Goal: Task Accomplishment & Management: Complete application form

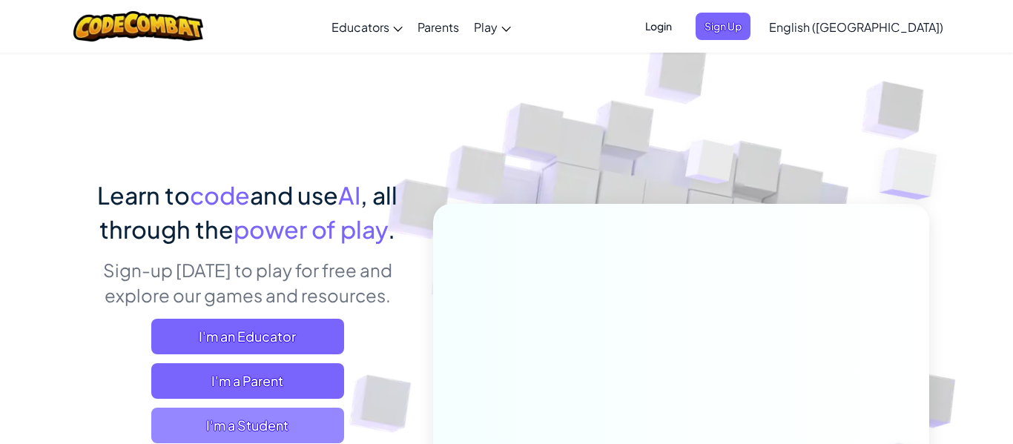
click at [315, 422] on span "I'm a Student" at bounding box center [247, 426] width 193 height 36
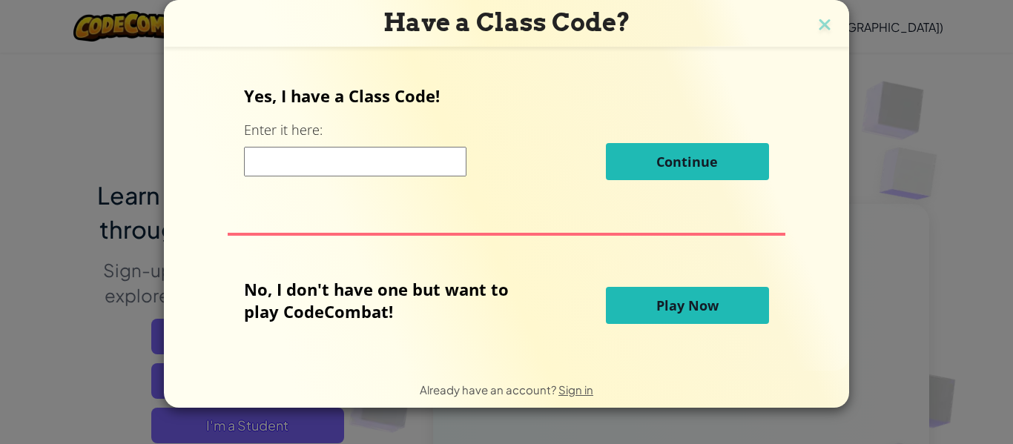
click at [673, 315] on button "Play Now" at bounding box center [687, 305] width 163 height 37
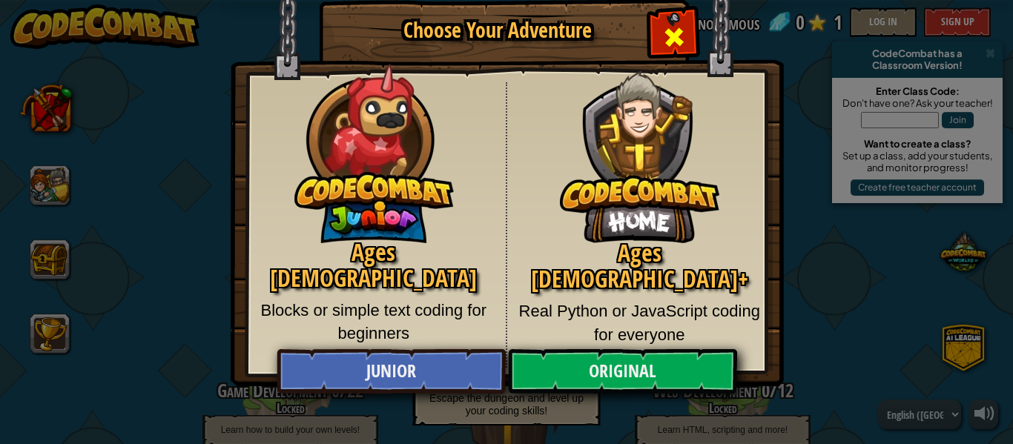
click at [669, 21] on div "Close modal" at bounding box center [673, 35] width 47 height 47
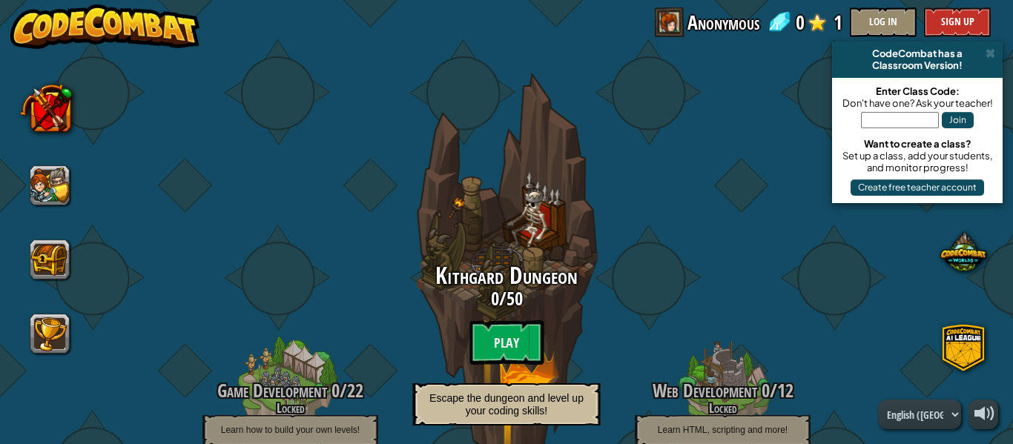
click at [669, 21] on span at bounding box center [670, 22] width 30 height 30
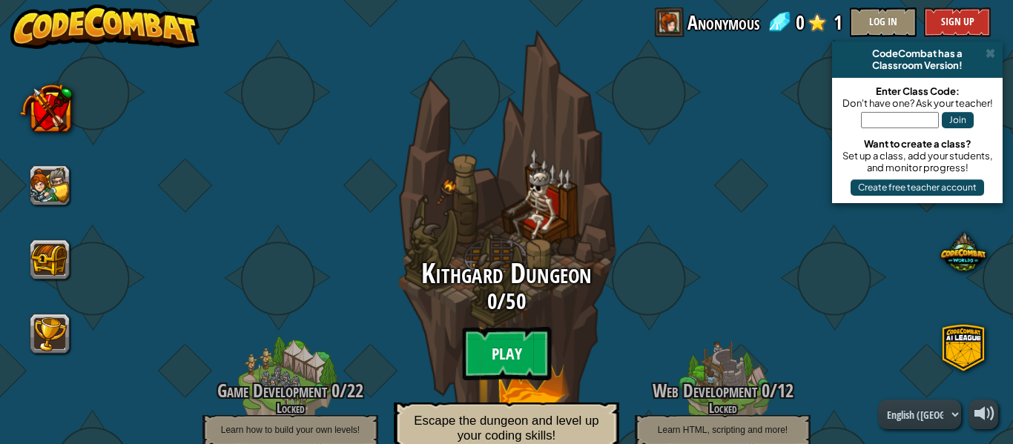
click at [518, 346] on btn "Play" at bounding box center [506, 353] width 89 height 53
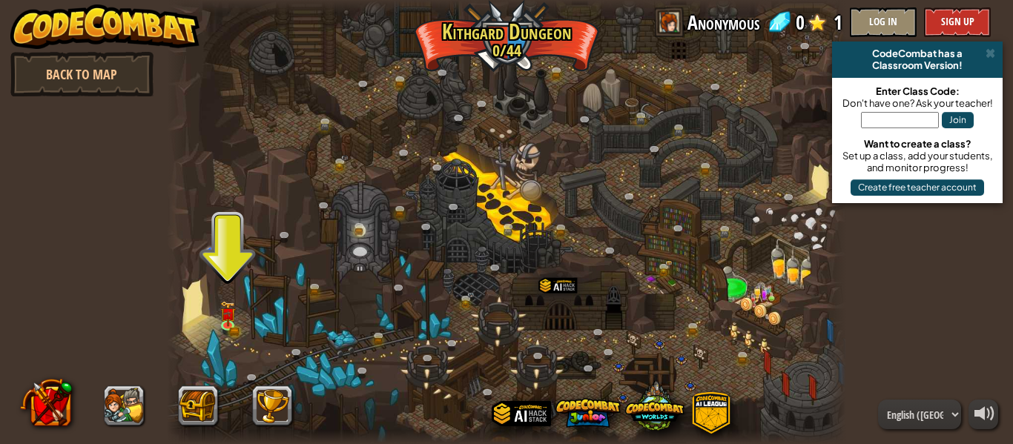
click at [231, 270] on div at bounding box center [506, 222] width 679 height 444
click at [230, 310] on img at bounding box center [227, 307] width 9 height 9
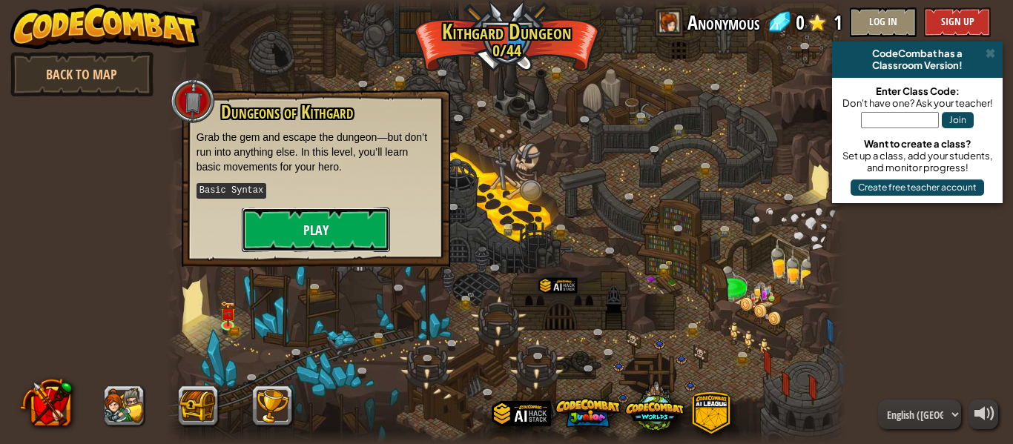
click at [278, 234] on button "Play" at bounding box center [316, 230] width 148 height 44
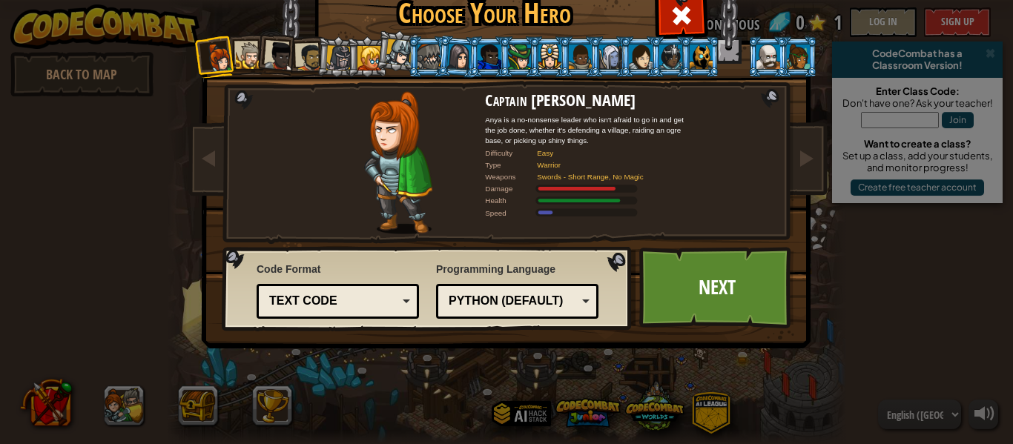
click at [368, 67] on div at bounding box center [369, 58] width 24 height 24
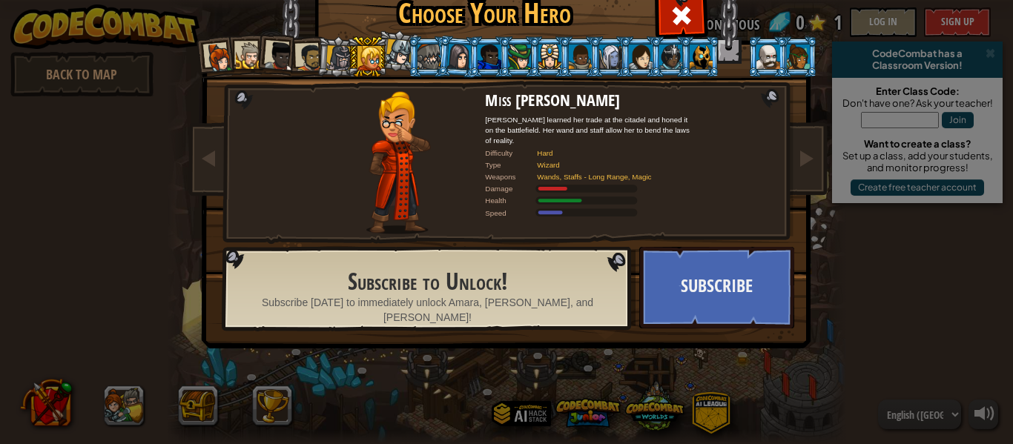
click at [483, 60] on div at bounding box center [489, 56] width 23 height 24
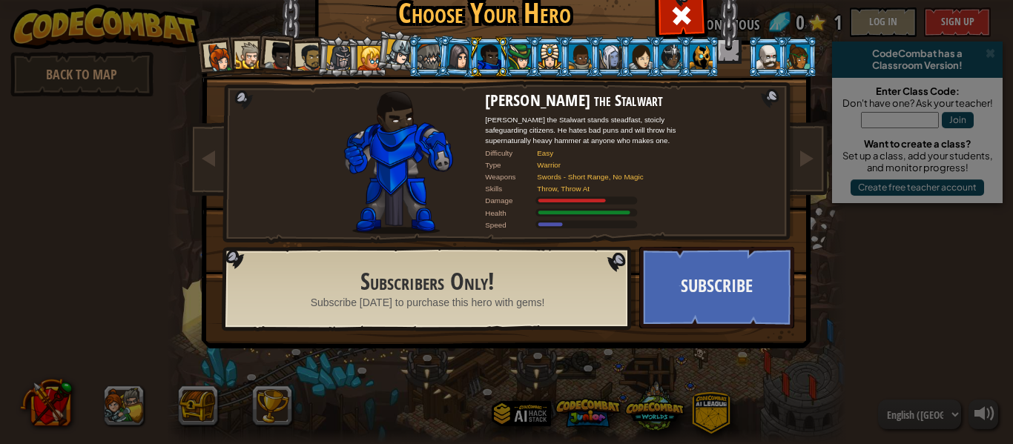
click at [696, 65] on div at bounding box center [701, 56] width 23 height 24
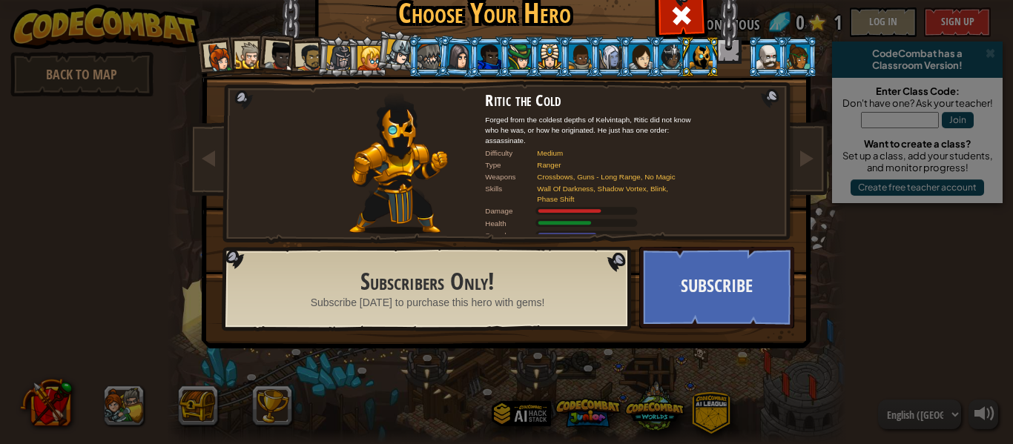
click at [254, 59] on div at bounding box center [249, 55] width 27 height 27
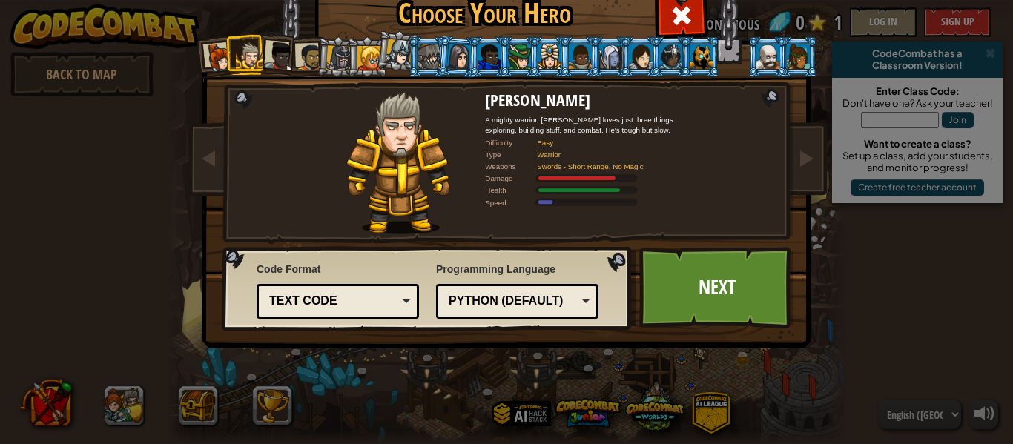
click at [427, 55] on div at bounding box center [429, 56] width 23 height 24
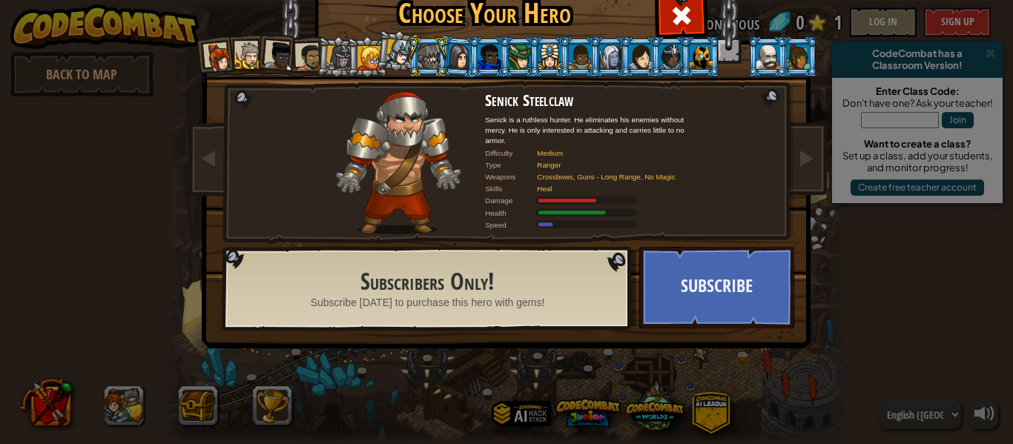
click at [335, 59] on div at bounding box center [338, 57] width 25 height 25
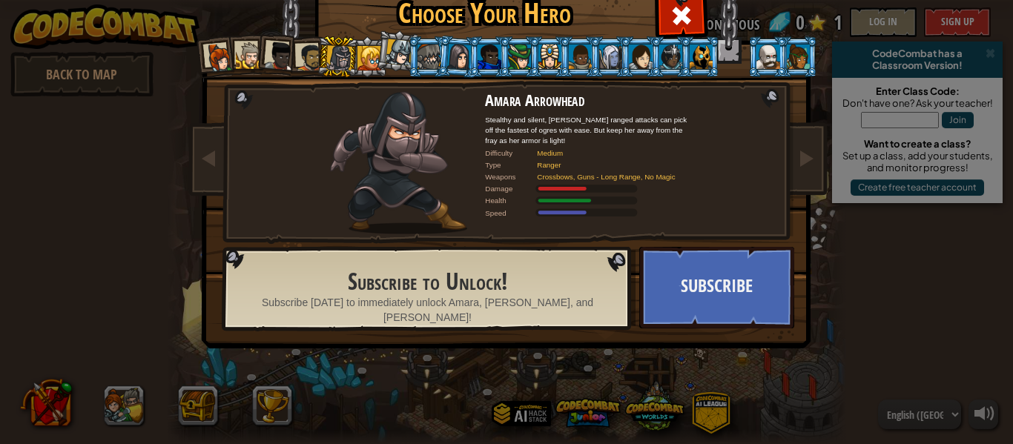
click at [313, 56] on div at bounding box center [309, 57] width 27 height 27
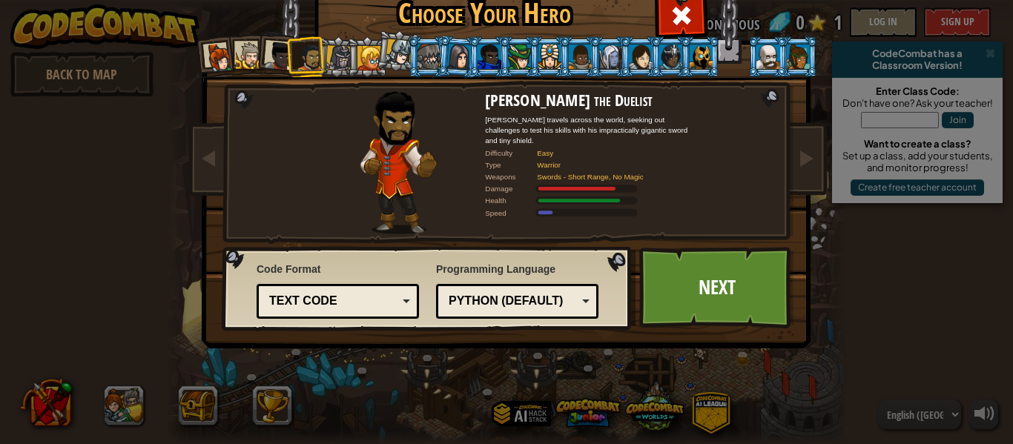
click at [344, 59] on div at bounding box center [338, 57] width 25 height 25
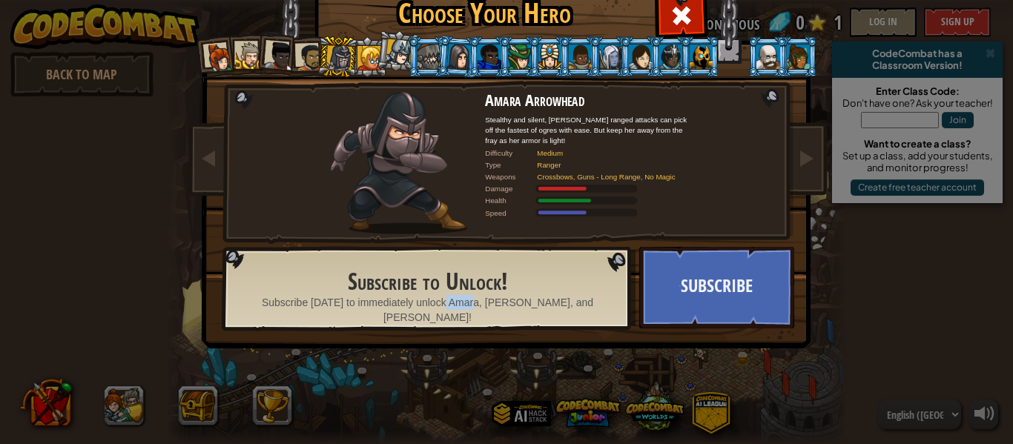
click at [727, 286] on button "Subscribe" at bounding box center [716, 288] width 155 height 82
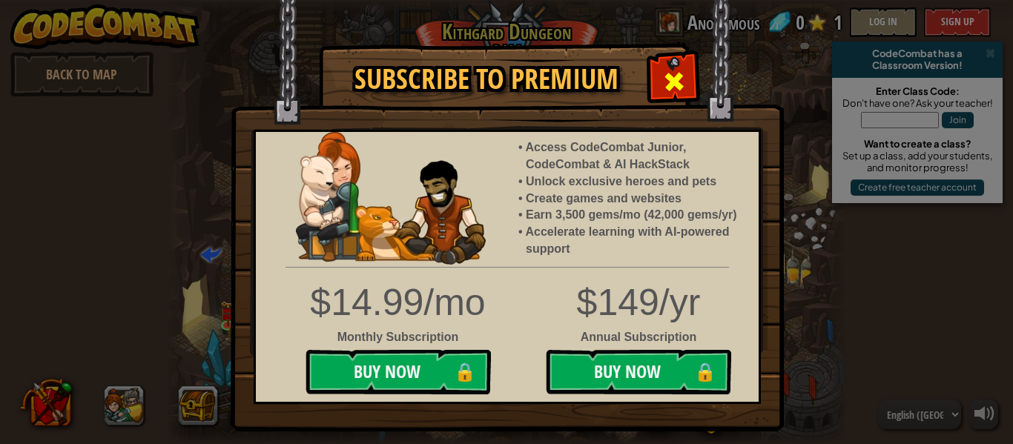
click at [675, 78] on span at bounding box center [674, 82] width 24 height 24
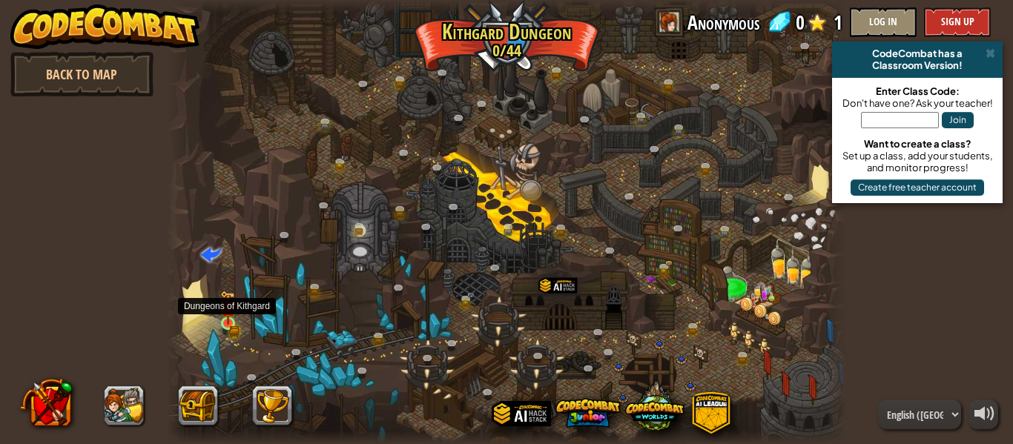
click at [231, 312] on img at bounding box center [227, 307] width 9 height 9
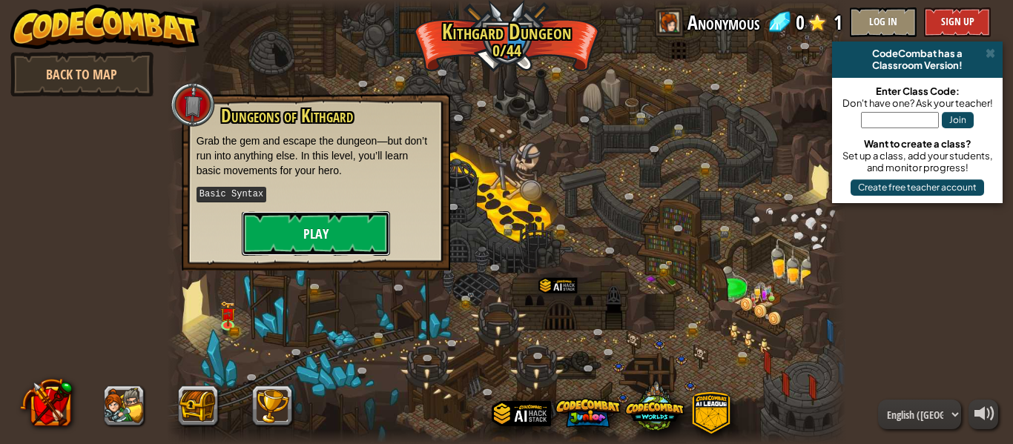
click at [309, 236] on button "Play" at bounding box center [316, 233] width 148 height 44
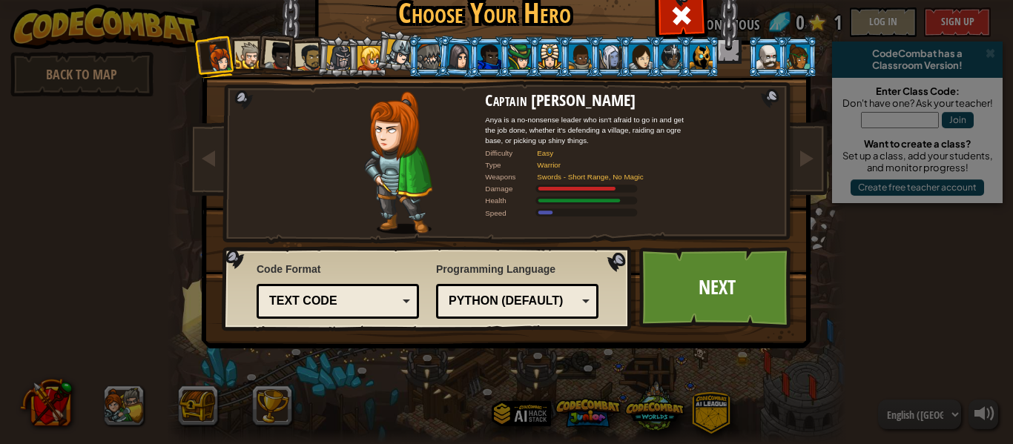
click at [342, 50] on div at bounding box center [338, 57] width 25 height 25
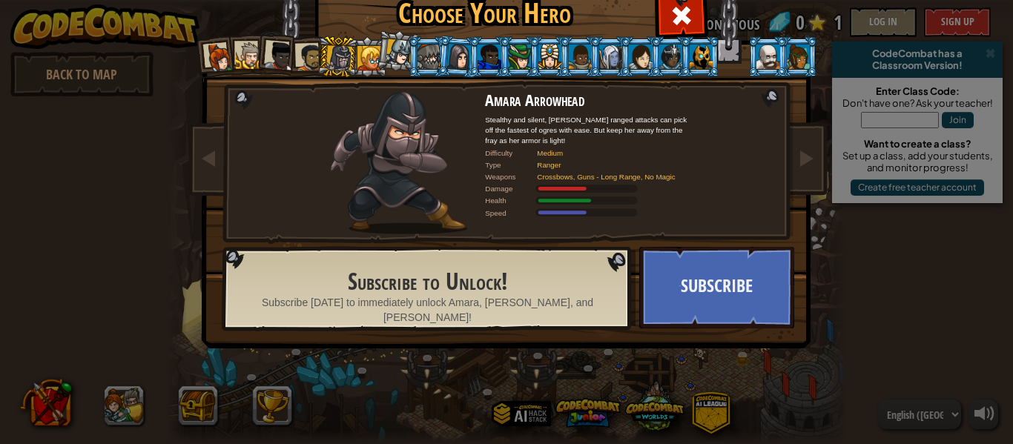
click at [699, 182] on div "Captain [PERSON_NAME] Anya is a no-nonsense leader who isn't afraid to go in an…" at bounding box center [506, 162] width 389 height 143
click at [125, 274] on div "Choose Your Hero 0 Captain [PERSON_NAME] Anya is a no-nonsense leader who isn't…" at bounding box center [506, 222] width 1013 height 444
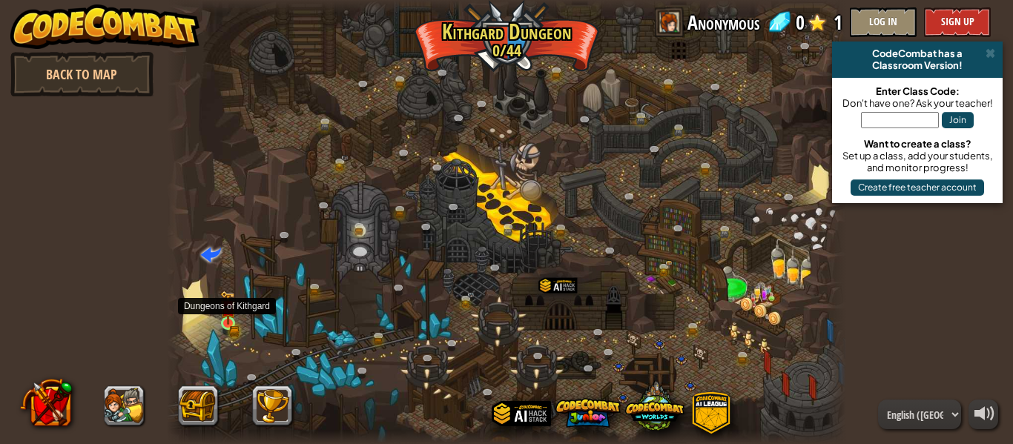
click at [230, 319] on img at bounding box center [228, 308] width 16 height 34
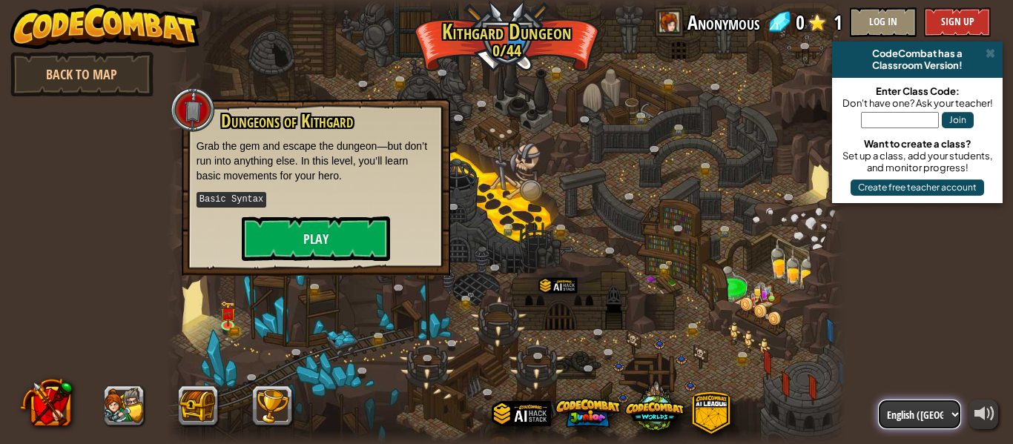
click at [940, 409] on select "English ([GEOGRAPHIC_DATA]) English ([GEOGRAPHIC_DATA]) 简体中文 繁體中文 русский españ…" at bounding box center [919, 415] width 83 height 30
select select "es-419"
click at [878, 400] on select "English ([GEOGRAPHIC_DATA]) English ([GEOGRAPHIC_DATA]) 简体中文 繁體中文 русский españ…" at bounding box center [919, 415] width 83 height 30
select select "es-419"
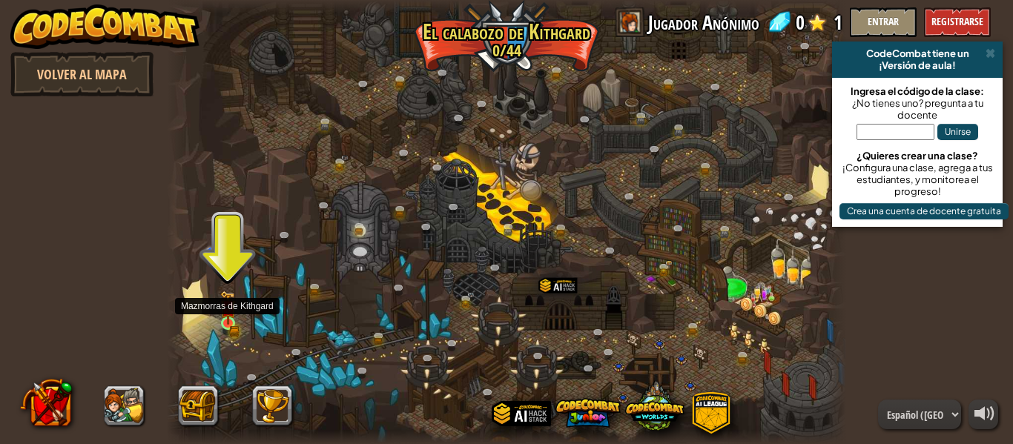
click at [228, 306] on img at bounding box center [228, 308] width 16 height 34
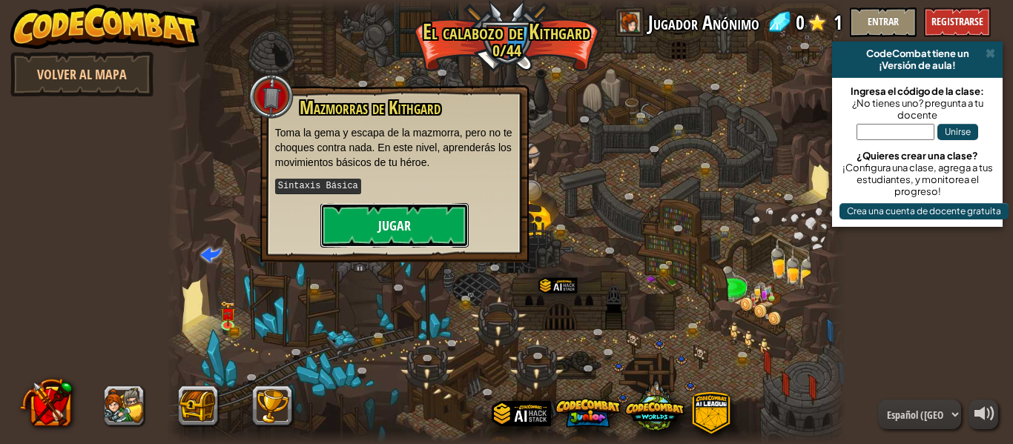
click at [403, 214] on button "Jugar" at bounding box center [394, 225] width 148 height 44
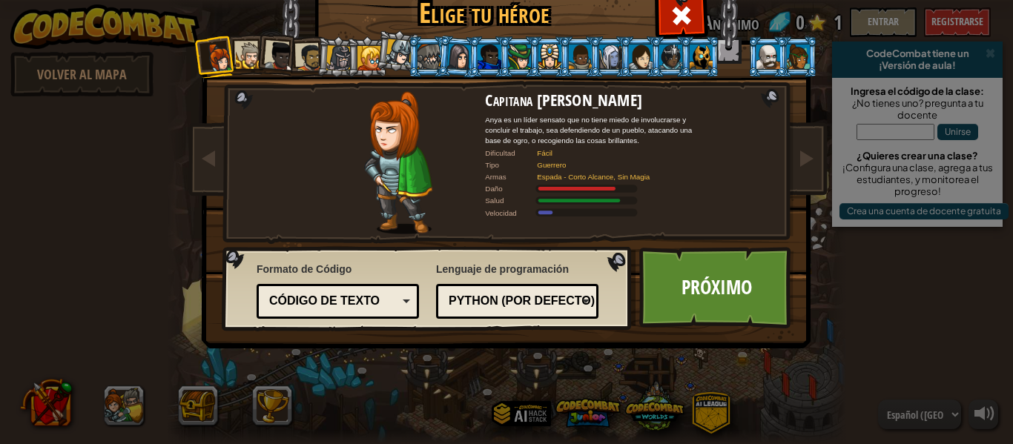
click at [343, 53] on div at bounding box center [338, 57] width 25 height 25
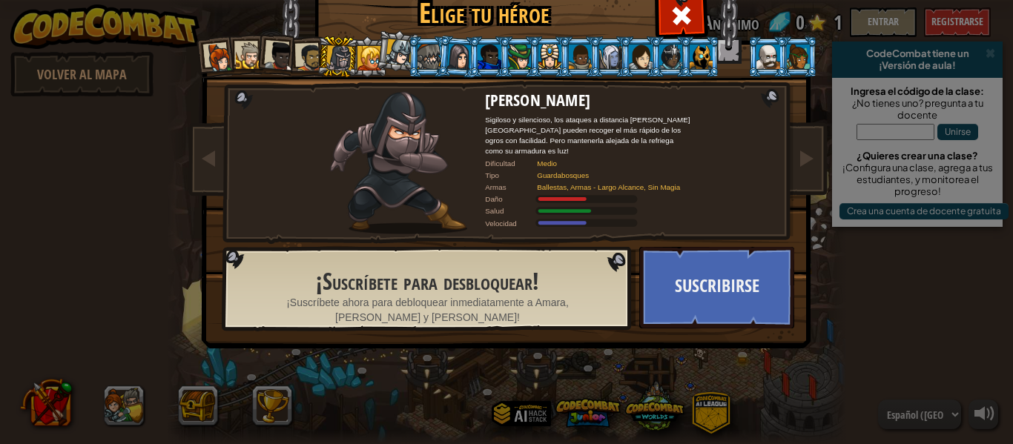
click at [220, 52] on div at bounding box center [220, 58] width 30 height 30
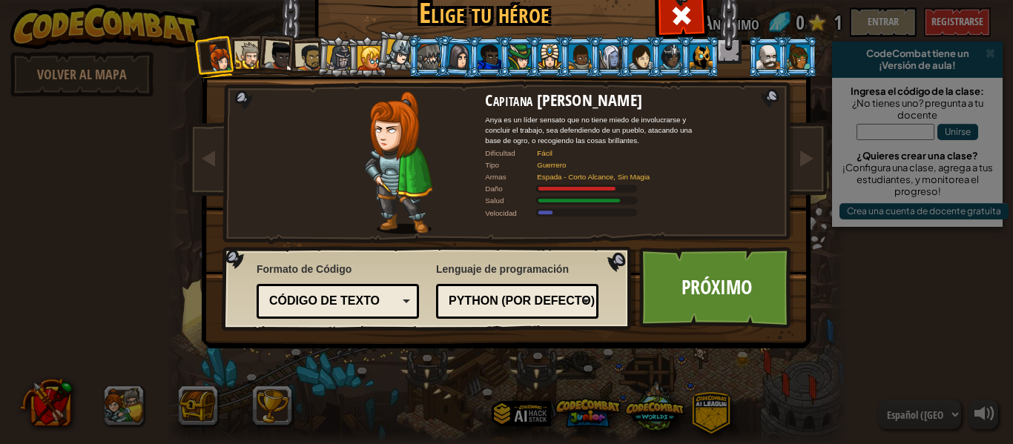
click at [243, 48] on div at bounding box center [249, 55] width 27 height 27
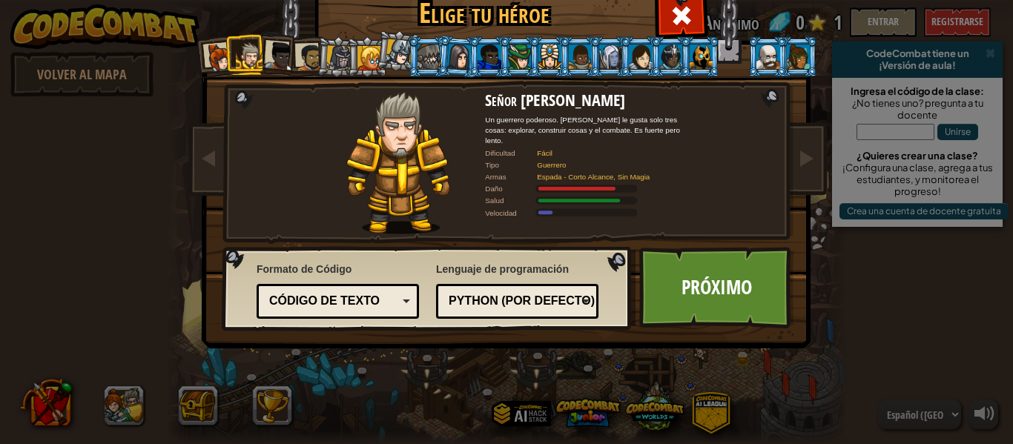
click at [270, 48] on div at bounding box center [280, 57] width 30 height 30
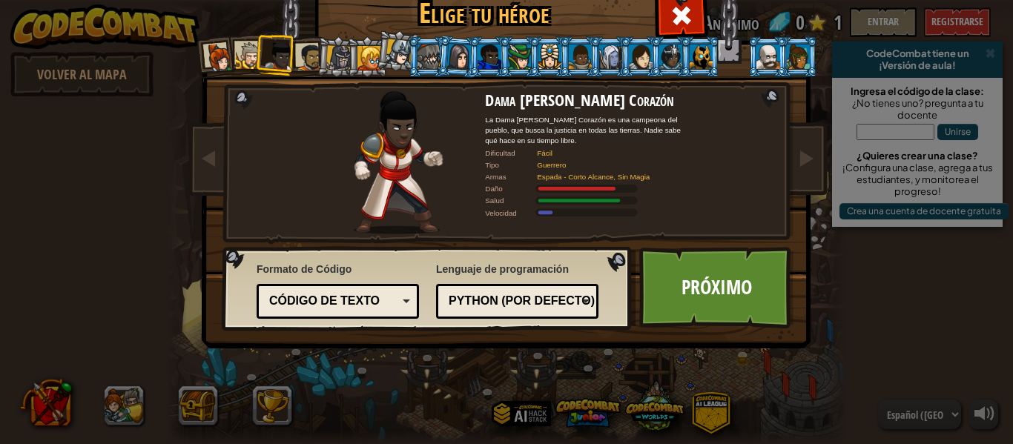
click at [312, 55] on div at bounding box center [309, 57] width 27 height 27
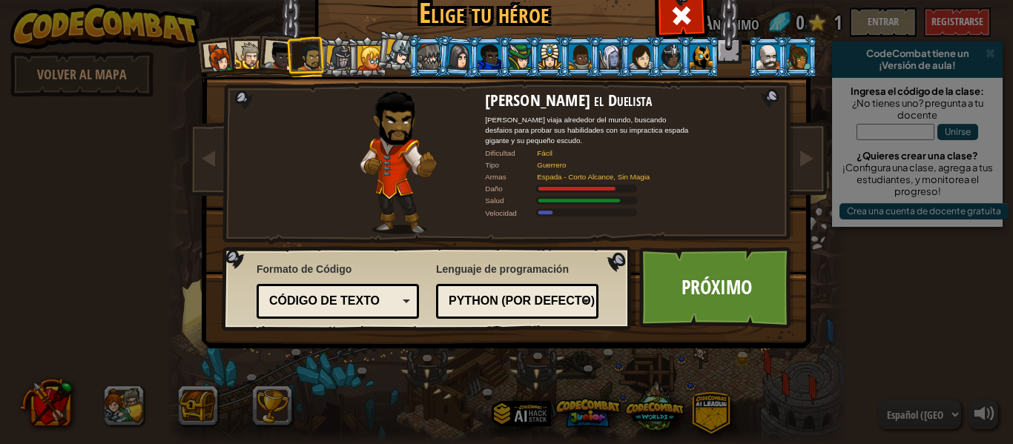
click at [332, 56] on div at bounding box center [338, 57] width 25 height 25
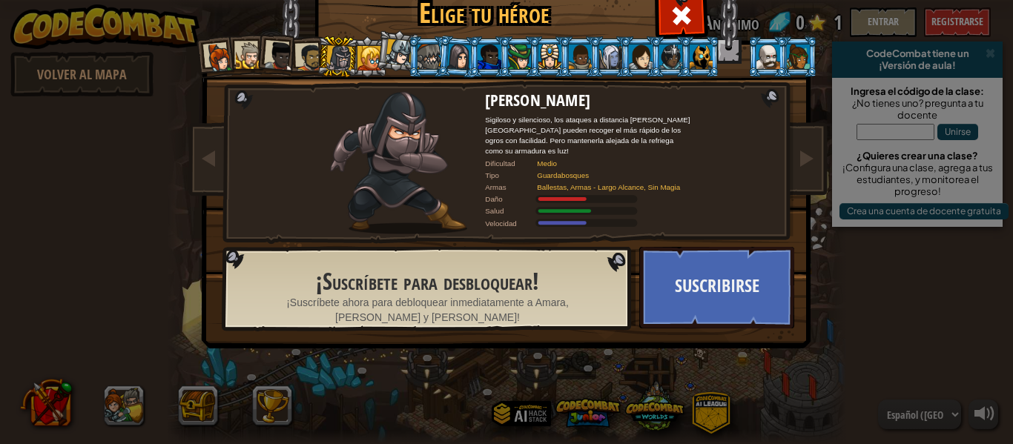
click at [314, 55] on div at bounding box center [309, 57] width 27 height 27
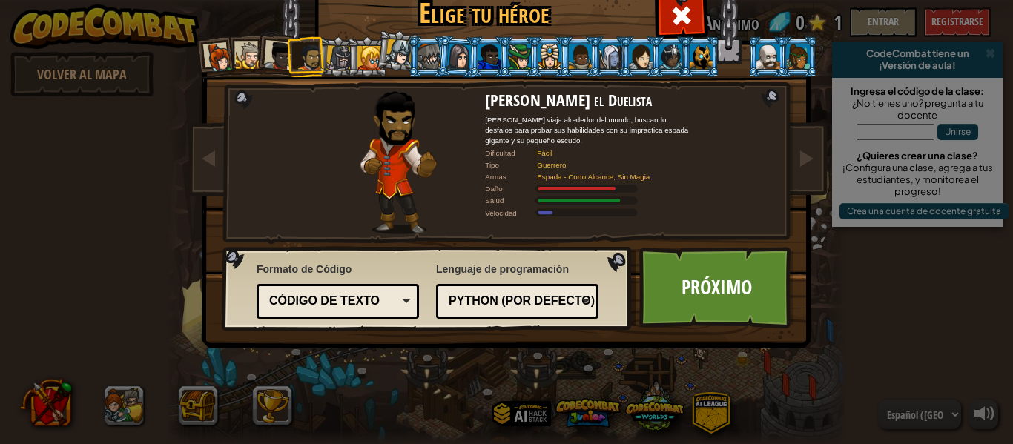
click at [281, 51] on div at bounding box center [280, 57] width 30 height 30
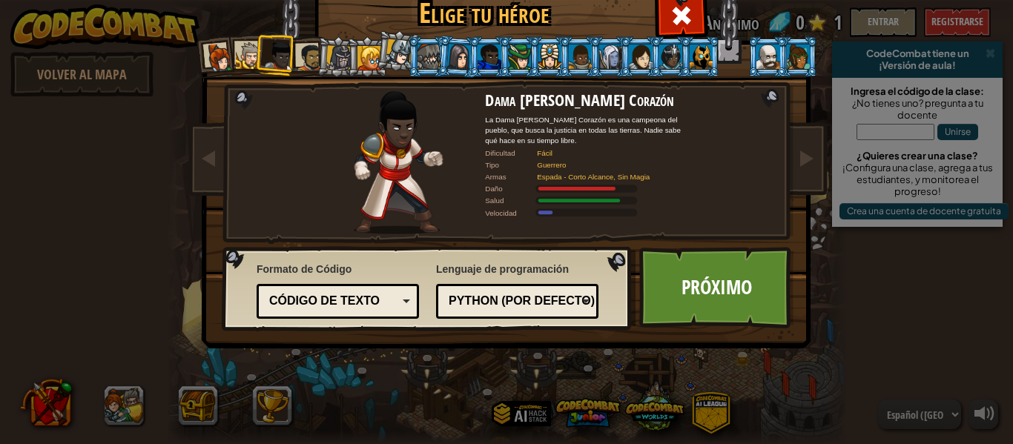
click at [248, 50] on div at bounding box center [249, 55] width 27 height 27
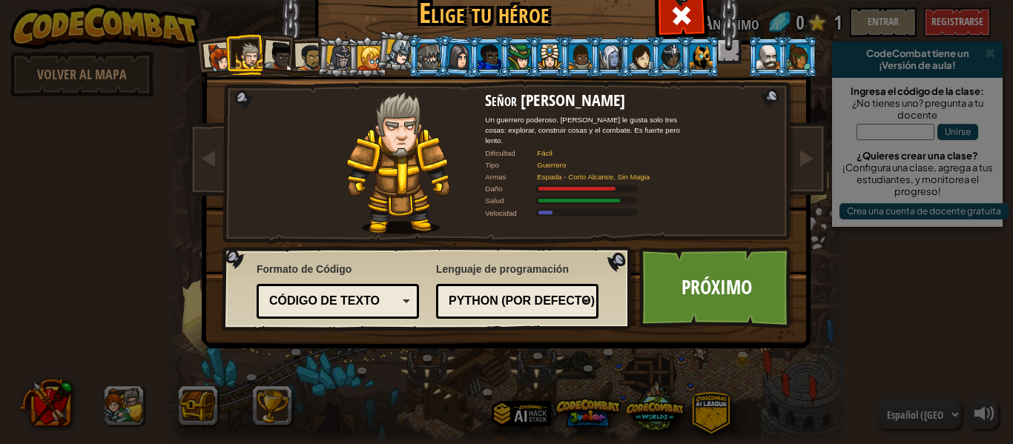
click at [313, 53] on div at bounding box center [309, 57] width 27 height 27
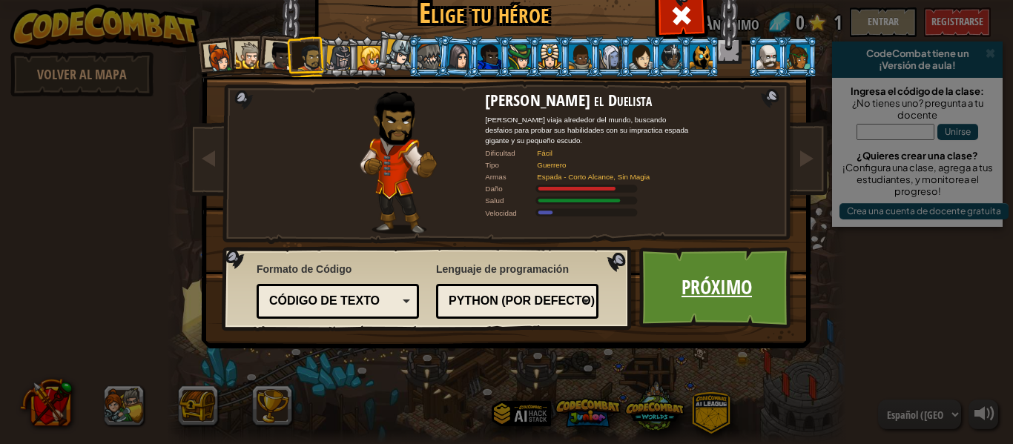
click at [711, 268] on link "Próximo" at bounding box center [716, 288] width 155 height 82
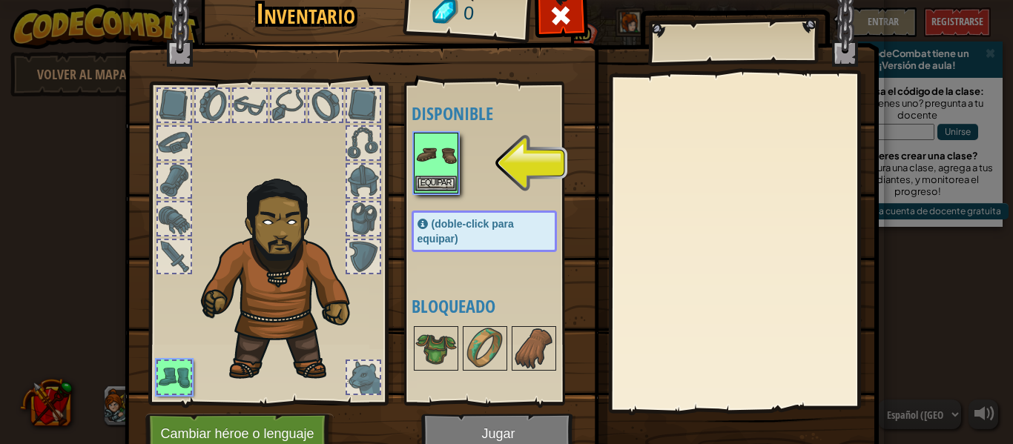
click at [438, 159] on img at bounding box center [436, 155] width 42 height 42
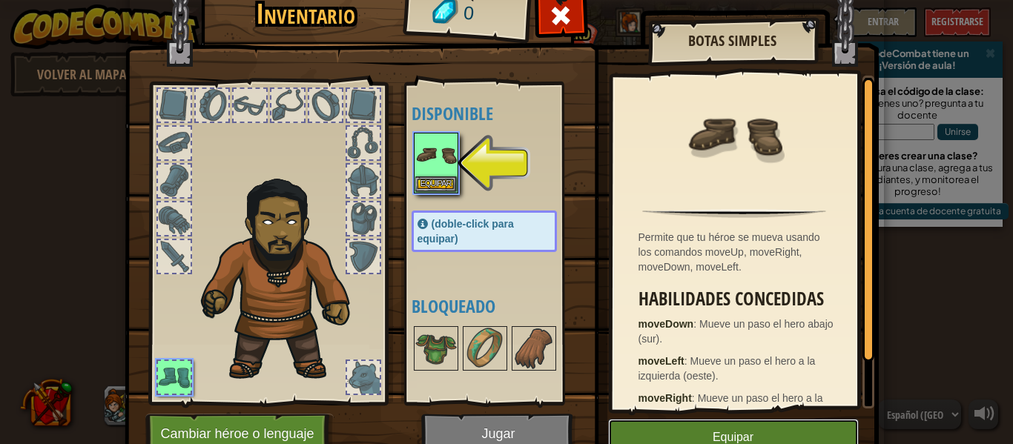
click at [739, 430] on button "Equipar" at bounding box center [733, 437] width 251 height 37
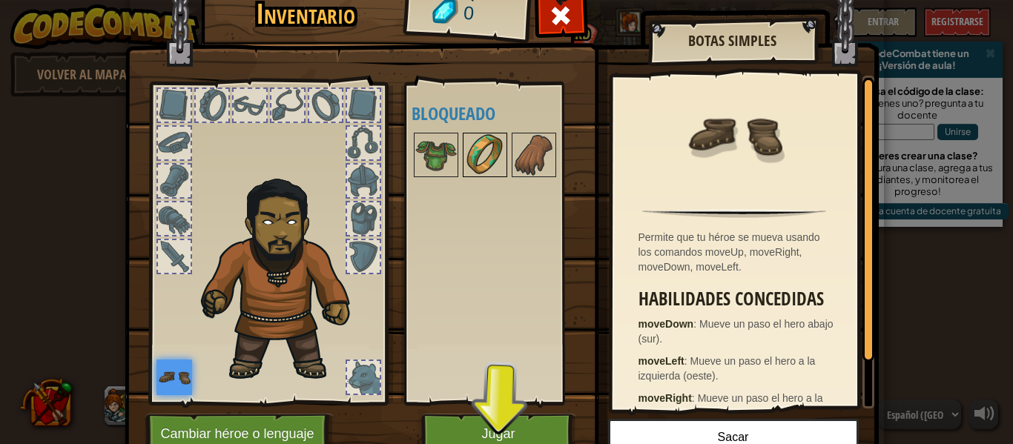
click at [477, 162] on img at bounding box center [485, 155] width 42 height 42
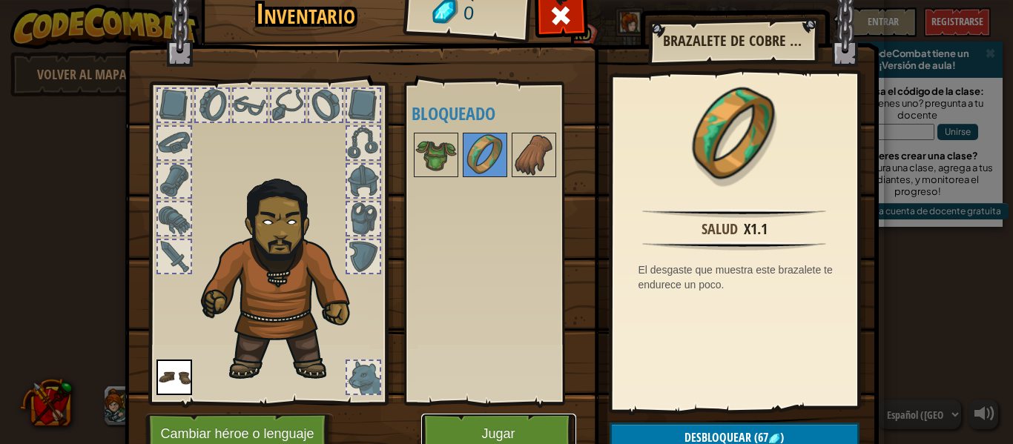
click at [518, 423] on button "Jugar" at bounding box center [498, 434] width 155 height 41
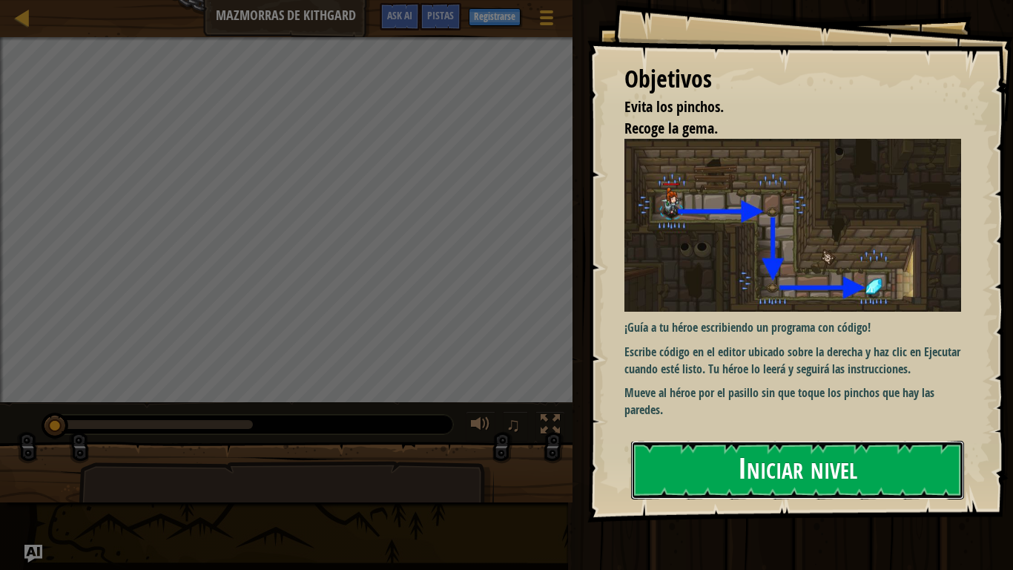
click at [690, 444] on button "Iniciar nivel" at bounding box center [797, 470] width 333 height 59
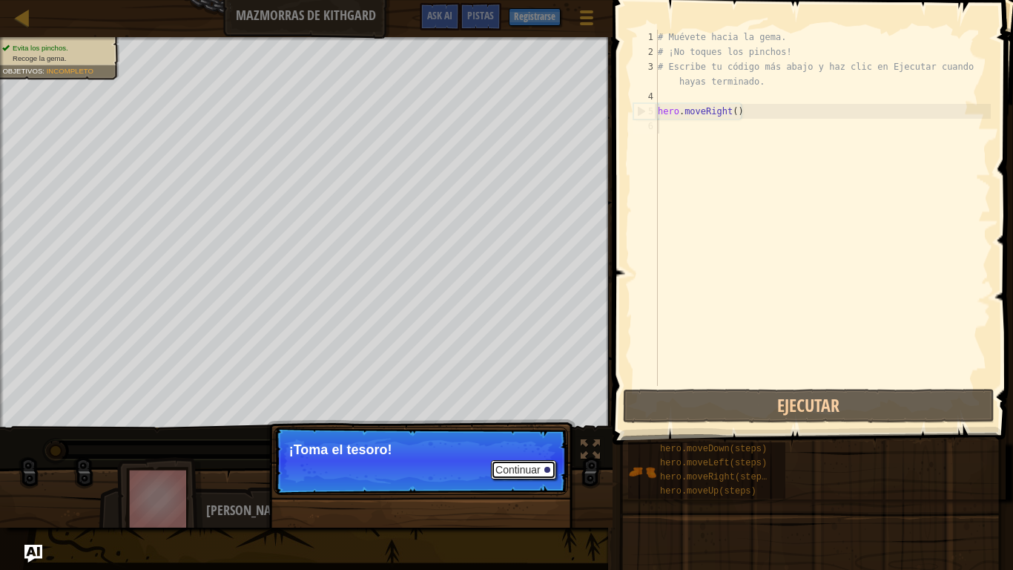
click at [533, 444] on button "Continuar" at bounding box center [523, 469] width 65 height 19
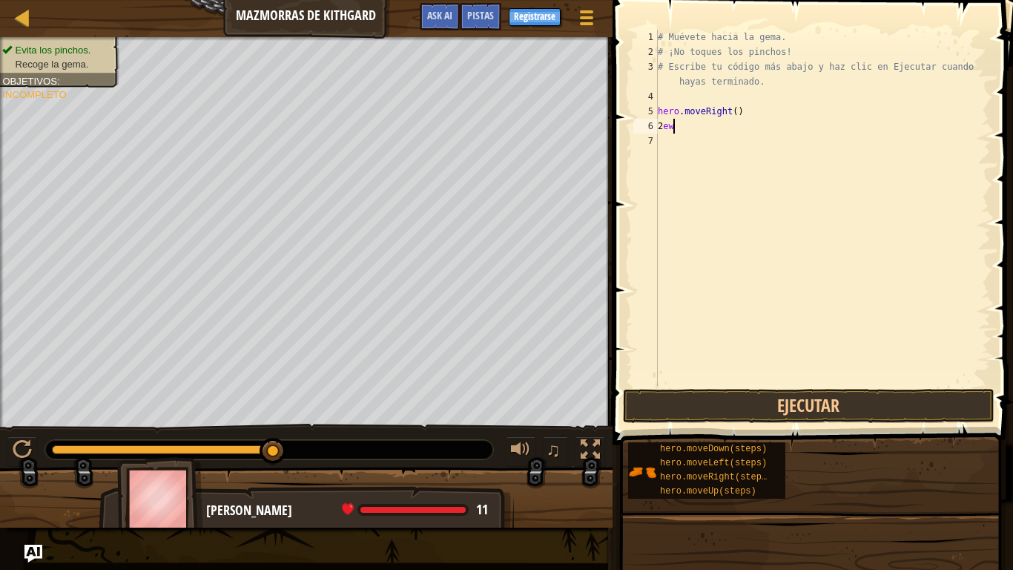
scroll to position [7, 1]
type textarea "2e"
type textarea "hero.moveRight()"
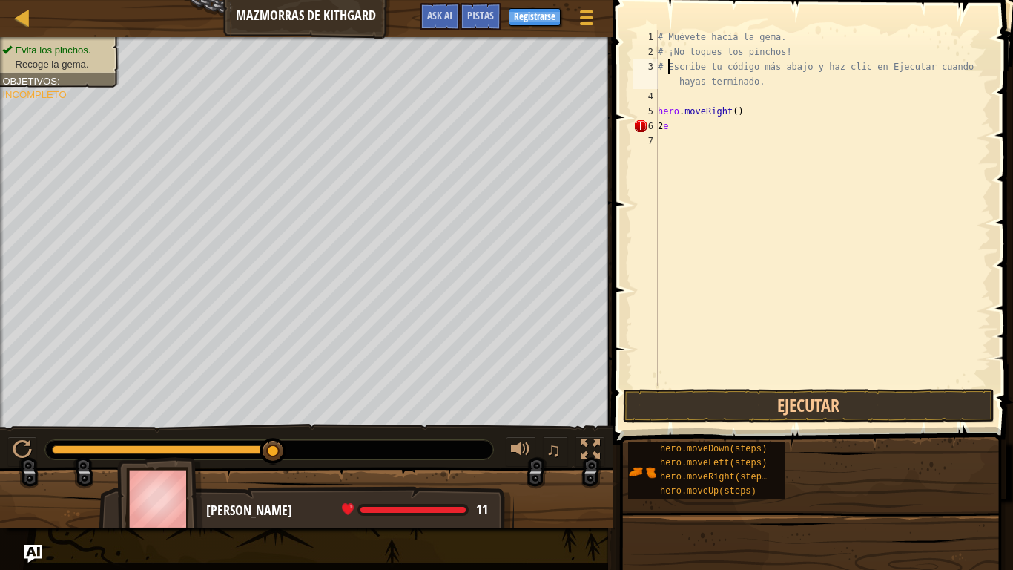
click at [678, 133] on div "# Muévete hacia la gema. # ¡No toques los pinchos! # Escribe tu código más abaj…" at bounding box center [823, 223] width 336 height 386
type textarea "2"
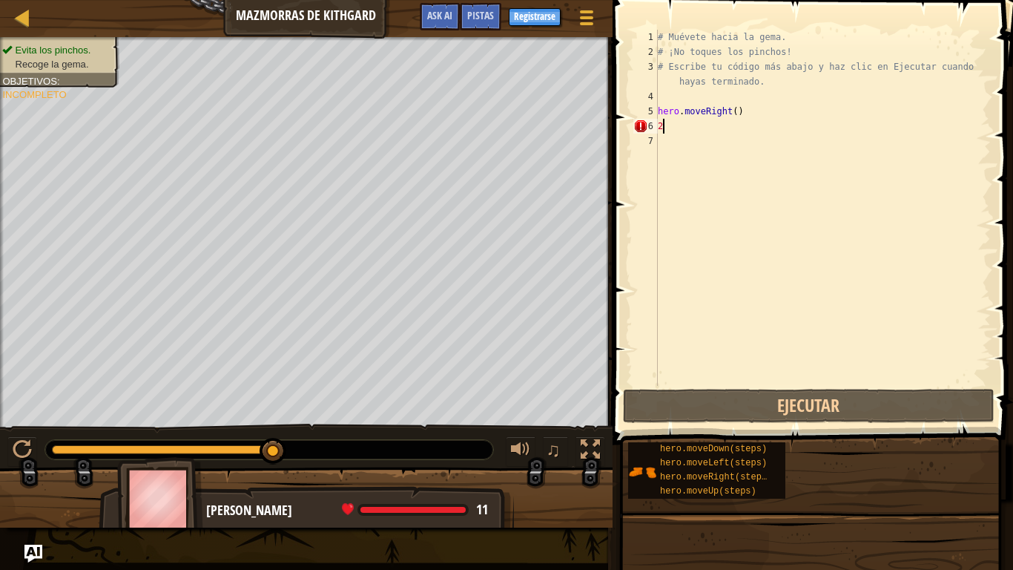
scroll to position [7, 0]
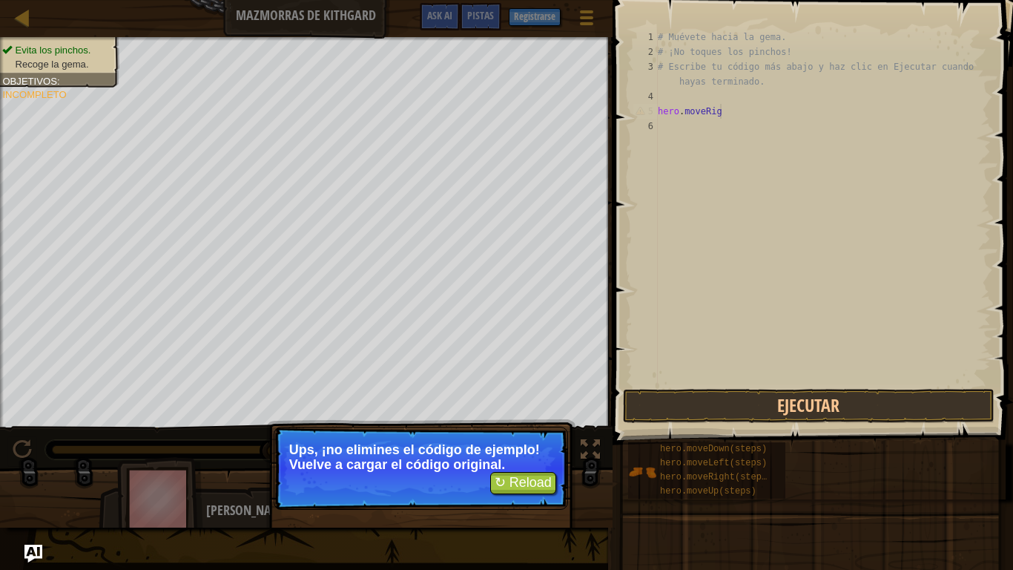
type textarea "hero.moveRig"
click at [544, 444] on button "↻ Reload" at bounding box center [523, 483] width 66 height 22
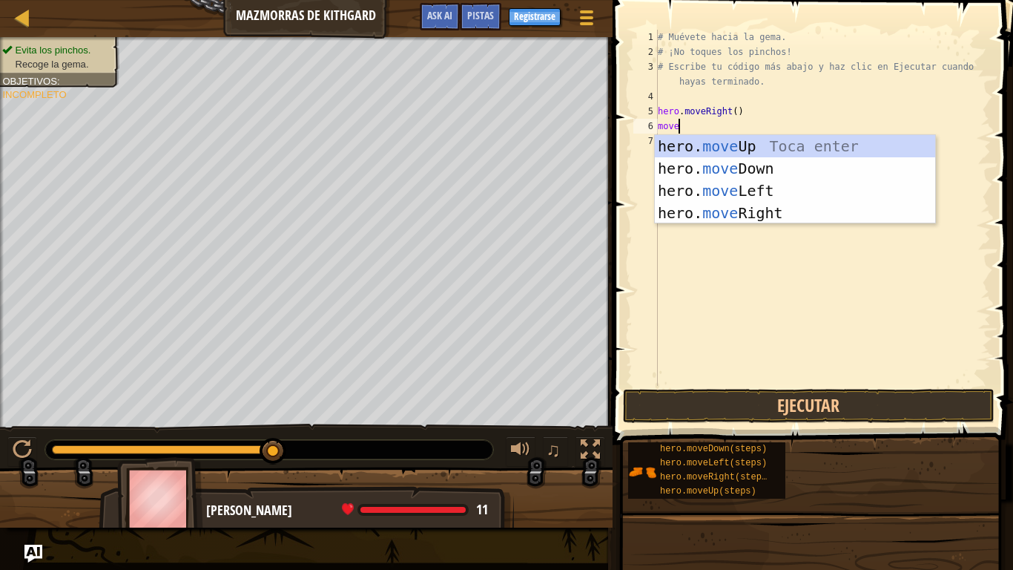
type textarea "move"
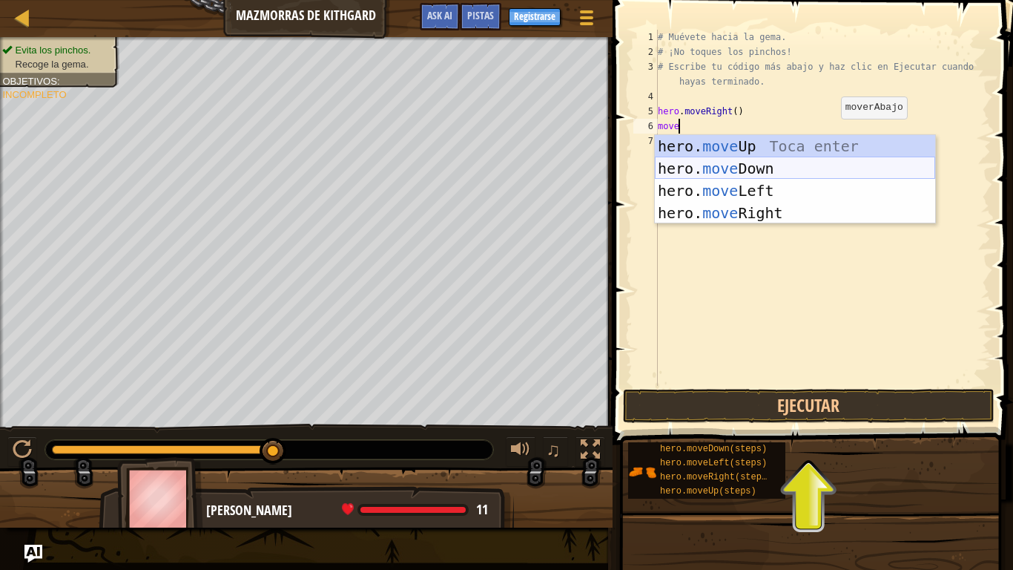
click at [772, 167] on div "hero. move Up Toca enter hero. move Down Toca enter hero. move Left Toca enter …" at bounding box center [795, 201] width 280 height 133
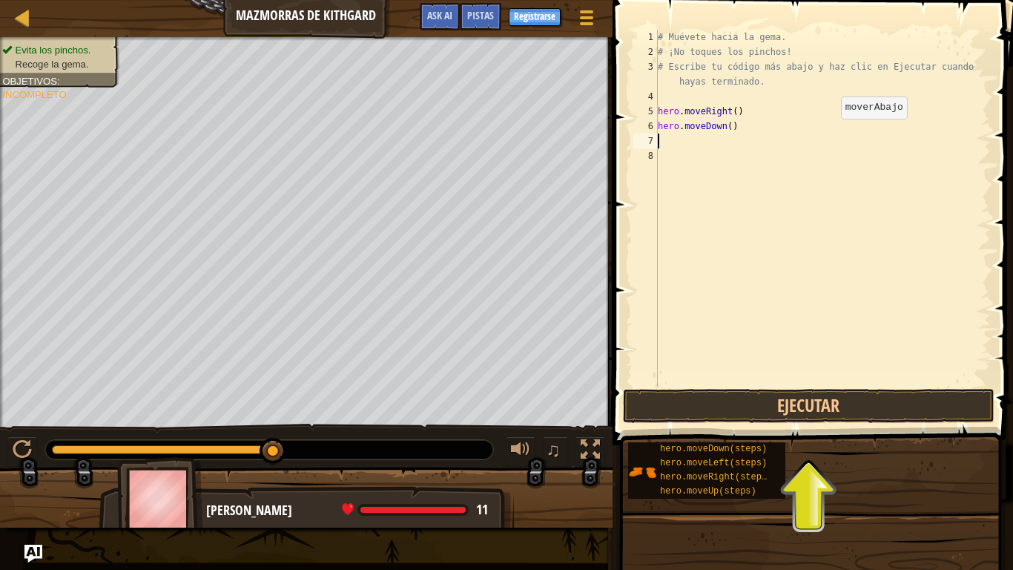
scroll to position [7, 0]
type textarea "m"
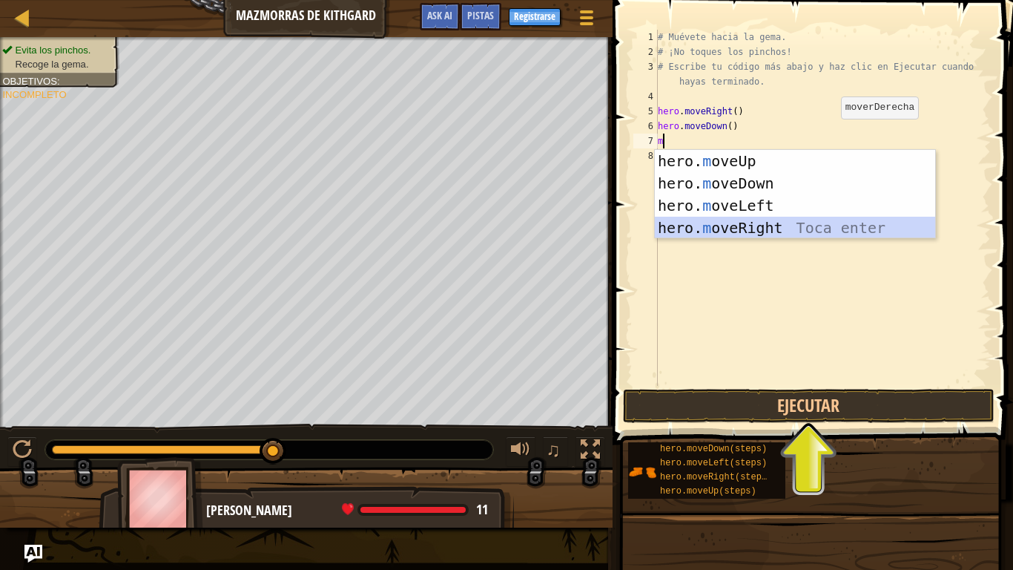
click at [785, 230] on div "hero. m oveUp Toca enter hero. m oveDown Toca enter hero. m oveLeft Toca enter …" at bounding box center [795, 216] width 280 height 133
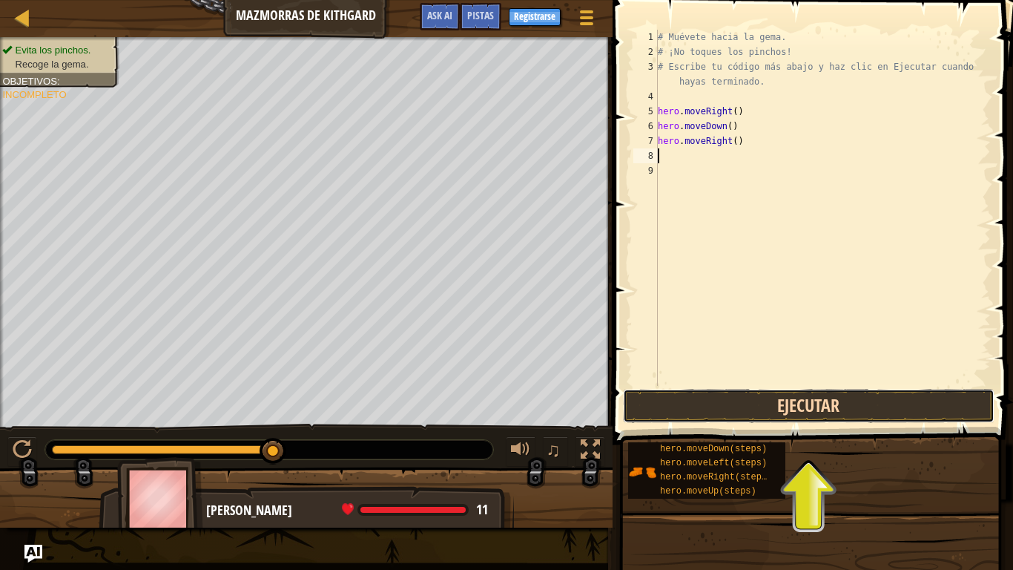
click at [844, 403] on button "Ejecutar" at bounding box center [809, 406] width 372 height 34
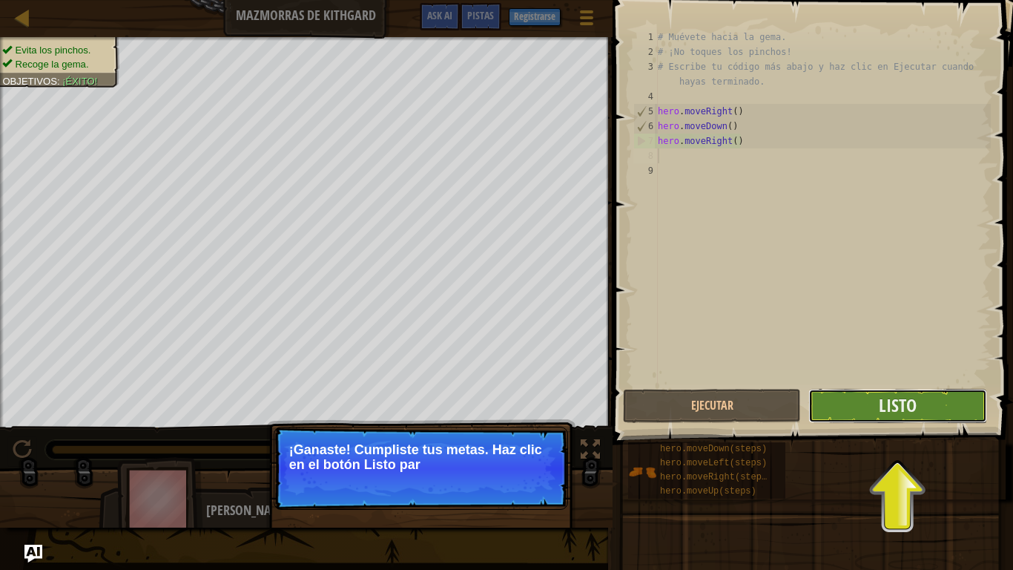
click at [844, 403] on button "Listo" at bounding box center [897, 406] width 178 height 34
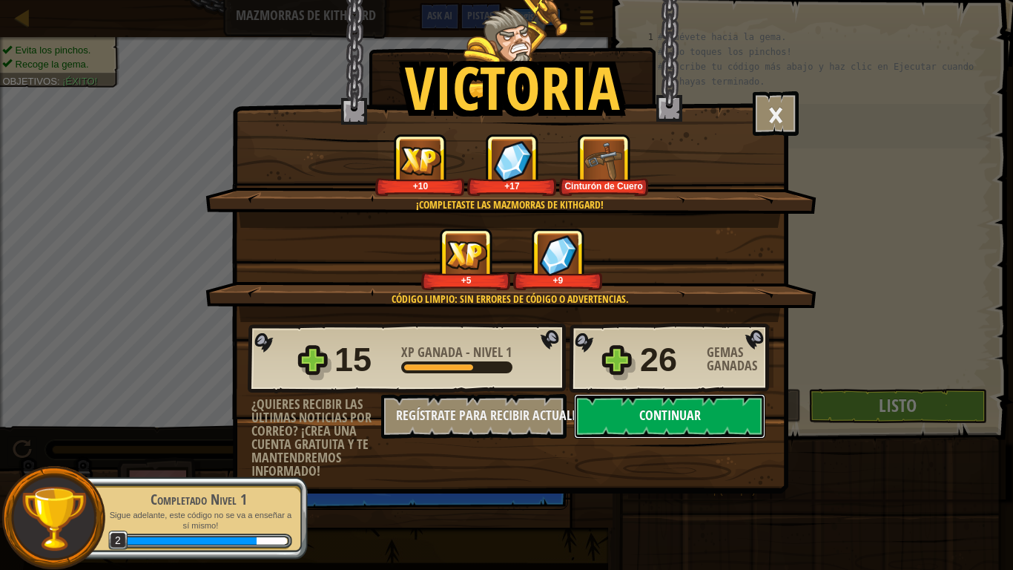
click at [675, 414] on button "Continuar" at bounding box center [669, 416] width 191 height 44
select select "es-419"
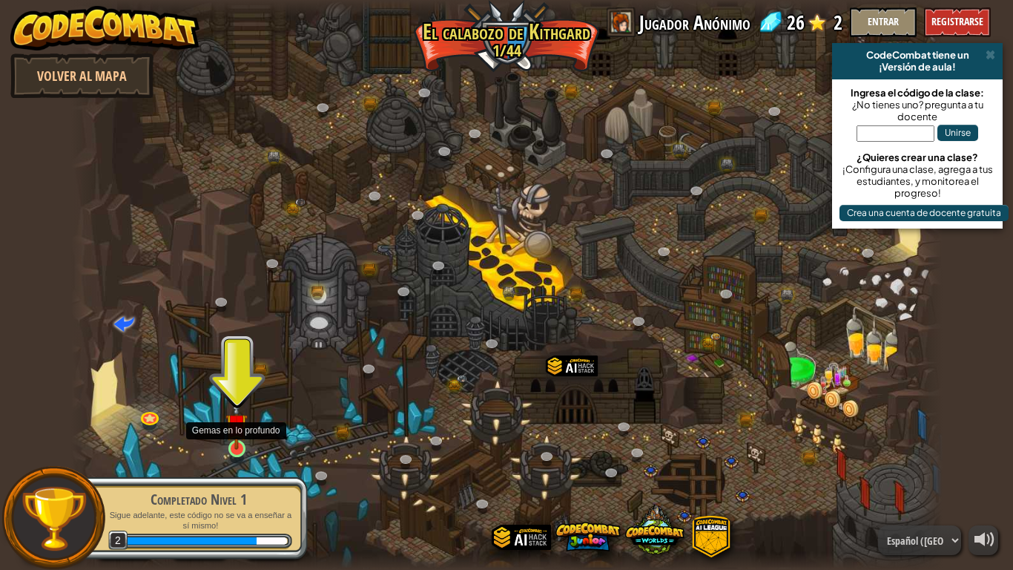
click at [242, 438] on img at bounding box center [236, 424] width 22 height 50
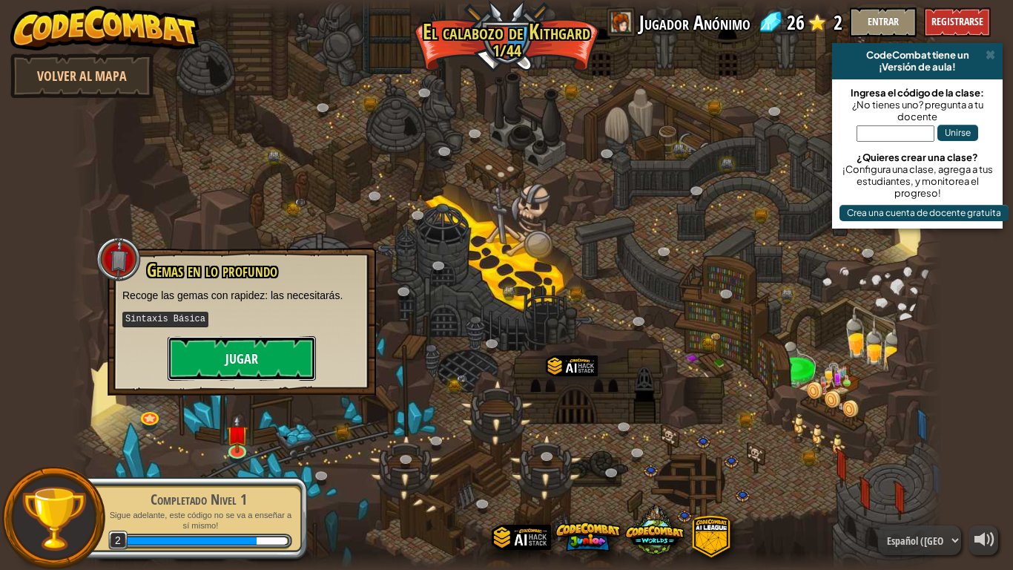
click at [253, 368] on button "Jugar" at bounding box center [242, 358] width 148 height 44
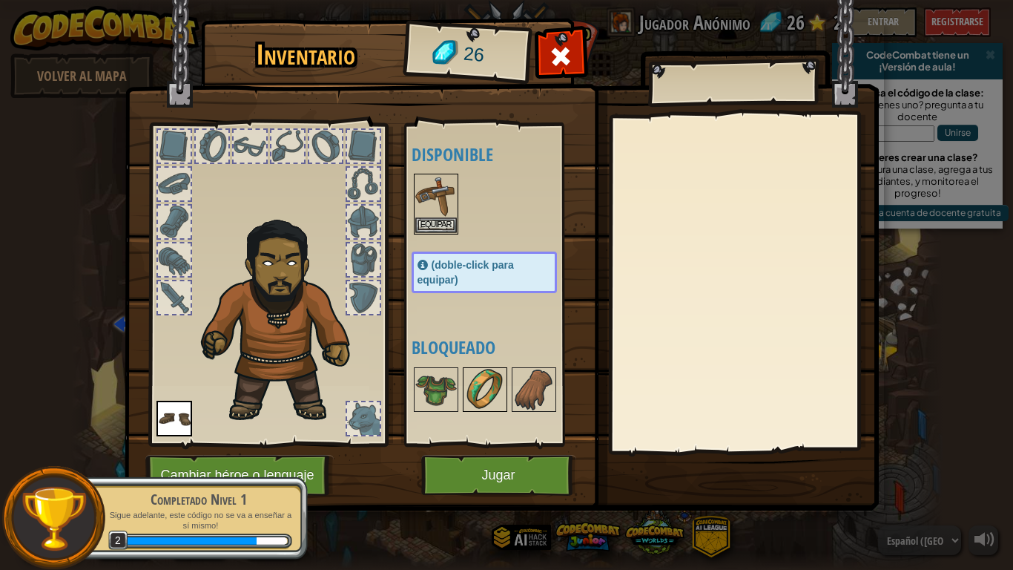
click at [471, 383] on img at bounding box center [485, 390] width 42 height 42
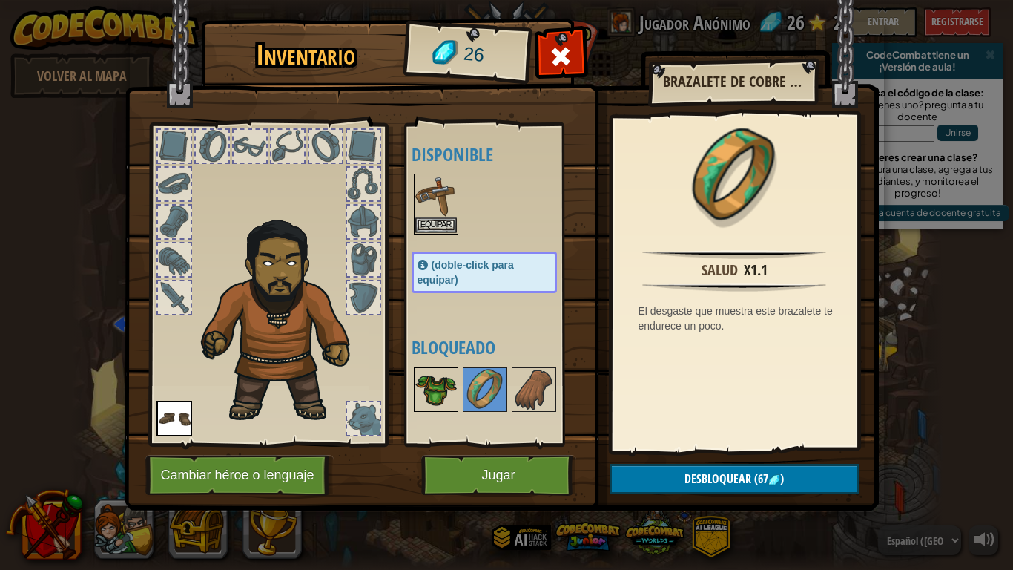
click at [449, 383] on img at bounding box center [436, 390] width 42 height 42
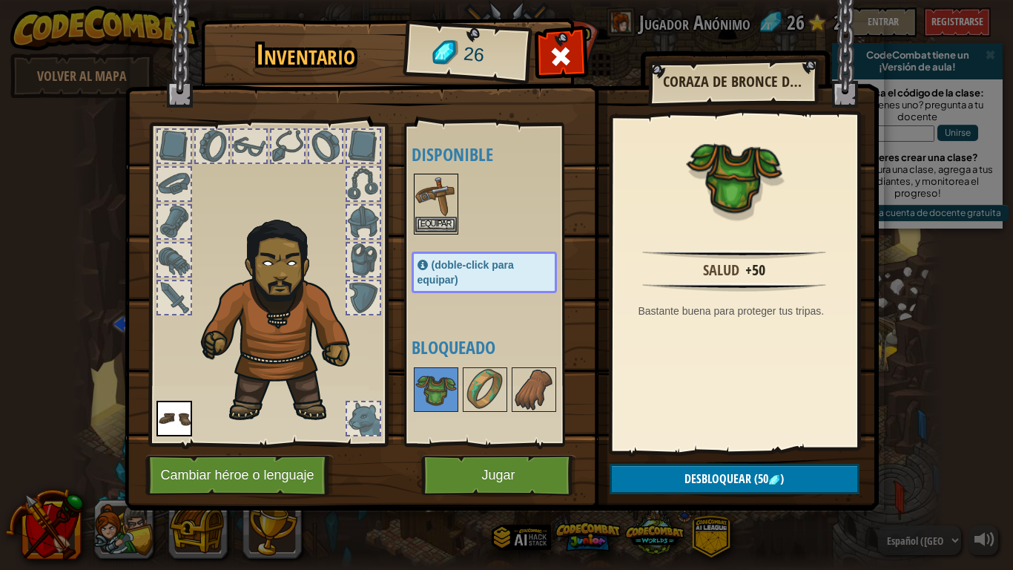
click at [425, 210] on img at bounding box center [436, 196] width 42 height 42
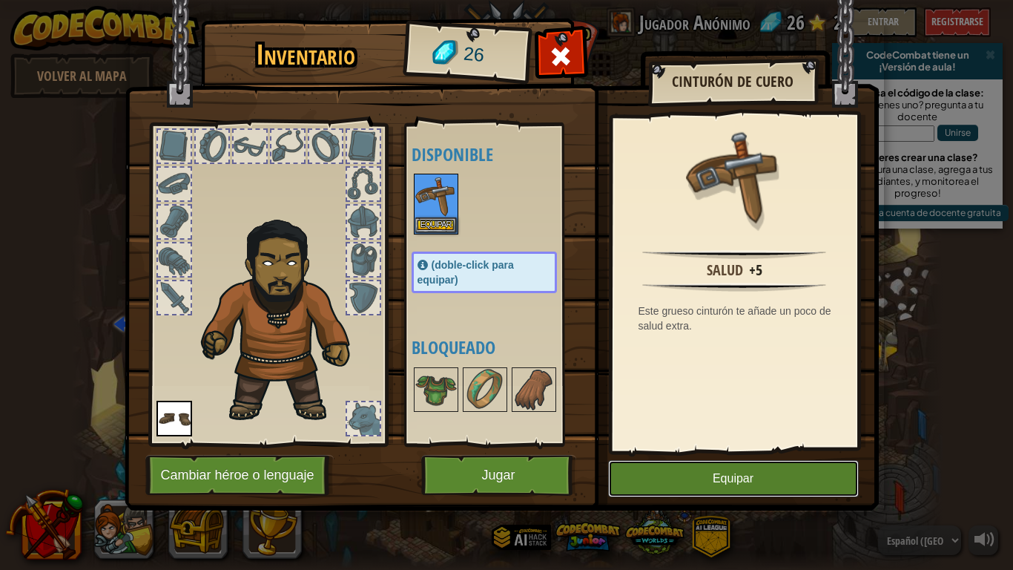
click at [694, 444] on button "Equipar" at bounding box center [733, 478] width 251 height 37
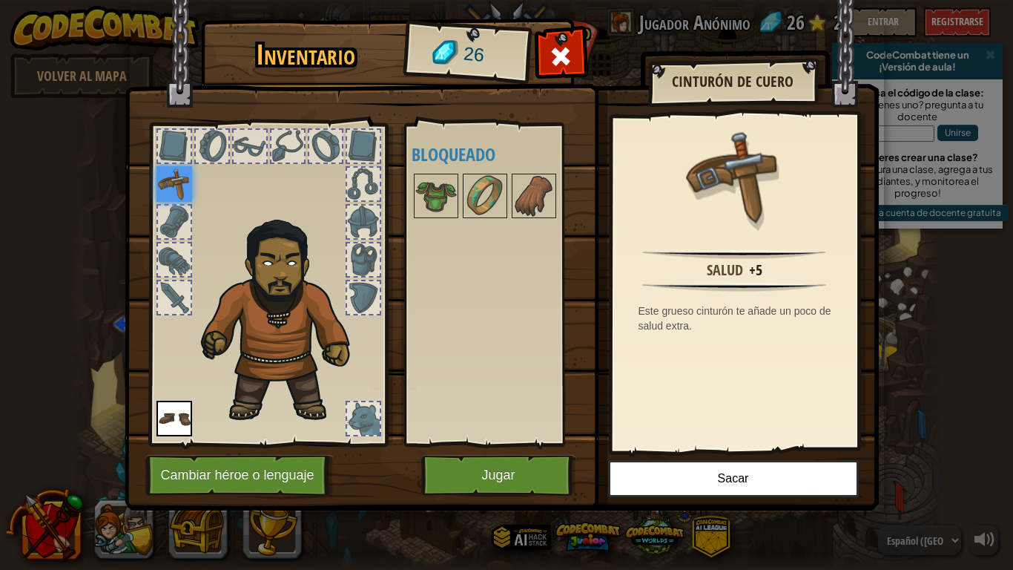
click at [178, 178] on img at bounding box center [174, 184] width 36 height 36
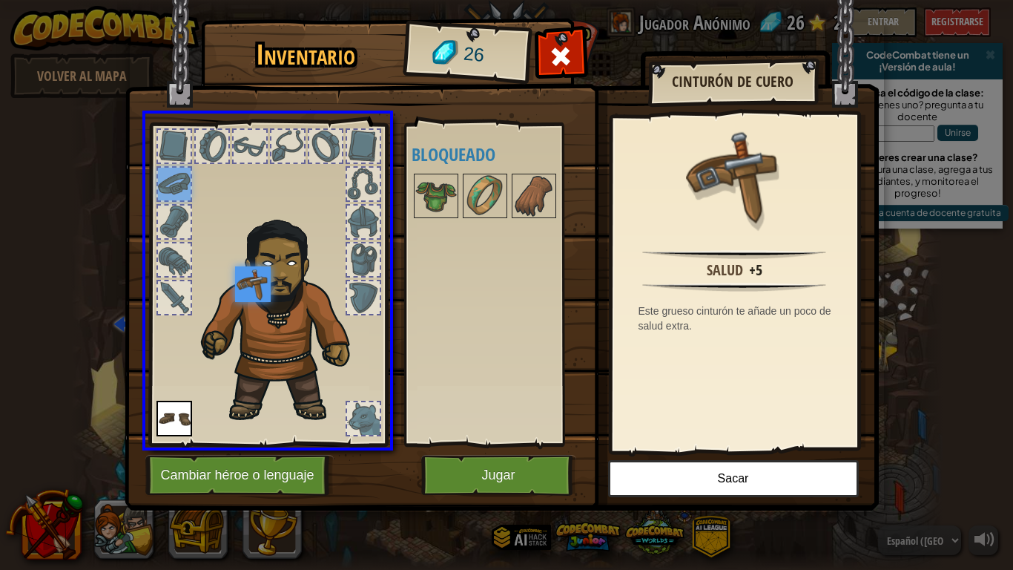
drag, startPoint x: 177, startPoint y: 183, endPoint x: 261, endPoint y: 292, distance: 138.0
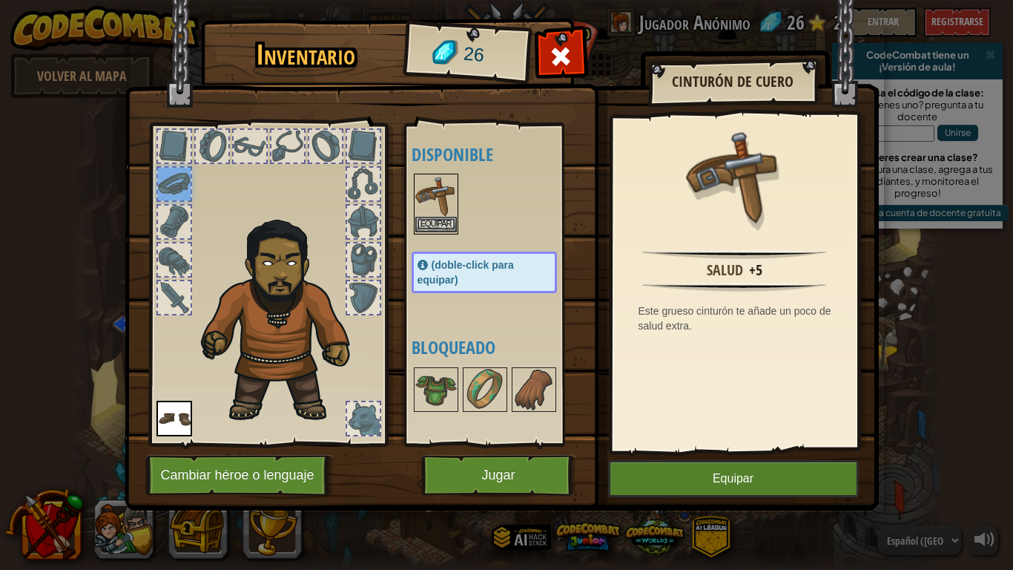
click at [439, 215] on img at bounding box center [436, 196] width 42 height 42
click at [428, 225] on button "Equipar" at bounding box center [436, 225] width 42 height 16
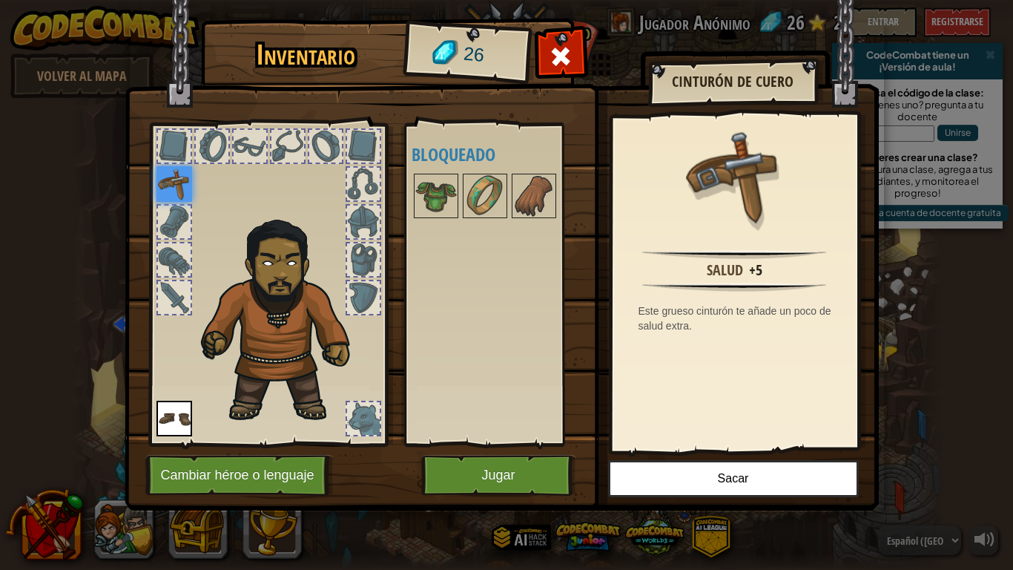
click at [179, 190] on img at bounding box center [174, 184] width 36 height 36
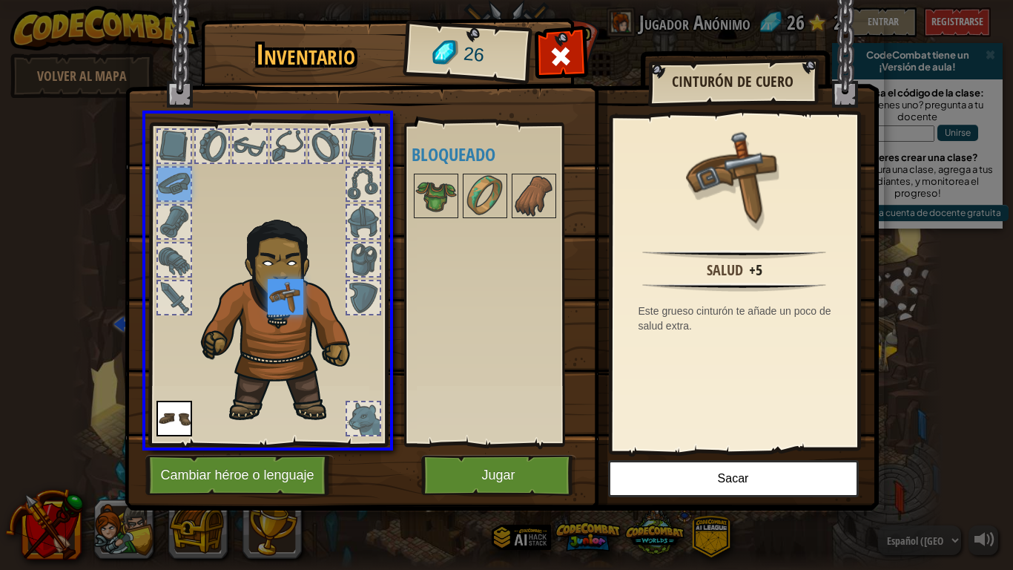
drag, startPoint x: 180, startPoint y: 188, endPoint x: 293, endPoint y: 305, distance: 162.1
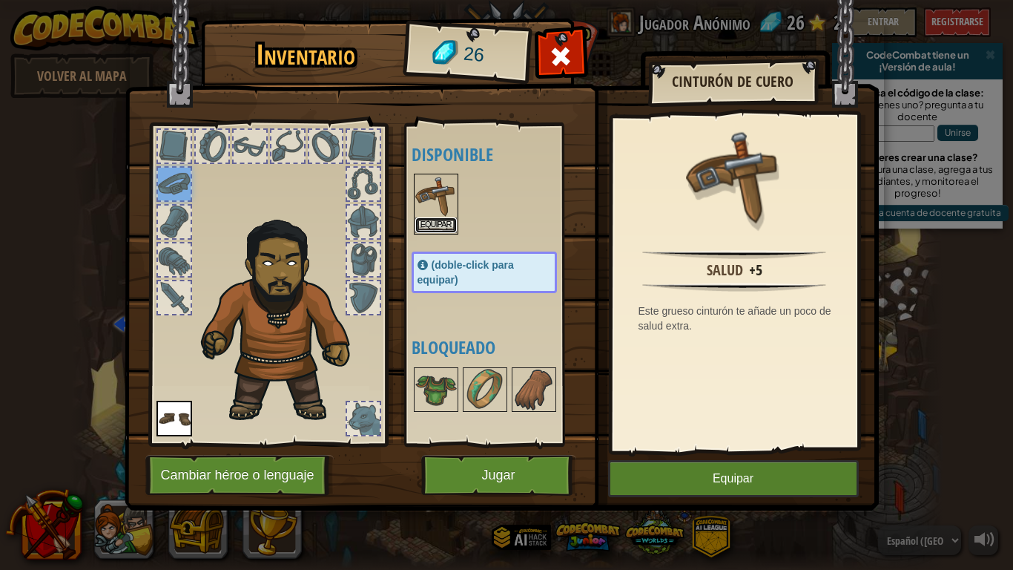
drag, startPoint x: 429, startPoint y: 220, endPoint x: 214, endPoint y: 451, distance: 316.4
click at [214, 444] on div "Inventario 26 Disponible Equipar Equipar (doble-click para equipar) Bloqueado C…" at bounding box center [507, 266] width 754 height 489
click at [367, 182] on div at bounding box center [363, 184] width 33 height 33
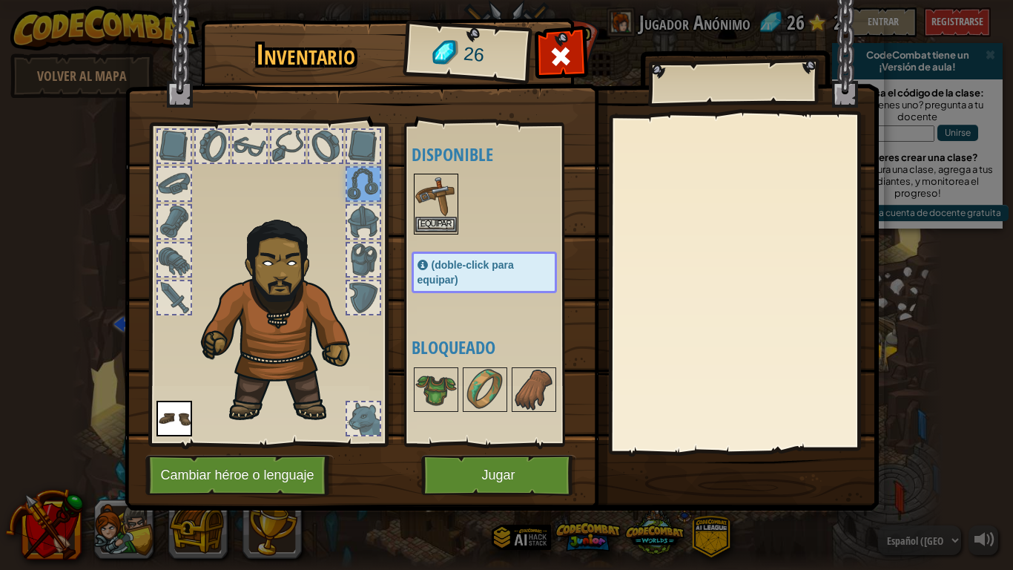
click at [450, 212] on img at bounding box center [436, 196] width 42 height 42
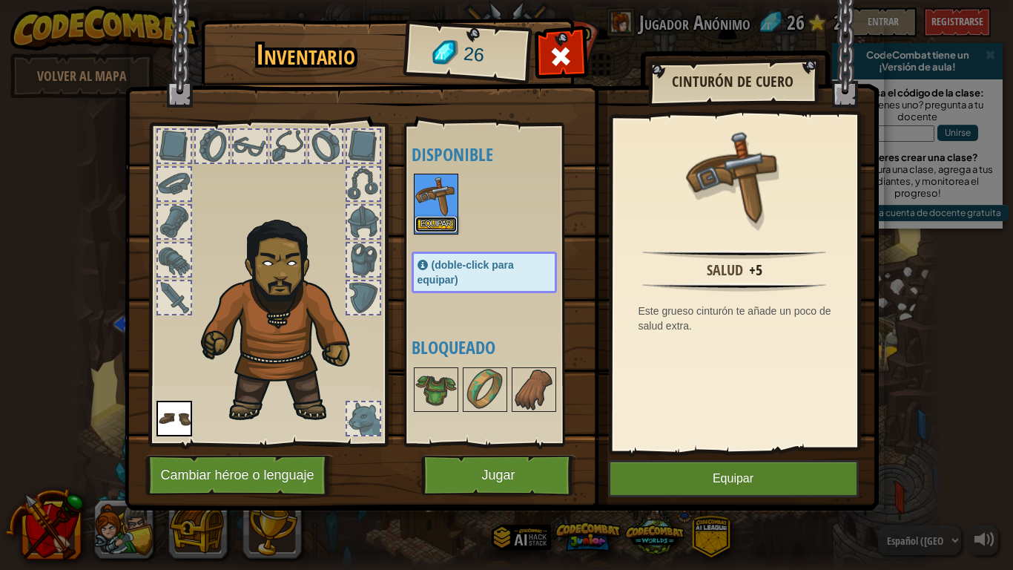
click at [446, 222] on button "Equipar" at bounding box center [436, 225] width 42 height 16
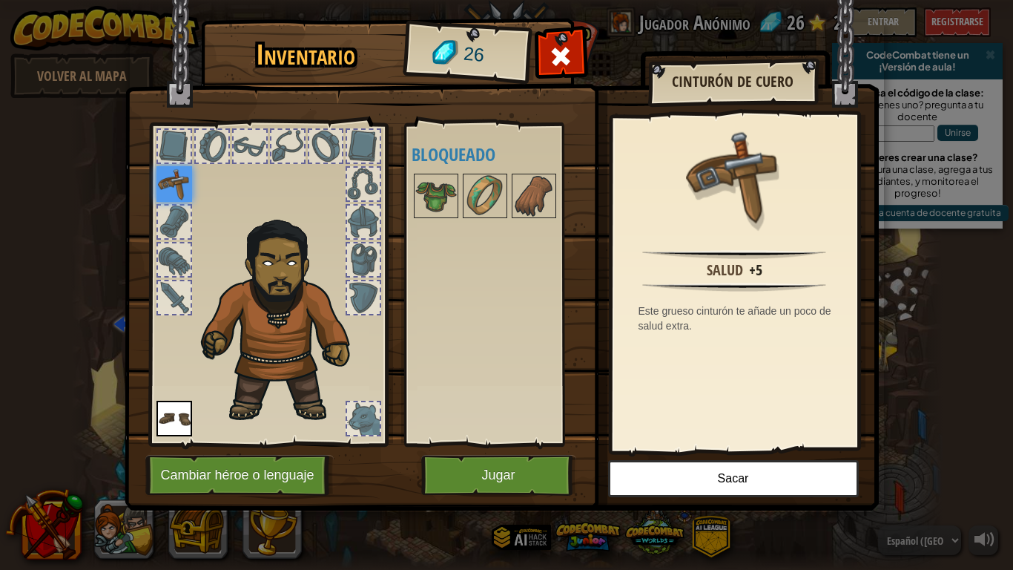
click at [173, 179] on img at bounding box center [174, 184] width 36 height 36
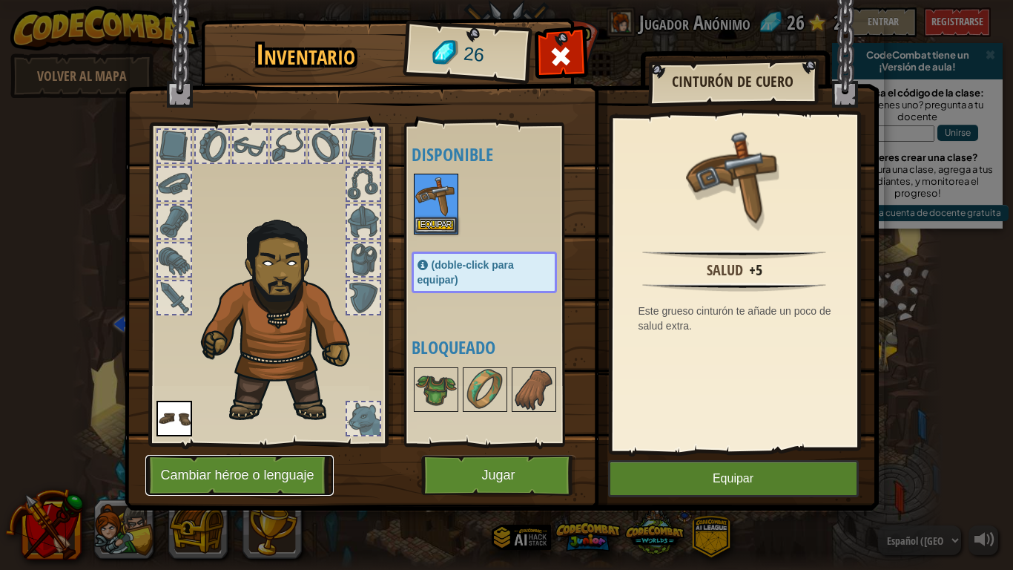
click at [227, 444] on button "Cambiar héroe o lenguaje" at bounding box center [239, 475] width 188 height 41
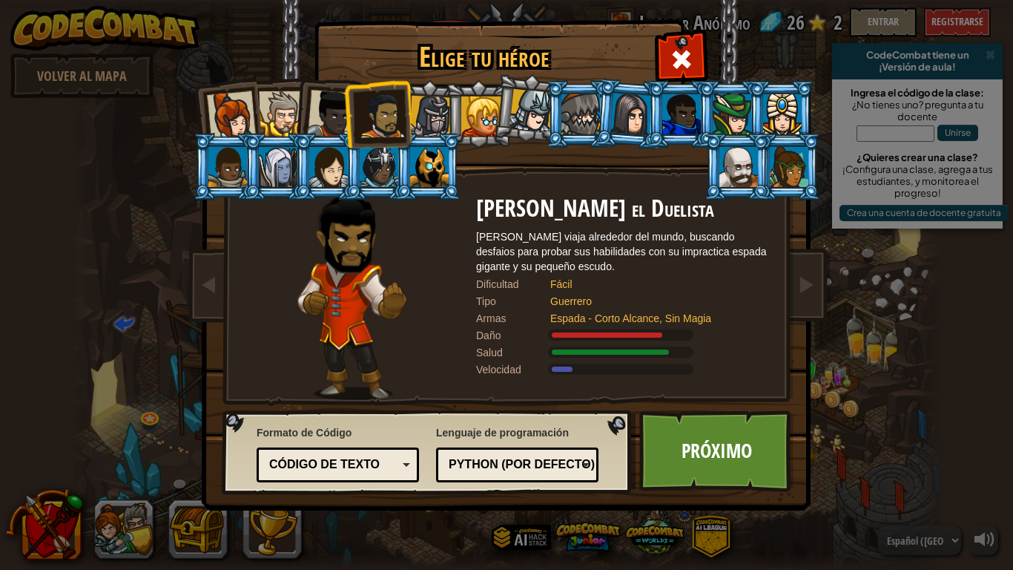
click at [323, 162] on div at bounding box center [328, 167] width 39 height 40
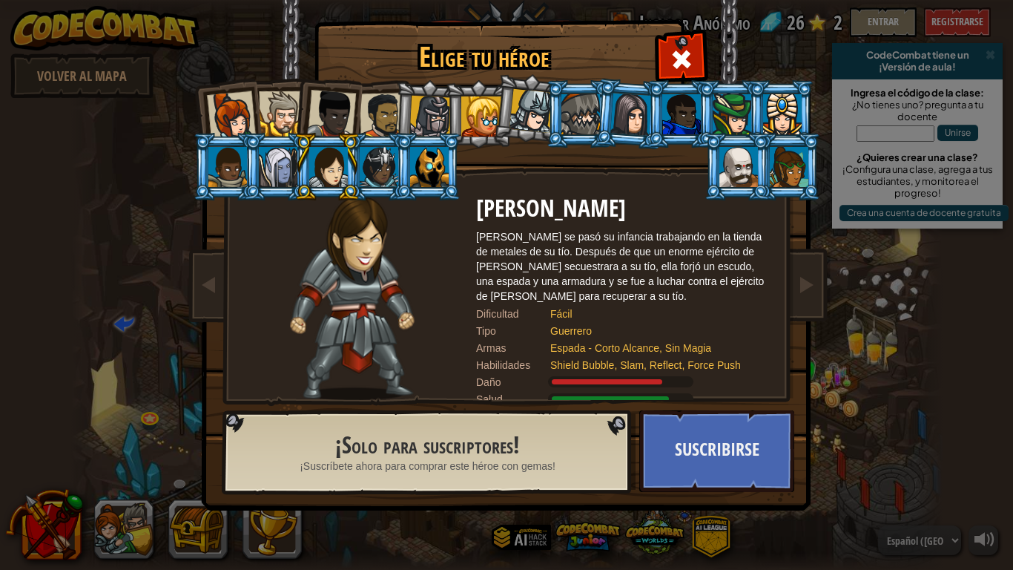
click at [441, 105] on div at bounding box center [430, 117] width 42 height 42
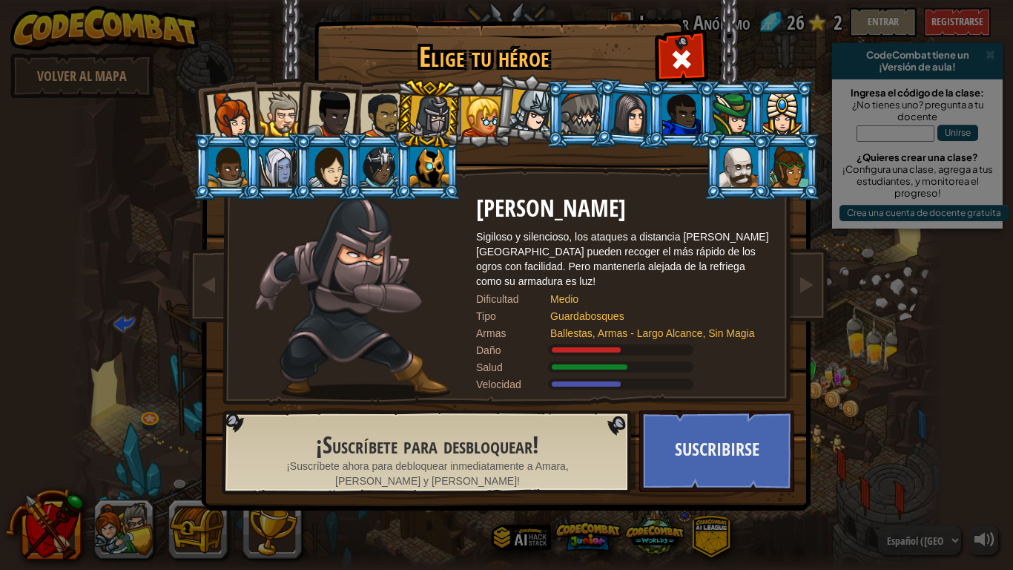
click at [418, 165] on div at bounding box center [429, 167] width 39 height 40
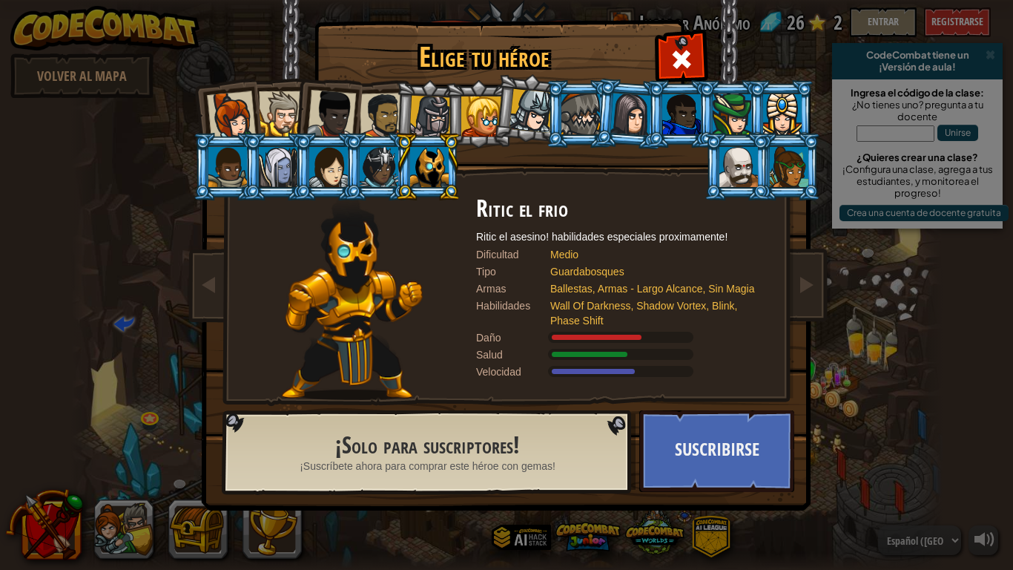
click at [274, 112] on div at bounding box center [281, 113] width 45 height 45
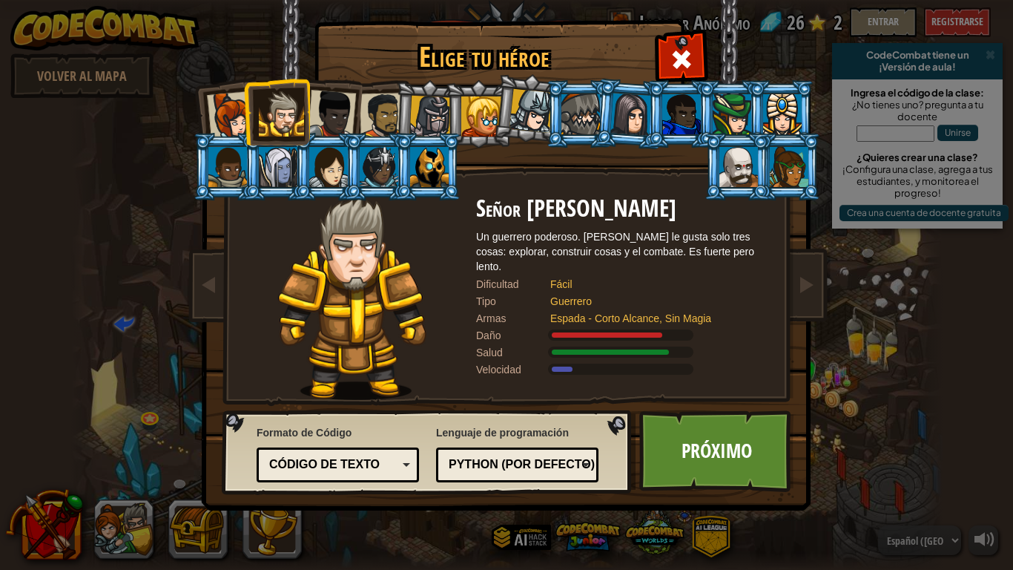
click at [347, 121] on div at bounding box center [331, 114] width 49 height 49
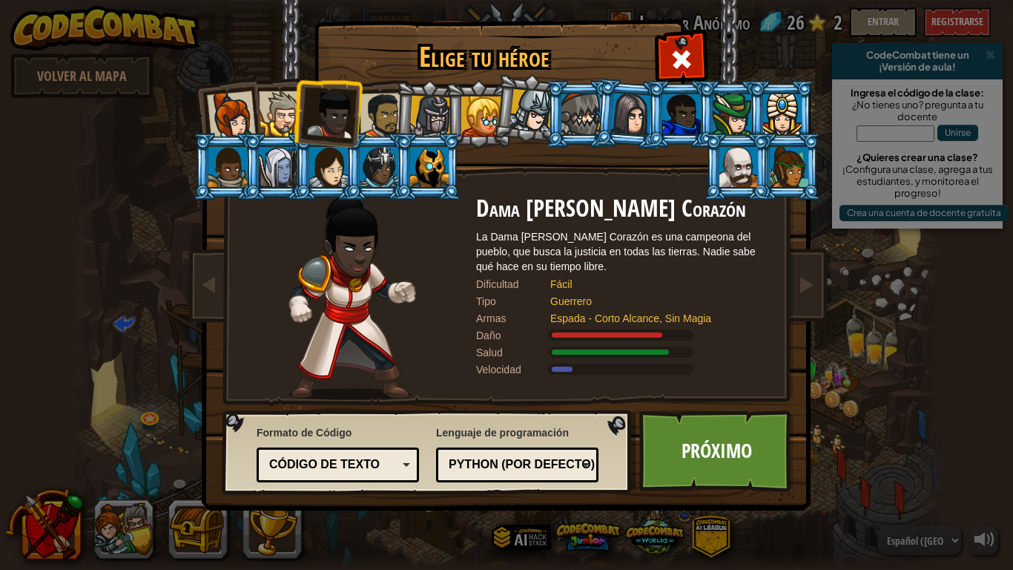
click at [382, 122] on div at bounding box center [383, 116] width 46 height 46
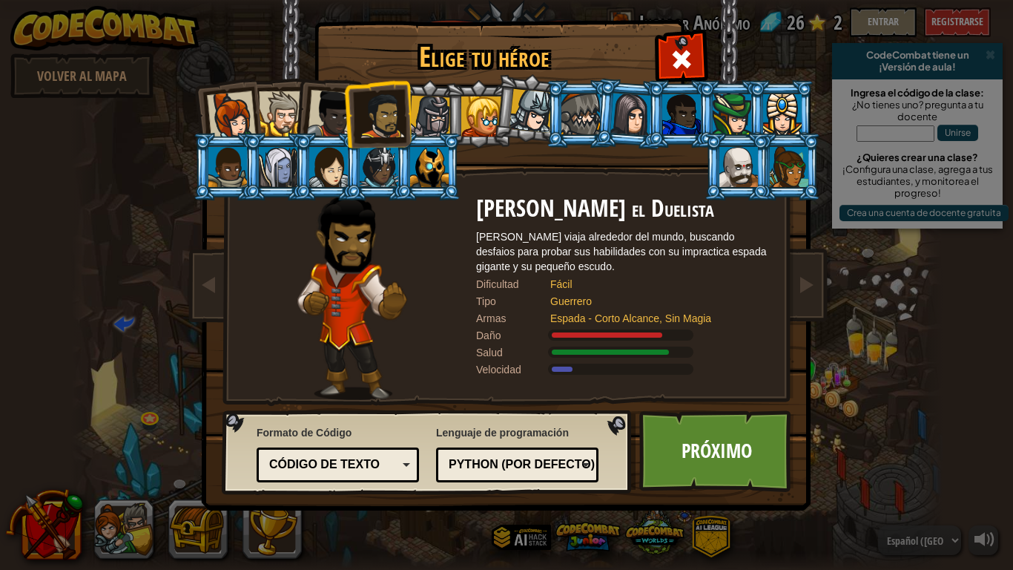
click at [278, 111] on div at bounding box center [281, 113] width 45 height 45
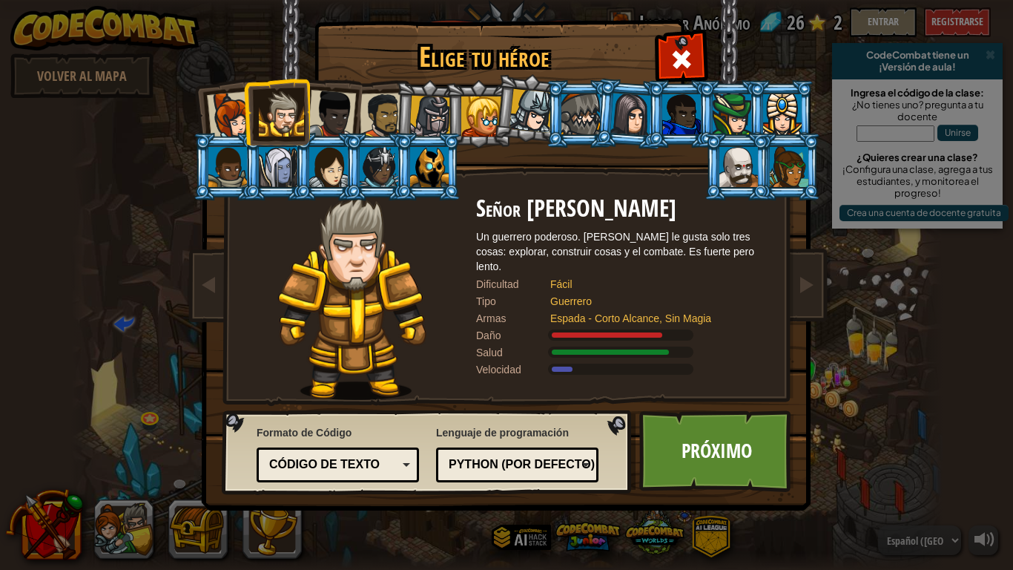
click at [383, 108] on div at bounding box center [383, 116] width 46 height 46
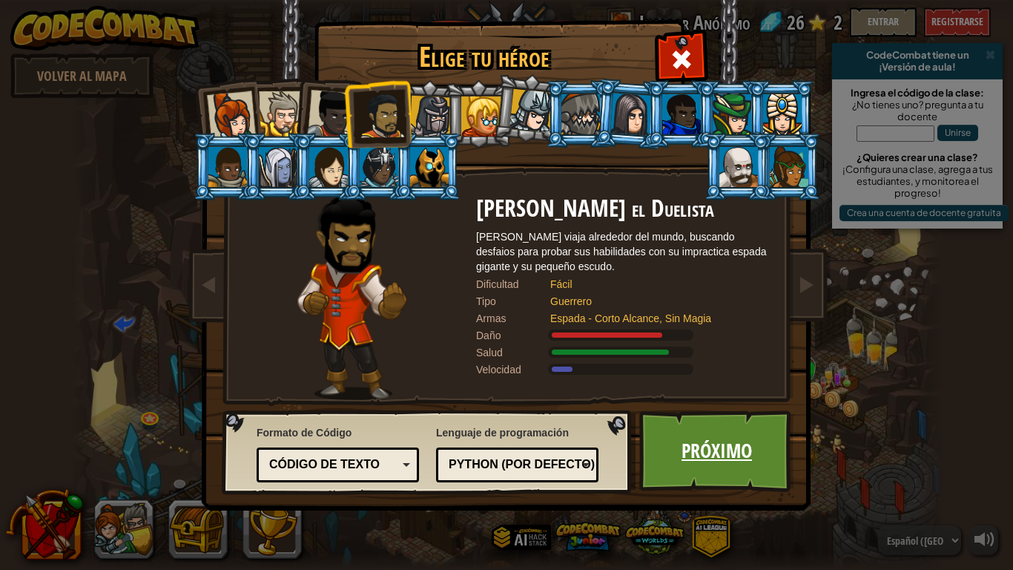
click at [710, 432] on link "Próximo" at bounding box center [716, 451] width 155 height 82
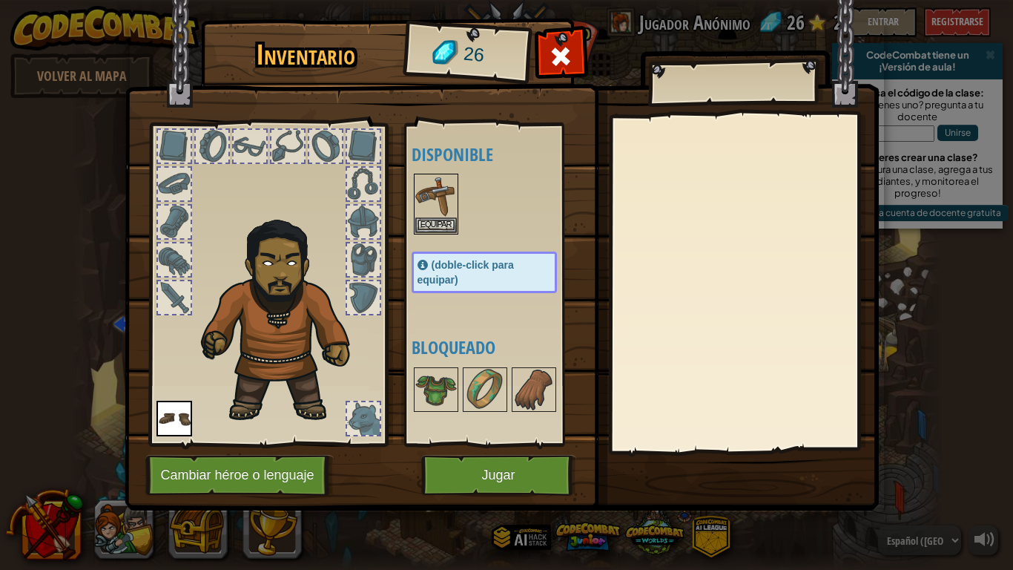
click at [177, 425] on img at bounding box center [174, 418] width 36 height 36
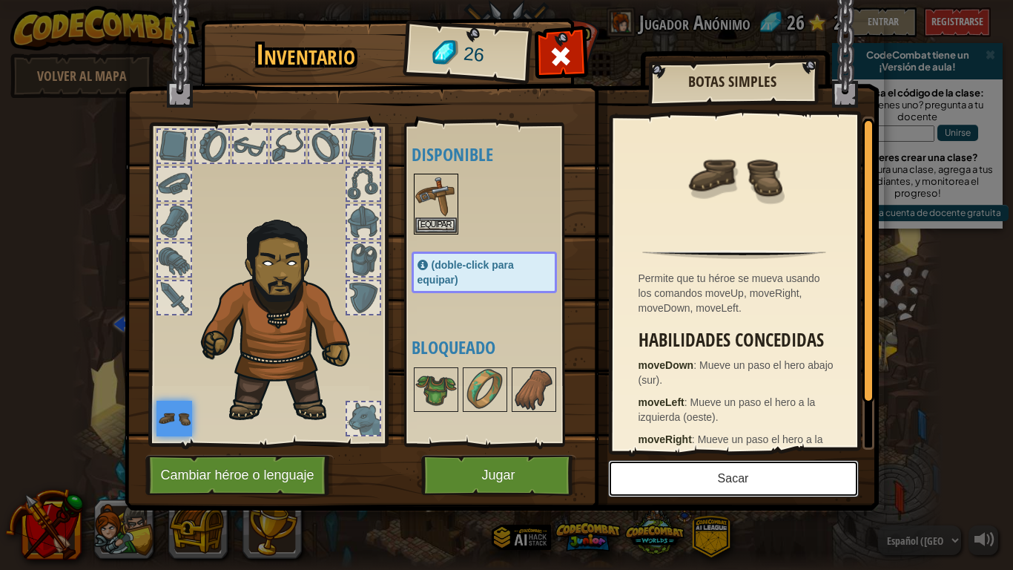
click at [761, 444] on button "Sacar" at bounding box center [733, 478] width 251 height 37
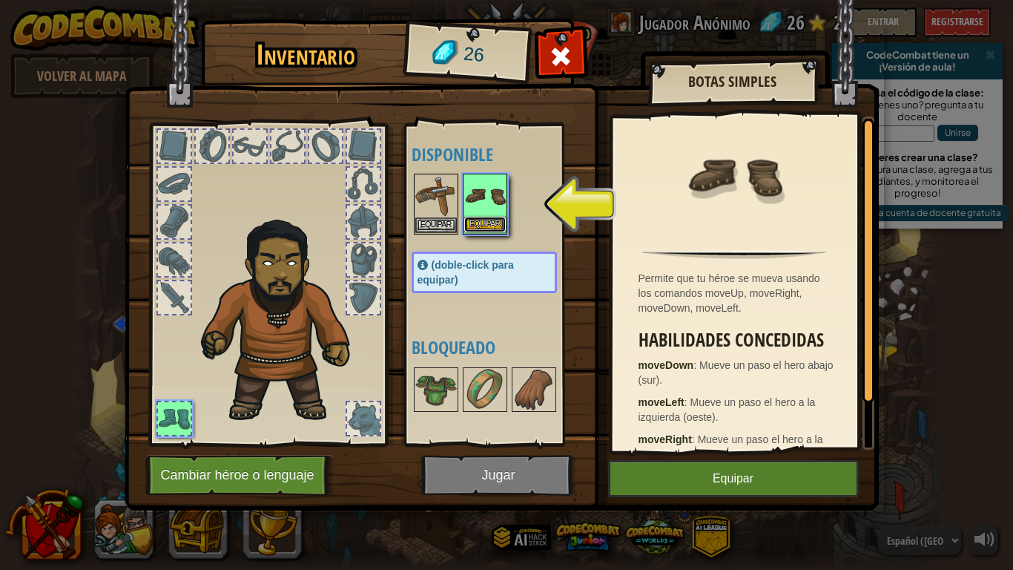
click at [485, 219] on button "Equipar" at bounding box center [485, 225] width 42 height 16
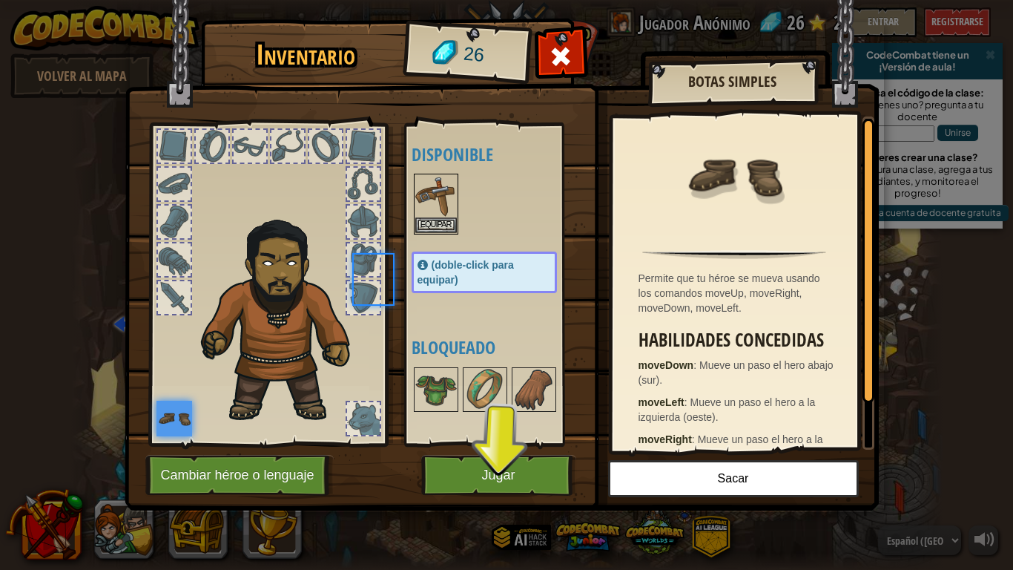
click at [485, 219] on div at bounding box center [499, 203] width 175 height 65
click at [174, 418] on img at bounding box center [174, 418] width 36 height 36
click at [423, 222] on button "Equipar" at bounding box center [436, 225] width 42 height 16
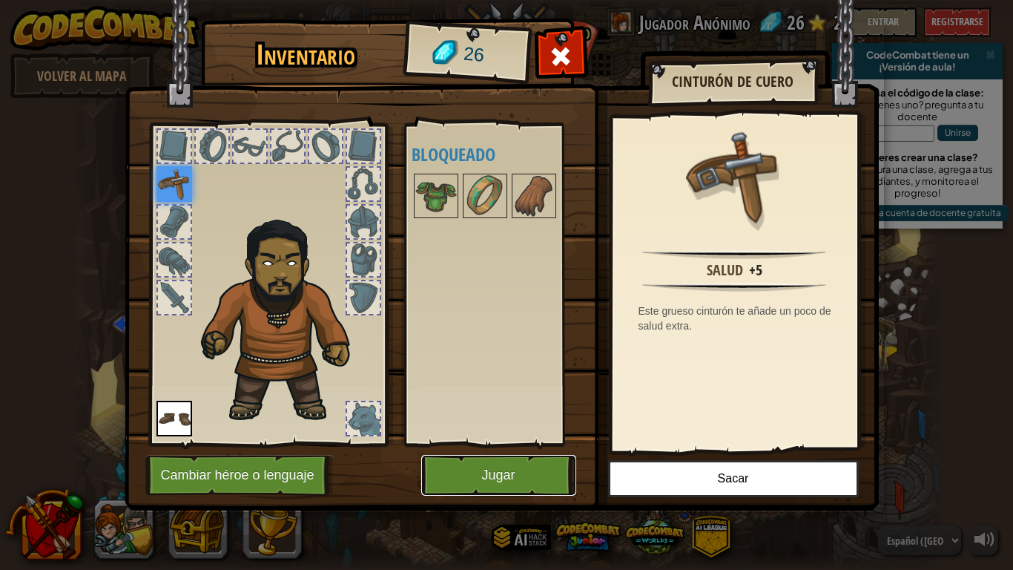
click at [503, 444] on button "Jugar" at bounding box center [498, 475] width 155 height 41
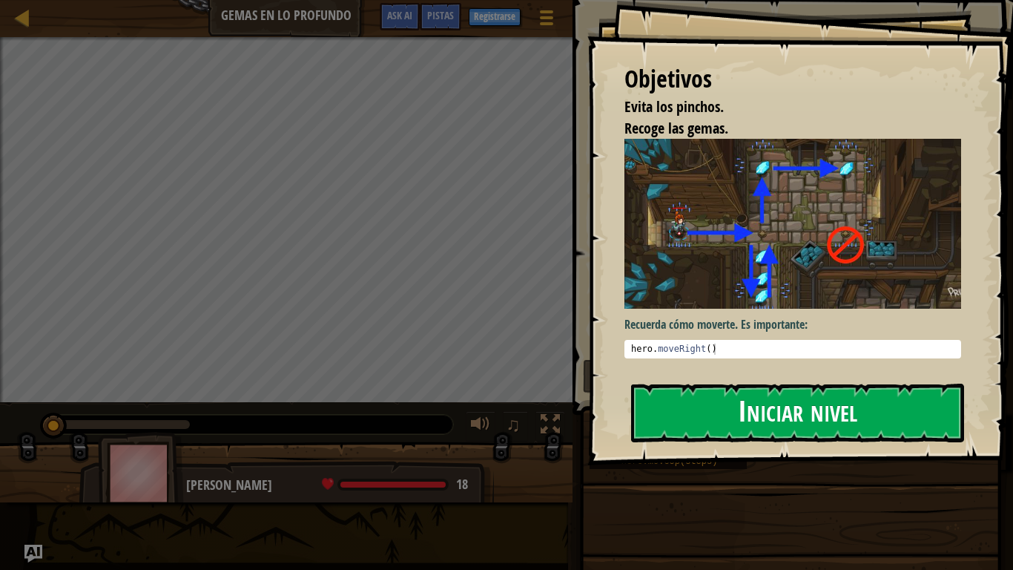
click at [739, 397] on button "Iniciar nivel" at bounding box center [797, 412] width 333 height 59
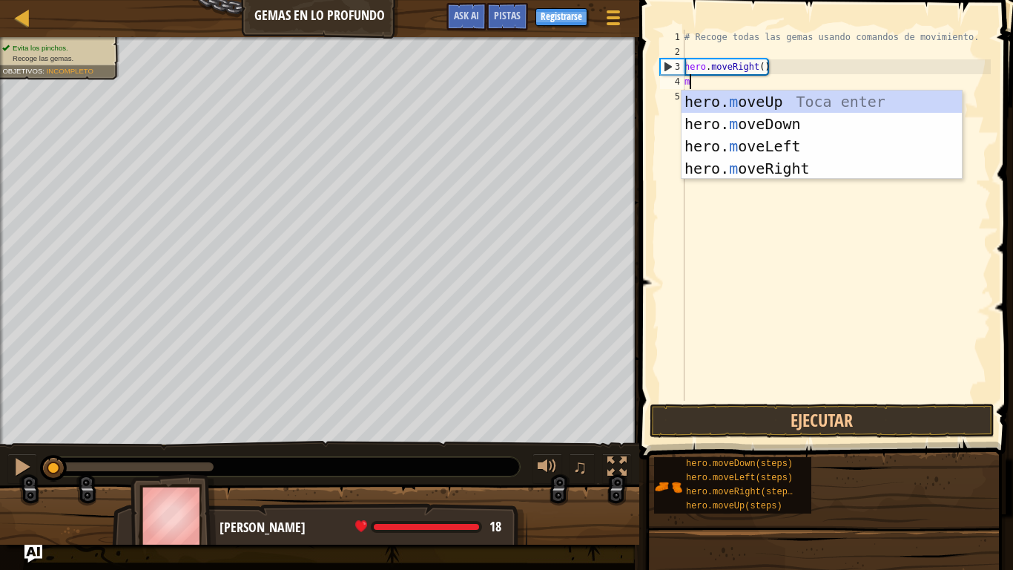
scroll to position [7, 0]
type textarea "mo"
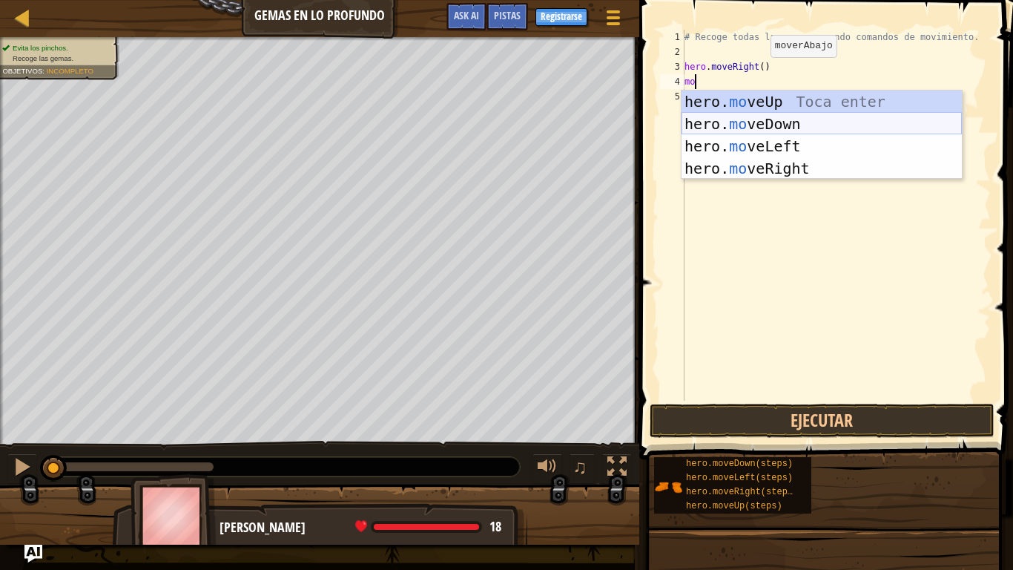
click at [753, 121] on div "hero. mo veUp Toca enter hero. mo veDown Toca enter hero. mo veLeft Toca enter …" at bounding box center [822, 156] width 280 height 133
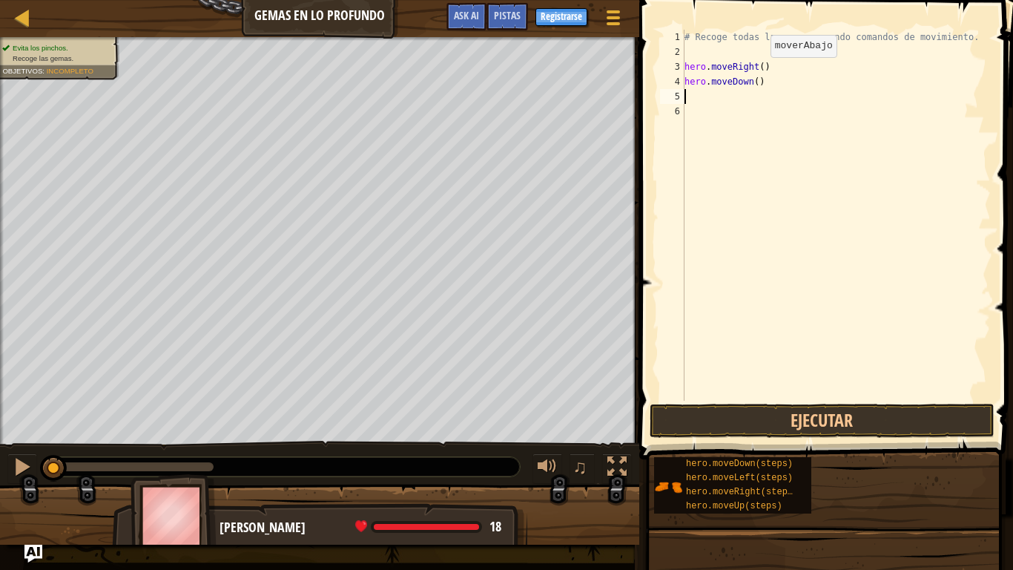
scroll to position [7, 0]
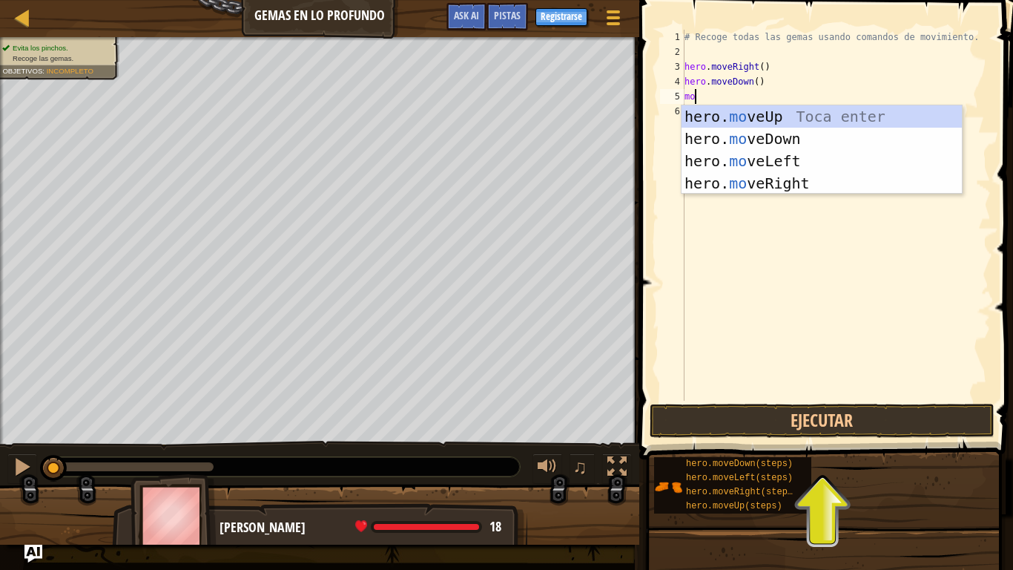
type textarea "mov"
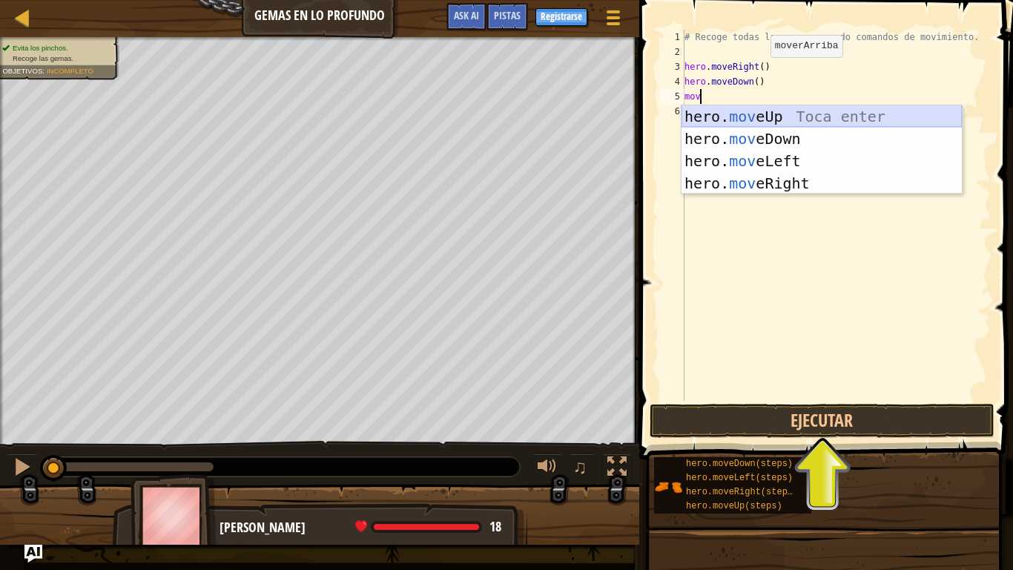
click at [768, 111] on div "hero. mov eUp Toca enter hero. mov eDown Toca enter hero. mov eLeft Toca enter …" at bounding box center [822, 171] width 280 height 133
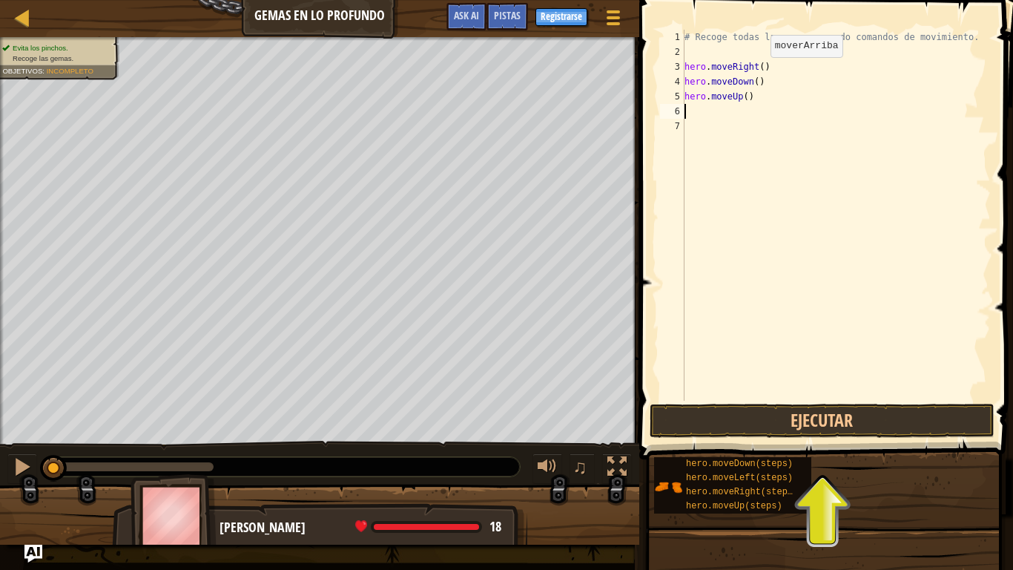
scroll to position [7, 0]
click at [709, 145] on div "# Recoge todas las gemas usando comandos de movimiento. hero . moveRight ( ) he…" at bounding box center [836, 230] width 309 height 400
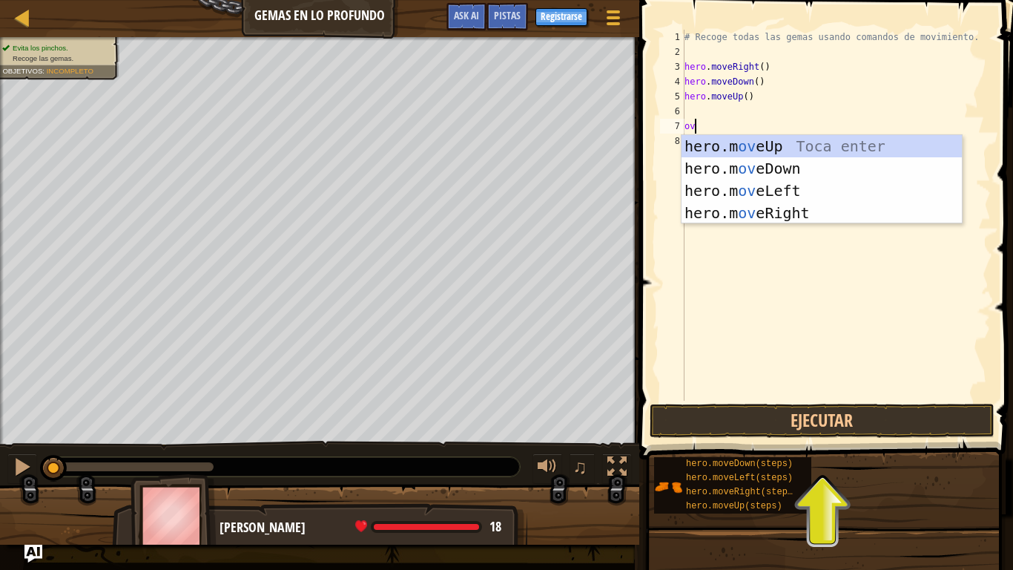
type textarea "ove"
click at [765, 210] on div "hero.m ove Up Toca enter hero.m ove Down Toca enter hero.m ove Left Toca enter …" at bounding box center [822, 201] width 280 height 133
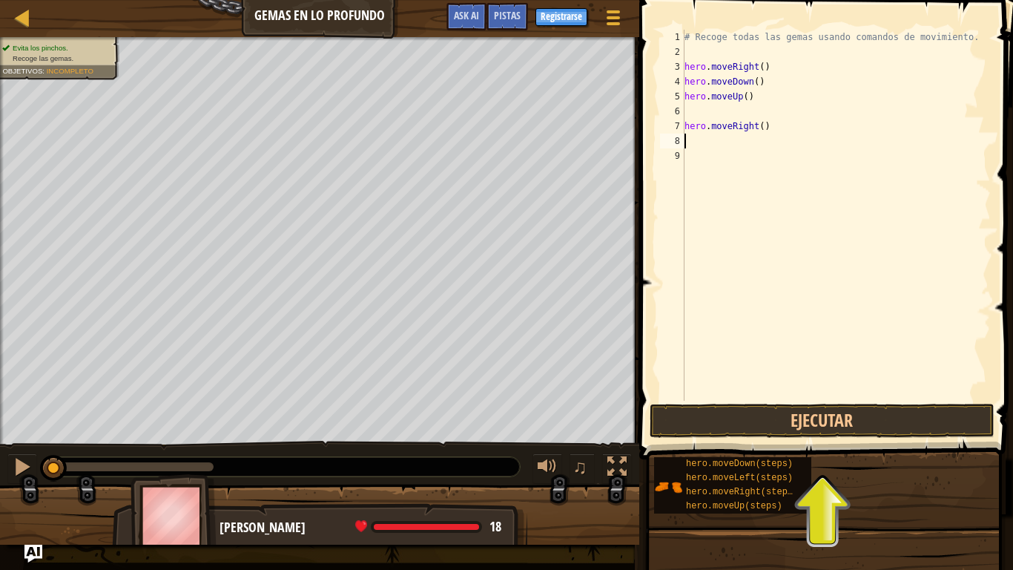
click at [711, 114] on div "# Recoge todas las gemas usando comandos de movimiento. hero . moveRight ( ) he…" at bounding box center [836, 230] width 309 height 400
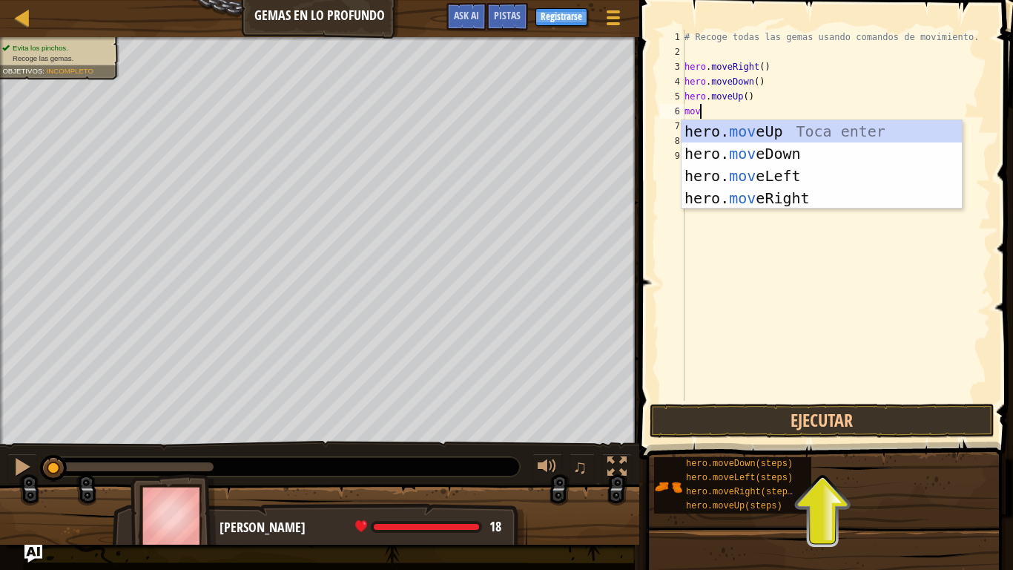
scroll to position [7, 1]
type textarea "move"
click at [784, 191] on div "hero. move Up Toca enter hero. move Down Toca enter hero. move Left Toca enter …" at bounding box center [822, 186] width 280 height 133
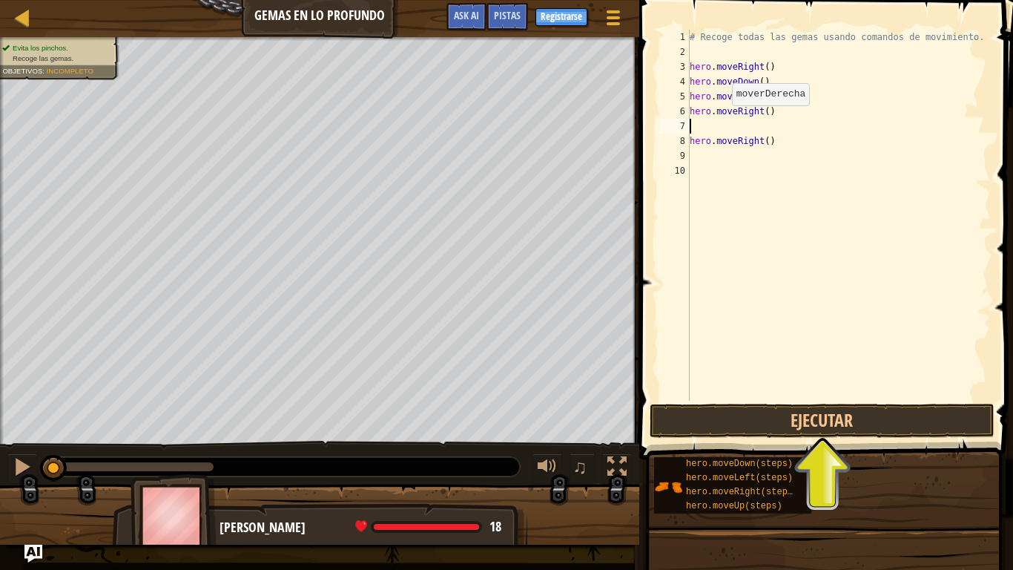
scroll to position [7, 0]
click at [718, 141] on div "# Recoge todas las gemas usando comandos de movimiento. hero . moveRight ( ) he…" at bounding box center [839, 230] width 304 height 400
type textarea "hero.moveRight()"
click at [709, 128] on div "# Recoge todas las gemas usando comandos de movimiento. hero . moveRight ( ) he…" at bounding box center [839, 230] width 304 height 400
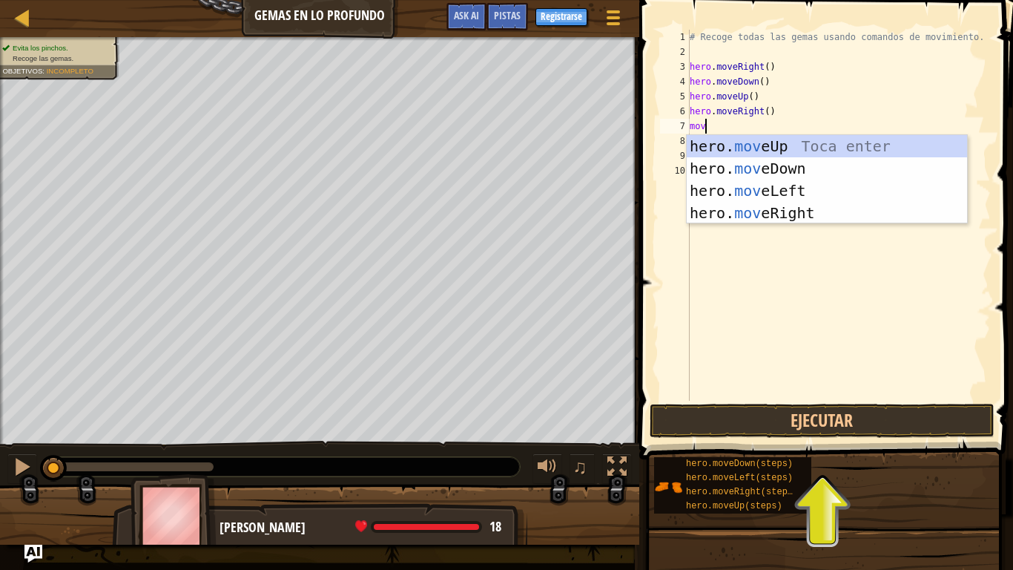
type textarea "move"
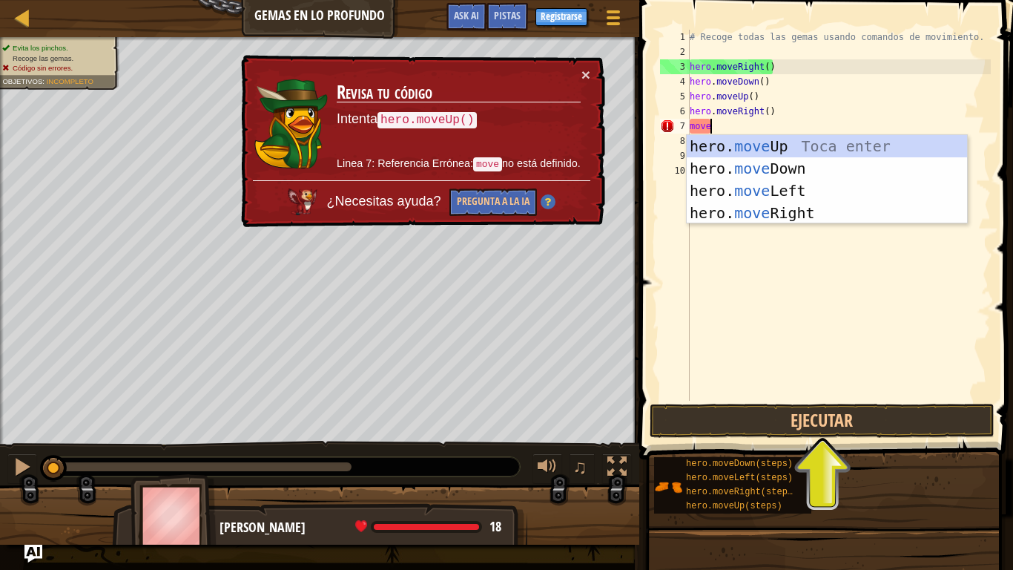
click at [733, 230] on div "# Recoge todas las gemas usando comandos de movimiento. hero . moveRight ( ) he…" at bounding box center [839, 230] width 304 height 400
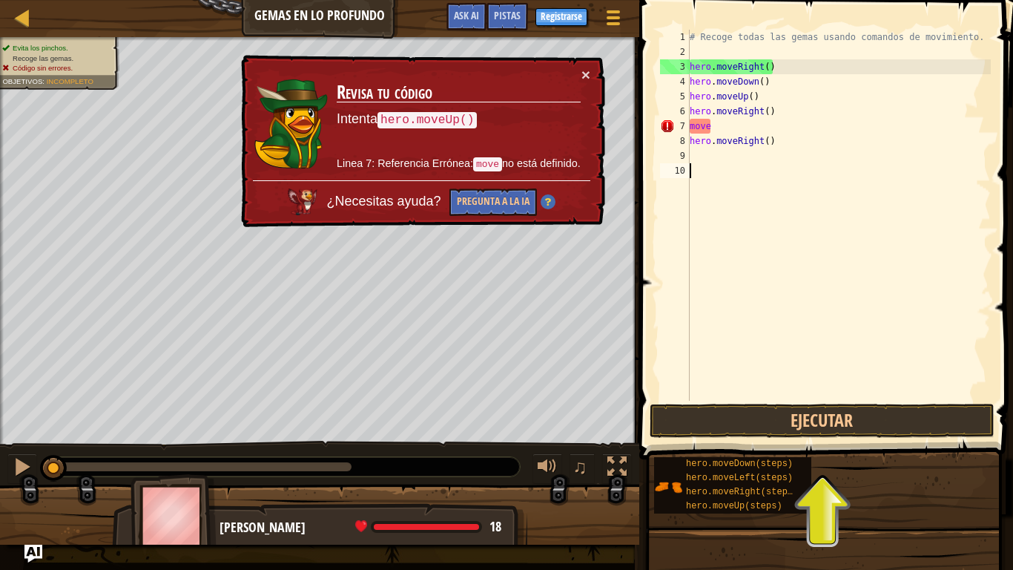
scroll to position [7, 0]
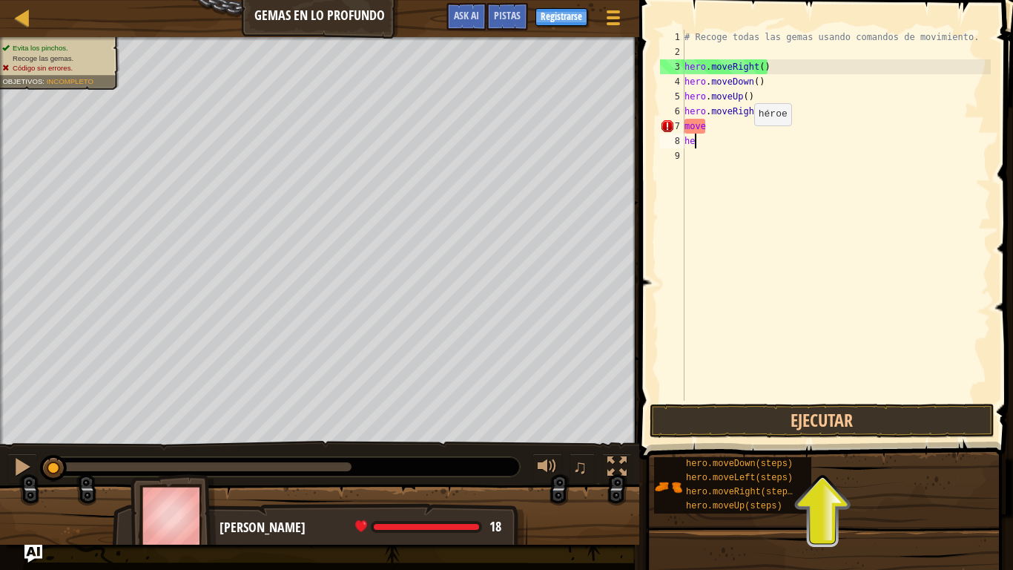
type textarea "h"
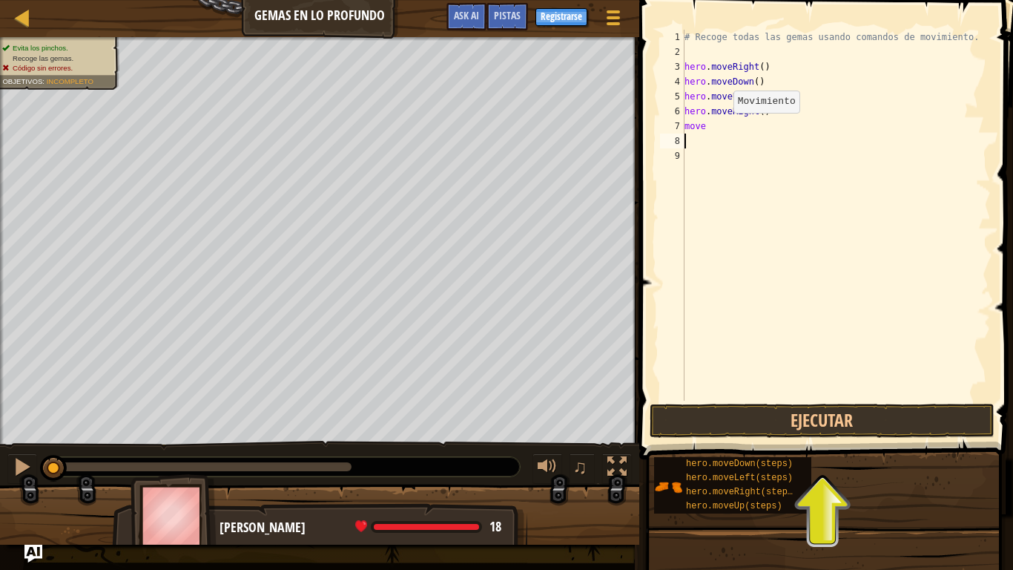
click at [720, 127] on div "# Recoge todas las gemas usando comandos de movimiento. hero . moveRight ( ) he…" at bounding box center [836, 230] width 309 height 400
click at [828, 422] on button "Ejecutar" at bounding box center [823, 420] width 346 height 34
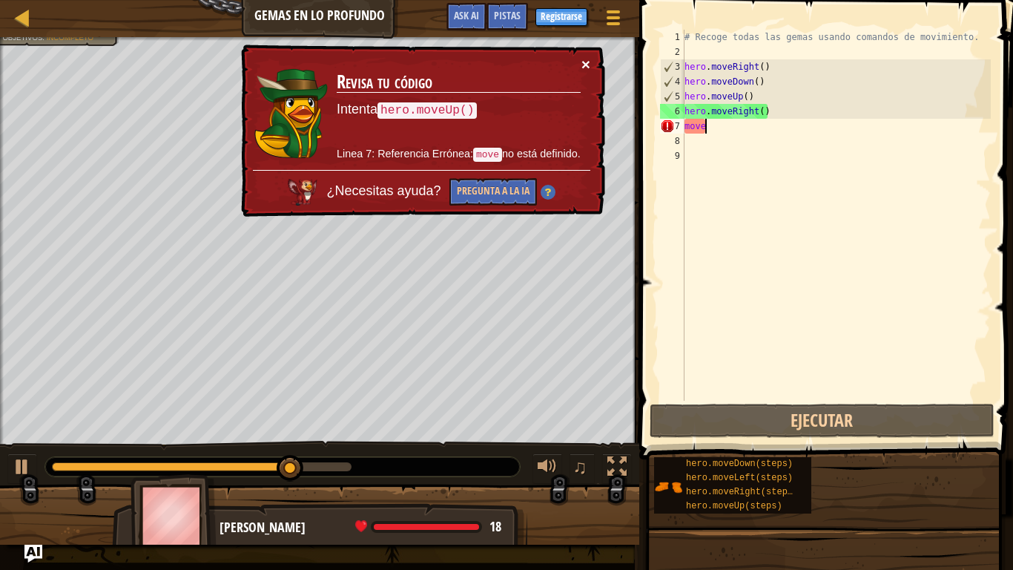
click at [584, 62] on button "×" at bounding box center [585, 64] width 9 height 16
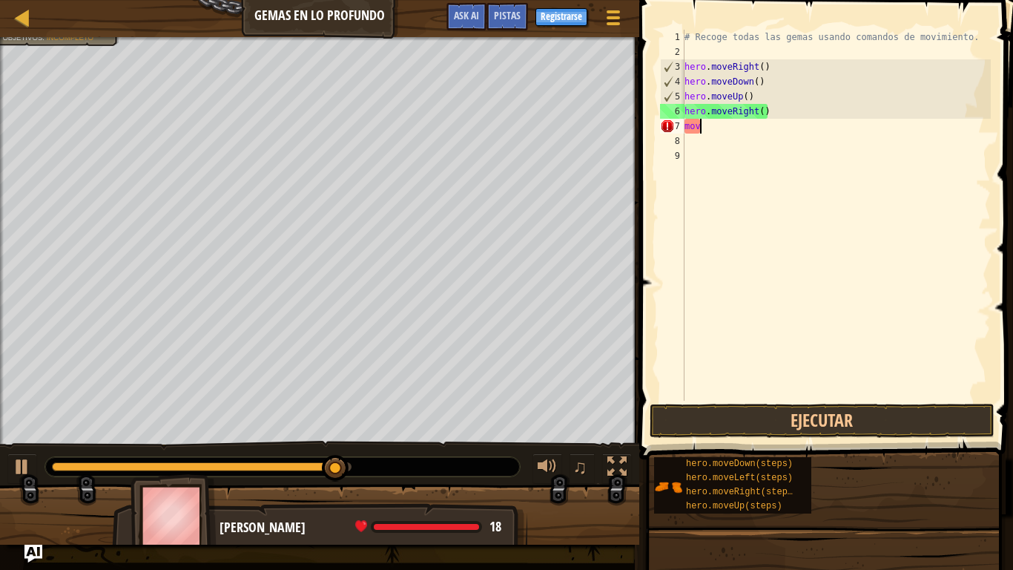
type textarea "m"
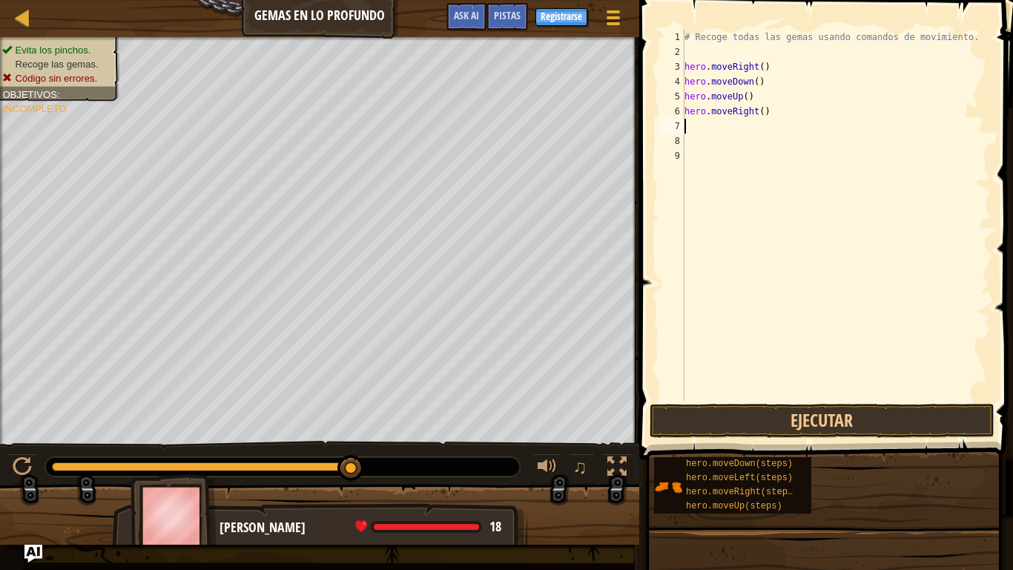
click at [786, 68] on div "# Recoge todas las gemas usando comandos de movimiento. hero . moveRight ( ) he…" at bounding box center [836, 230] width 309 height 400
type textarea "h"
click at [785, 113] on div "# Recoge todas las gemas usando comandos de movimiento. hero . moveDown ( ) her…" at bounding box center [836, 230] width 309 height 400
type textarea "h"
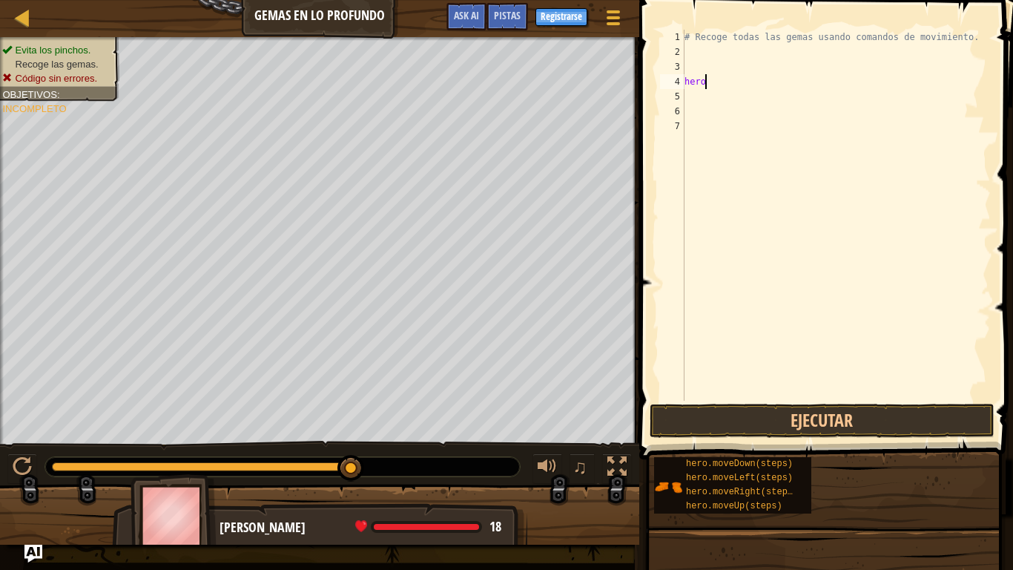
type textarea "h"
click at [703, 71] on div "# Recoge todas las gemas usando comandos de movimiento." at bounding box center [836, 230] width 309 height 400
click at [696, 58] on div "# Recoge todas las gemas usando comandos de movimiento." at bounding box center [836, 230] width 309 height 400
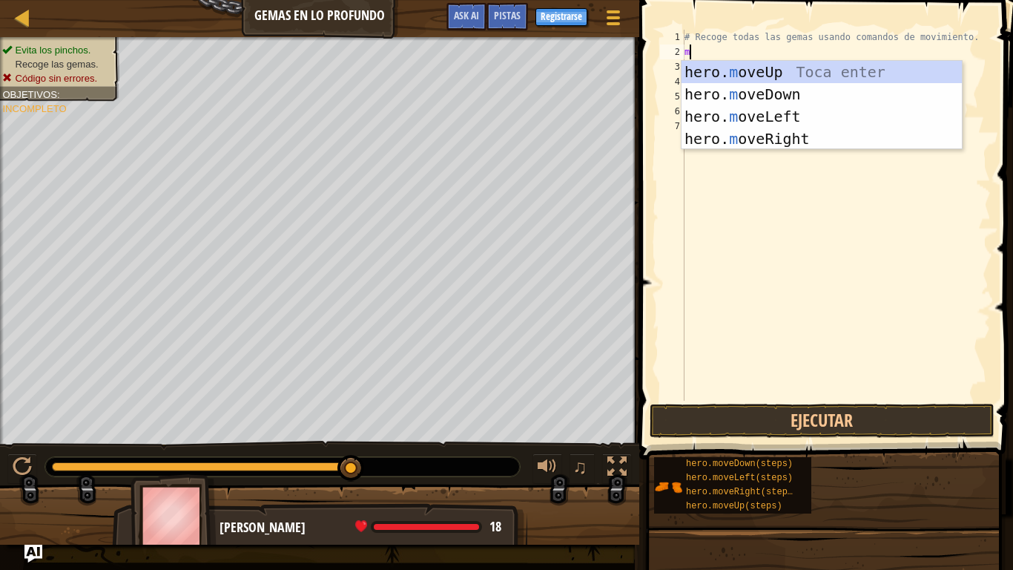
type textarea "mo"
click at [792, 73] on div "hero. mo veUp Toca enter hero. mo veDown Toca enter hero. mo veLeft Toca enter …" at bounding box center [822, 127] width 280 height 133
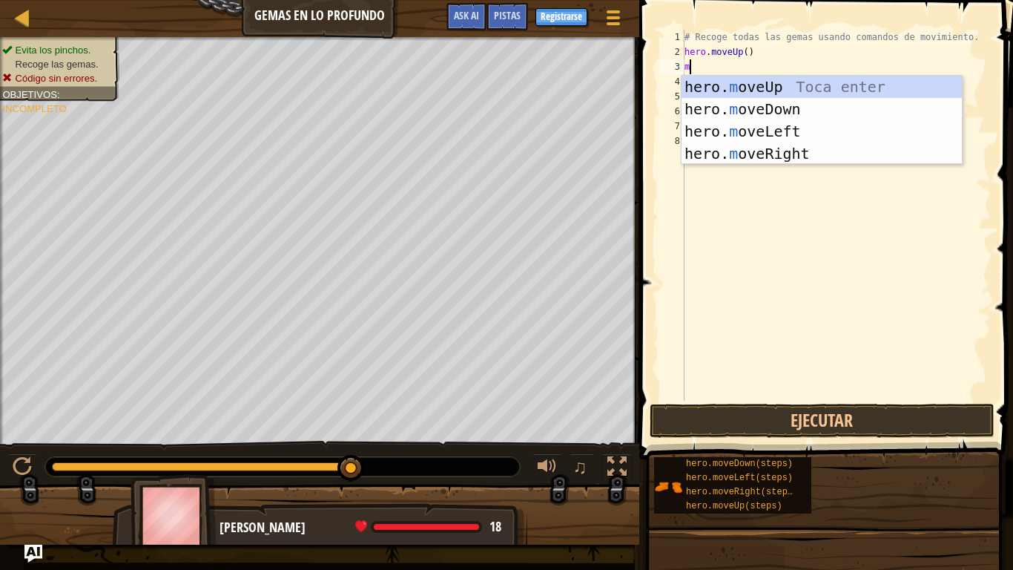
type textarea "mo"
click at [777, 131] on div "hero. mo veUp Toca enter hero. mo veDown Toca enter hero. mo veLeft Toca enter …" at bounding box center [822, 142] width 280 height 133
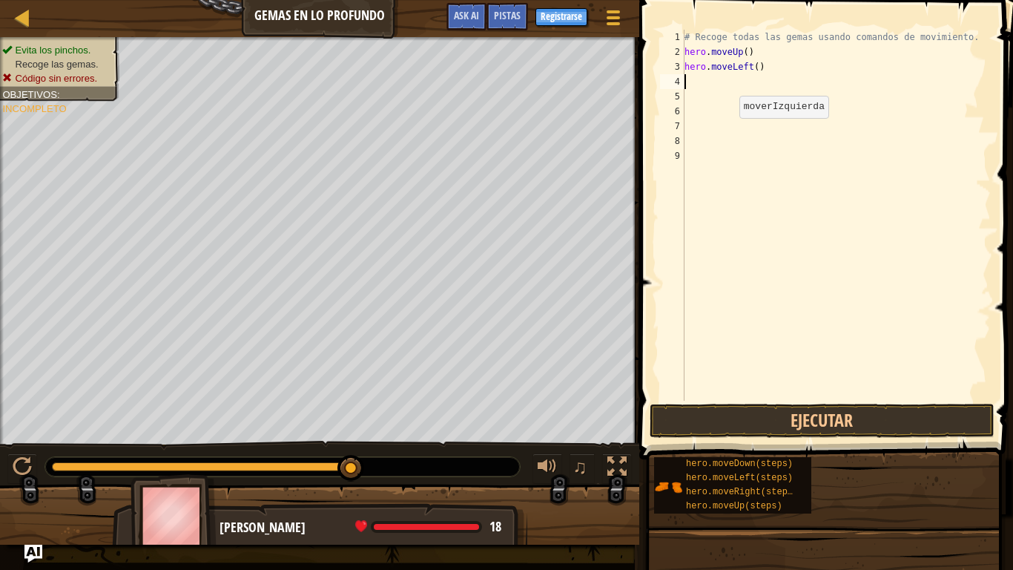
scroll to position [7, 0]
click at [837, 424] on button "Ejecutar" at bounding box center [823, 420] width 346 height 34
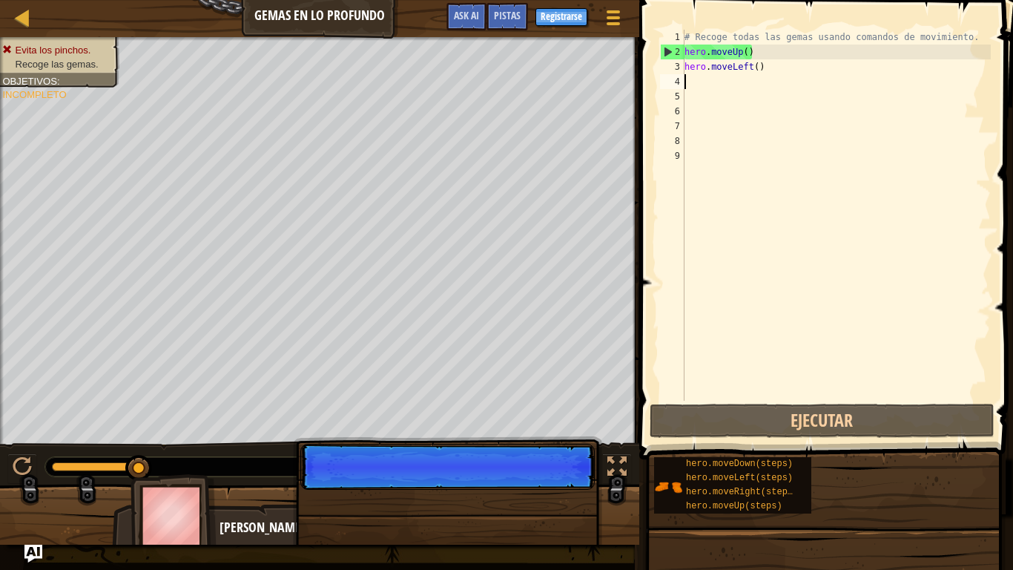
click at [766, 53] on div "# Recoge todas las gemas usando comandos de movimiento. hero . moveUp ( ) hero …" at bounding box center [836, 230] width 309 height 400
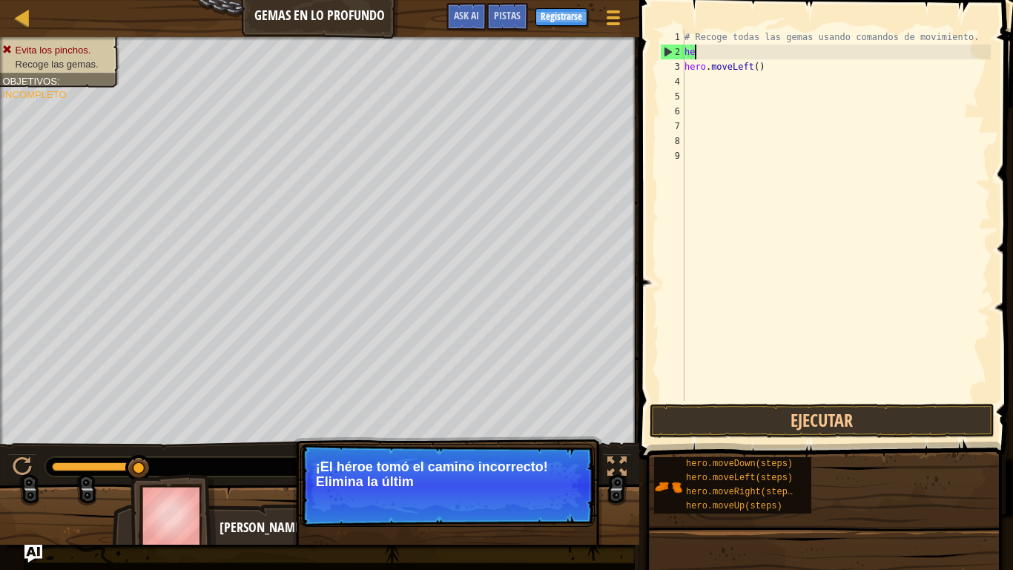
type textarea "h"
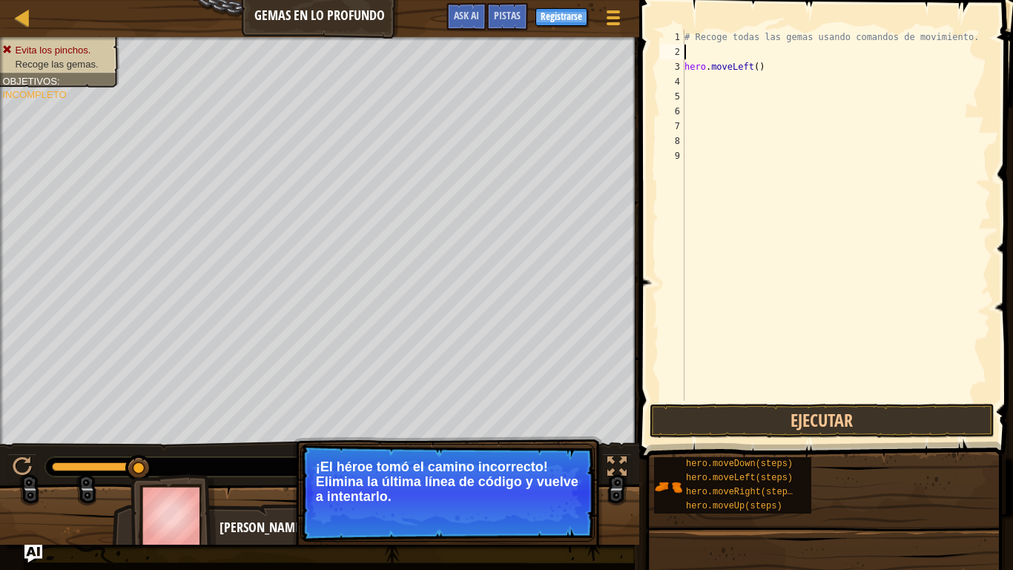
click at [768, 66] on div "# Recoge todas las gemas usando comandos de movimiento. hero . moveLeft ( )" at bounding box center [836, 230] width 309 height 400
type textarea "h"
click at [696, 56] on div "# Recoge todas las gemas usando comandos de movimiento." at bounding box center [836, 230] width 309 height 400
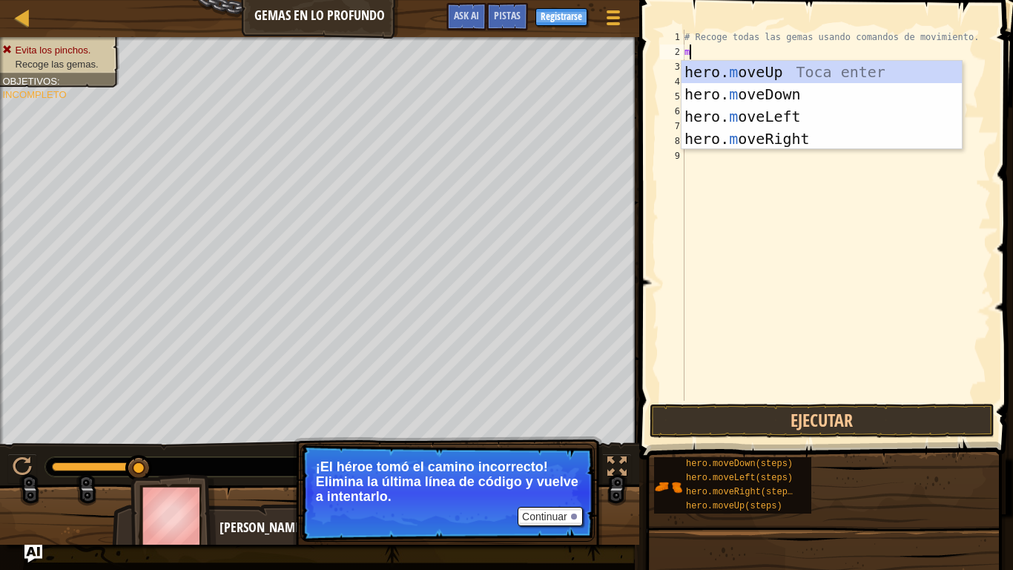
type textarea "mo"
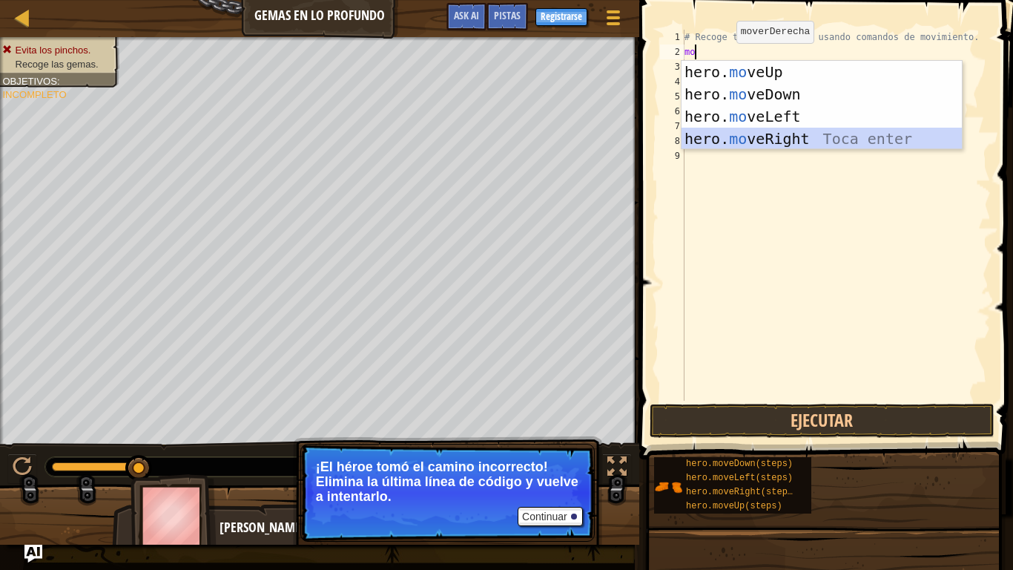
click at [760, 133] on div "hero. mo veUp Toca enter hero. mo veDown Toca enter hero. mo veLeft Toca enter …" at bounding box center [822, 127] width 280 height 133
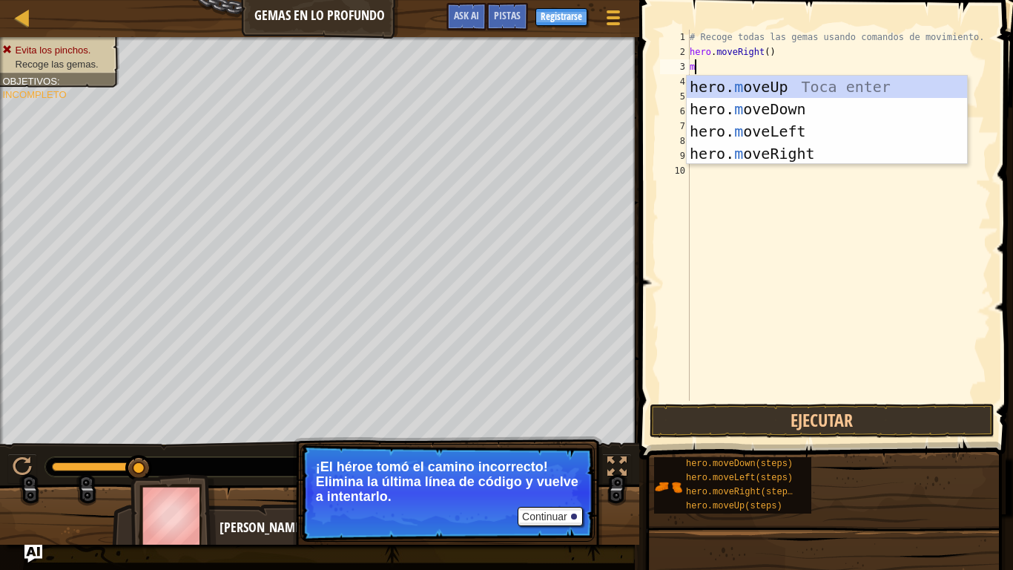
type textarea "mo"
click at [796, 86] on div "hero. mo veUp Toca enter hero. mo veDown Toca enter hero. mo veLeft Toca enter …" at bounding box center [827, 142] width 280 height 133
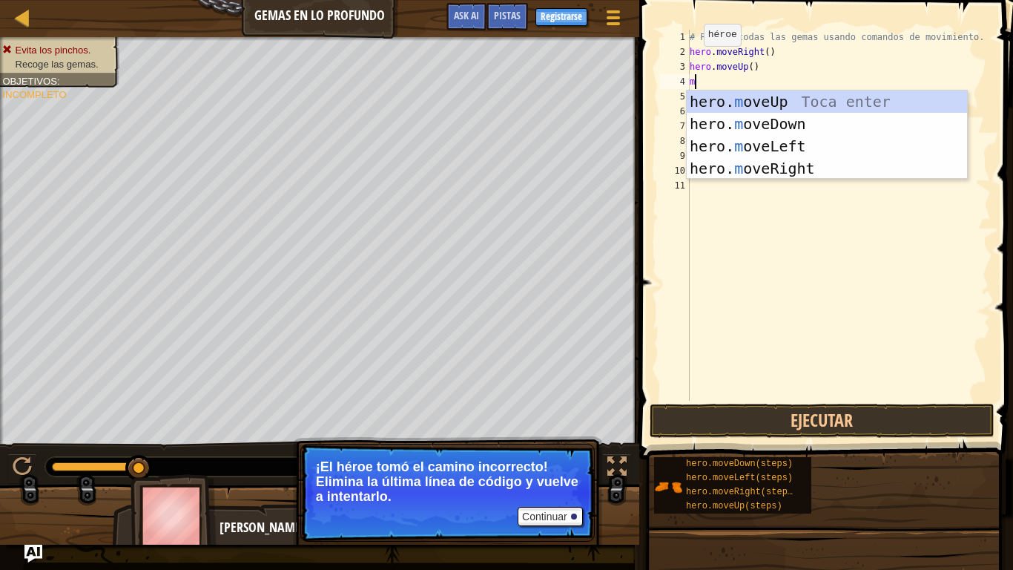
type textarea "mo"
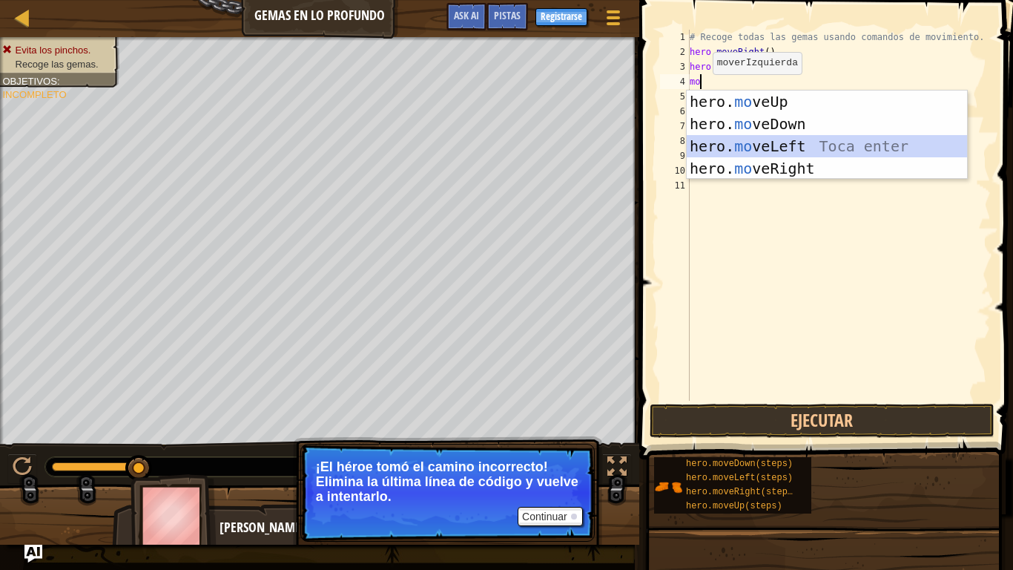
click at [784, 148] on div "hero. mo veUp Toca enter hero. mo veDown Toca enter hero. mo veLeft Toca enter …" at bounding box center [827, 156] width 280 height 133
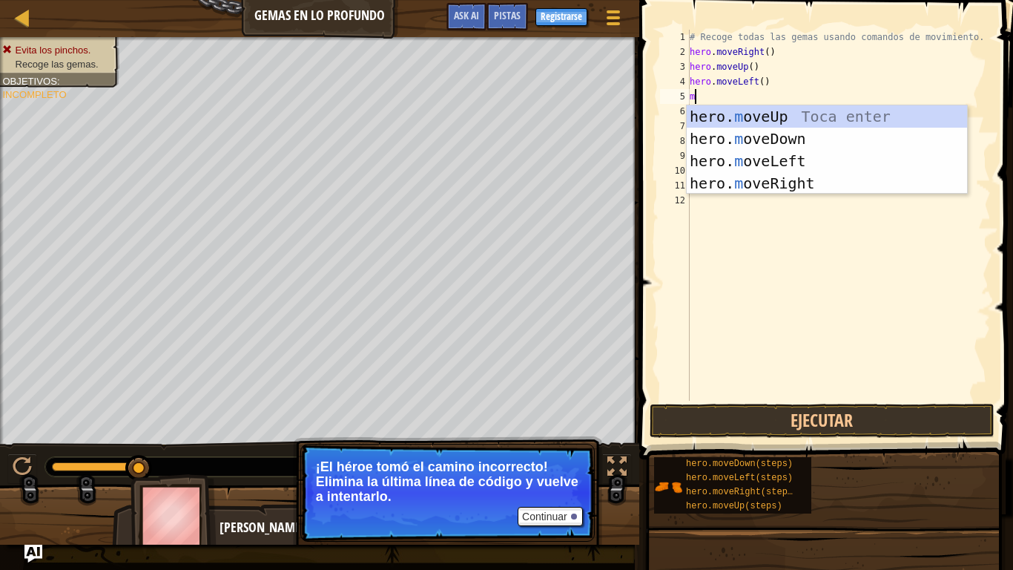
type textarea "mo"
click at [750, 133] on div "hero. mo veUp Toca enter hero. mo veDown Toca enter hero. mo veLeft Toca enter …" at bounding box center [827, 171] width 280 height 133
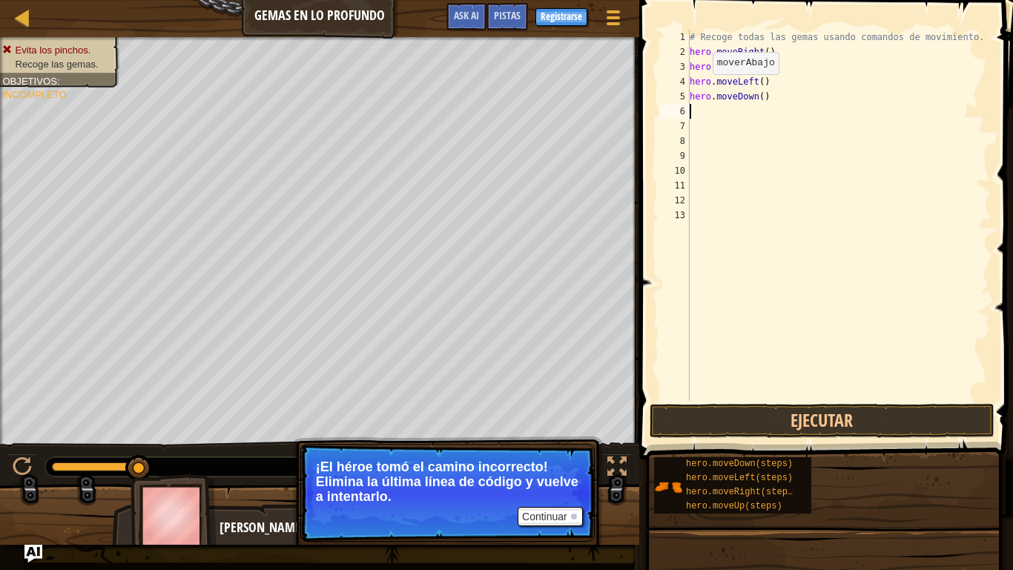
scroll to position [7, 0]
click at [787, 418] on button "Ejecutar" at bounding box center [823, 420] width 346 height 34
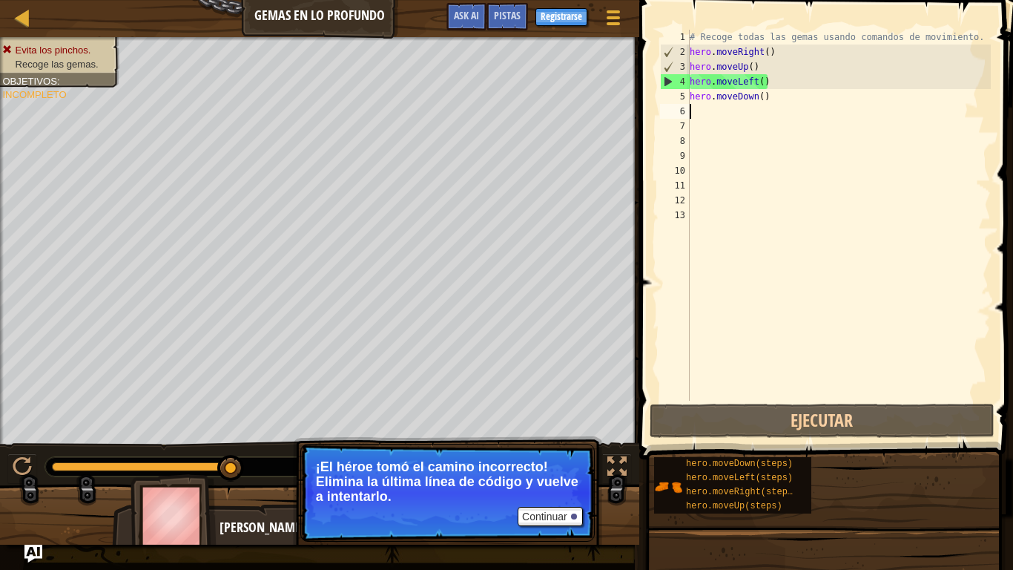
click at [776, 84] on div "# Recoge todas las gemas usando comandos de movimiento. hero . moveRight ( ) he…" at bounding box center [839, 230] width 304 height 400
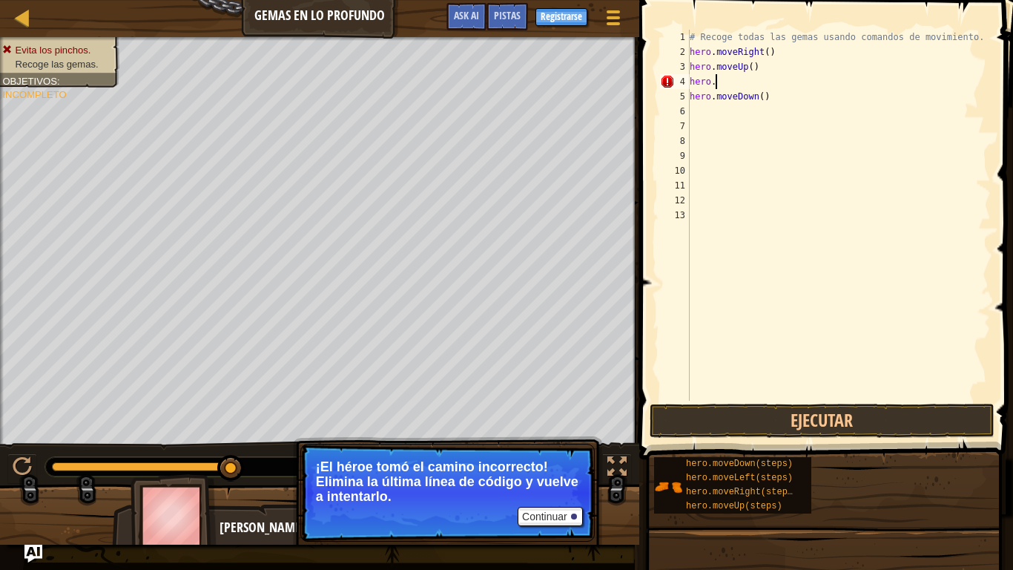
type textarea "hero.m"
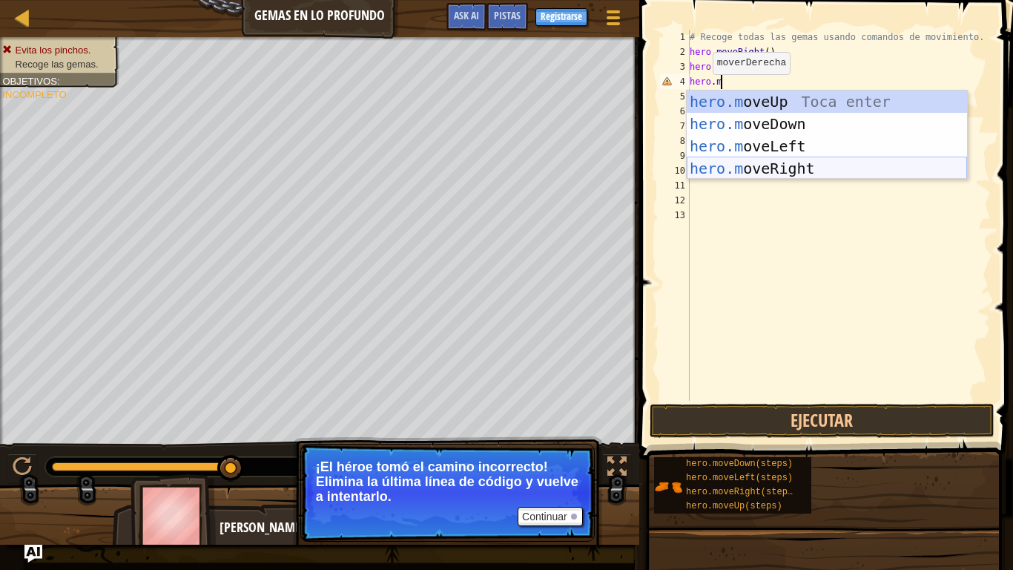
click at [811, 170] on div "hero.m oveUp Toca enter hero.m oveDown Toca enter hero.m oveLeft Toca enter her…" at bounding box center [827, 156] width 280 height 133
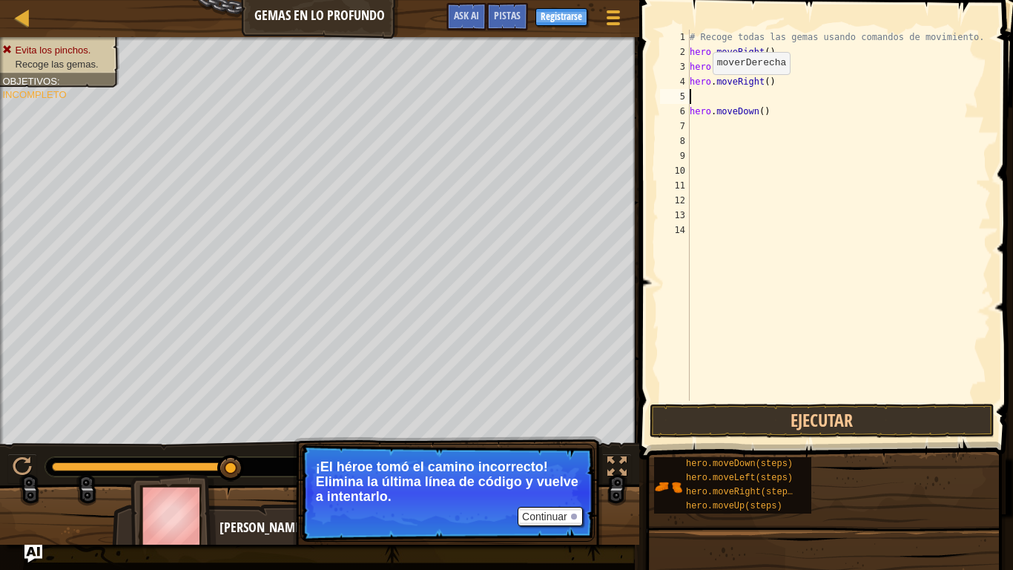
scroll to position [7, 0]
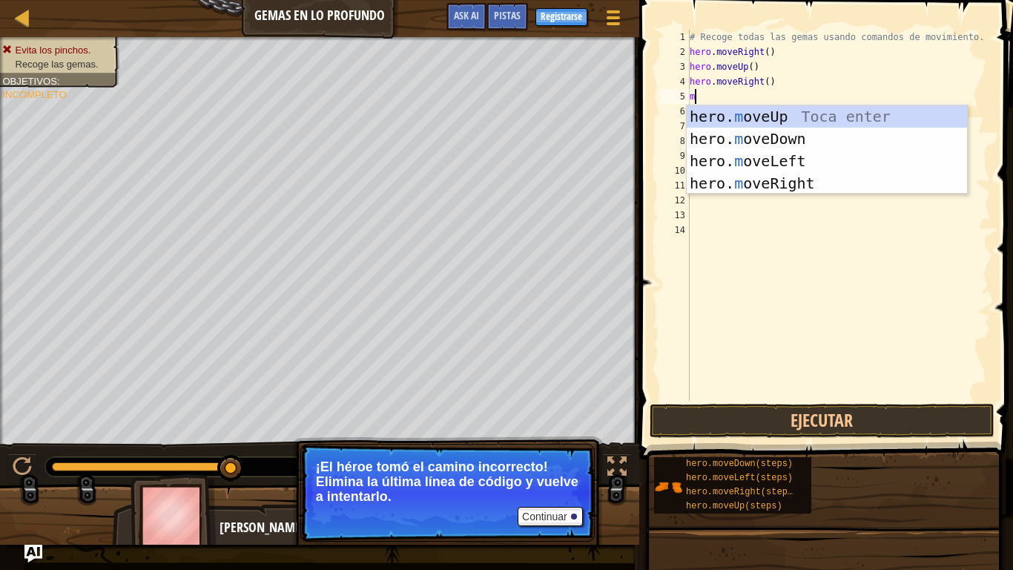
type textarea "mo"
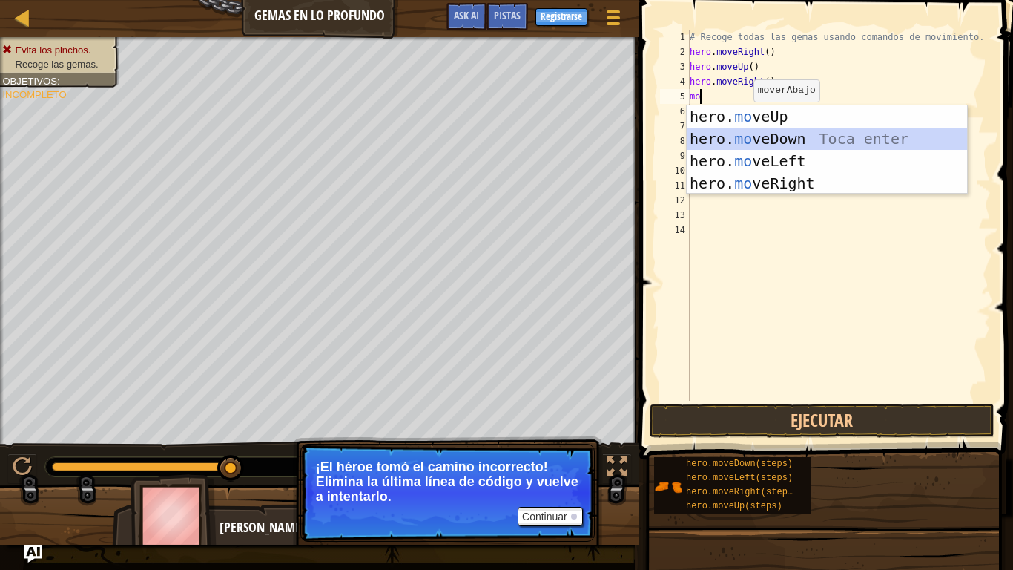
click at [790, 136] on div "hero. mo veUp Toca enter hero. mo veDown Toca enter hero. mo veLeft Toca enter …" at bounding box center [827, 171] width 280 height 133
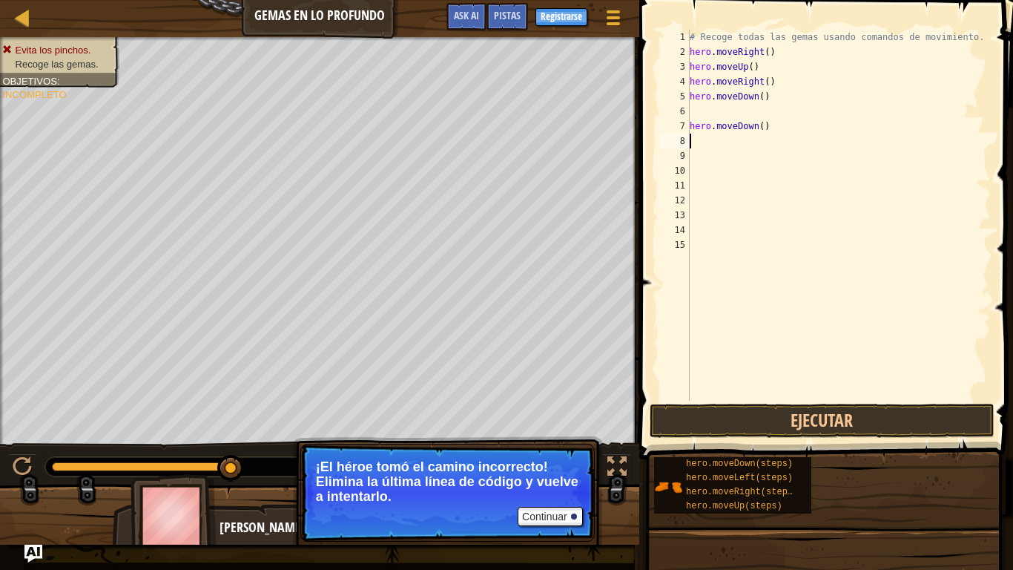
click at [771, 133] on div "# Recoge todas las gemas usando comandos de movimiento. hero . moveRight ( ) he…" at bounding box center [839, 230] width 304 height 400
click at [774, 126] on div "# Recoge todas las gemas usando comandos de movimiento. hero . moveRight ( ) he…" at bounding box center [839, 230] width 304 height 400
type textarea "h"
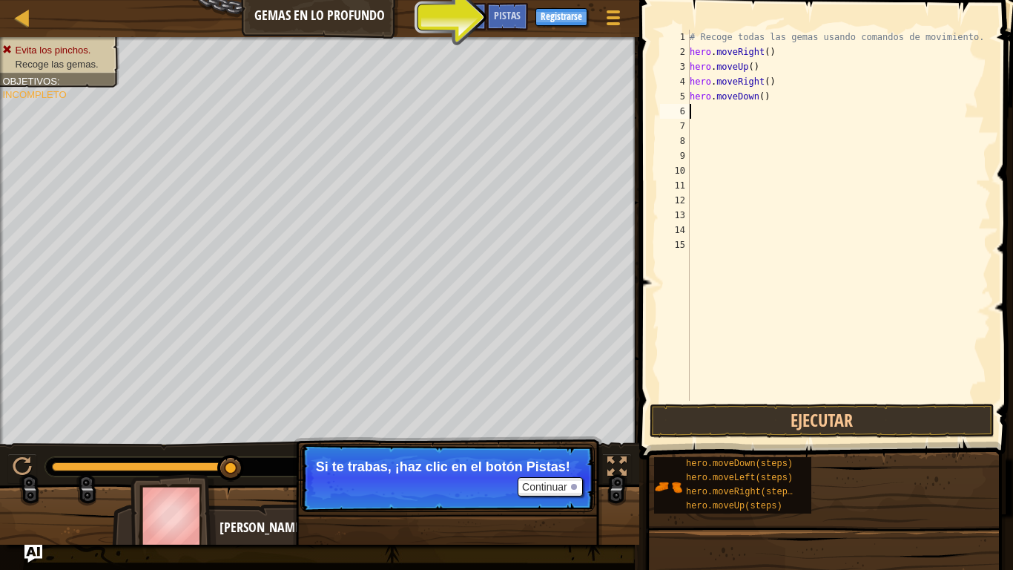
click at [741, 111] on div "# Recoge todas las gemas usando comandos de movimiento. hero . moveRight ( ) he…" at bounding box center [839, 230] width 304 height 400
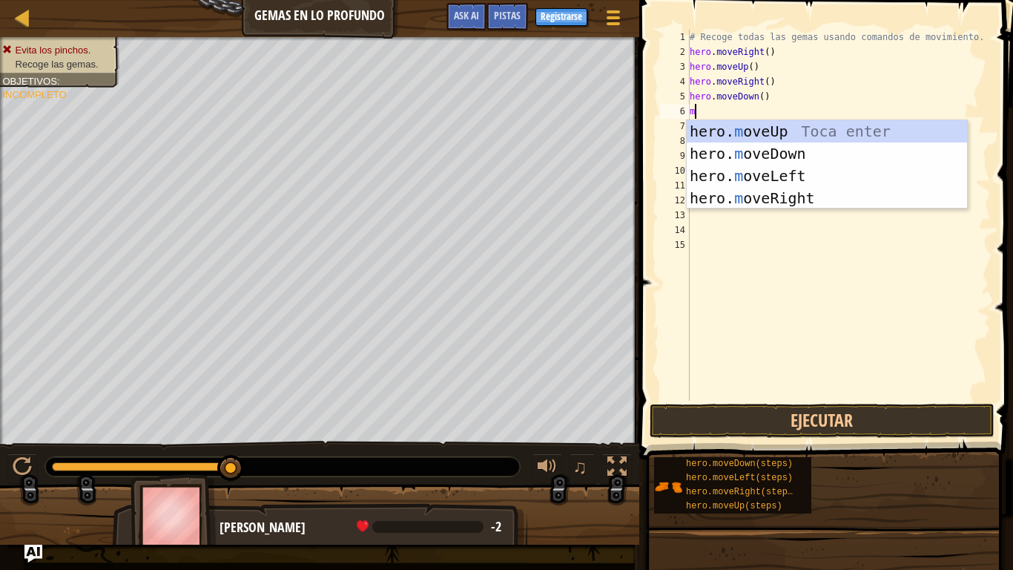
type textarea "mo"
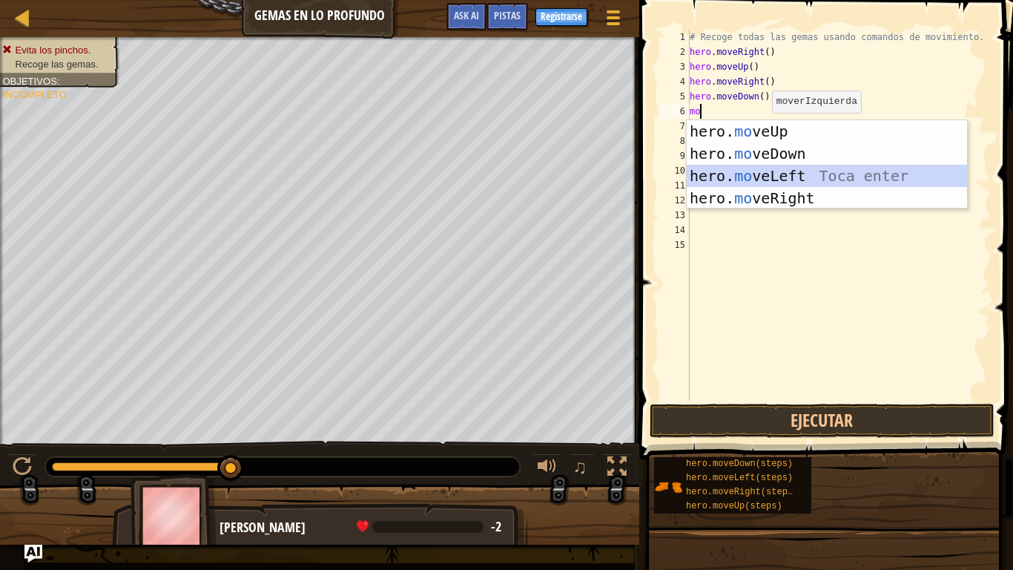
click at [768, 177] on div "hero. mo veUp Toca enter hero. mo veDown Toca enter hero. mo veLeft Toca enter …" at bounding box center [827, 186] width 280 height 133
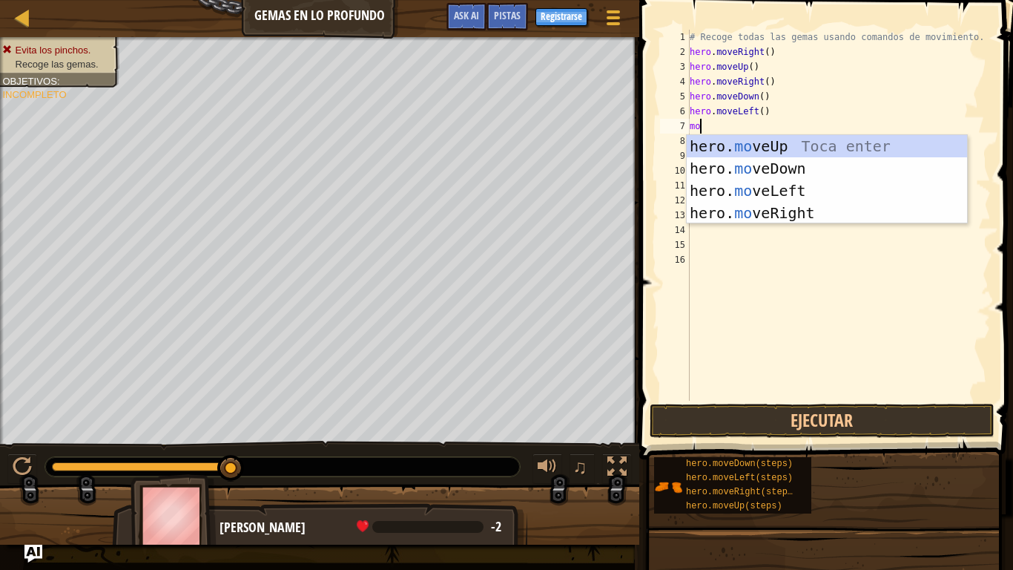
type textarea "mo"
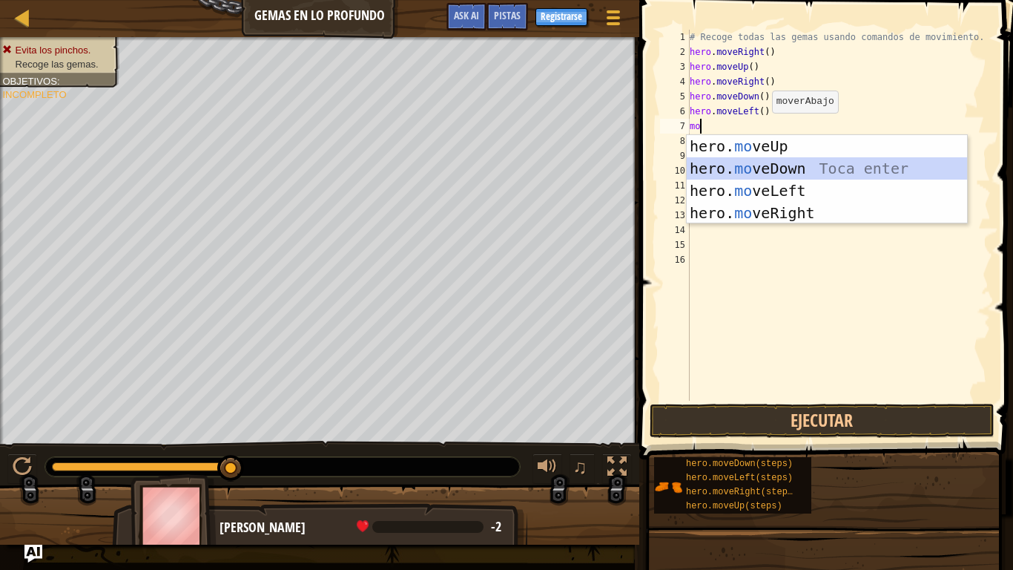
click at [760, 165] on div "hero. mo veUp Toca enter hero. mo veDown Toca enter hero. mo veLeft Toca enter …" at bounding box center [827, 201] width 280 height 133
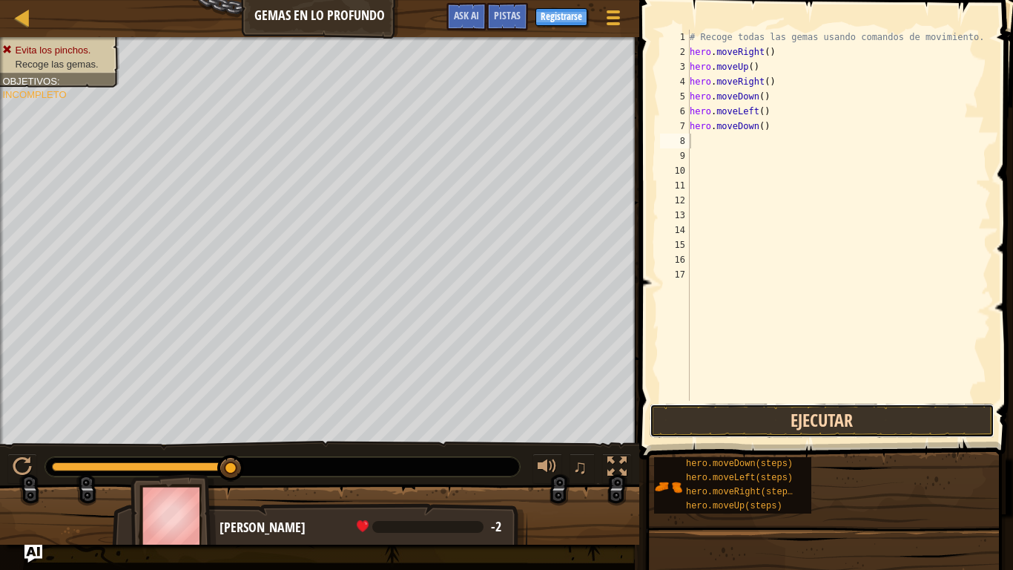
click at [785, 418] on button "Ejecutar" at bounding box center [823, 420] width 346 height 34
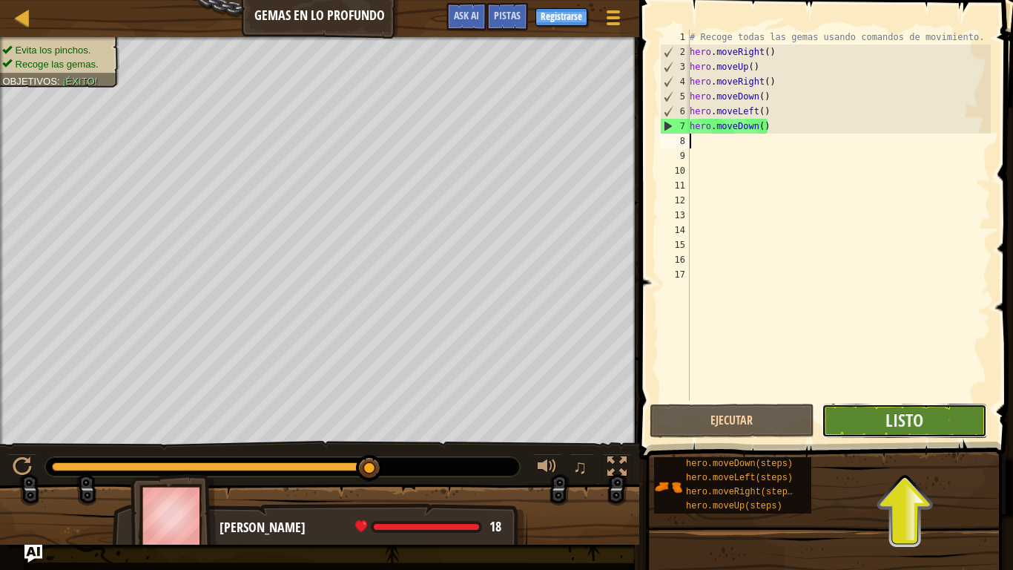
click at [858, 412] on button "Listo" at bounding box center [904, 420] width 165 height 34
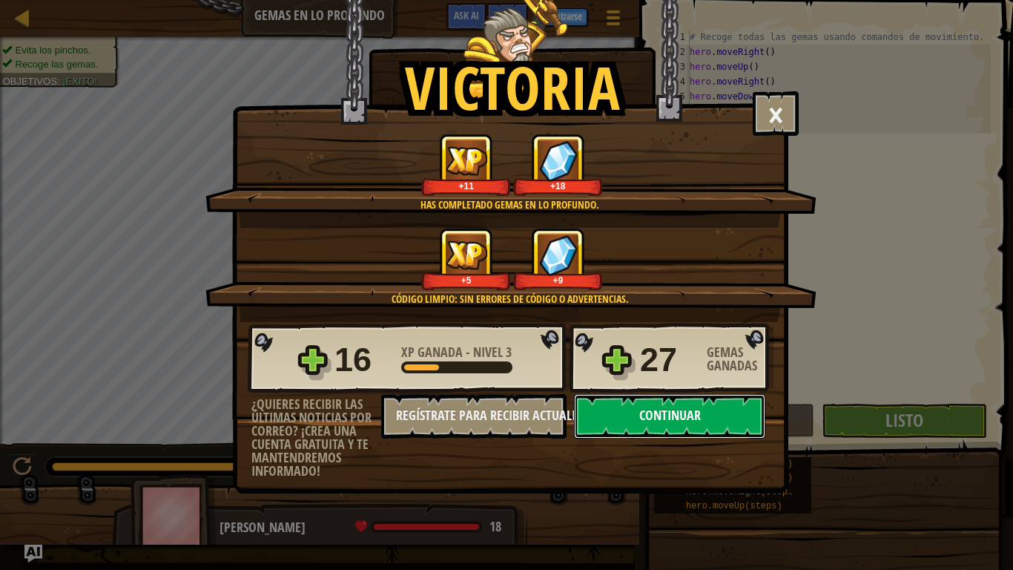
click at [724, 411] on button "Continuar" at bounding box center [669, 416] width 191 height 44
select select "es-419"
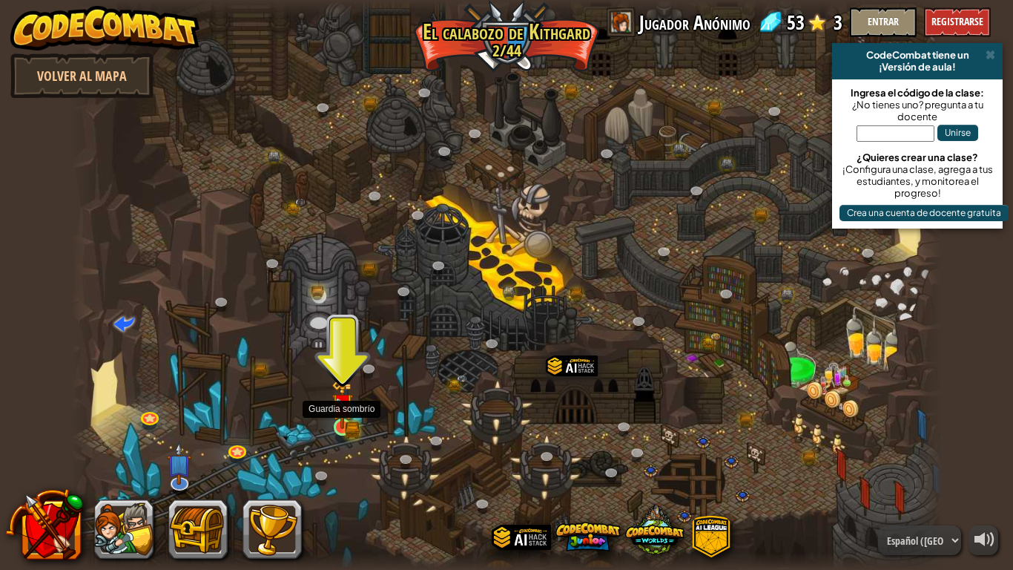
click at [352, 412] on img at bounding box center [343, 404] width 22 height 48
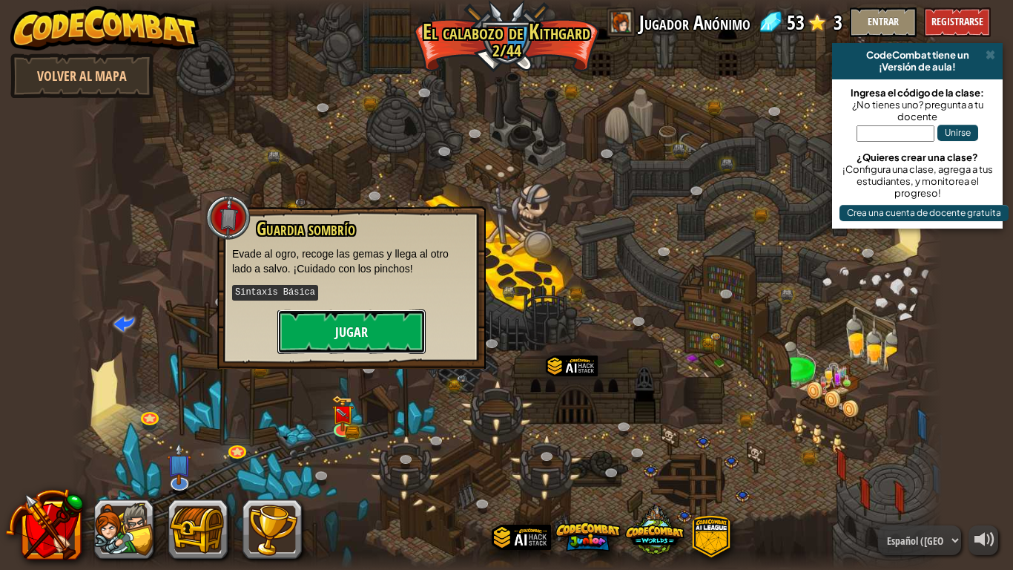
click at [325, 327] on button "Jugar" at bounding box center [351, 331] width 148 height 44
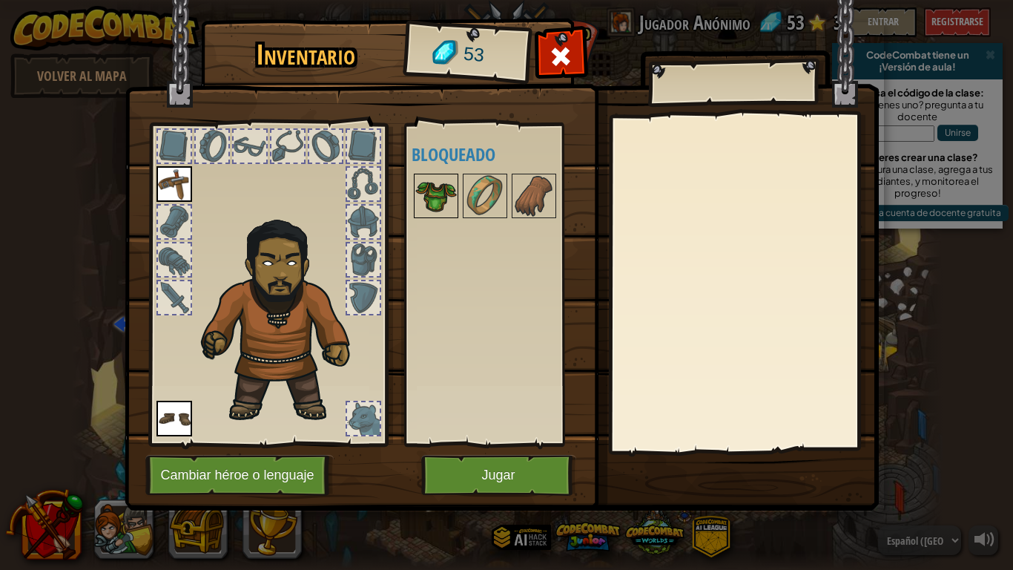
click at [444, 202] on img at bounding box center [436, 196] width 42 height 42
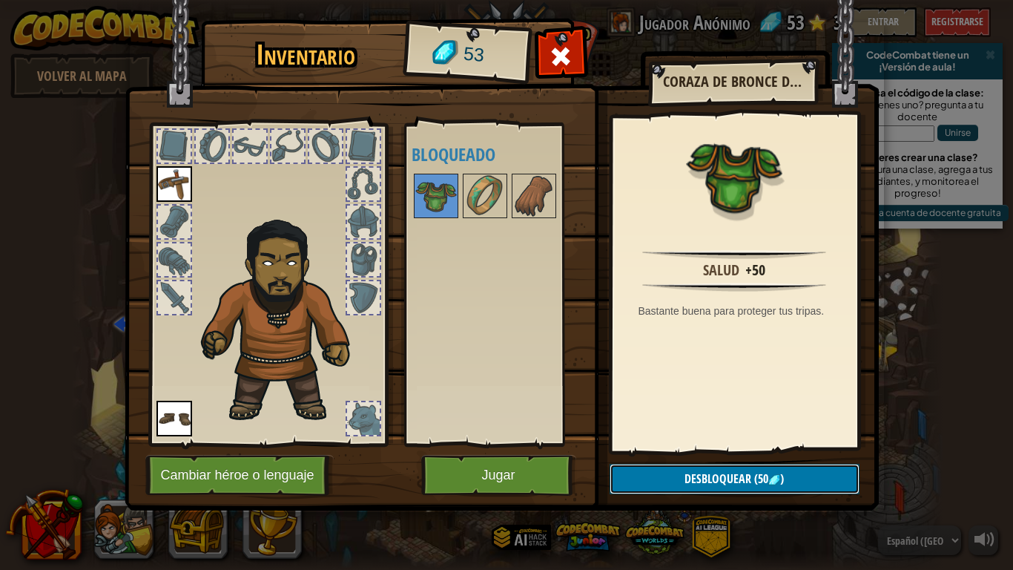
click at [685, 444] on span "Desbloquear" at bounding box center [718, 478] width 67 height 16
click at [430, 200] on img at bounding box center [436, 196] width 42 height 42
click at [685, 444] on span "Desbloquear" at bounding box center [718, 478] width 67 height 16
click at [684, 444] on button "Confirmar" at bounding box center [735, 479] width 250 height 30
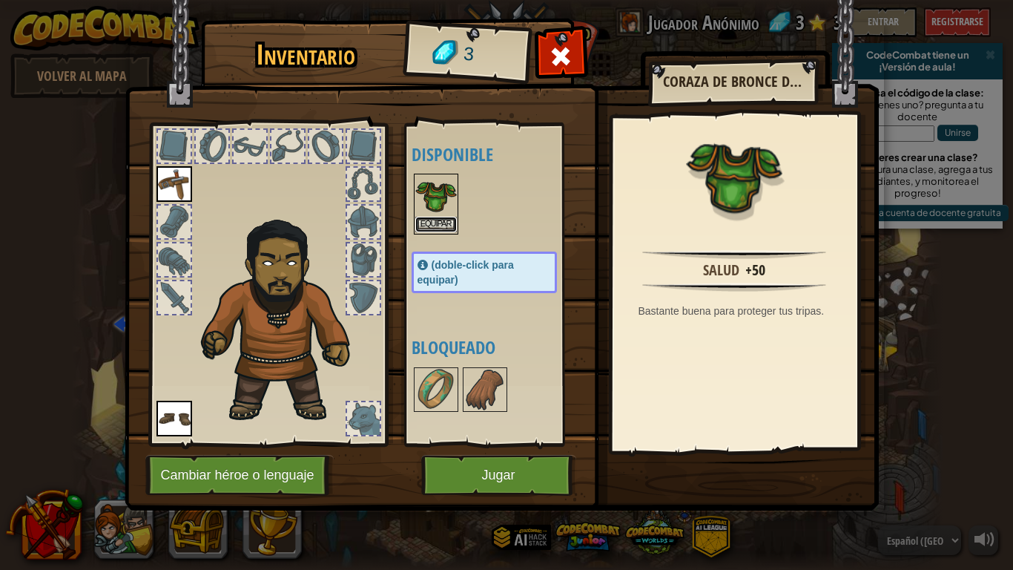
click at [442, 220] on button "Equipar" at bounding box center [436, 225] width 42 height 16
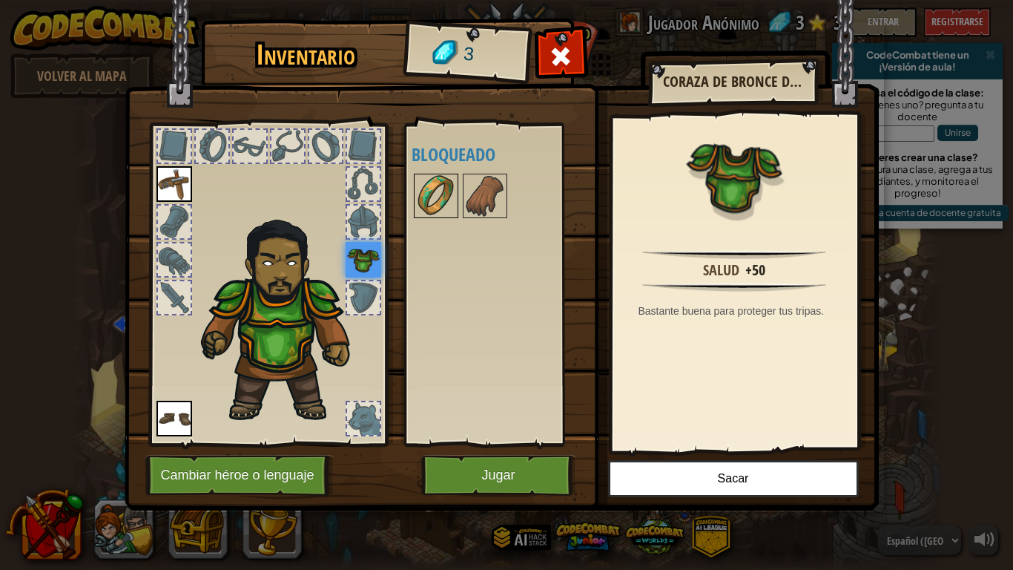
click at [447, 189] on img at bounding box center [436, 196] width 42 height 42
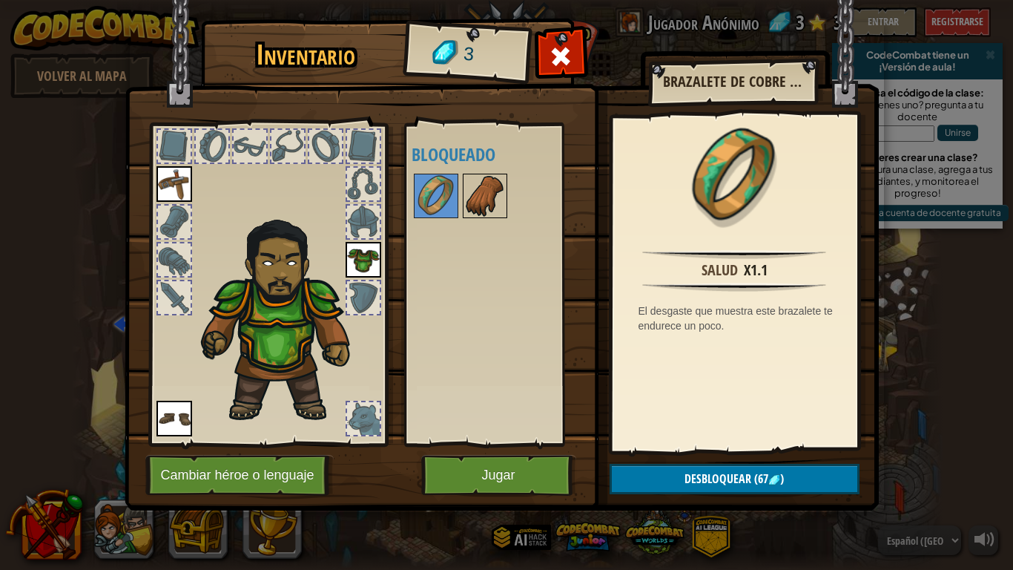
click at [479, 188] on img at bounding box center [485, 196] width 42 height 42
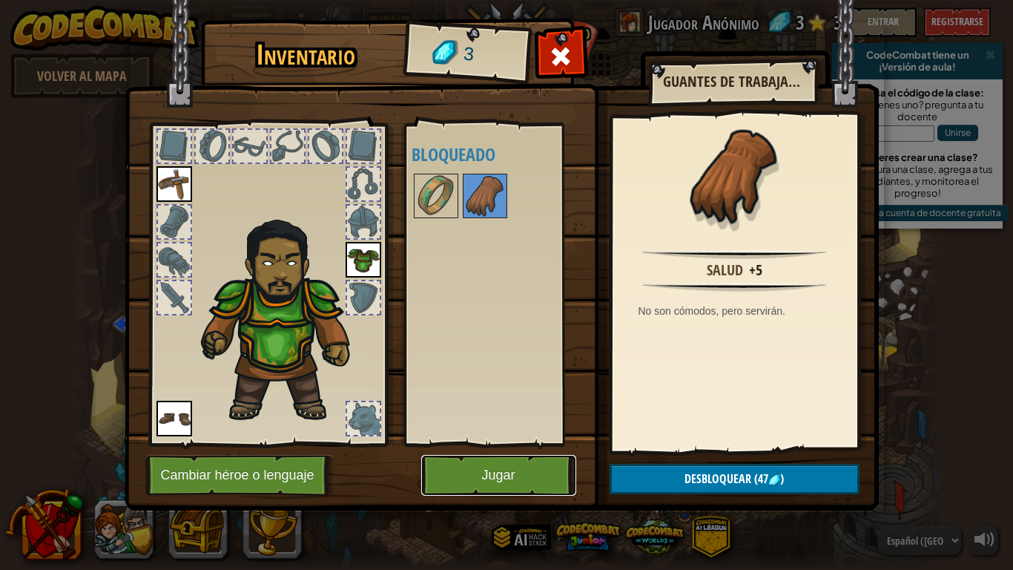
click at [567, 444] on button "Jugar" at bounding box center [498, 475] width 155 height 41
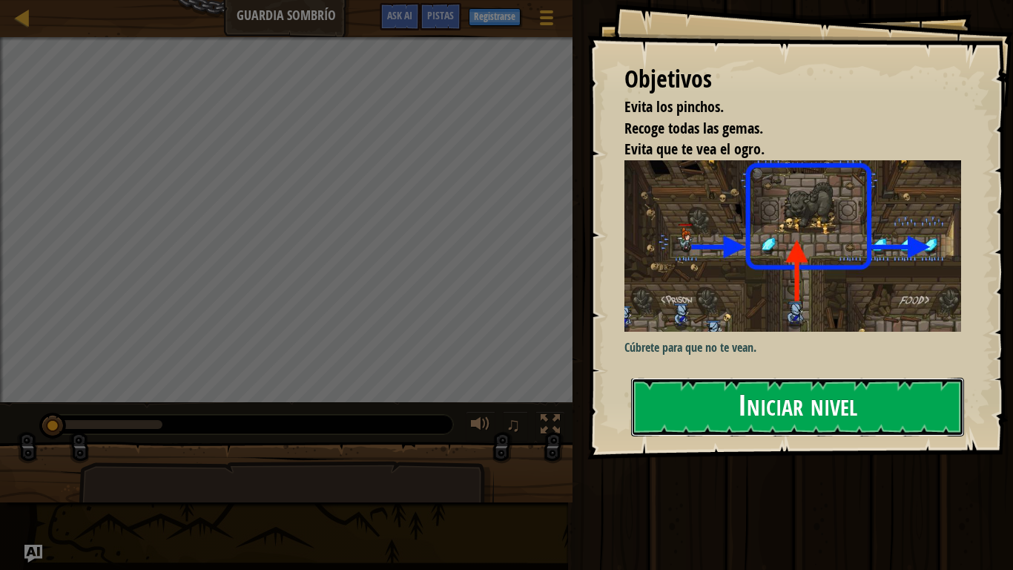
click at [702, 407] on button "Iniciar nivel" at bounding box center [797, 407] width 333 height 59
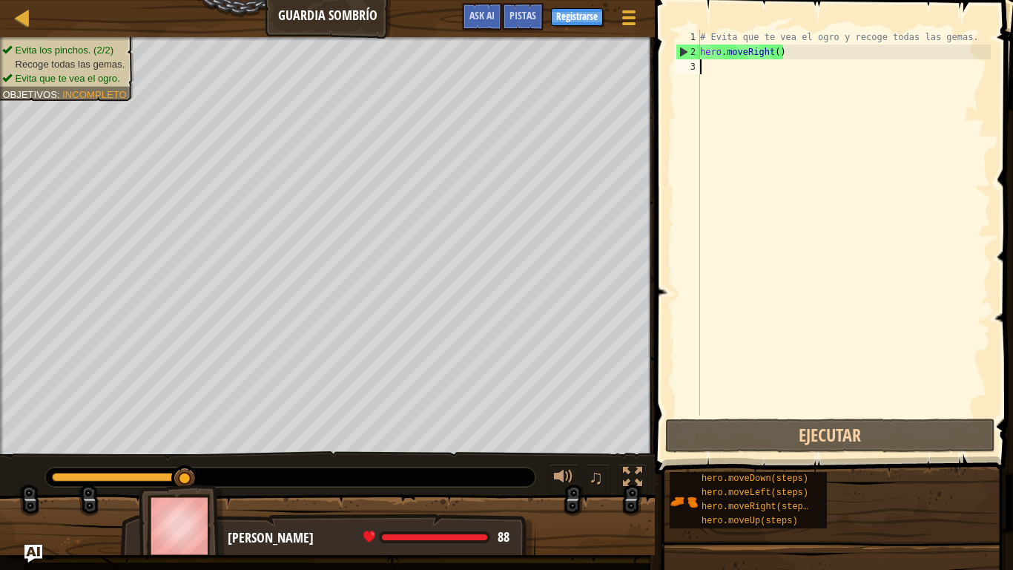
scroll to position [7, 0]
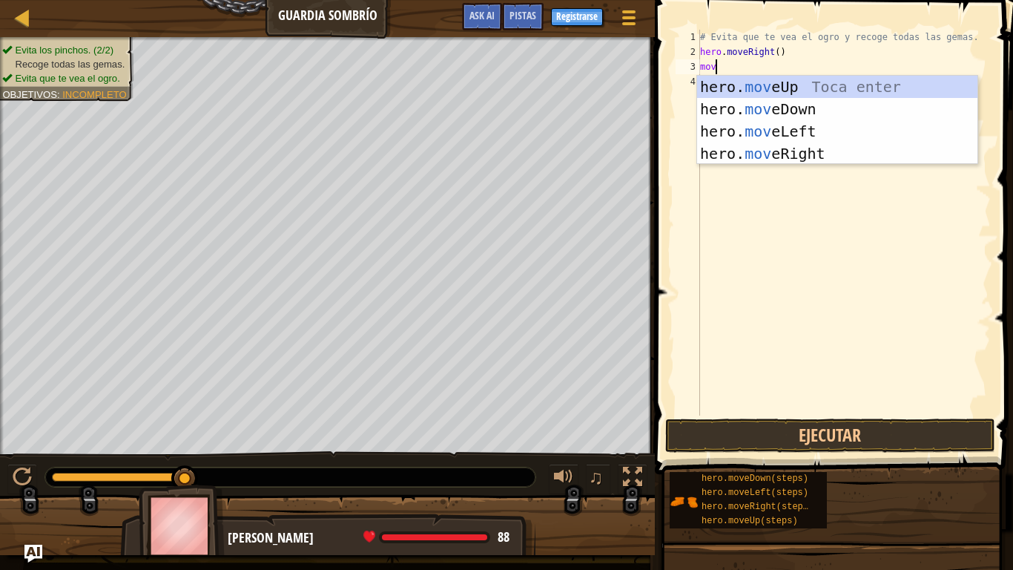
type textarea "move"
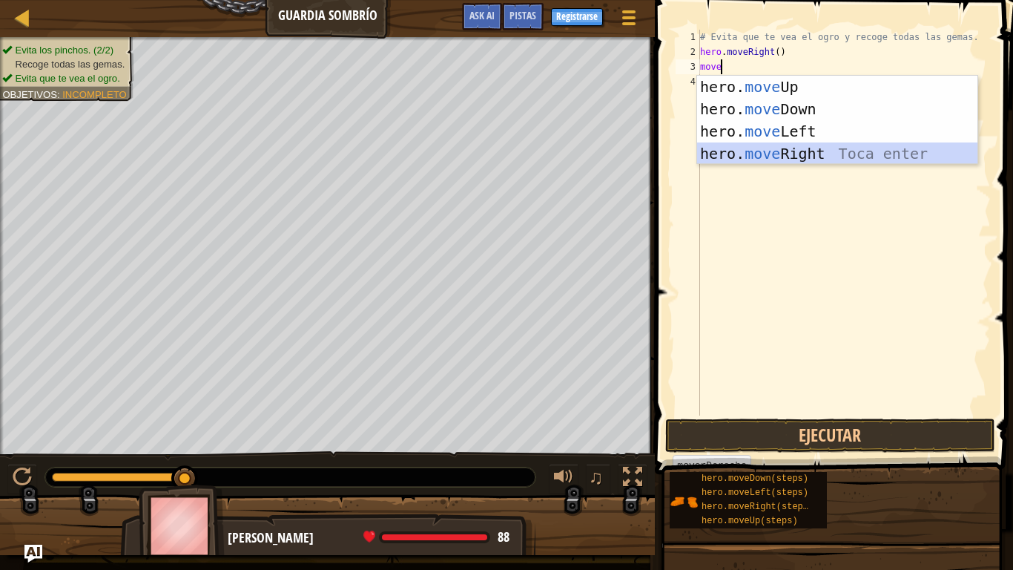
click at [808, 156] on div "hero. move Up Toca enter hero. move Down Toca enter hero. move Left Toca enter …" at bounding box center [837, 142] width 280 height 133
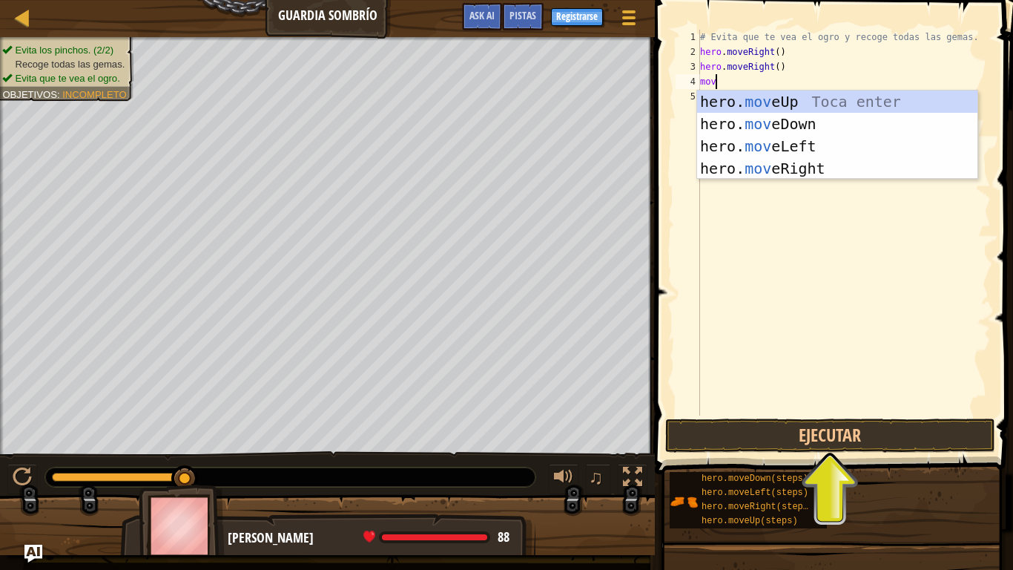
scroll to position [7, 1]
type textarea "m"
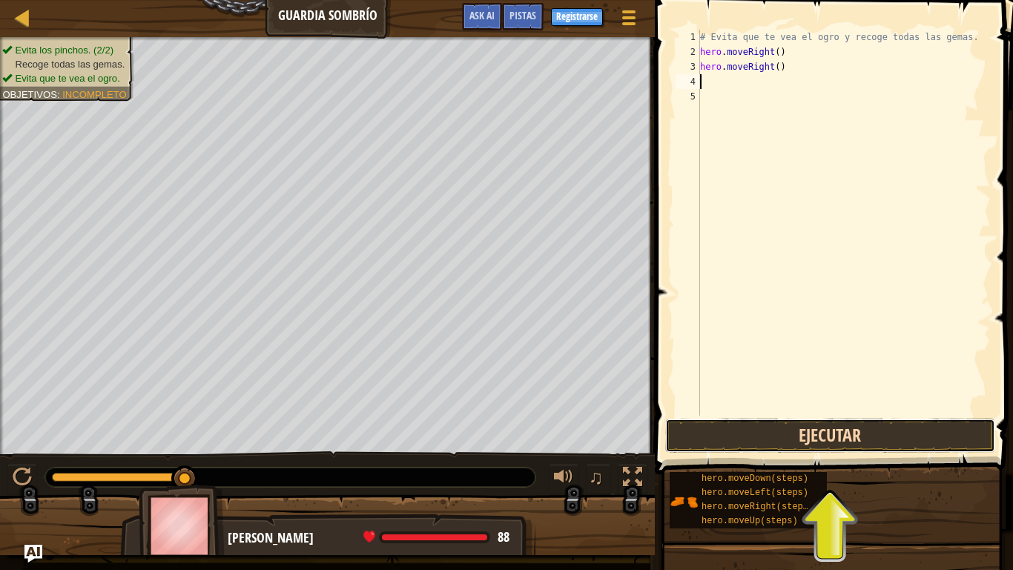
click at [864, 444] on button "Ejecutar" at bounding box center [830, 435] width 330 height 34
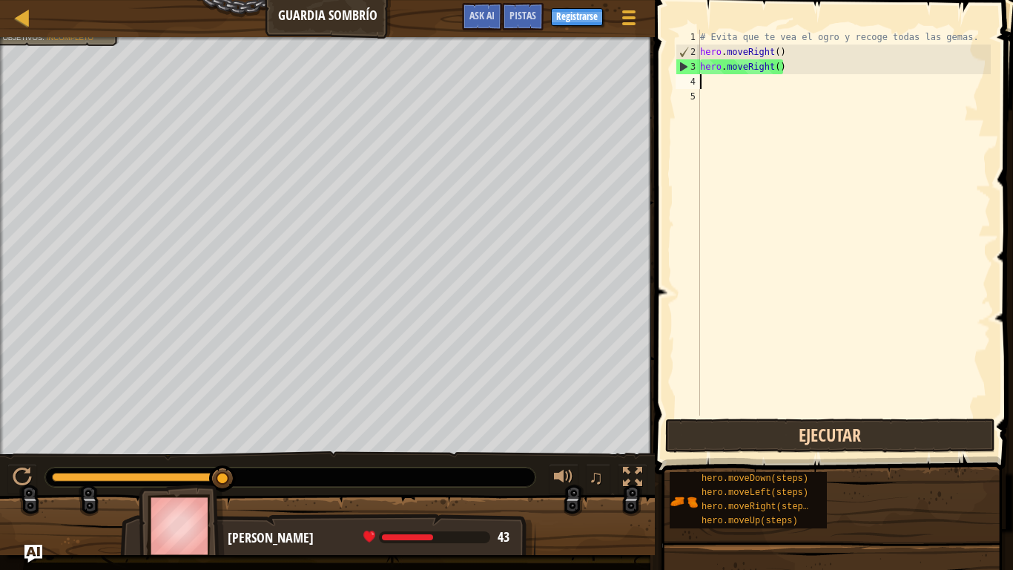
type textarea "mo"
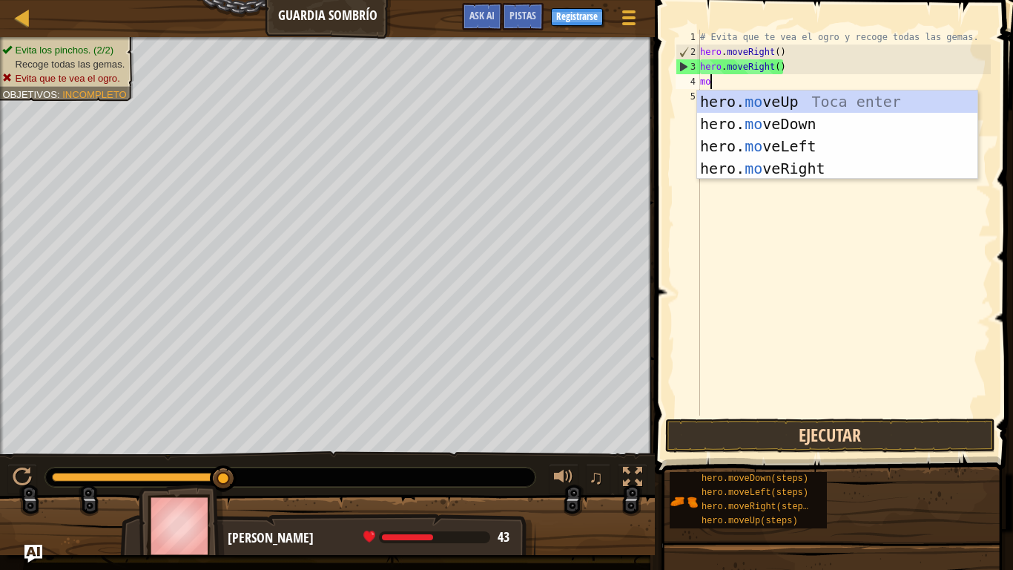
scroll to position [7, 1]
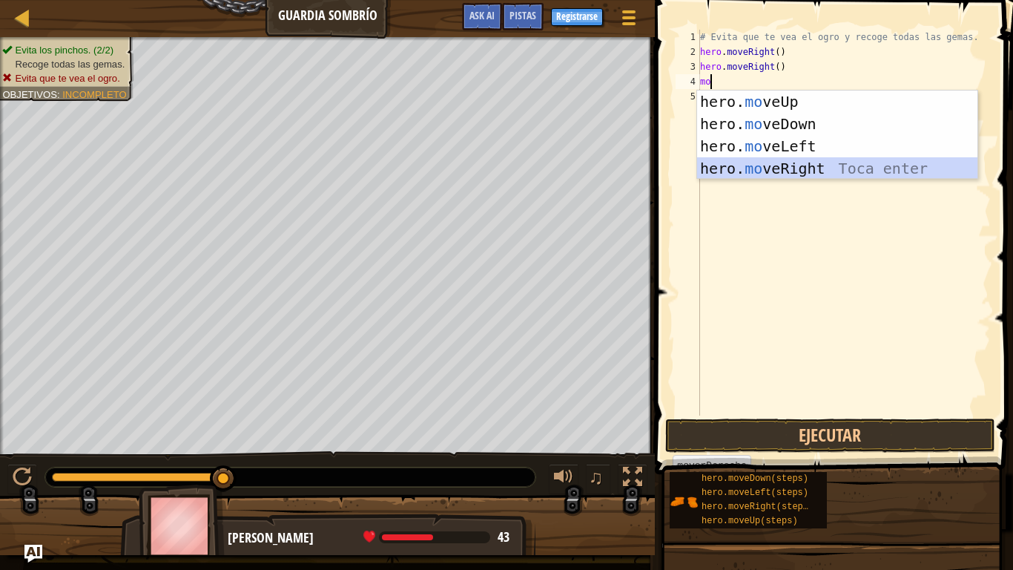
click at [831, 173] on div "hero. mo veUp Toca enter hero. mo veDown Toca enter hero. mo veLeft Toca enter …" at bounding box center [837, 156] width 280 height 133
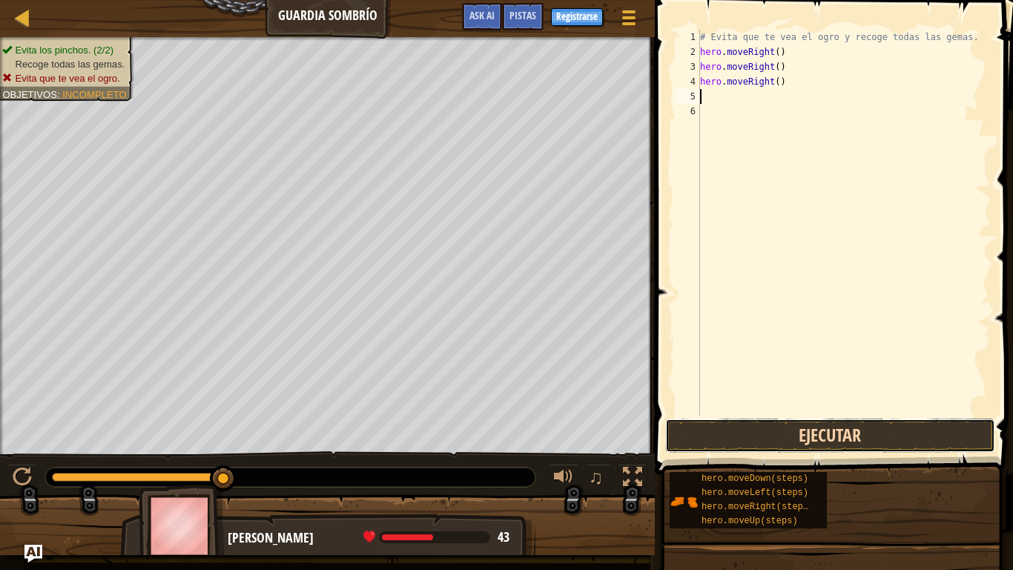
click at [822, 444] on button "Ejecutar" at bounding box center [830, 435] width 330 height 34
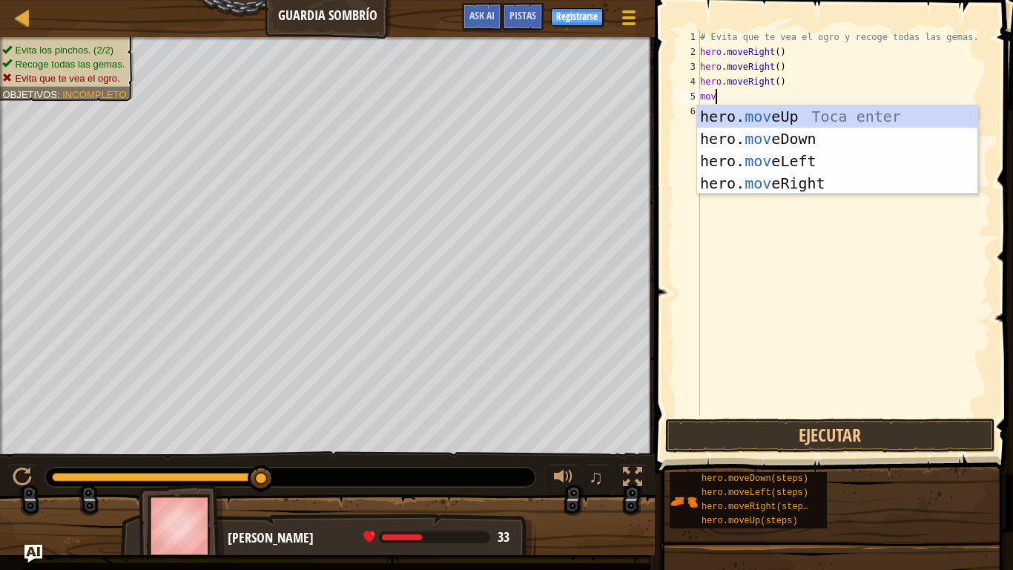
scroll to position [7, 2]
type textarea "move"
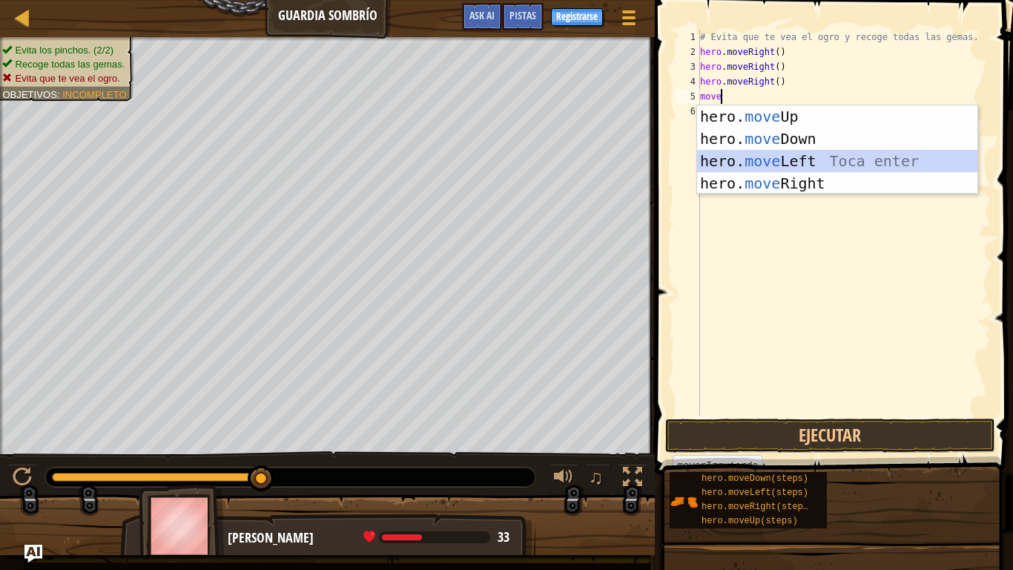
click at [797, 156] on div "hero. move Up Toca enter hero. move Down Toca enter hero. move Left Toca enter …" at bounding box center [837, 171] width 280 height 133
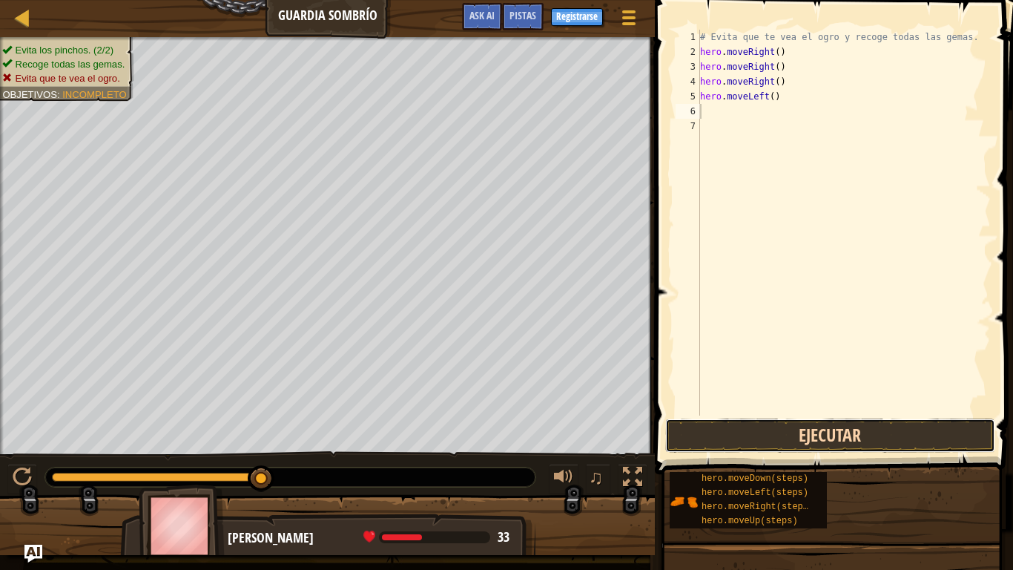
click at [735, 435] on button "Ejecutar" at bounding box center [830, 435] width 330 height 34
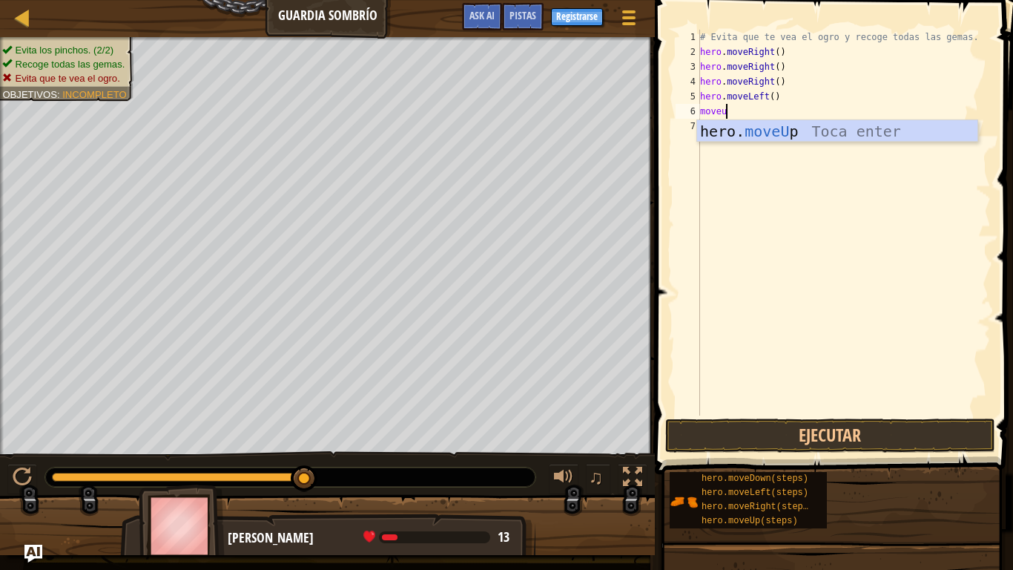
type textarea "moveup"
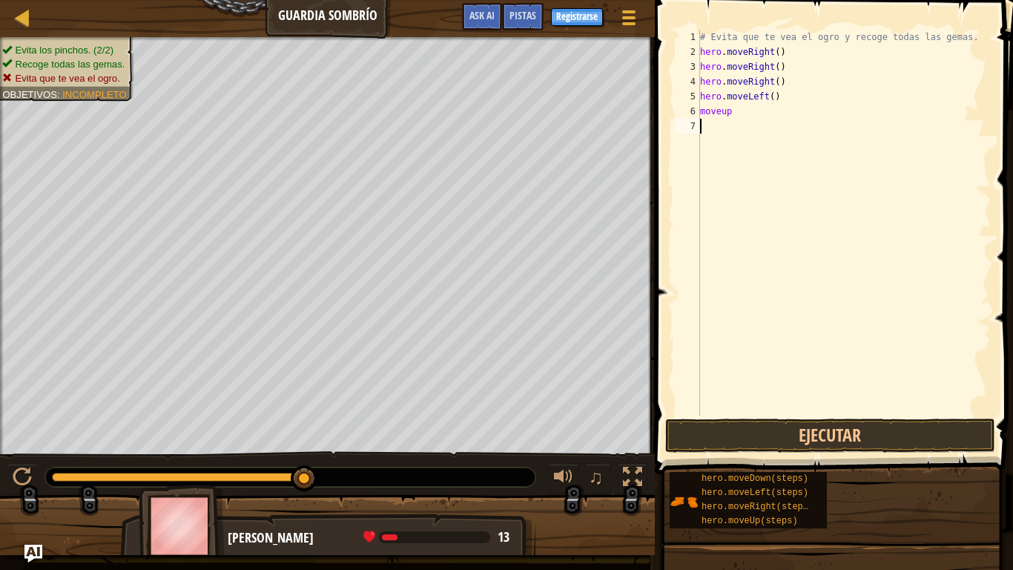
click at [746, 113] on div "# Evita que te vea el ogro y recoge todas las gemas. hero . moveRight ( ) hero …" at bounding box center [844, 237] width 294 height 415
type textarea "m"
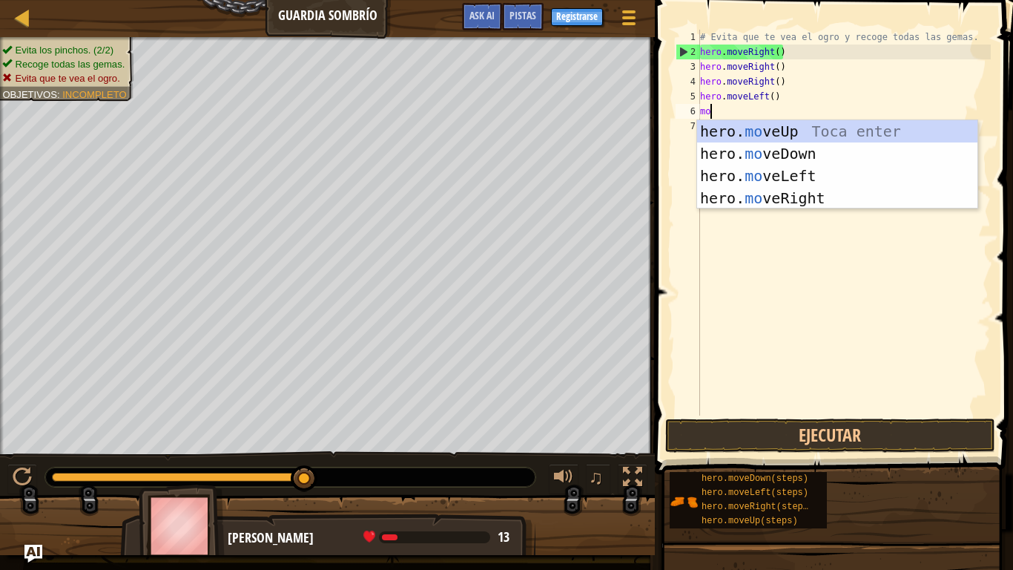
scroll to position [7, 1]
type textarea "move"
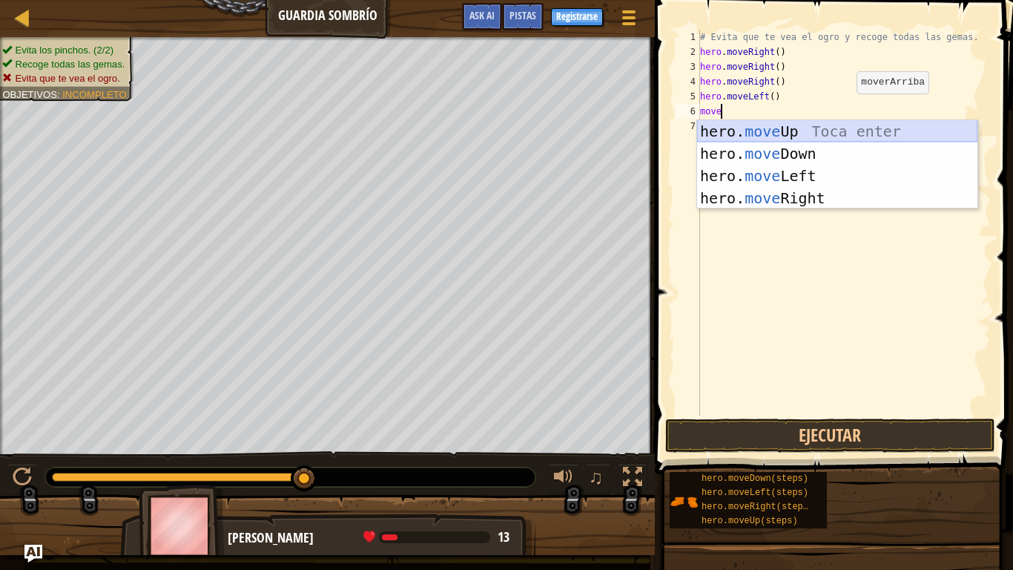
click at [769, 132] on div "hero. move Up Toca enter hero. move Down Toca enter hero. move Left Toca enter …" at bounding box center [837, 186] width 280 height 133
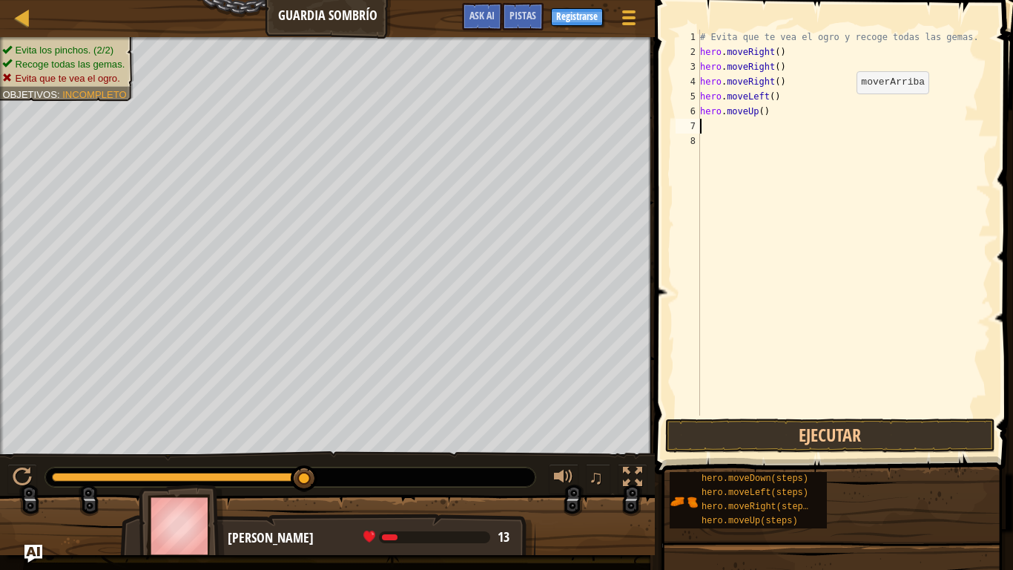
scroll to position [7, 0]
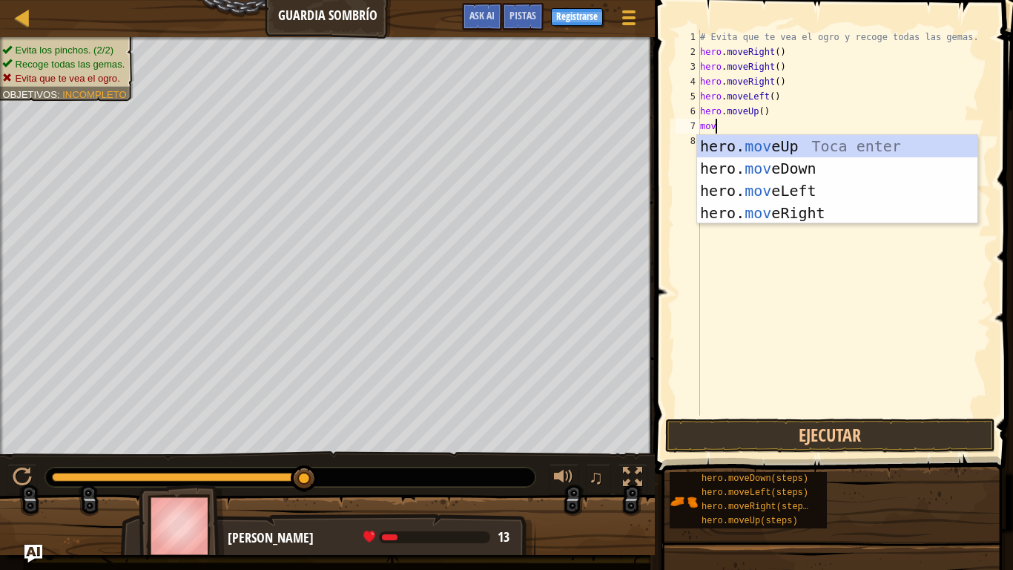
type textarea "move"
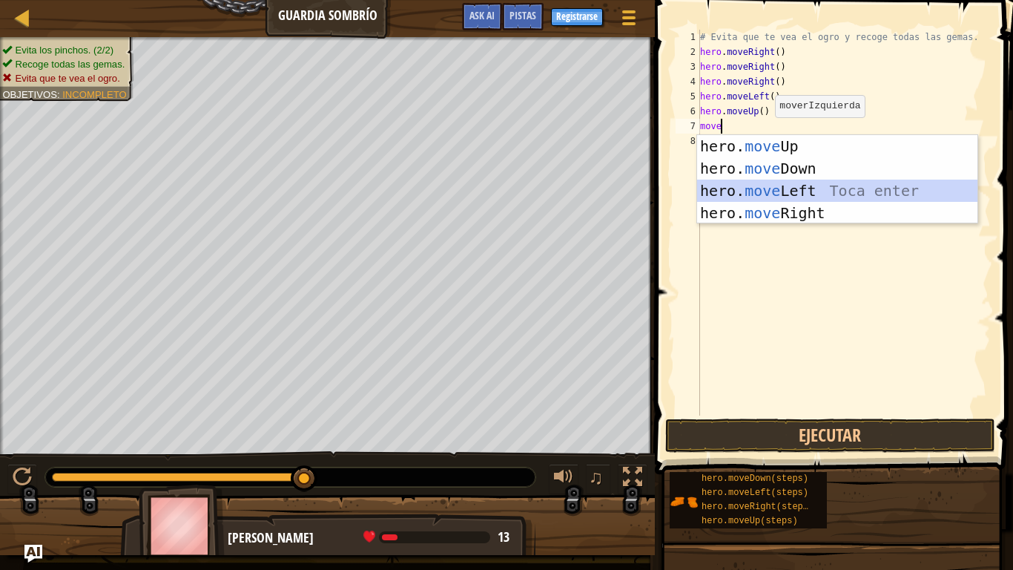
click at [811, 188] on div "hero. move Up Toca enter hero. move Down Toca enter hero. move Left Toca enter …" at bounding box center [837, 201] width 280 height 133
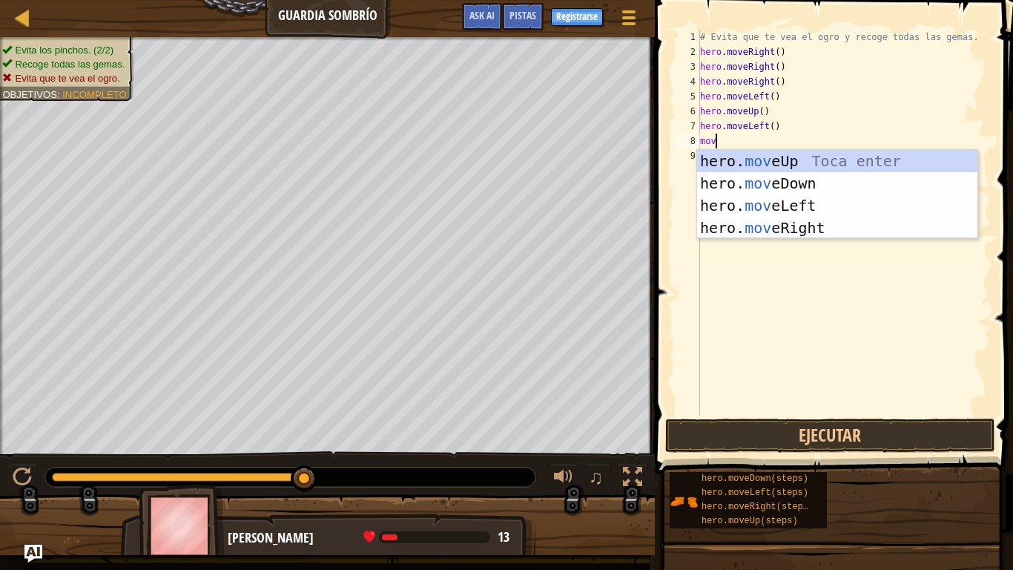
type textarea "move"
click at [800, 179] on div "hero. move Up Toca enter hero. move Down Toca enter hero. move Left Toca enter …" at bounding box center [837, 216] width 280 height 133
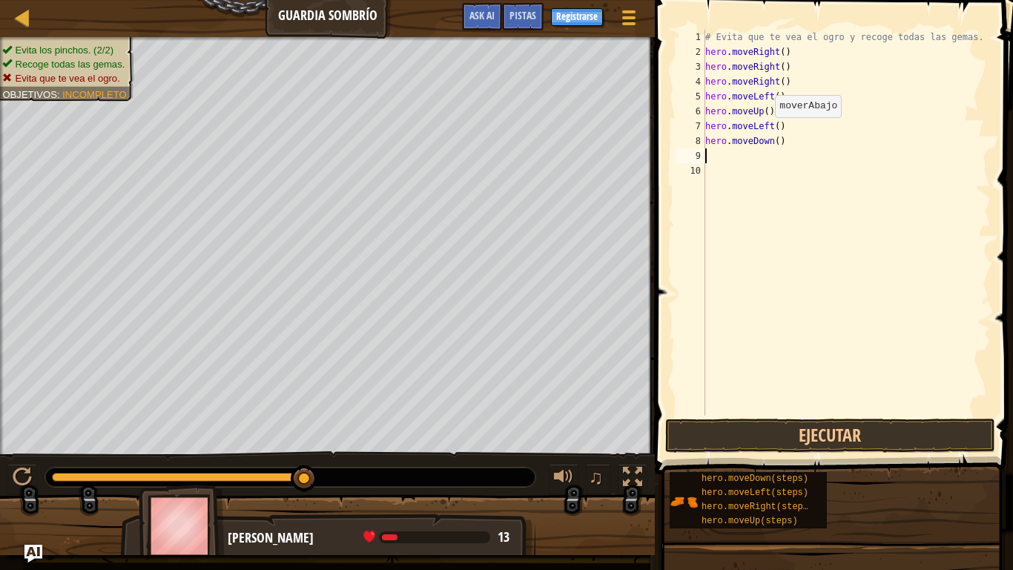
scroll to position [7, 0]
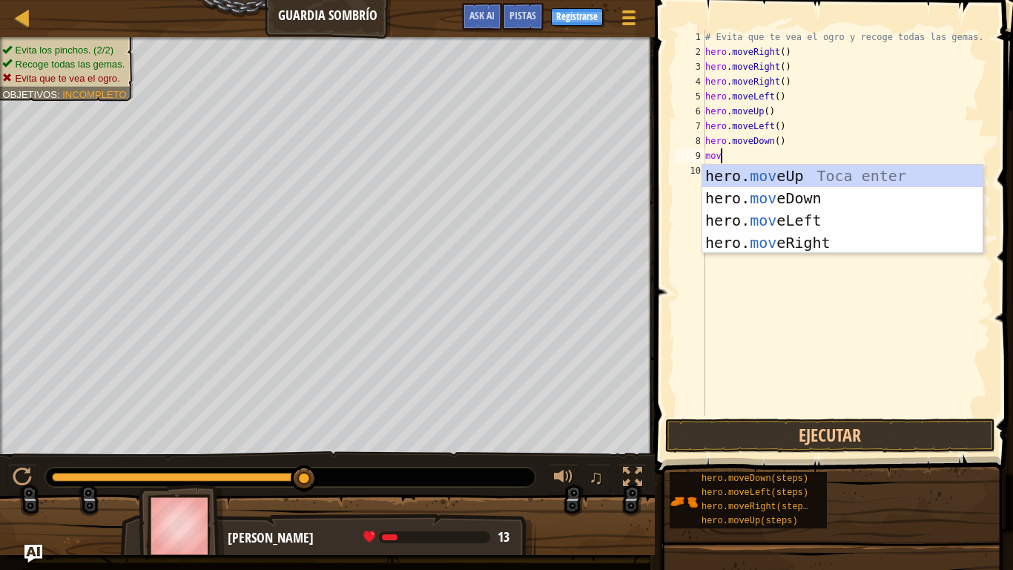
type textarea "move"
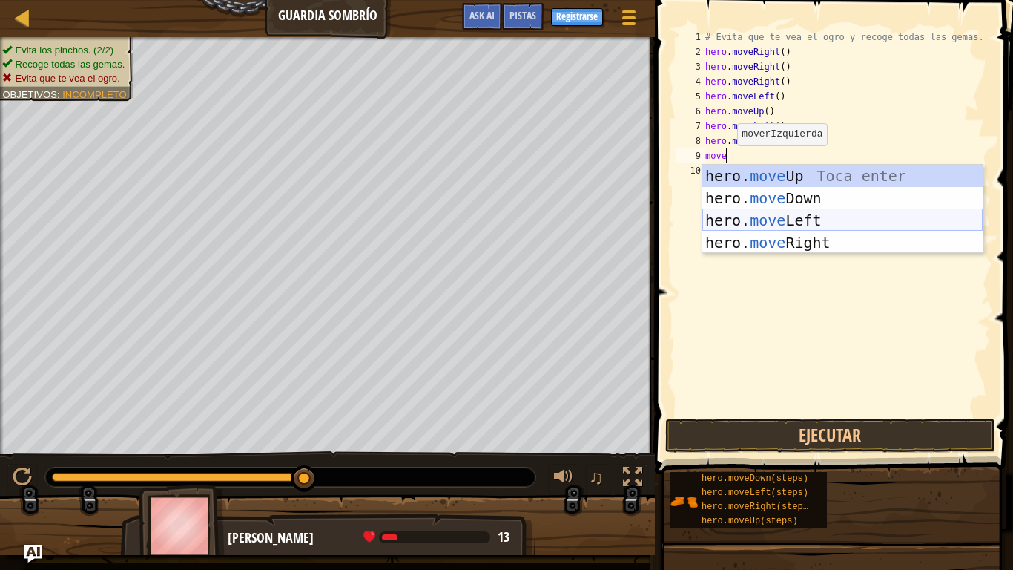
click at [787, 222] on div "hero. move Up Toca enter hero. move Down Toca enter hero. move Left Toca enter …" at bounding box center [842, 231] width 280 height 133
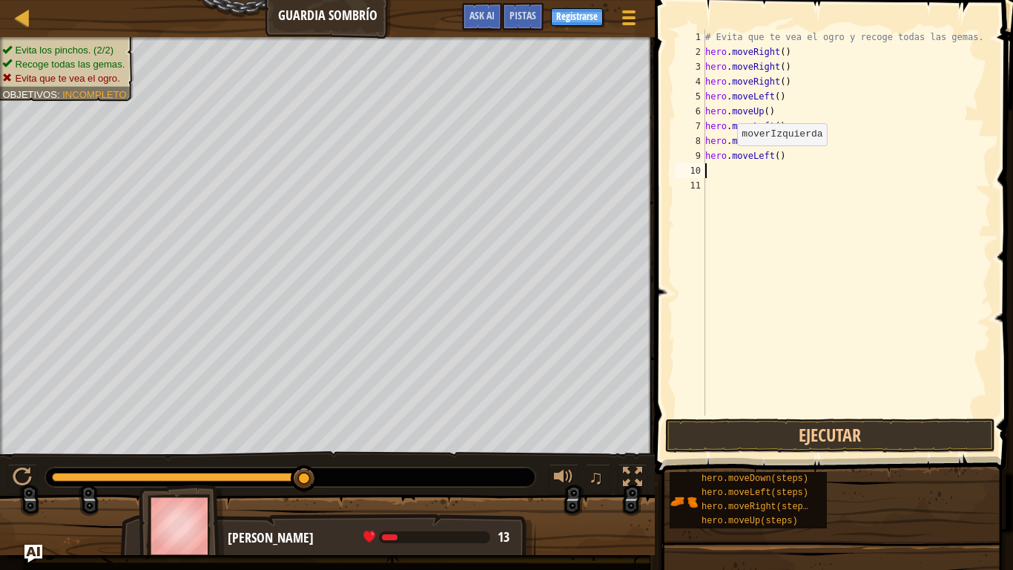
scroll to position [7, 0]
click at [757, 420] on button "Ejecutar" at bounding box center [830, 435] width 330 height 34
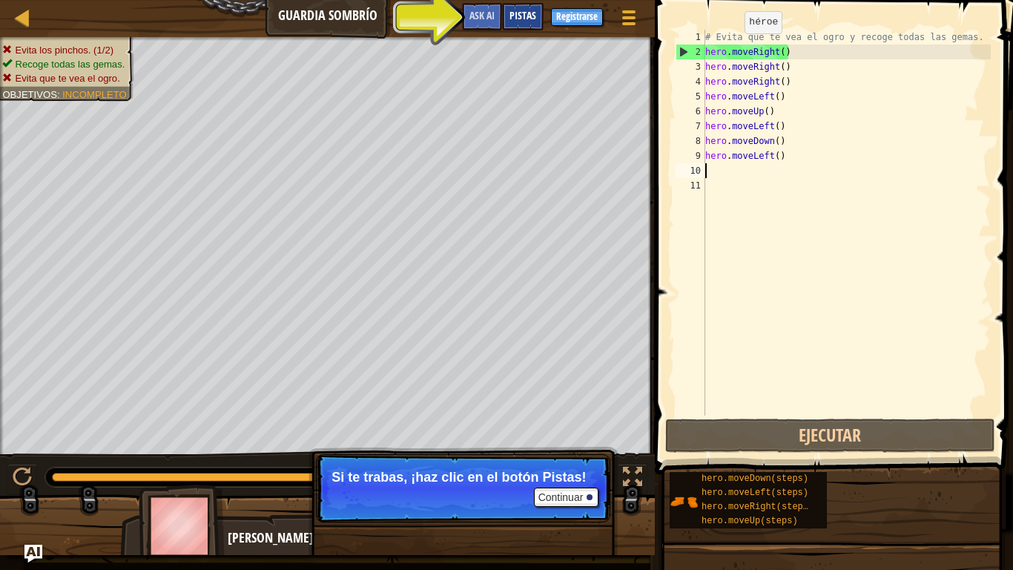
click at [527, 13] on span "Pistas" at bounding box center [523, 15] width 27 height 14
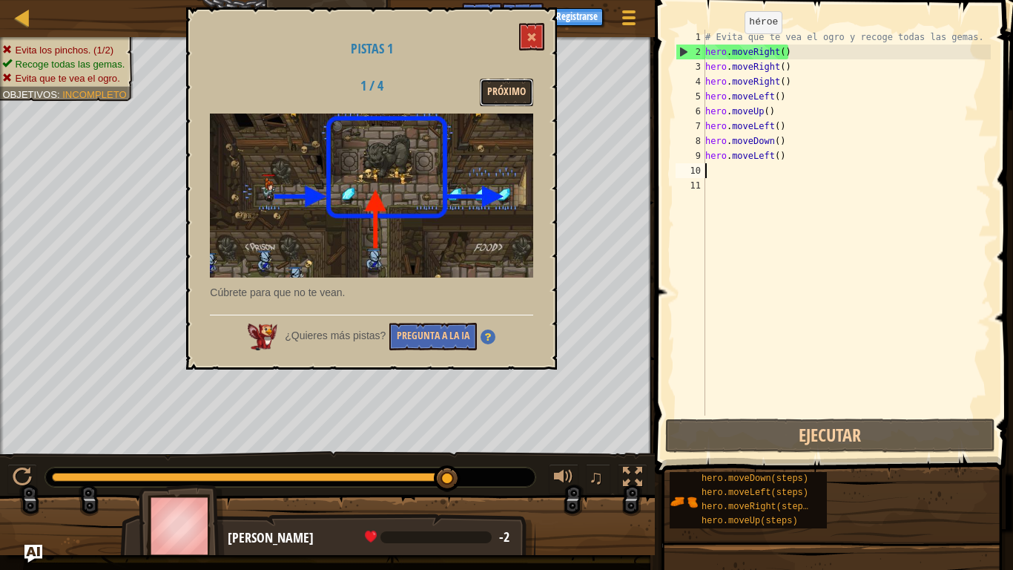
click at [495, 99] on button "Próximo" at bounding box center [506, 92] width 53 height 27
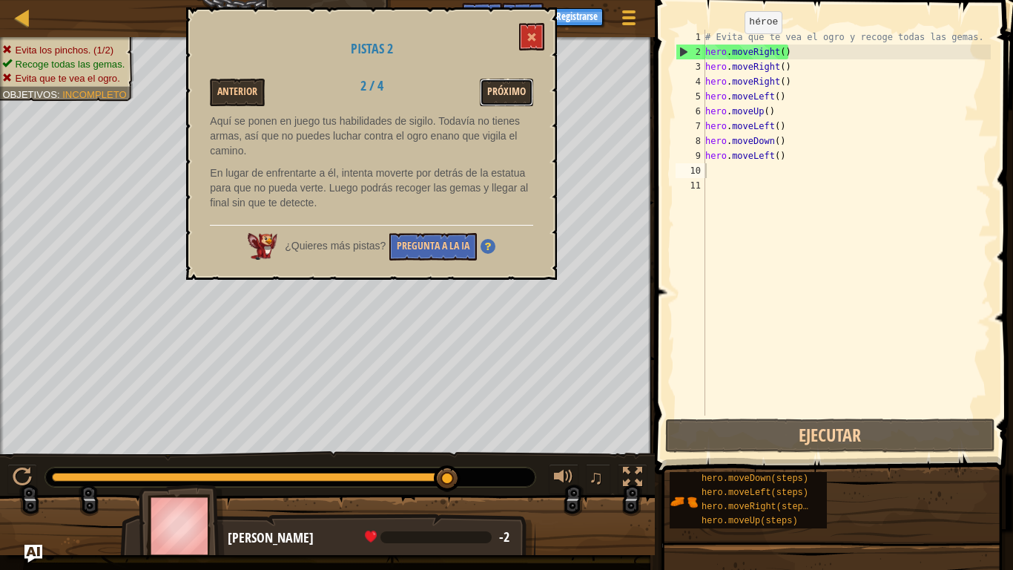
click at [492, 99] on button "Próximo" at bounding box center [506, 92] width 53 height 27
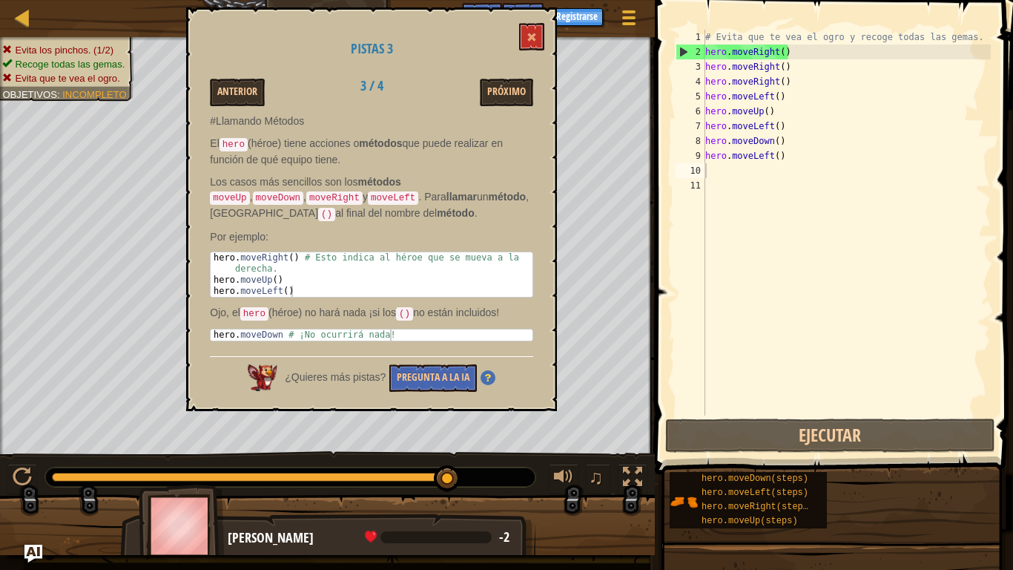
click at [808, 51] on div "# Evita que te vea el ogro y recoge todas las gemas. hero . moveRight ( ) hero …" at bounding box center [846, 237] width 289 height 415
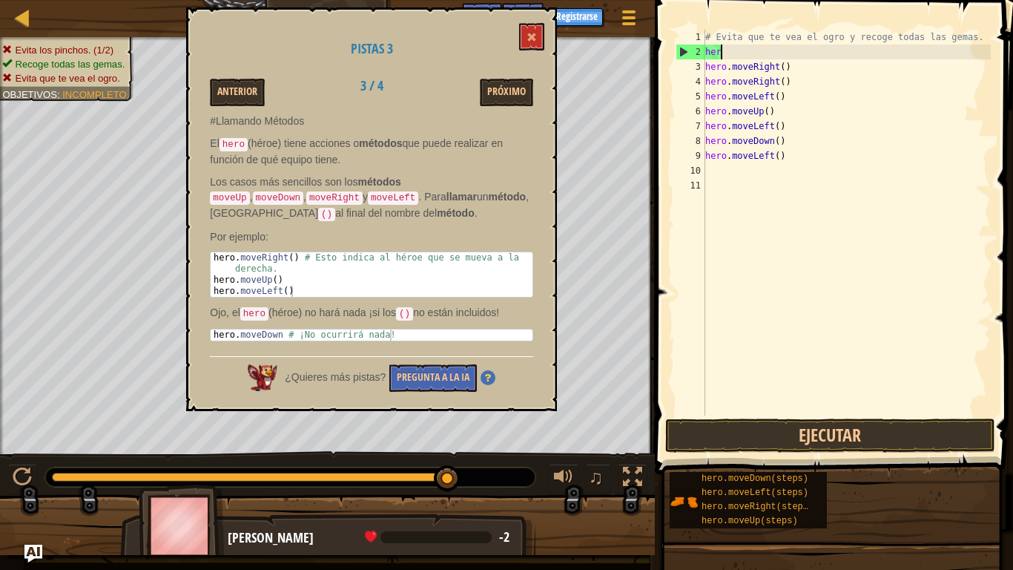
type textarea "h"
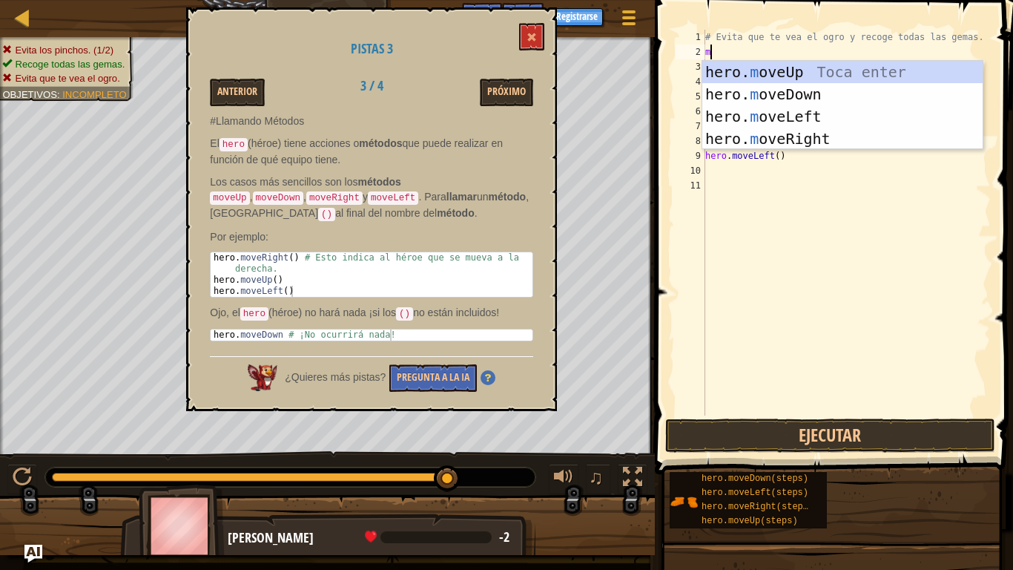
scroll to position [7, 1]
type textarea "move"
click at [809, 76] on div "hero. move Up Toca enter hero. move Down Toca enter hero. move Left Toca enter …" at bounding box center [842, 127] width 280 height 133
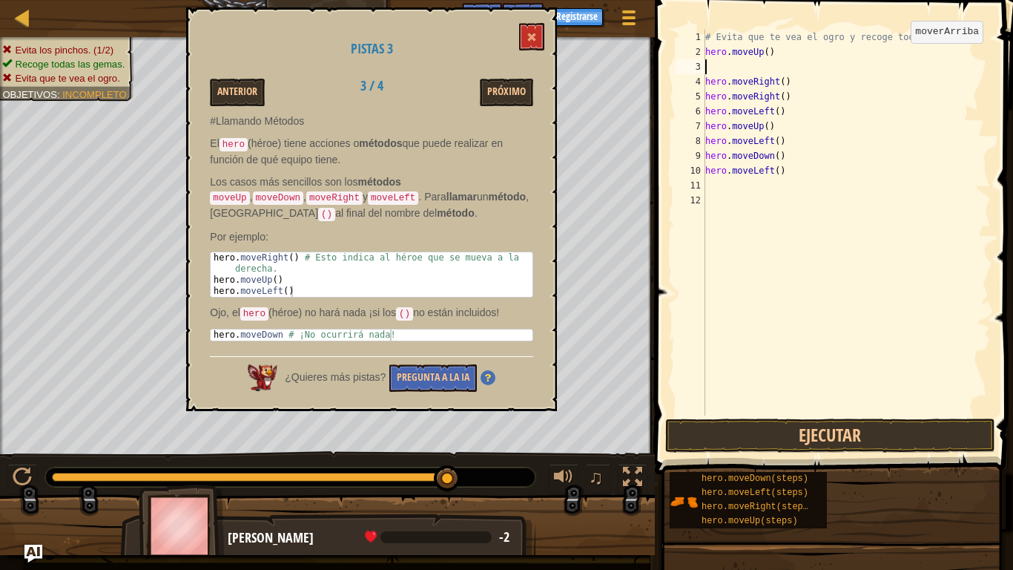
scroll to position [7, 0]
click at [791, 174] on div "# Evita que te vea el ogro y recoge todas las gemas. hero . moveUp ( ) hero . m…" at bounding box center [846, 237] width 289 height 415
type textarea "h"
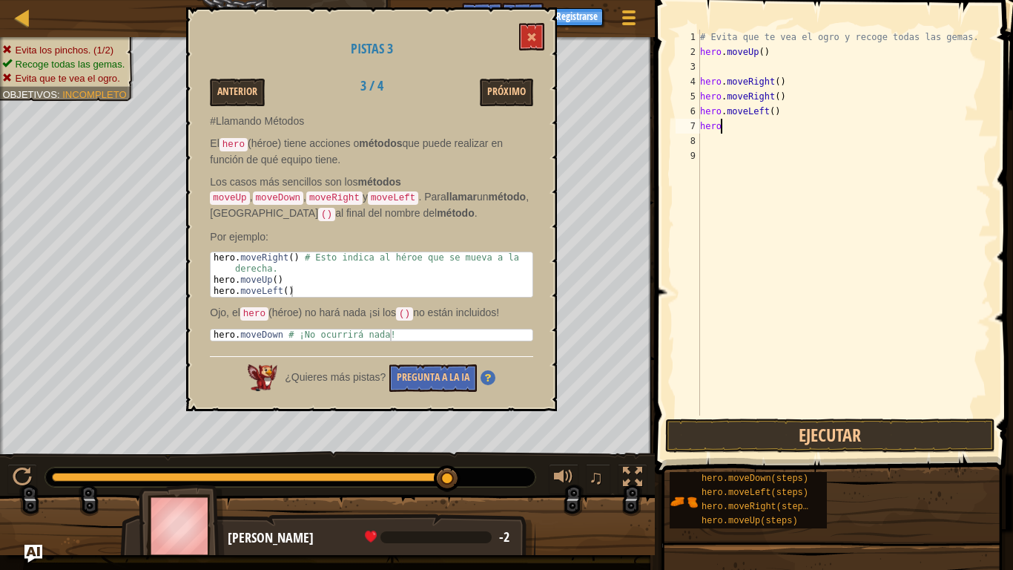
type textarea "h"
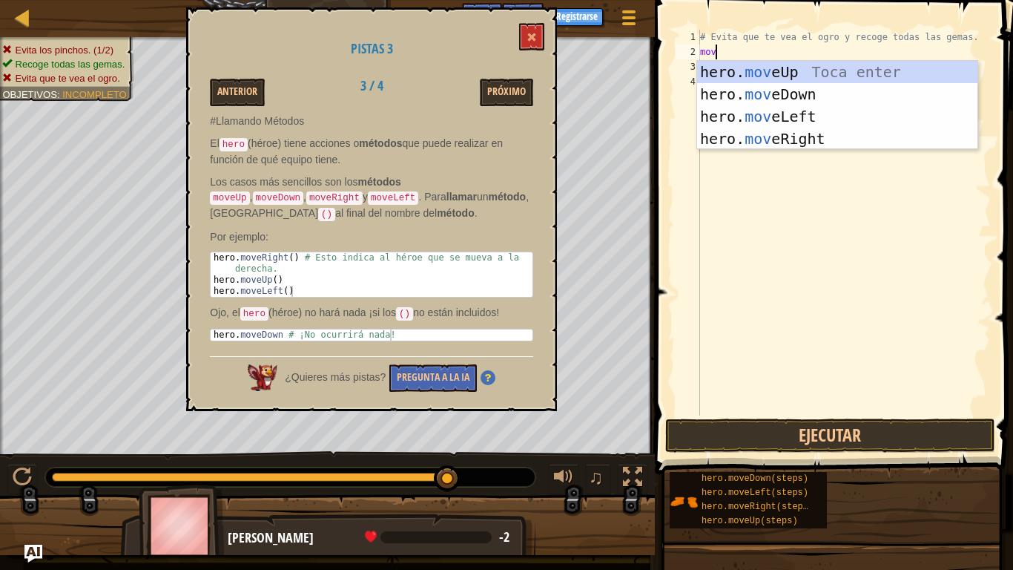
type textarea "move"
click at [800, 74] on div "hero. move Up Toca enter hero. move Down Toca enter hero. move Left Toca enter …" at bounding box center [837, 127] width 280 height 133
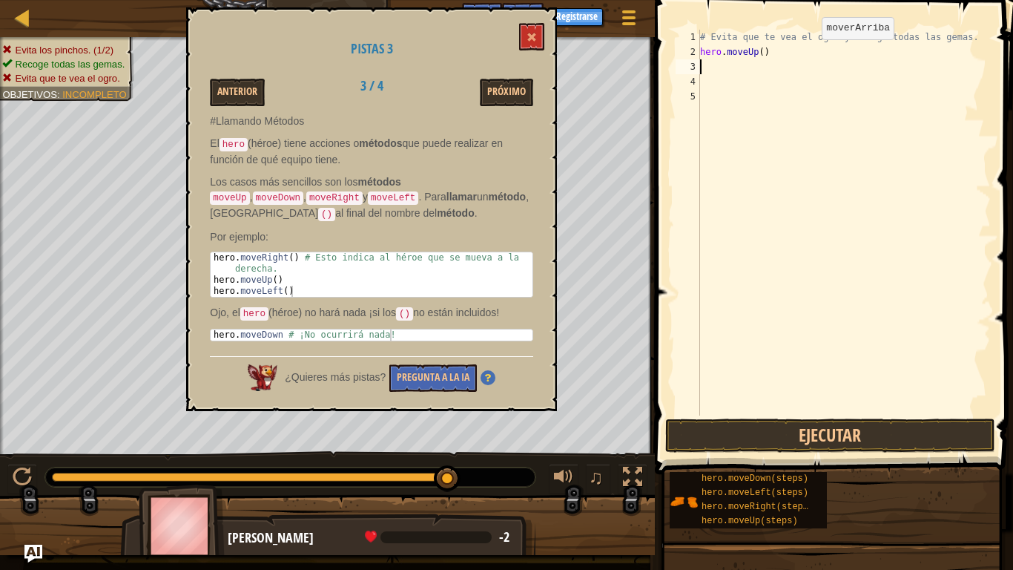
scroll to position [7, 0]
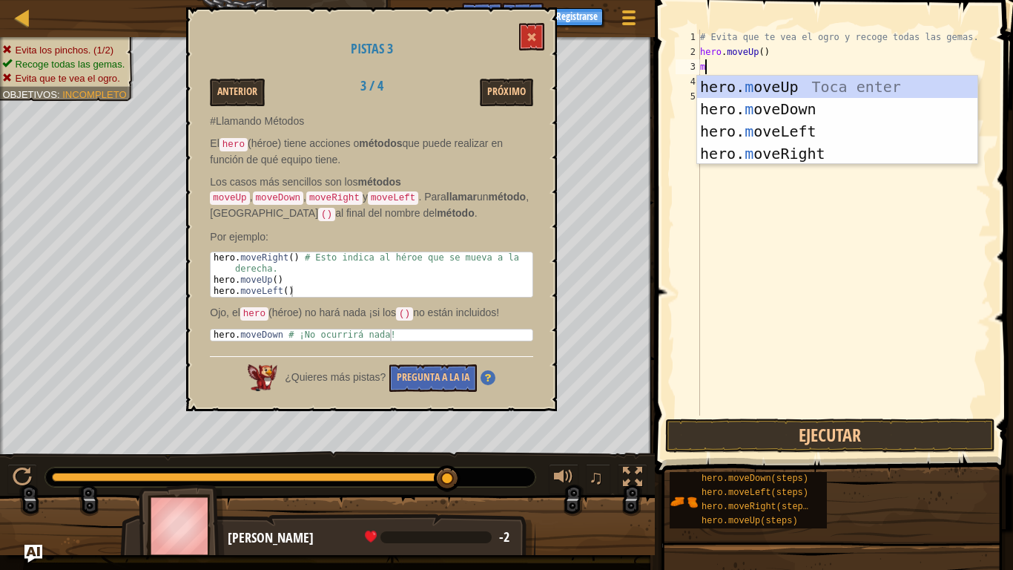
type textarea "mo"
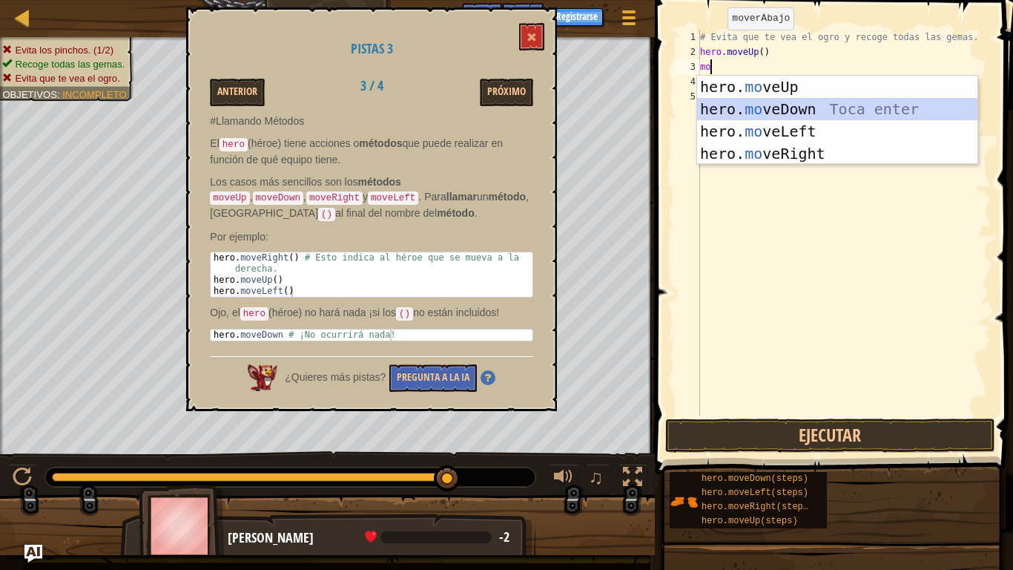
click at [774, 103] on div "hero. mo veUp Toca enter hero. mo veDown Toca enter hero. mo veLeft Toca enter …" at bounding box center [837, 142] width 280 height 133
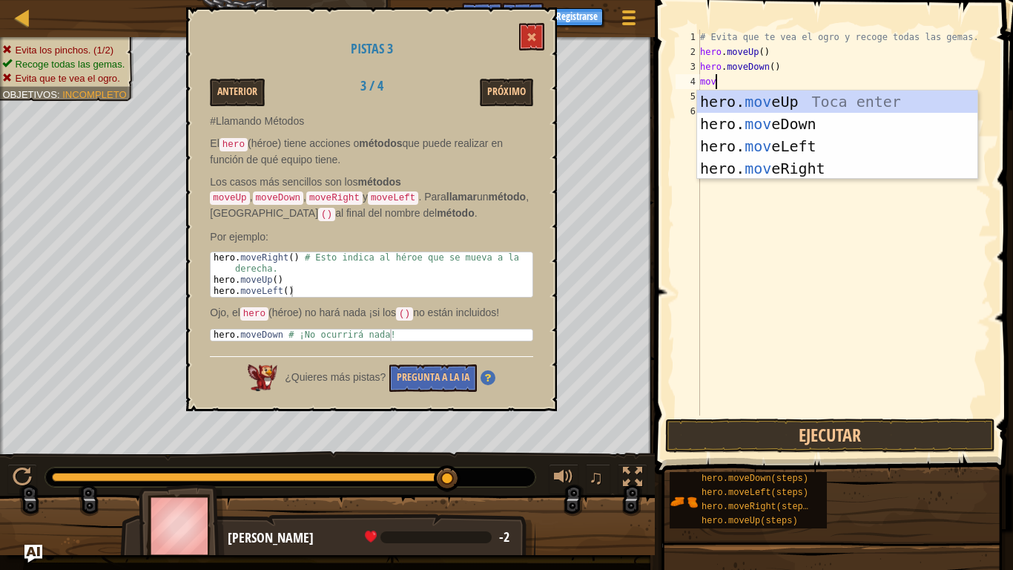
type textarea "move"
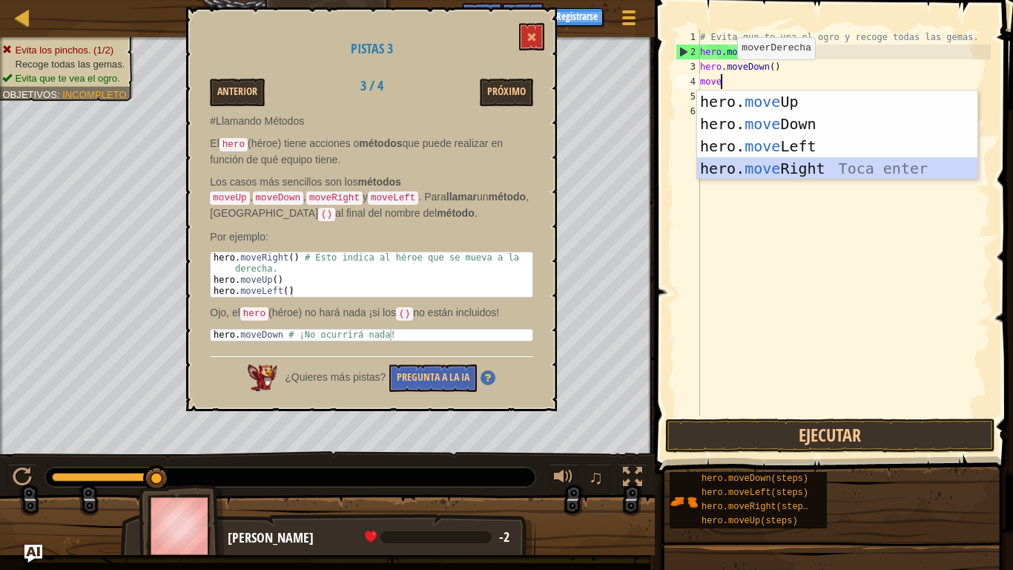
click at [815, 165] on div "hero. move Up Toca enter hero. move Down Toca enter hero. move Left Toca enter …" at bounding box center [837, 156] width 280 height 133
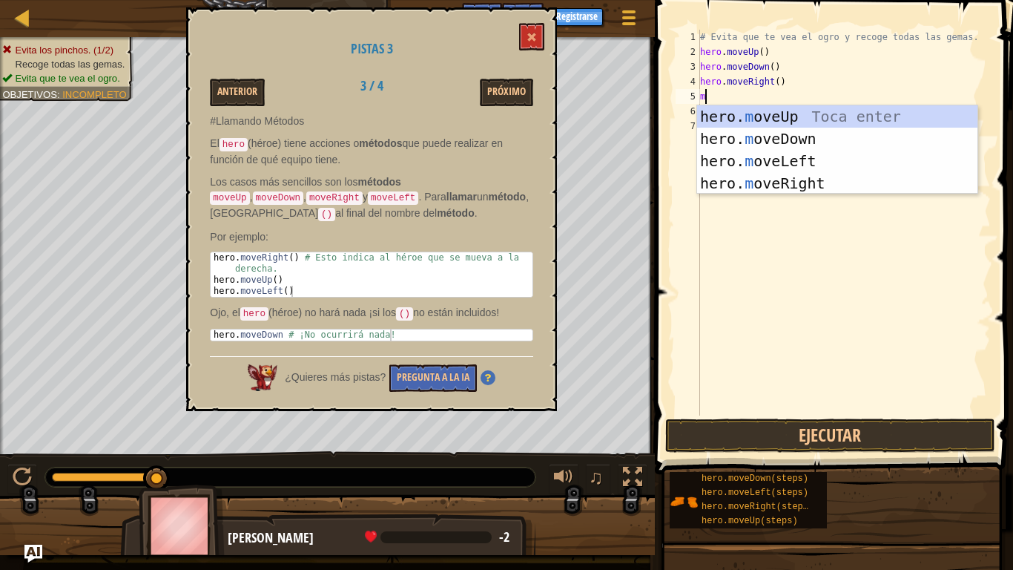
type textarea "mo"
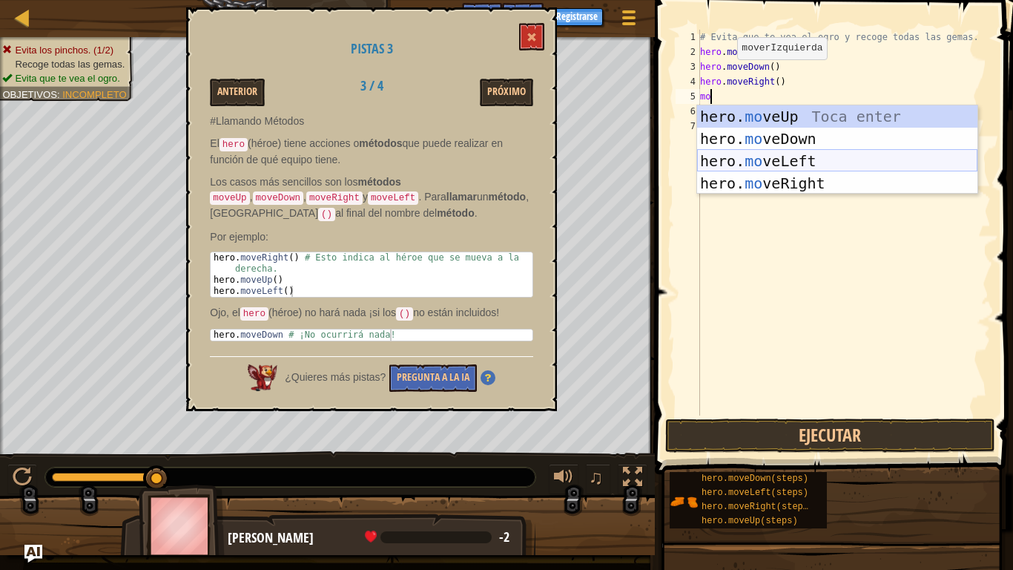
click at [791, 165] on div "hero. mo veUp Toca enter hero. mo veDown Toca enter hero. mo veLeft Toca enter …" at bounding box center [837, 171] width 280 height 133
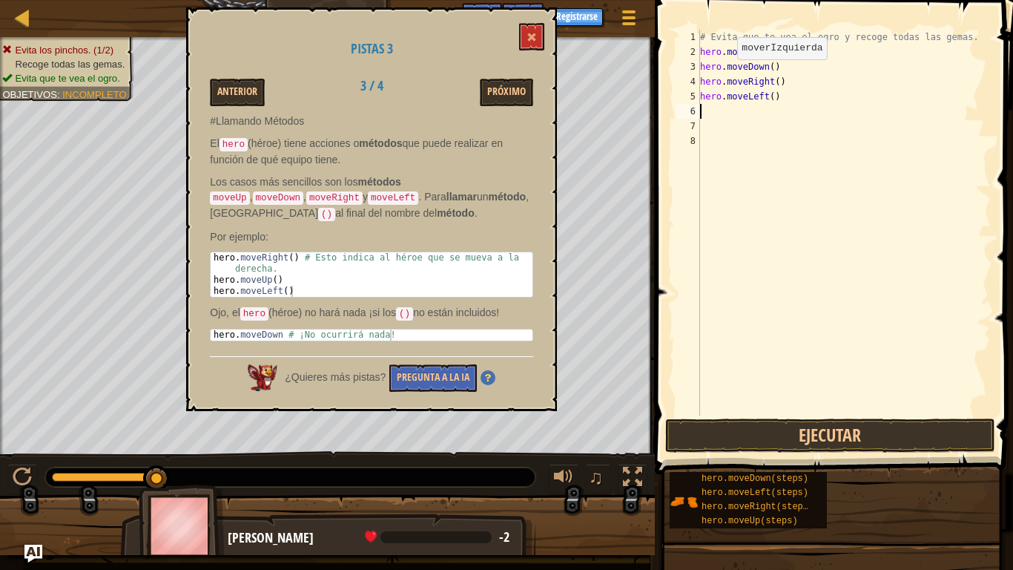
scroll to position [7, 0]
click at [773, 426] on button "Ejecutar" at bounding box center [830, 435] width 330 height 34
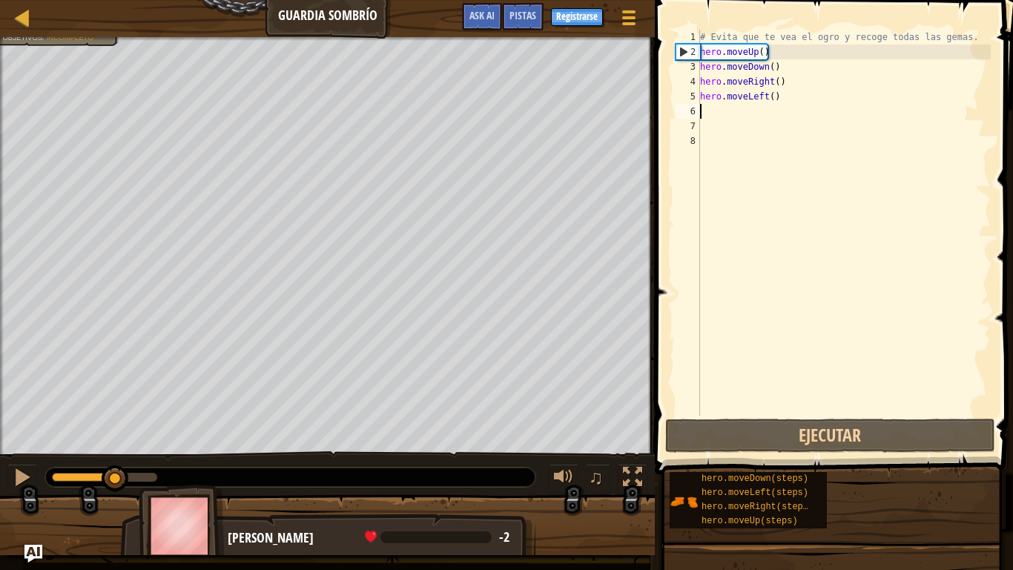
drag, startPoint x: 151, startPoint y: 472, endPoint x: 114, endPoint y: 473, distance: 37.1
click at [114, 444] on div at bounding box center [115, 478] width 27 height 27
drag, startPoint x: 107, startPoint y: 473, endPoint x: 78, endPoint y: 471, distance: 29.0
click at [78, 444] on div at bounding box center [77, 478] width 27 height 27
click at [18, 444] on div at bounding box center [22, 476] width 19 height 19
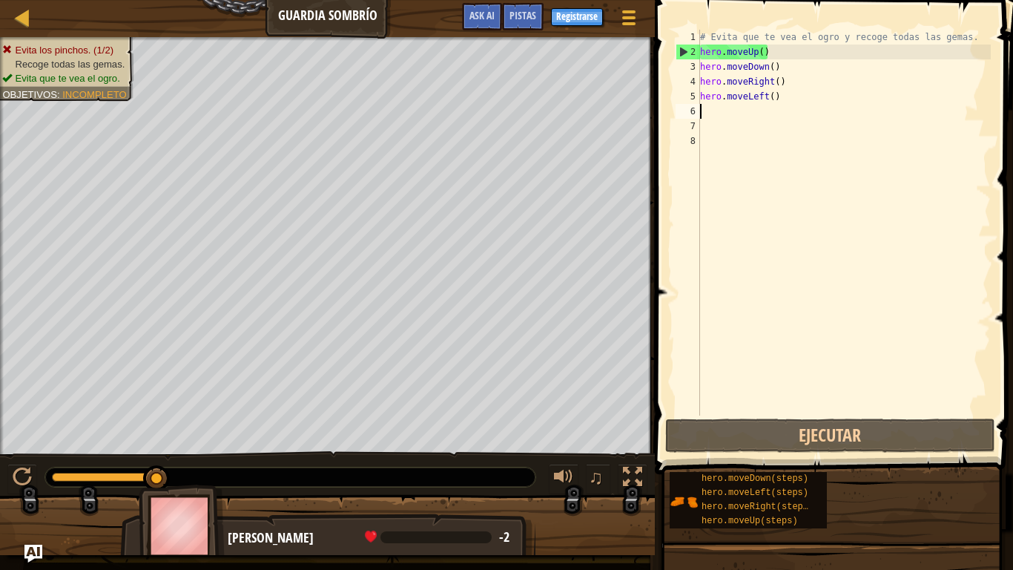
click at [785, 103] on div "# Evita que te vea el ogro y recoge todas las gemas. hero . moveUp ( ) hero . m…" at bounding box center [844, 237] width 294 height 415
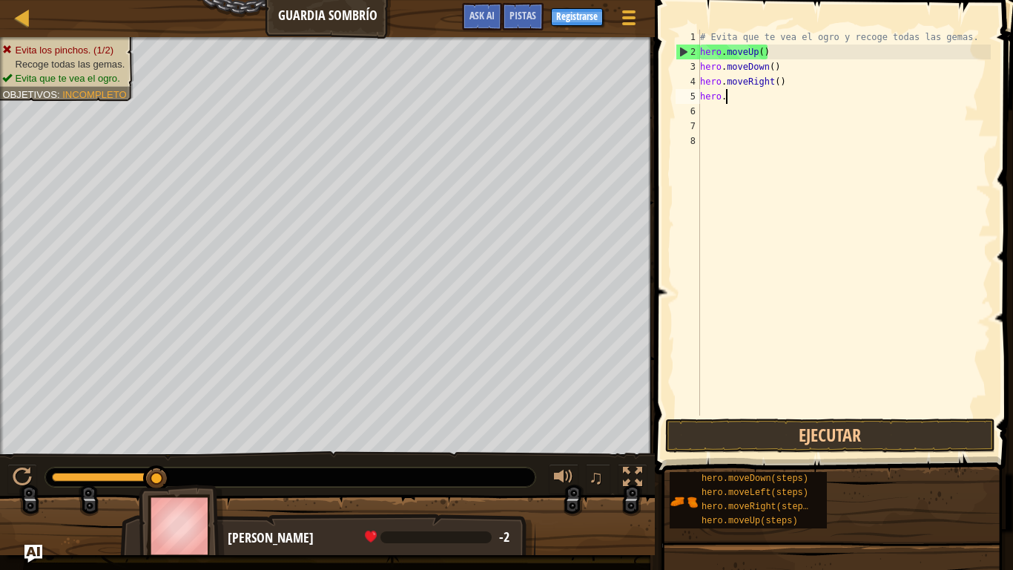
type textarea "h"
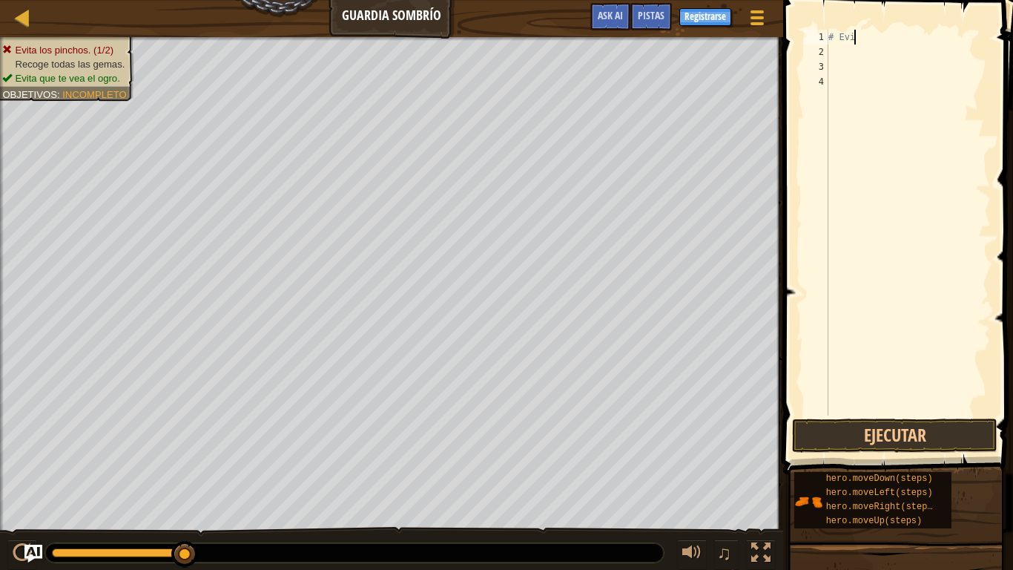
type textarea "#"
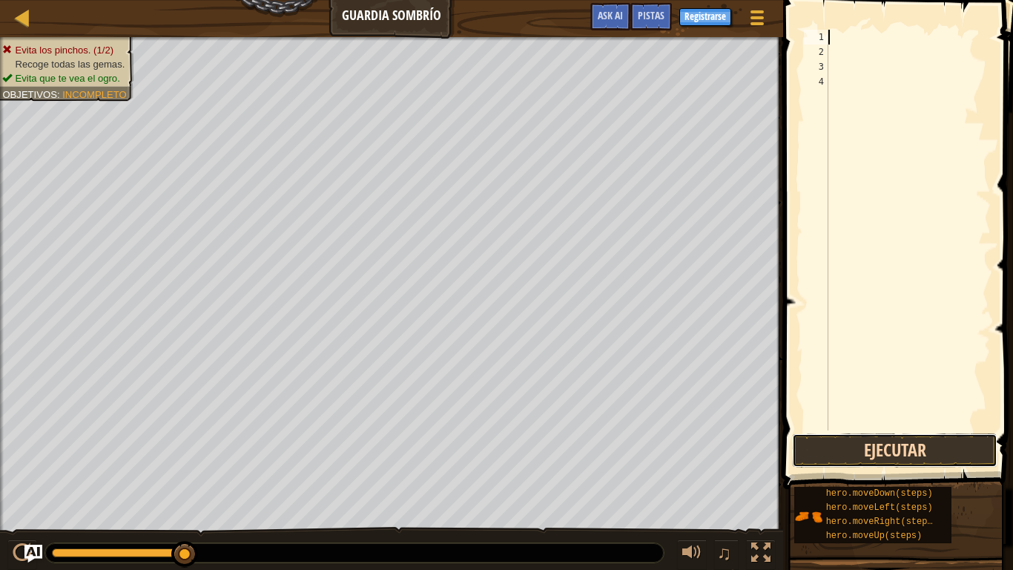
click at [878, 444] on button "Ejecutar" at bounding box center [894, 450] width 205 height 34
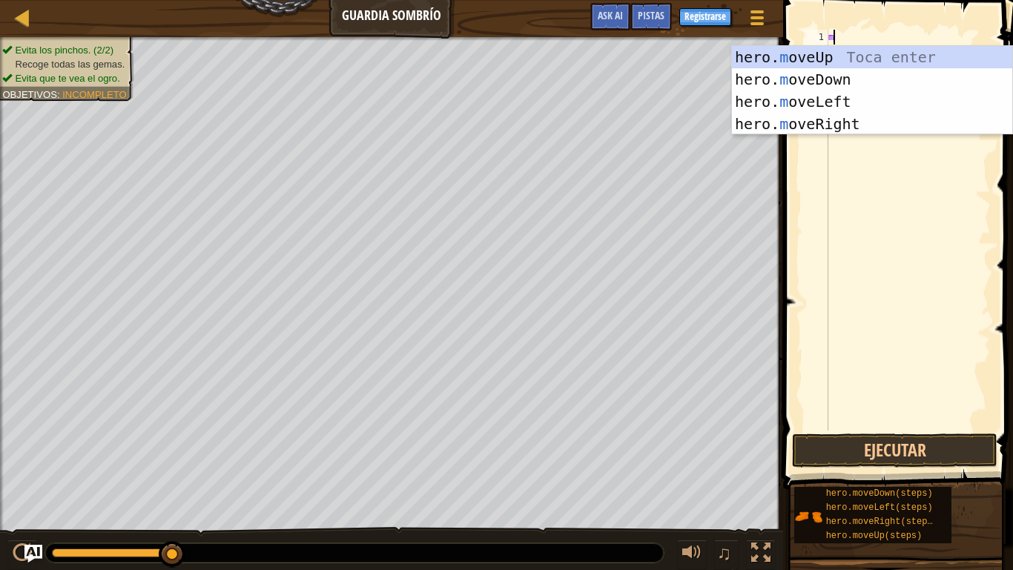
type textarea "mo"
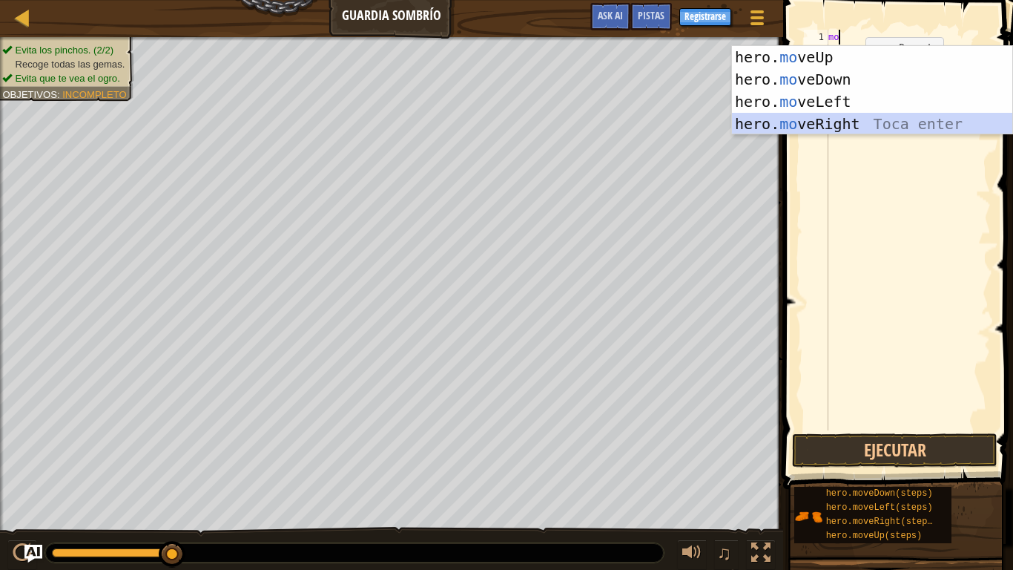
click at [827, 128] on div "hero. mo veUp Toca enter hero. mo veDown Toca enter hero. mo veLeft Toca enter …" at bounding box center [872, 112] width 280 height 133
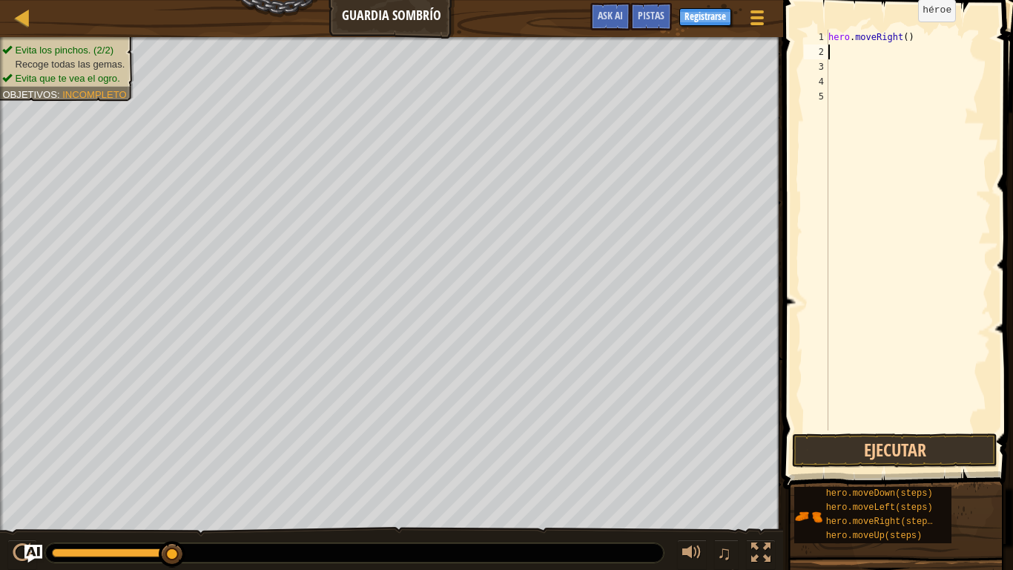
click at [906, 36] on div "hero . moveRight ( )" at bounding box center [907, 245] width 165 height 430
type textarea "hero.moveRight(2)"
click at [849, 58] on div "hero . moveRight ( 2 )" at bounding box center [907, 245] width 165 height 430
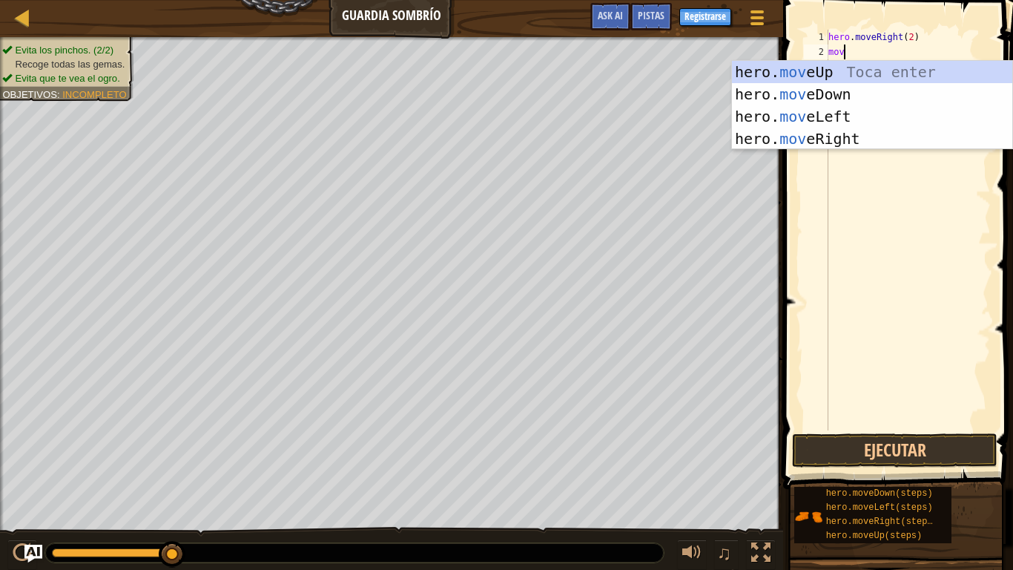
scroll to position [7, 2]
type textarea "move"
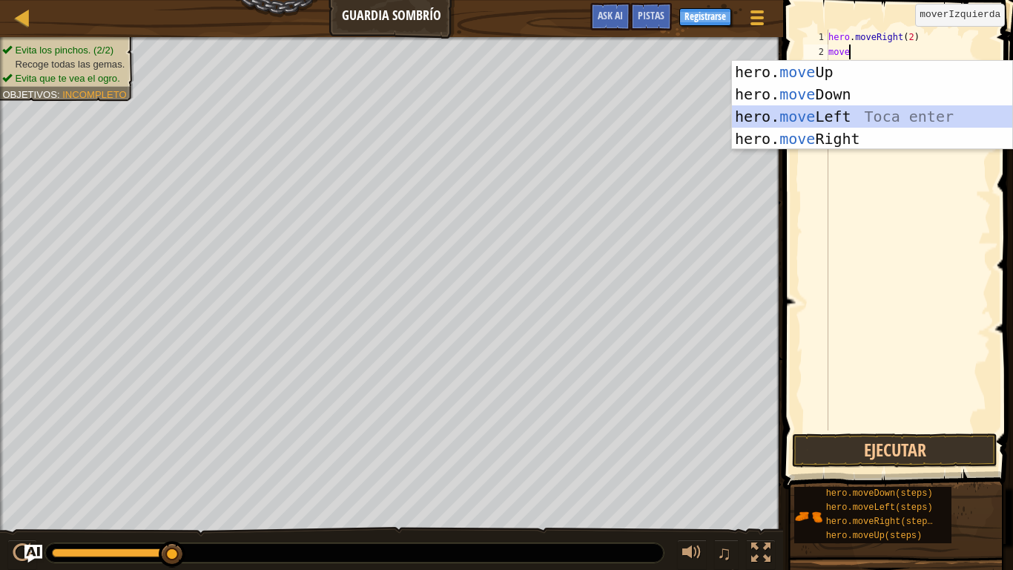
click at [879, 118] on div "hero. move Up Toca enter hero. move Down Toca enter hero. move Left Toca enter …" at bounding box center [872, 127] width 280 height 133
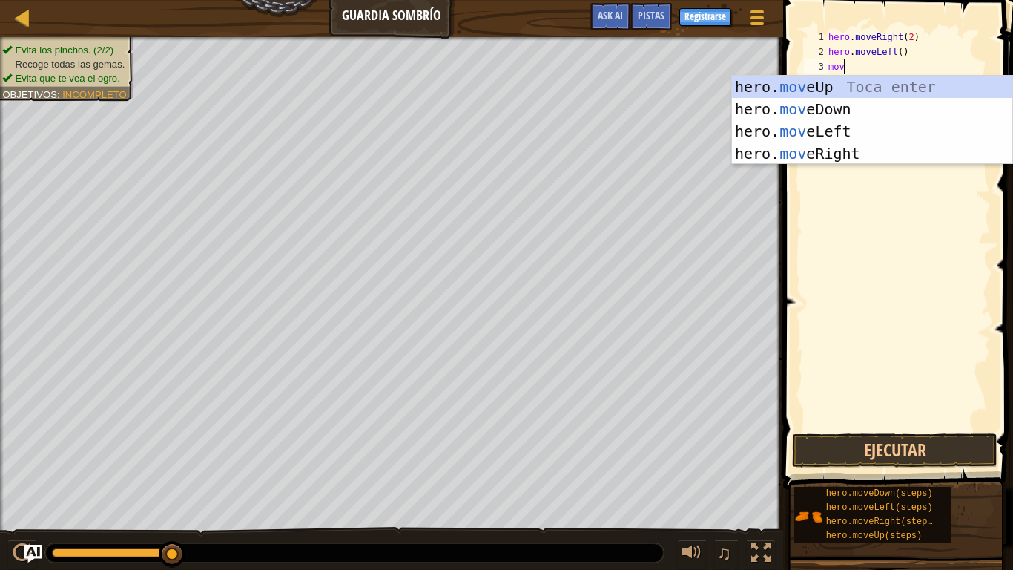
type textarea "move"
click at [873, 85] on div "hero. move Up Toca enter hero. move Down Toca enter hero. move Left Toca enter …" at bounding box center [872, 142] width 280 height 133
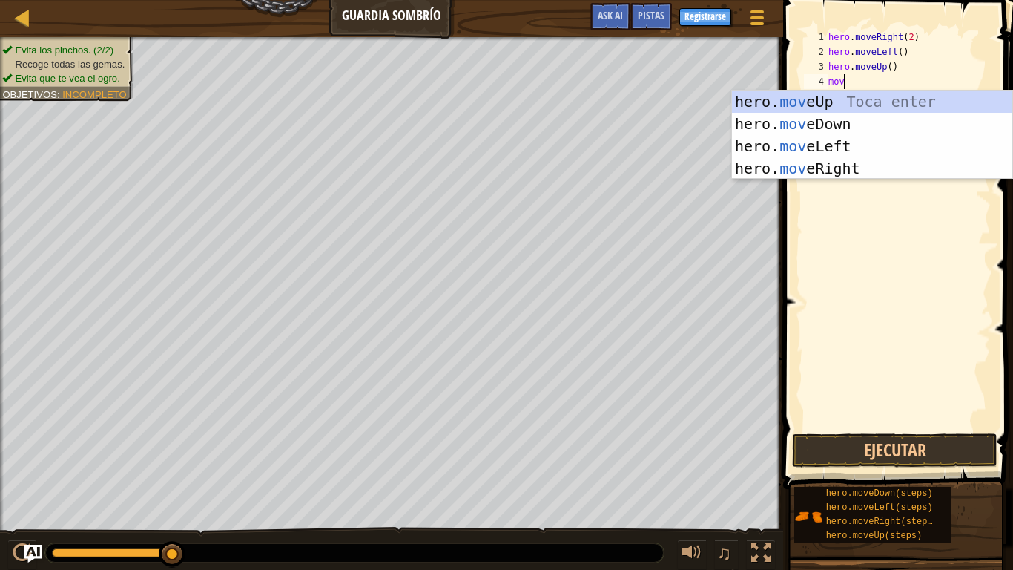
scroll to position [7, 1]
type textarea "move"
click at [848, 148] on div "hero. move Up Toca enter hero. move Down Toca enter hero. move Left Toca enter …" at bounding box center [872, 156] width 280 height 133
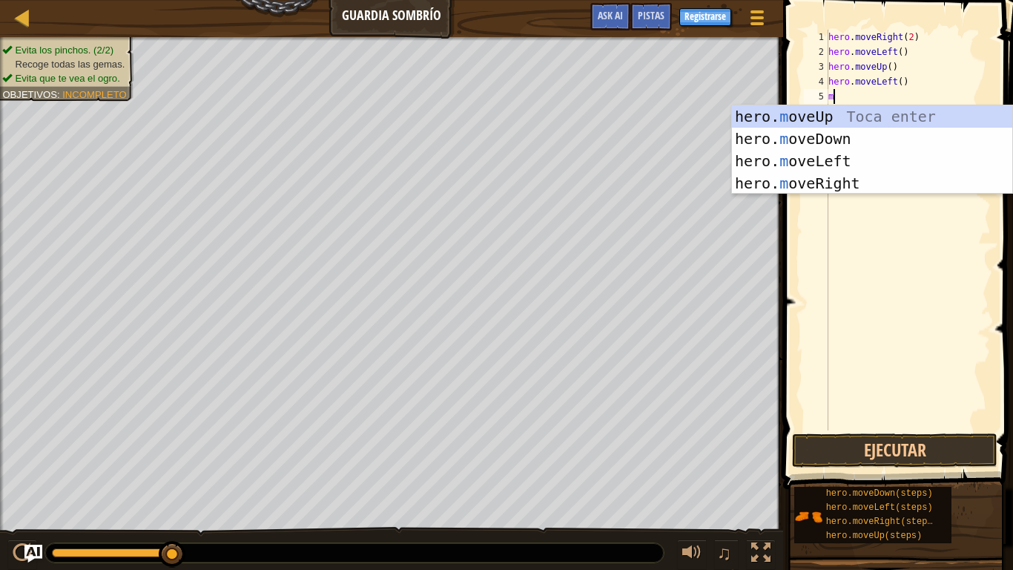
type textarea "mo"
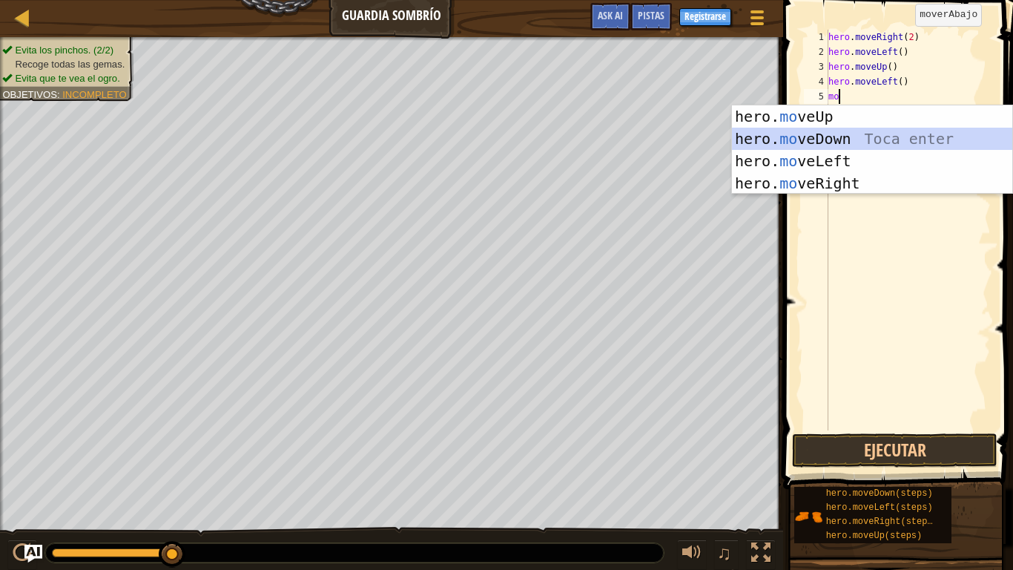
click at [843, 136] on div "hero. mo veUp Toca enter hero. mo veDown Toca enter hero. mo veLeft Toca enter …" at bounding box center [872, 171] width 280 height 133
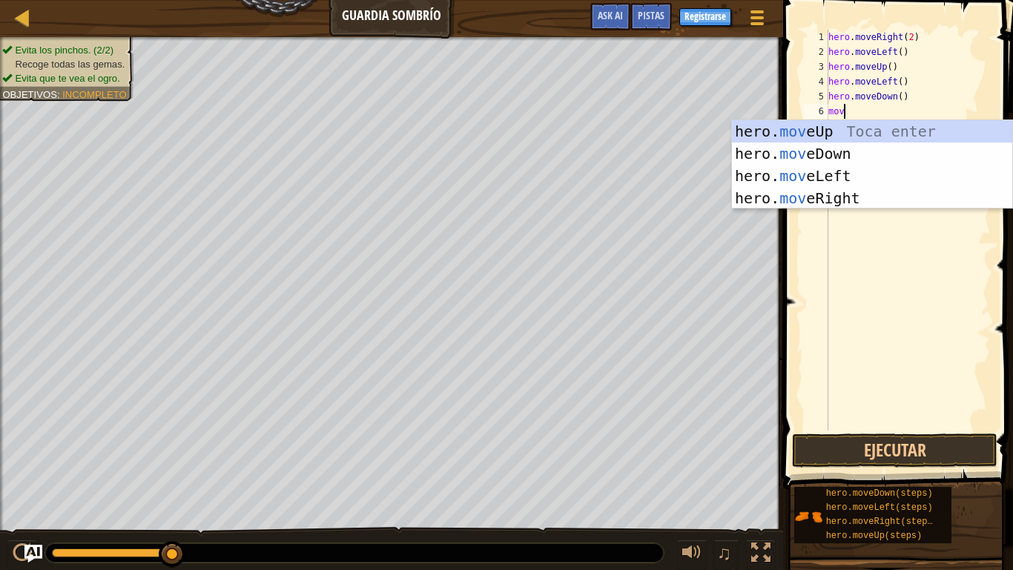
type textarea "move"
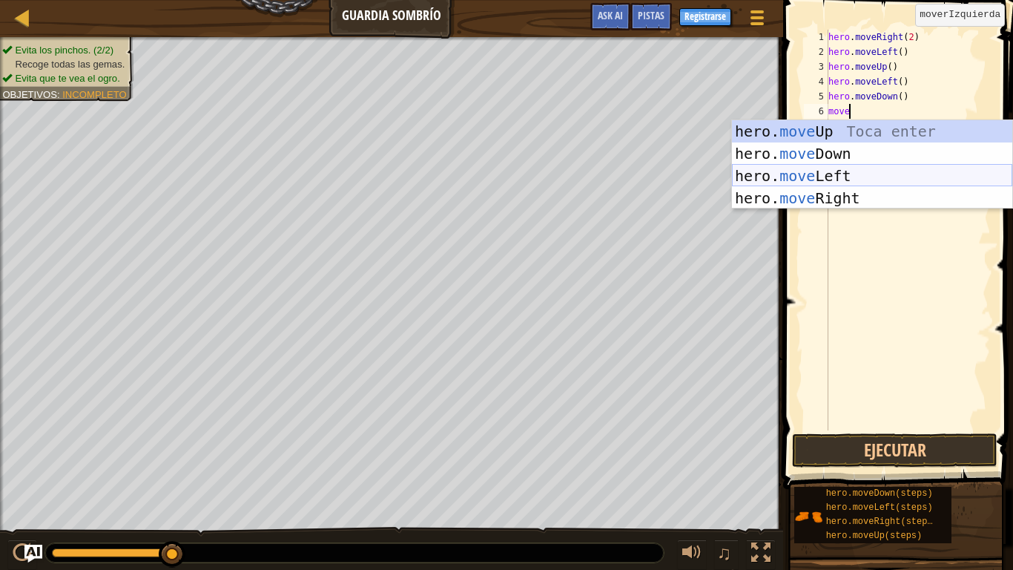
click at [868, 171] on div "hero. move Up Toca enter hero. move Down Toca enter hero. move Left Toca enter …" at bounding box center [872, 186] width 280 height 133
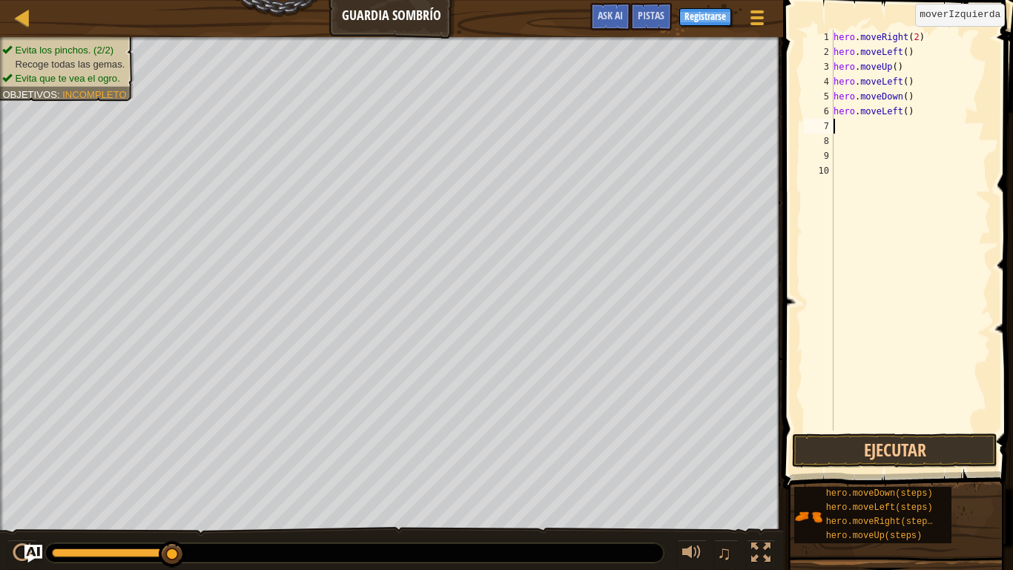
scroll to position [7, 0]
click at [877, 444] on button "Ejecutar" at bounding box center [894, 450] width 205 height 34
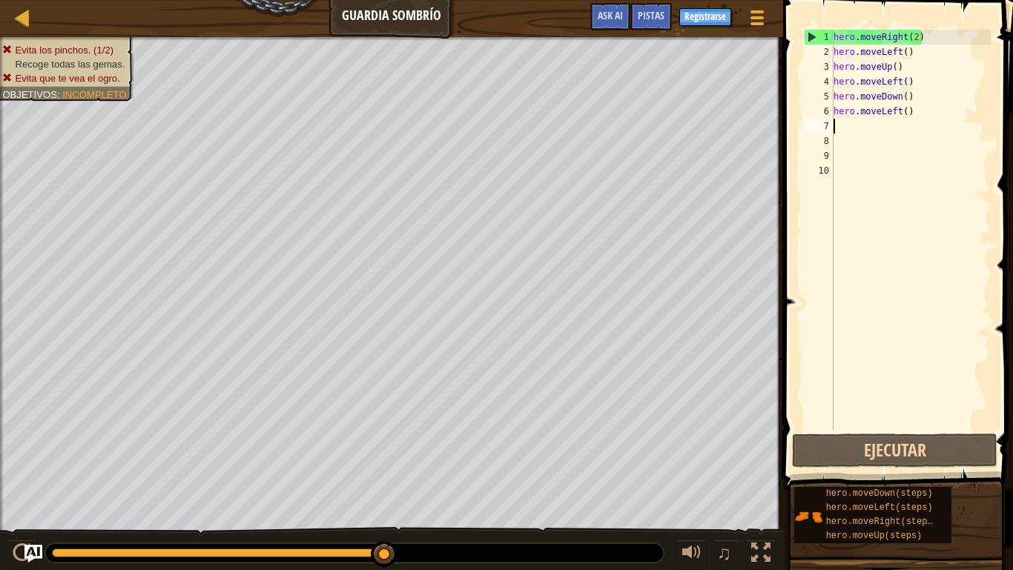
click at [56, 444] on div at bounding box center [218, 552] width 333 height 9
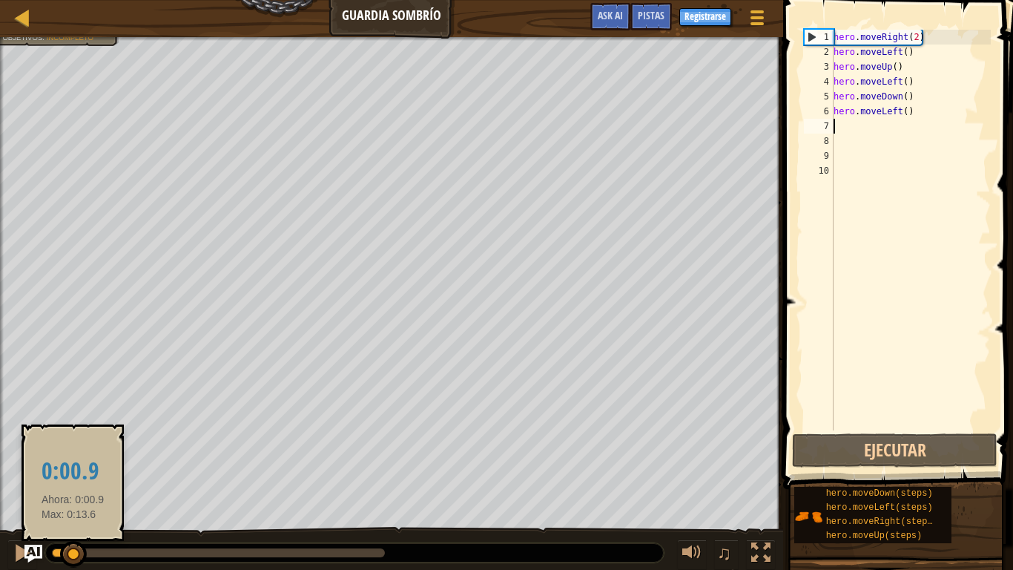
drag, startPoint x: 67, startPoint y: 554, endPoint x: 76, endPoint y: 556, distance: 9.8
click at [76, 444] on div at bounding box center [73, 554] width 27 height 27
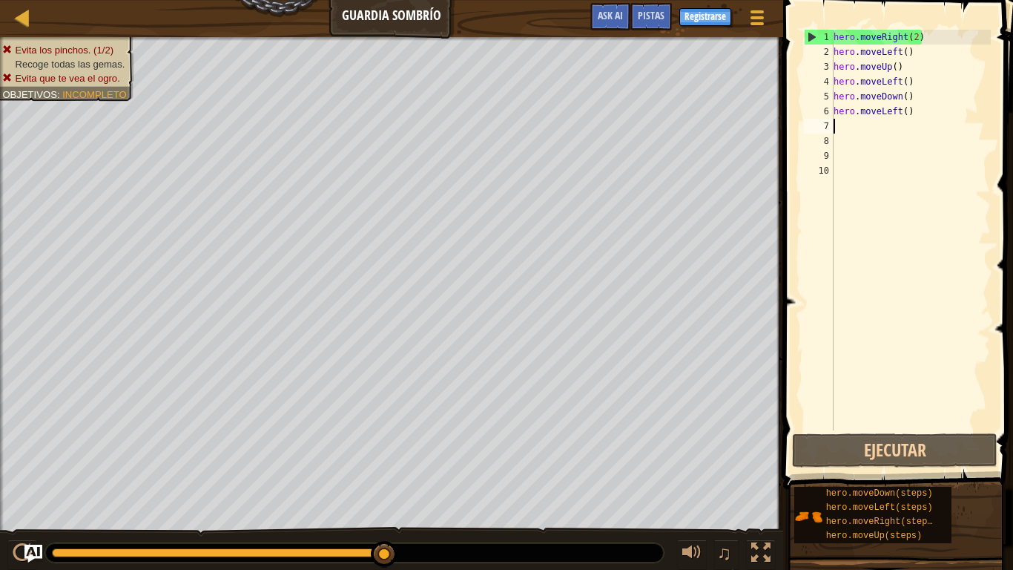
drag, startPoint x: 78, startPoint y: 556, endPoint x: 415, endPoint y: 565, distance: 337.6
click at [415, 444] on div "♫" at bounding box center [391, 549] width 783 height 44
click at [922, 114] on div "hero . moveRight ( 2 ) hero . moveLeft ( ) hero . moveUp ( ) hero . moveLeft ( …" at bounding box center [911, 245] width 160 height 430
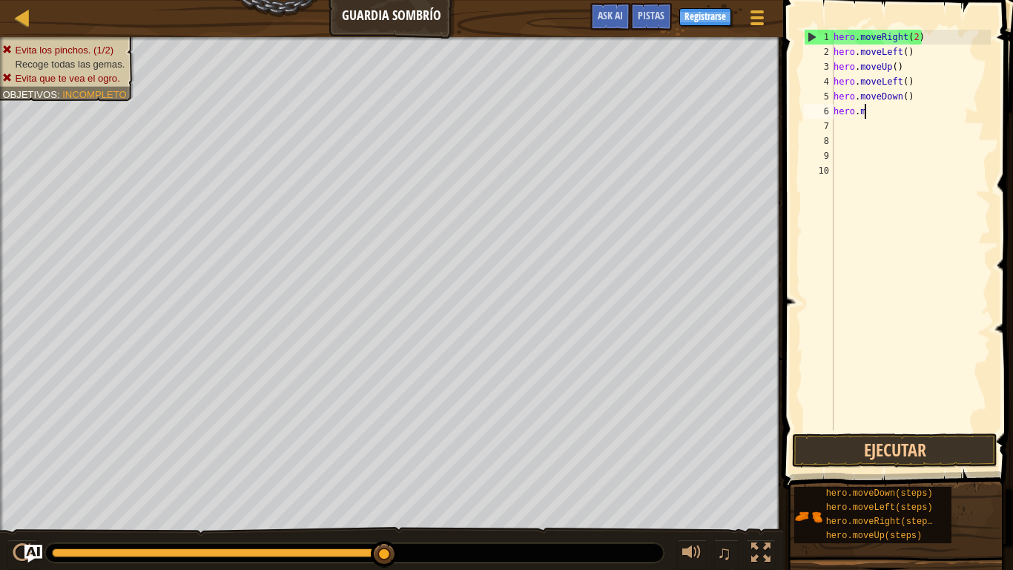
type textarea "h"
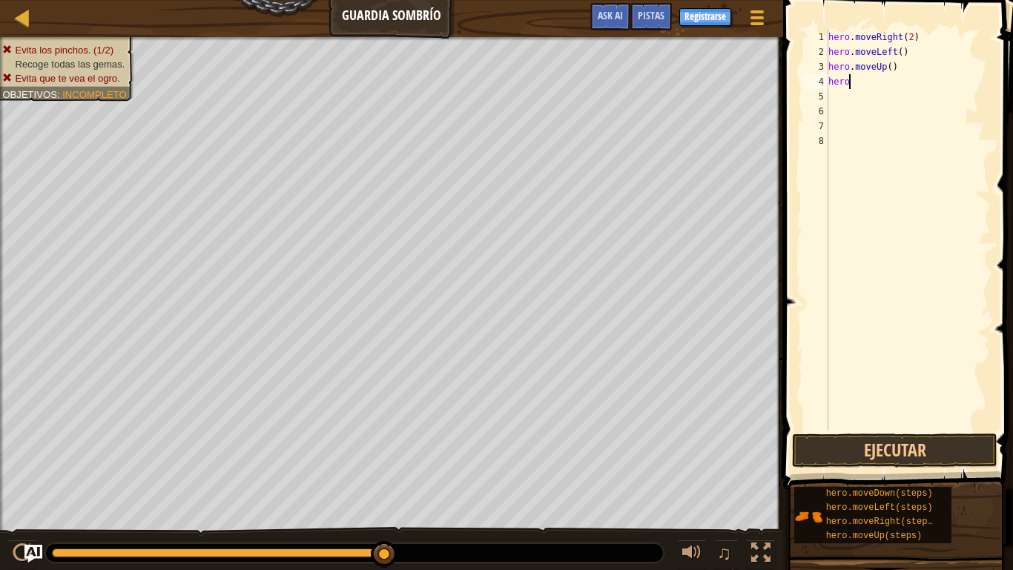
type textarea "h"
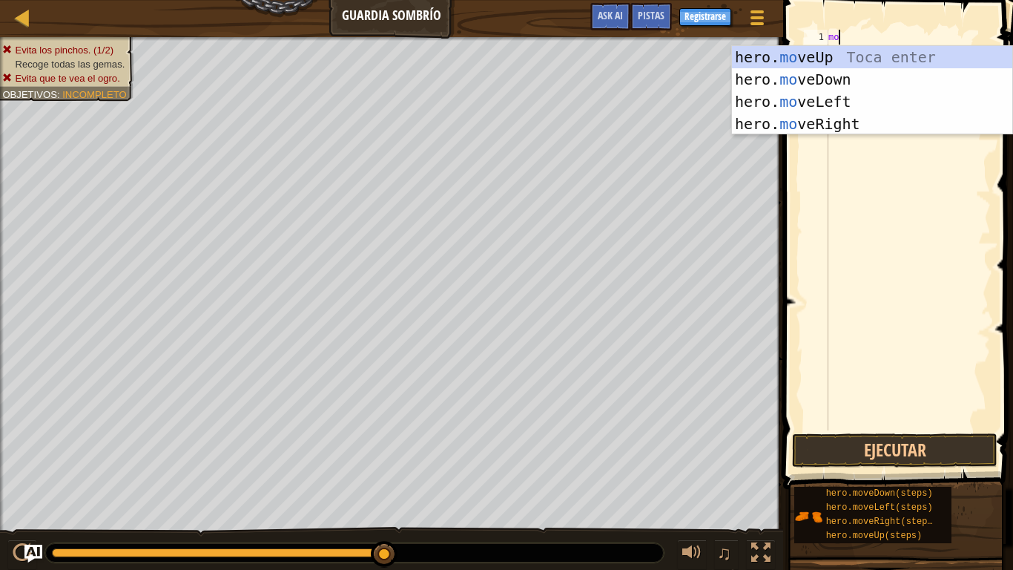
type textarea "move"
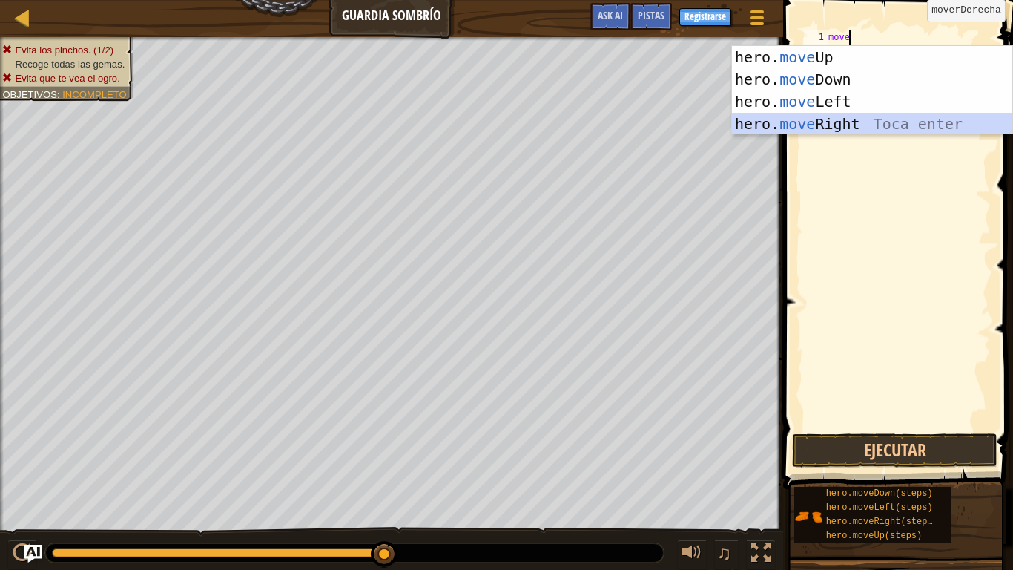
click at [852, 117] on div "hero. move Up Toca enter hero. move Down Toca enter hero. move Left Toca enter …" at bounding box center [872, 112] width 280 height 133
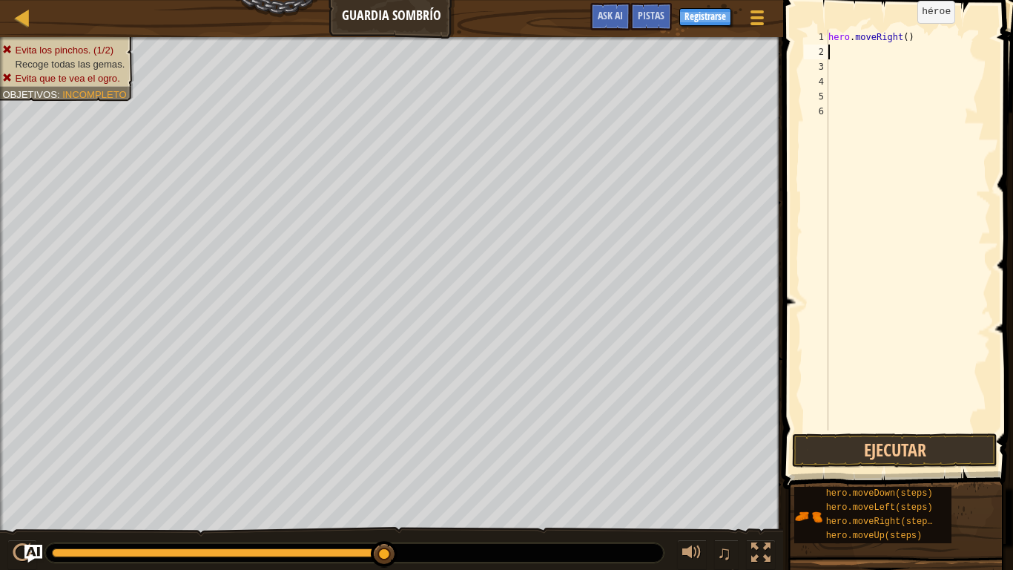
click at [905, 38] on div "hero . moveRight ( )" at bounding box center [907, 245] width 165 height 430
type textarea "hero.moveRight(3)"
click at [846, 52] on div "hero . moveRight ( 3 )" at bounding box center [907, 245] width 165 height 430
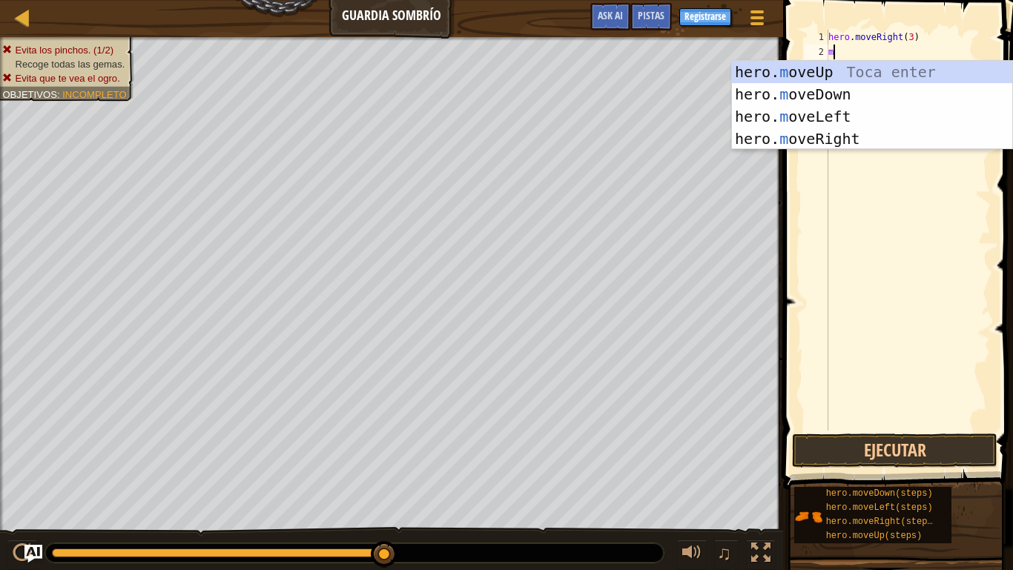
type textarea "mo"
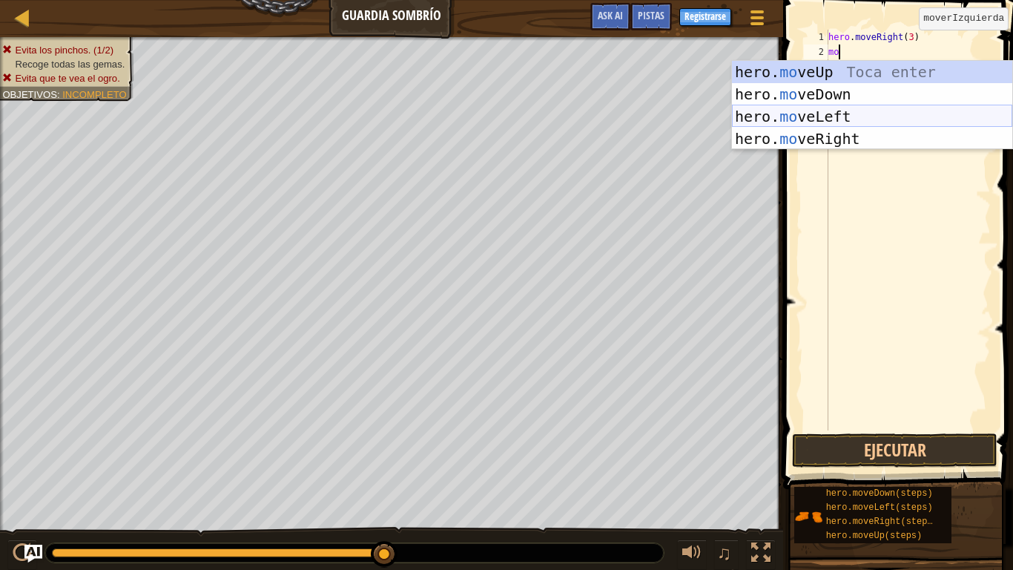
click at [890, 117] on div "hero. mo veUp Toca enter hero. mo veDown Toca enter hero. mo veLeft Toca enter …" at bounding box center [872, 127] width 280 height 133
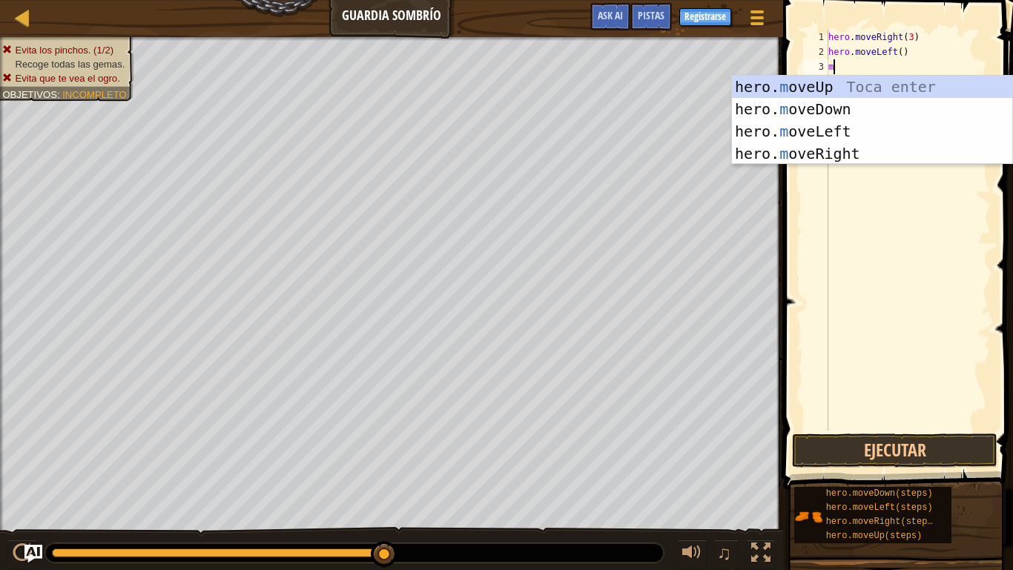
type textarea "mo"
click at [803, 91] on div "hero. mo veUp Toca enter hero. mo veDown Toca enter hero. mo veLeft Toca enter …" at bounding box center [872, 142] width 280 height 133
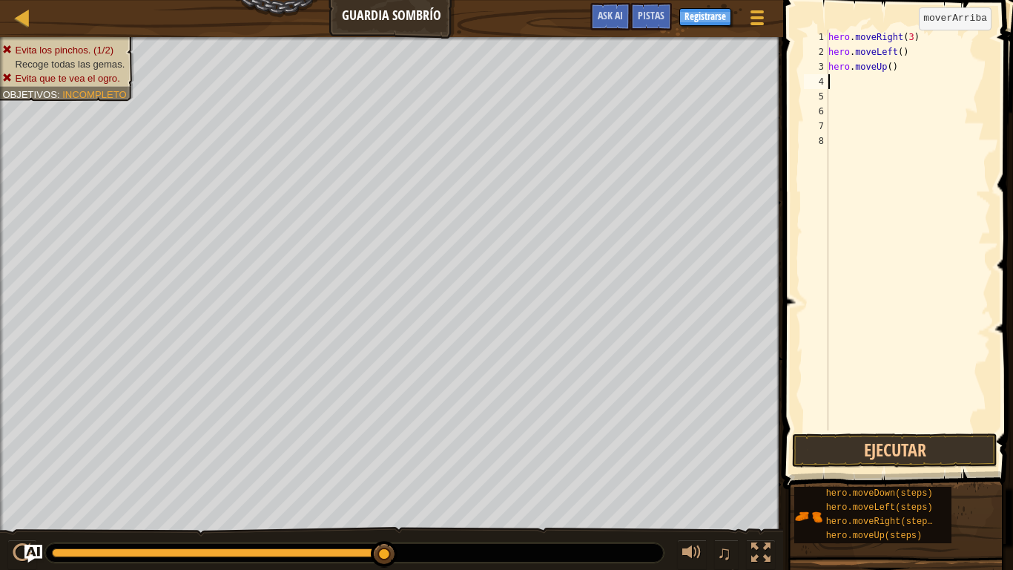
scroll to position [7, 0]
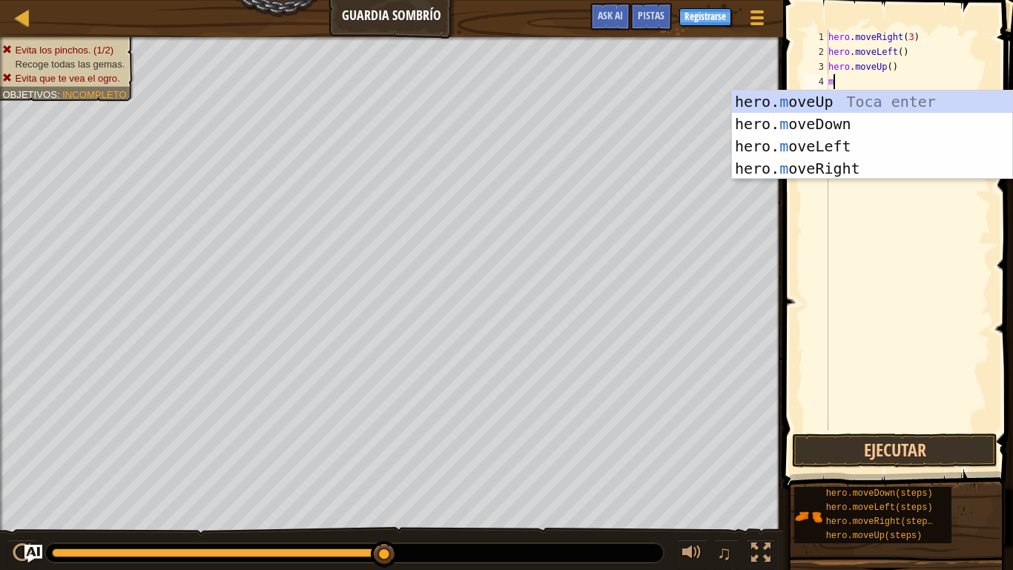
type textarea "mo"
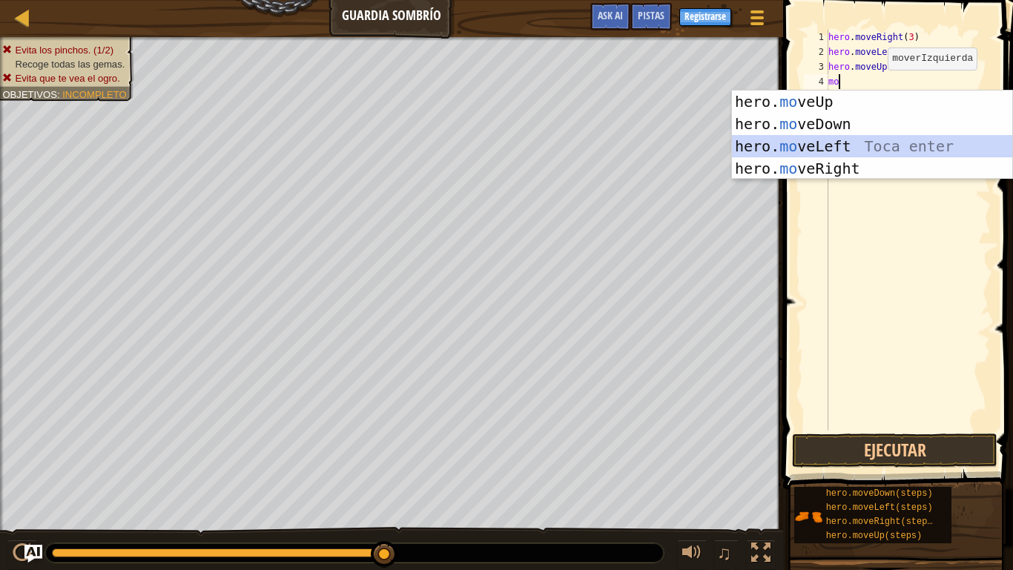
click at [846, 149] on div "hero. mo veUp Toca enter hero. mo veDown Toca enter hero. mo veLeft Toca enter …" at bounding box center [872, 156] width 280 height 133
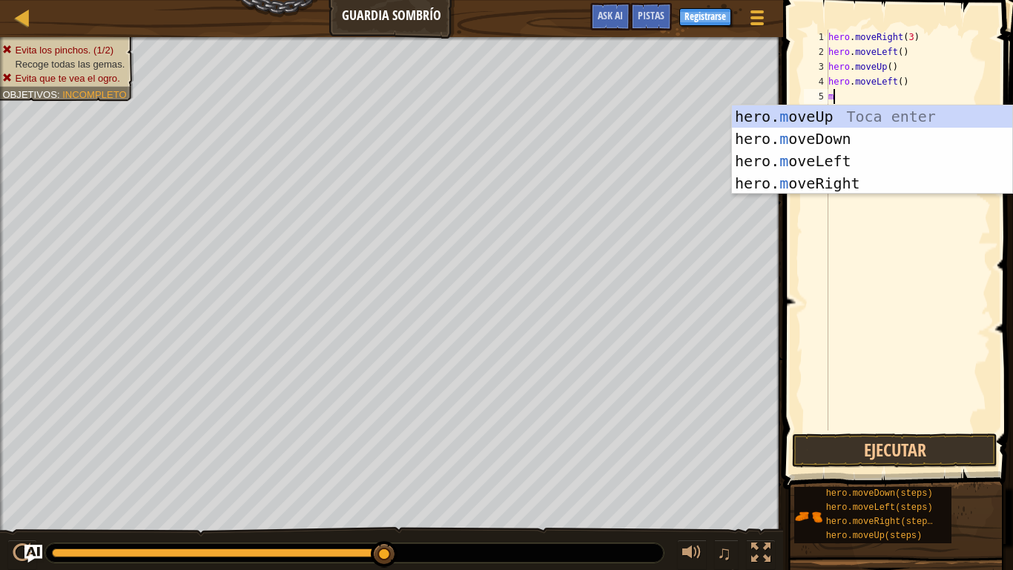
type textarea "mo"
click at [841, 140] on div "hero. mo veUp Toca enter hero. mo veDown Toca enter hero. mo veLeft Toca enter …" at bounding box center [872, 171] width 280 height 133
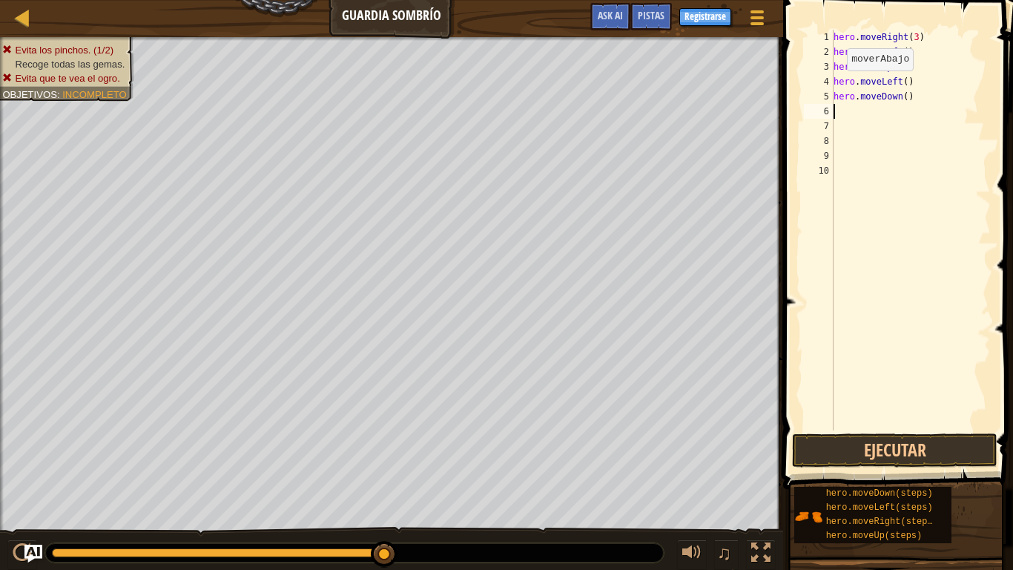
scroll to position [7, 0]
type textarea "m"
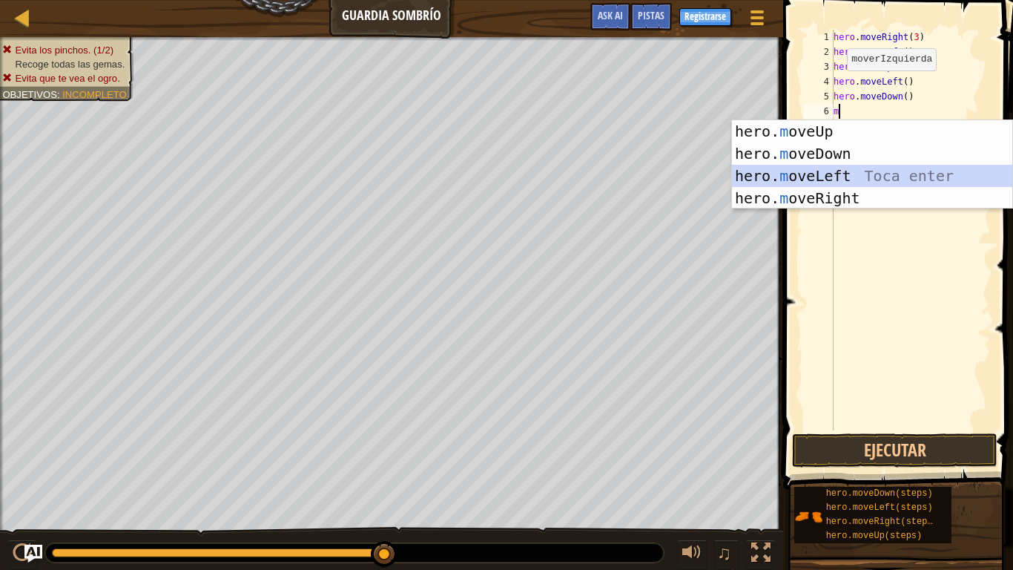
click at [855, 173] on div "hero. m oveUp Toca enter hero. m oveDown Toca enter hero. m oveLeft Toca enter …" at bounding box center [872, 186] width 280 height 133
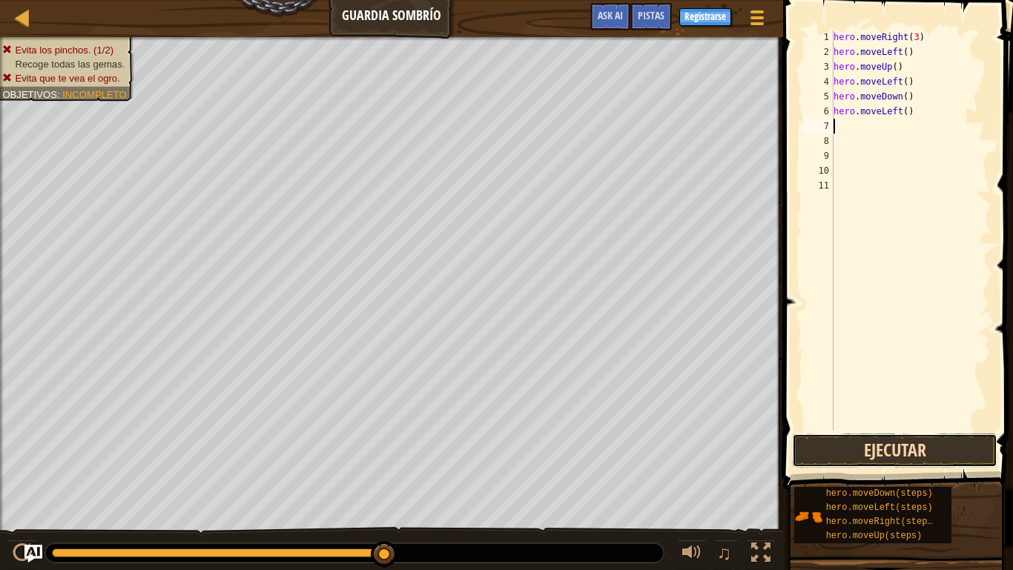
click at [868, 444] on button "Ejecutar" at bounding box center [894, 450] width 205 height 34
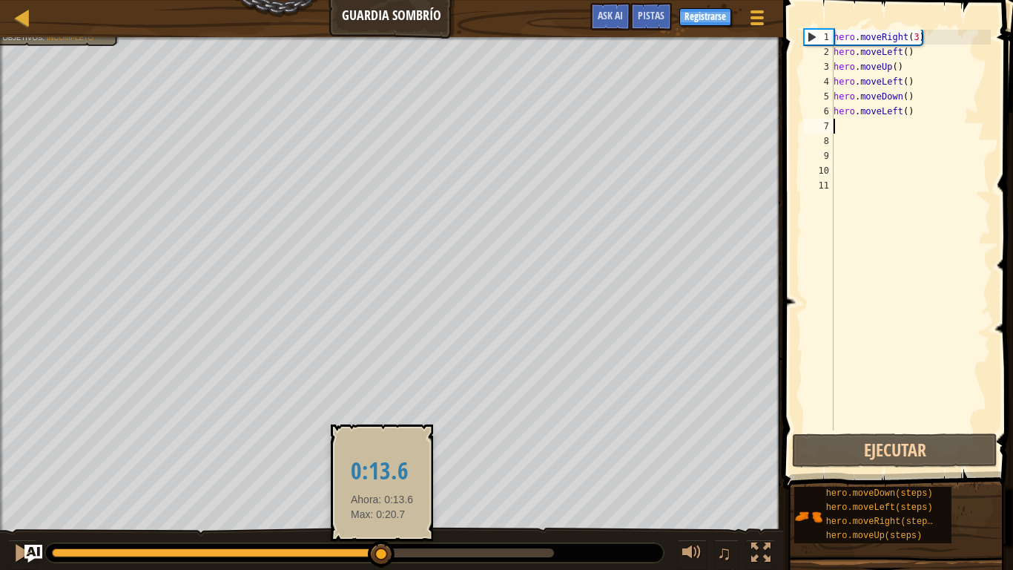
drag, startPoint x: 51, startPoint y: 551, endPoint x: 488, endPoint y: 530, distance: 437.3
click at [488, 444] on div "♫" at bounding box center [391, 549] width 783 height 44
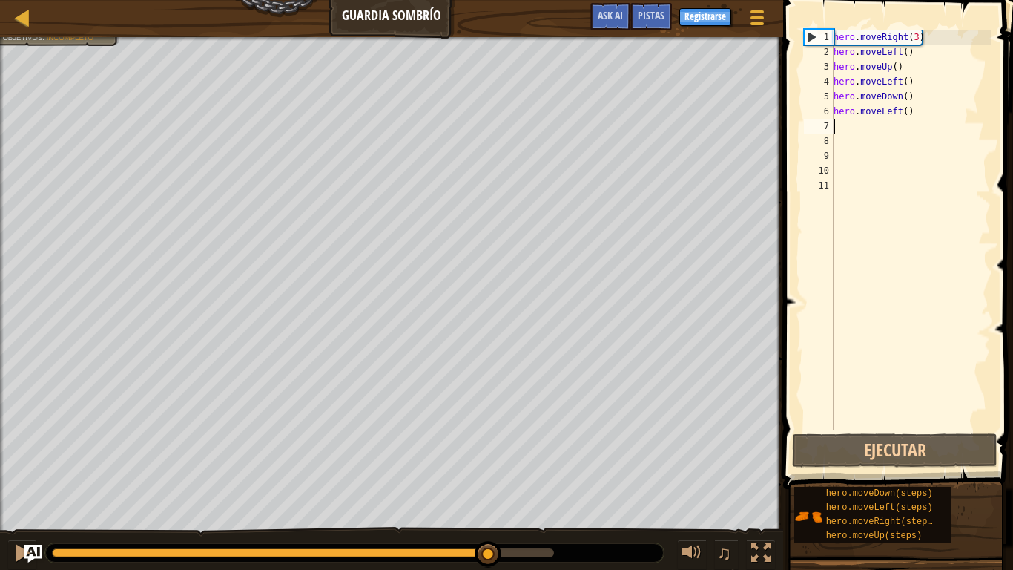
click at [488, 444] on div "♫" at bounding box center [391, 549] width 783 height 44
click at [923, 115] on div "hero . moveRight ( 3 ) hero . moveLeft ( ) hero . moveUp ( ) hero . moveLeft ( …" at bounding box center [911, 245] width 160 height 430
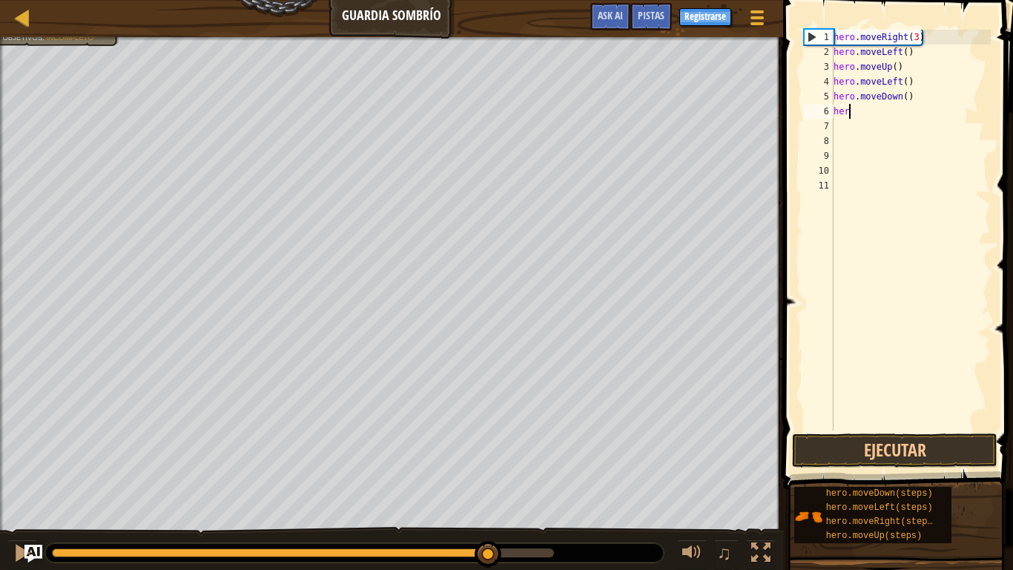
type textarea "h"
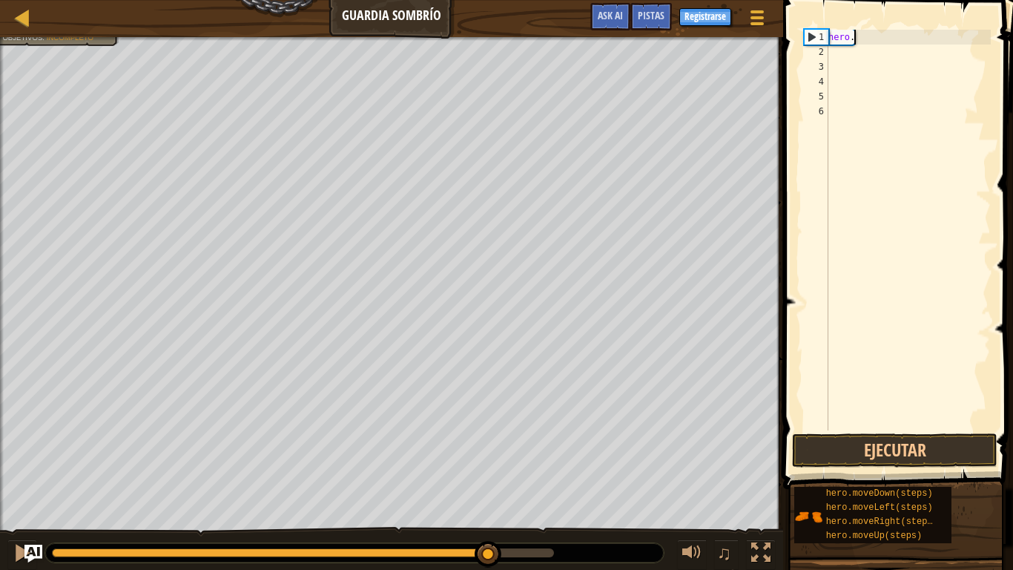
type textarea "h"
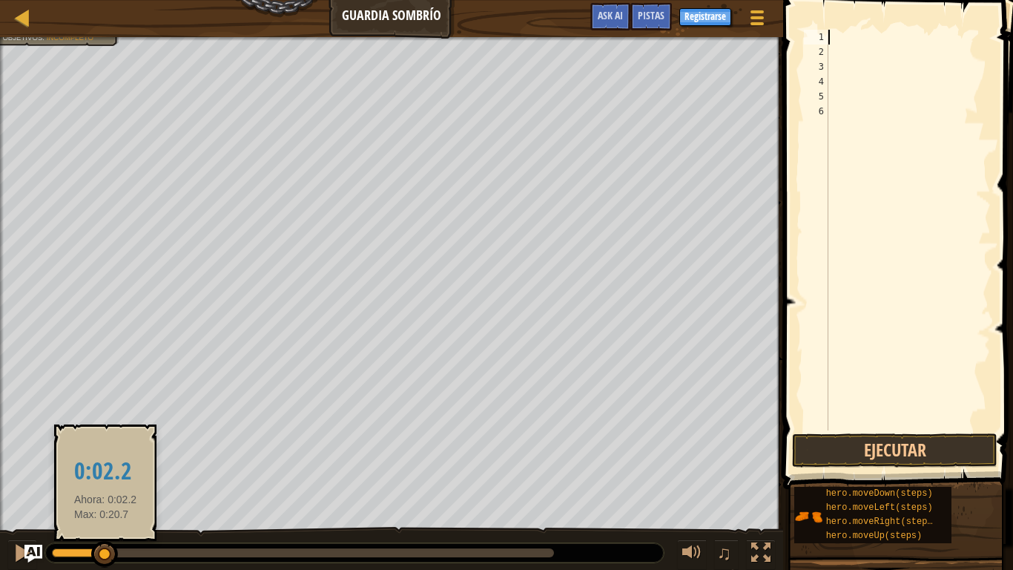
drag, startPoint x: 54, startPoint y: 550, endPoint x: 107, endPoint y: 556, distance: 52.9
click at [105, 444] on div at bounding box center [78, 552] width 53 height 9
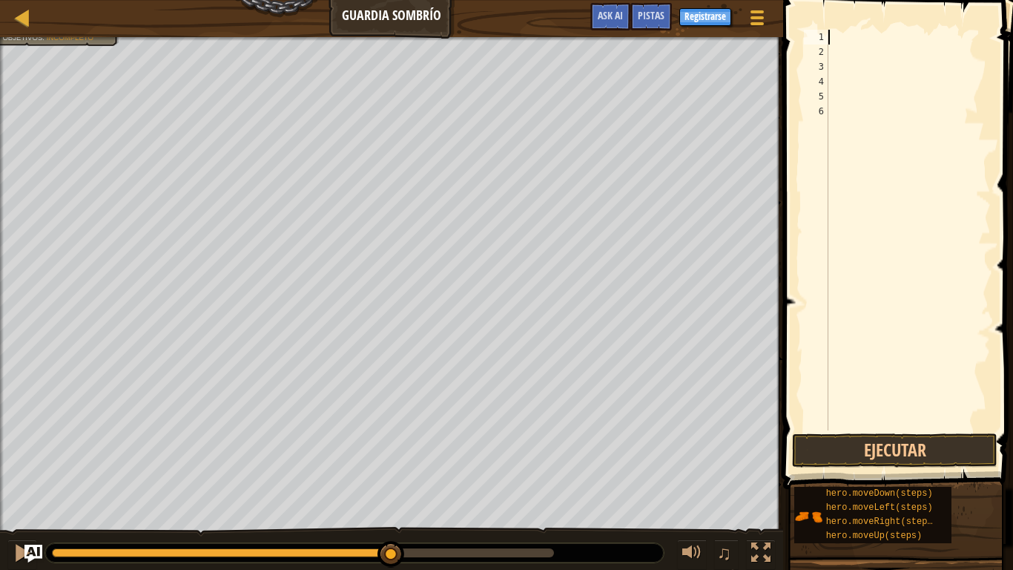
drag, startPoint x: 107, startPoint y: 556, endPoint x: 393, endPoint y: 543, distance: 286.6
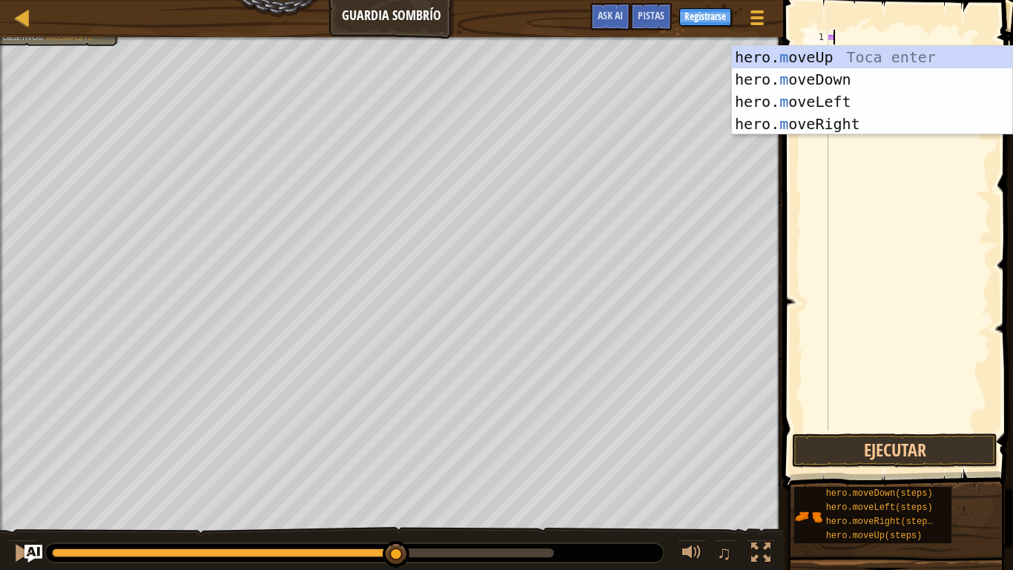
type textarea "mo"
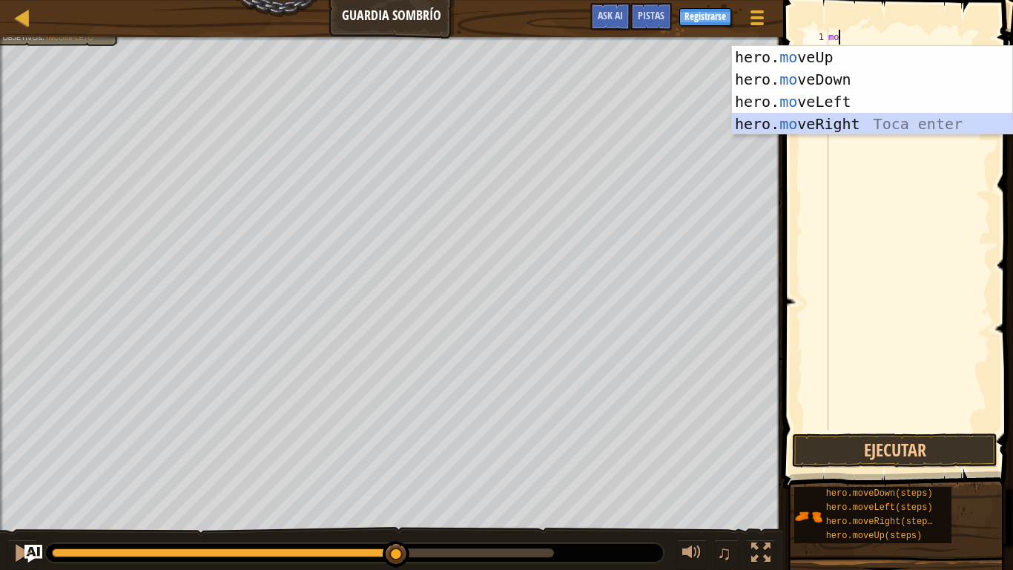
click at [831, 119] on div "hero. mo veUp Toca enter hero. mo veDown Toca enter hero. mo veLeft Toca enter …" at bounding box center [872, 112] width 280 height 133
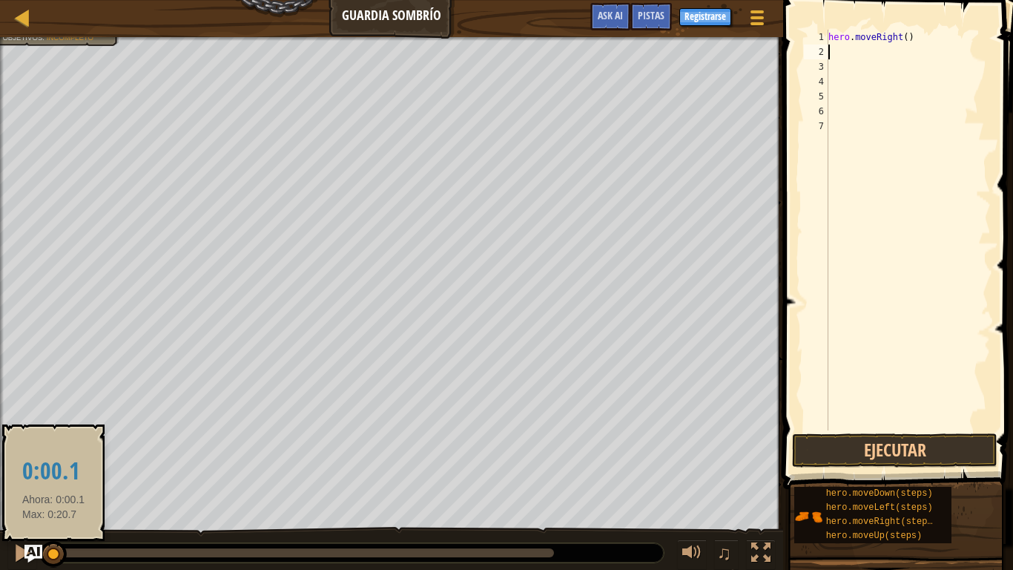
click at [54, 444] on div at bounding box center [53, 552] width 2 height 9
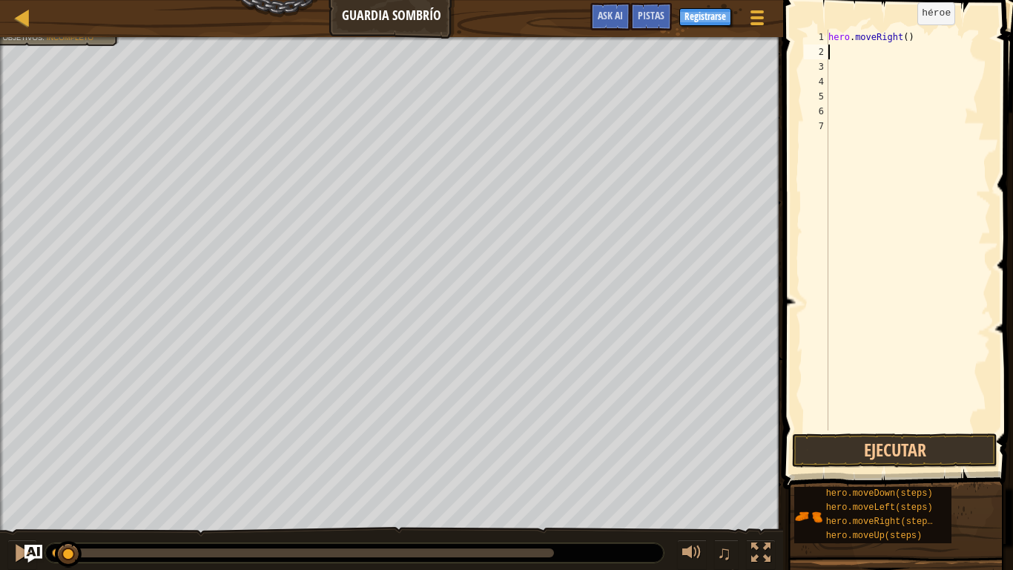
click at [905, 39] on div "hero . moveRight ( )" at bounding box center [907, 245] width 165 height 430
click at [871, 444] on button "Ejecutar" at bounding box center [894, 450] width 205 height 34
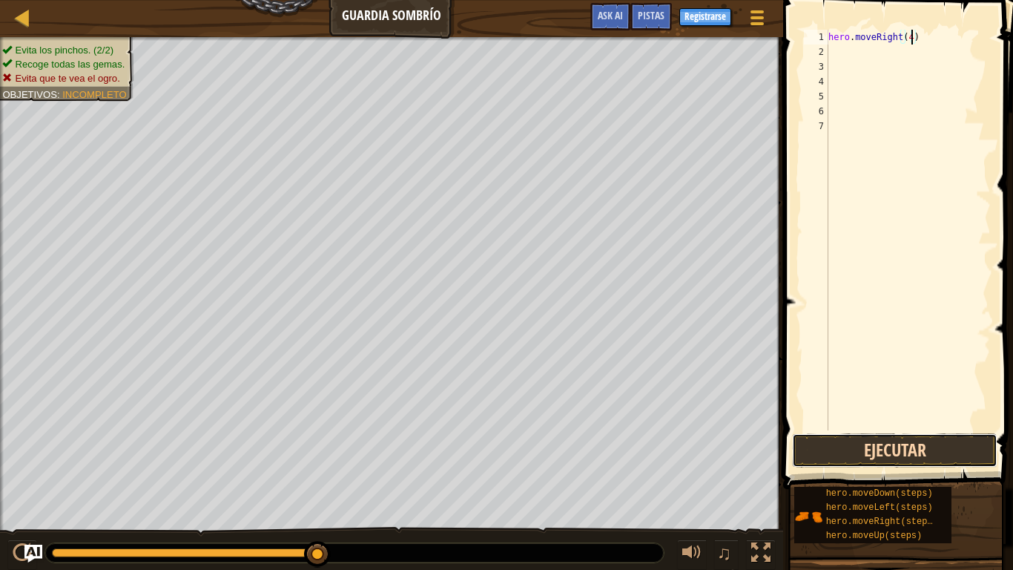
click at [880, 444] on button "Ejecutar" at bounding box center [894, 450] width 205 height 34
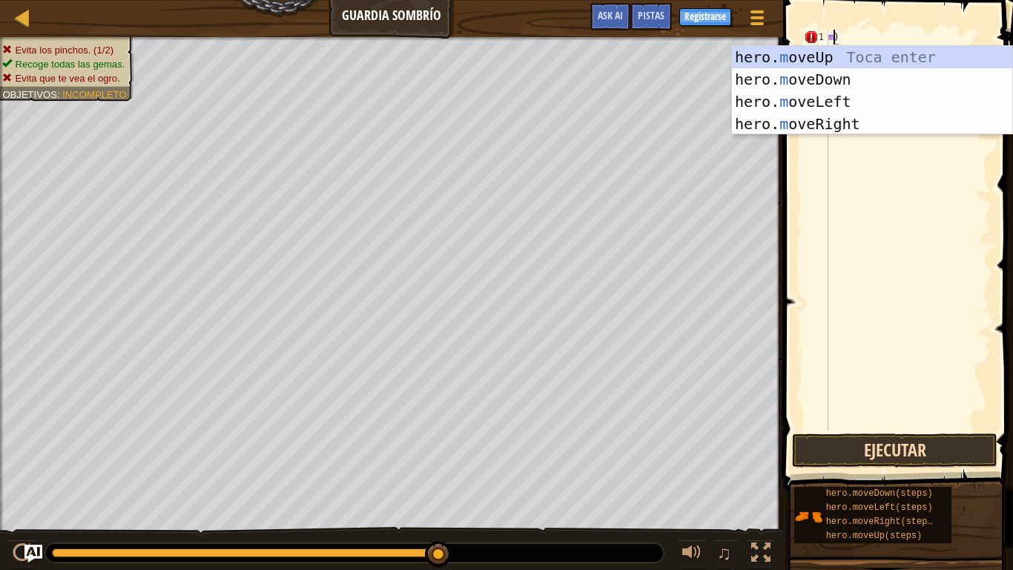
scroll to position [7, 1]
click at [851, 119] on div "hero. mo veUp Toca enter hero. mo veDown Toca enter hero. mo veLeft Toca enter …" at bounding box center [872, 112] width 280 height 133
type textarea "hero.moveRight()"
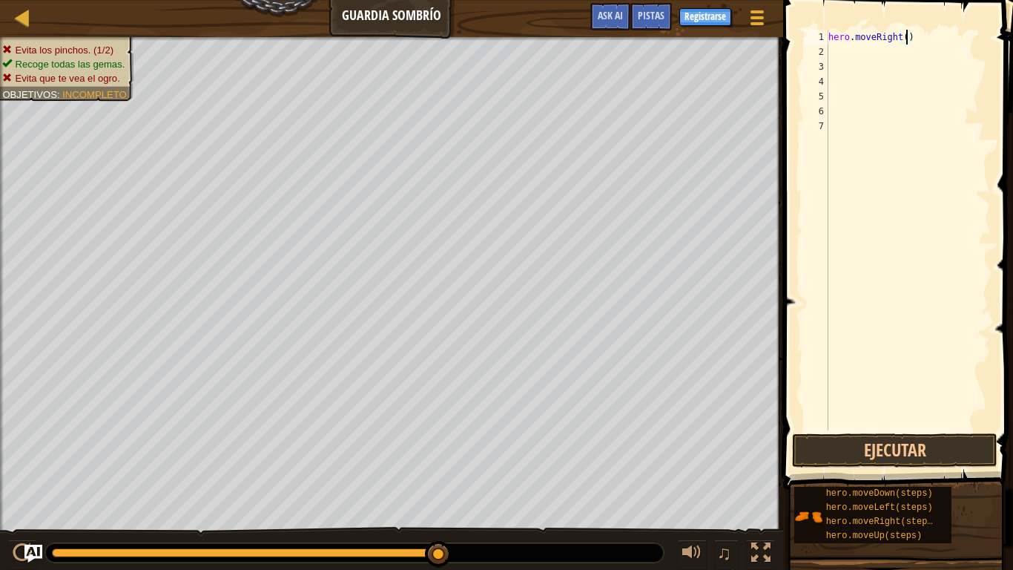
click at [852, 56] on div "hero . moveRight ( )" at bounding box center [907, 245] width 165 height 430
type textarea "m"
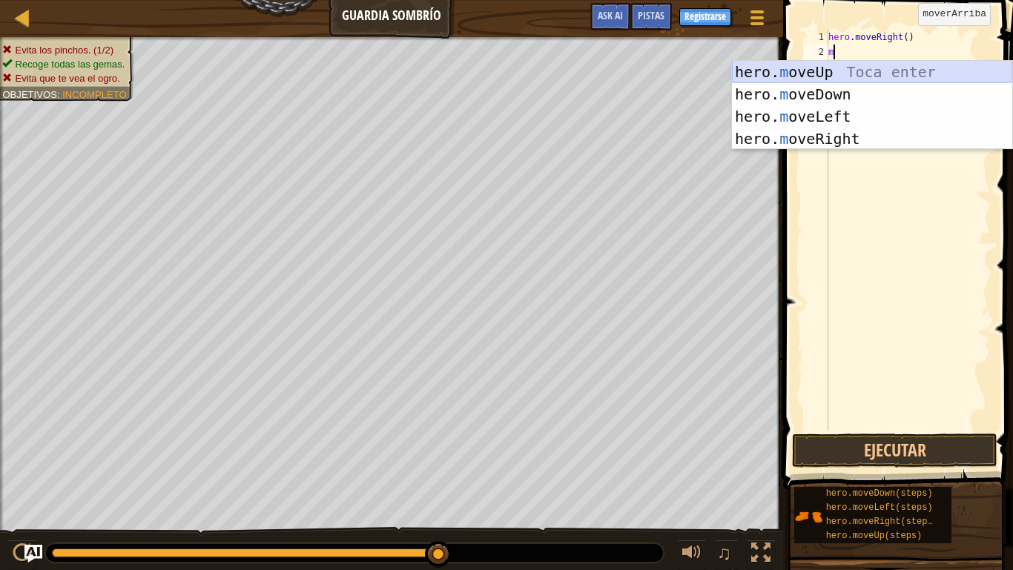
click at [825, 69] on div "hero. m oveUp Toca enter hero. m oveDown Toca enter hero. m oveLeft Toca enter …" at bounding box center [872, 127] width 280 height 133
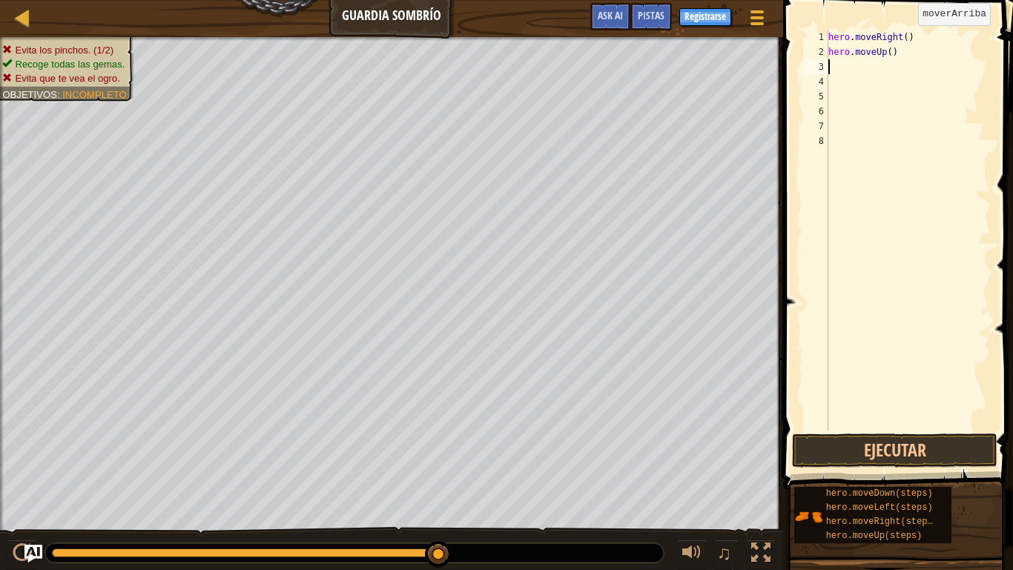
type textarea "m"
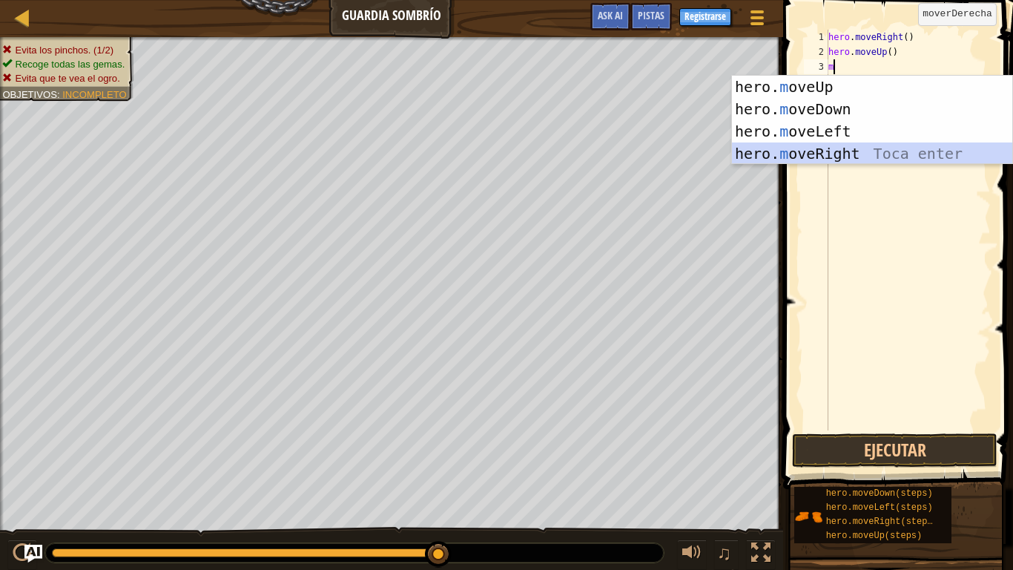
click at [850, 154] on div "hero. m oveUp Toca enter hero. m oveDown Toca enter hero. m oveLeft Toca enter …" at bounding box center [872, 142] width 280 height 133
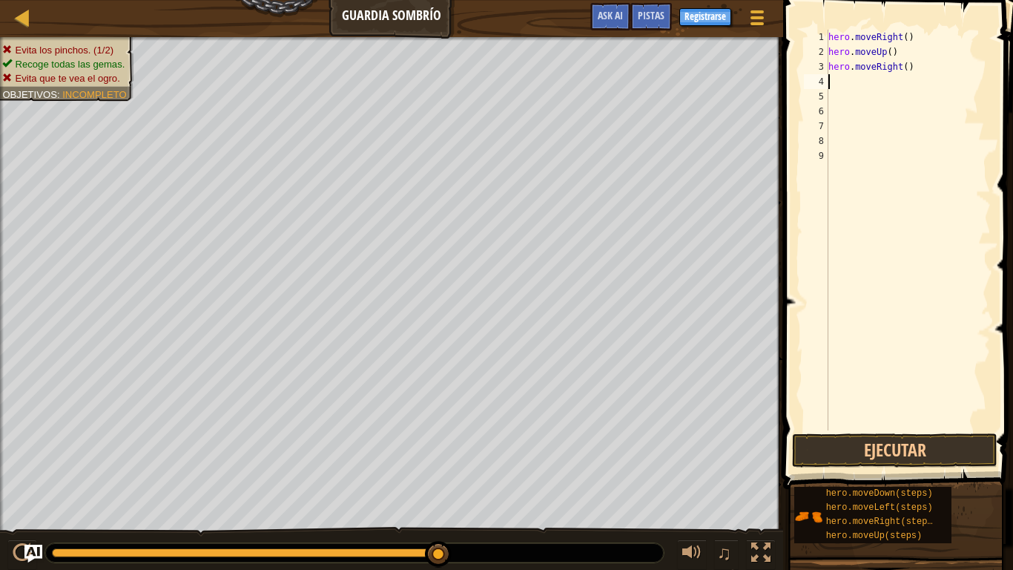
type textarea "m"
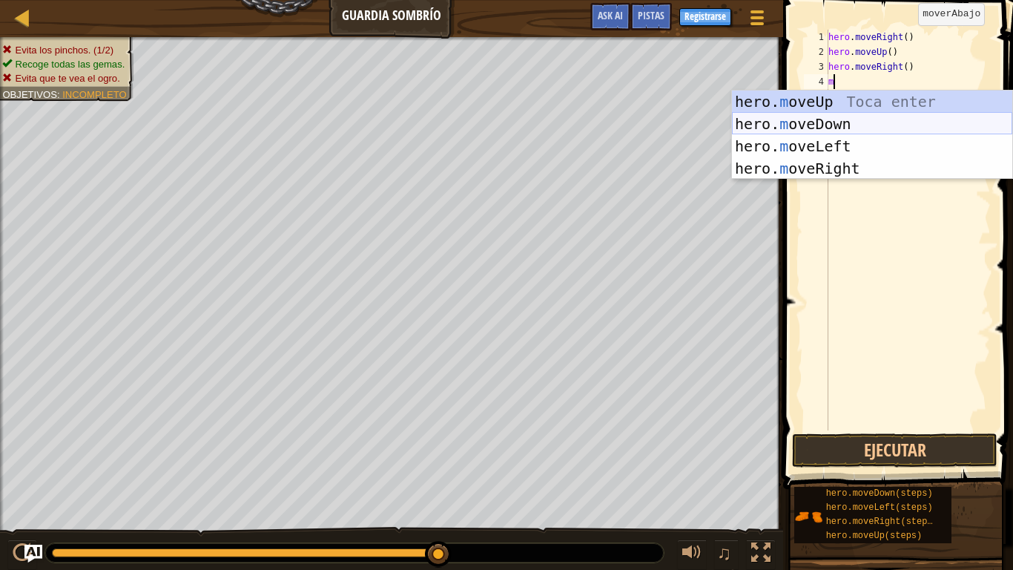
click at [863, 120] on div "hero. m oveUp Toca enter hero. m oveDown Toca enter hero. m oveLeft Toca enter …" at bounding box center [872, 156] width 280 height 133
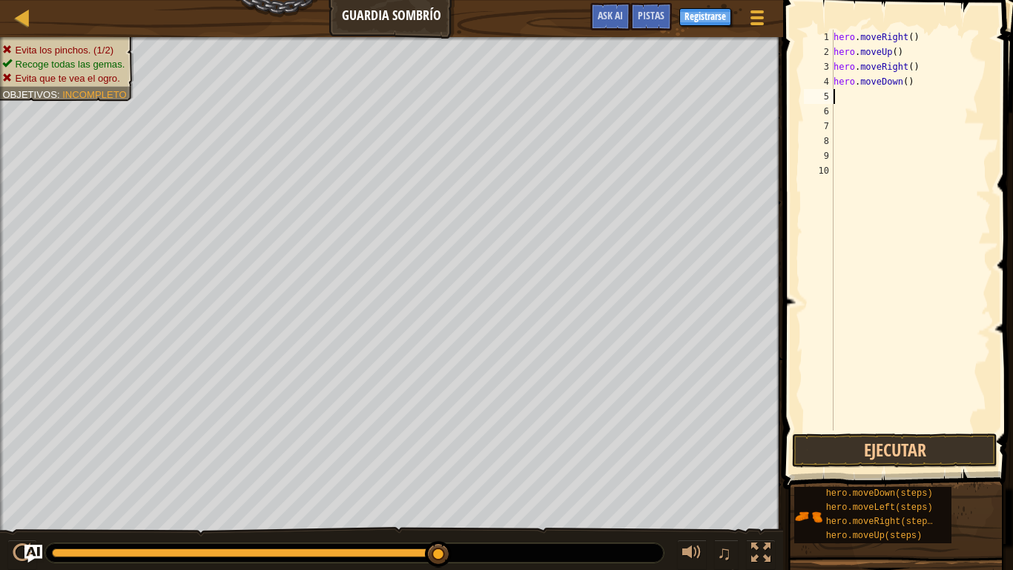
type textarea "m"
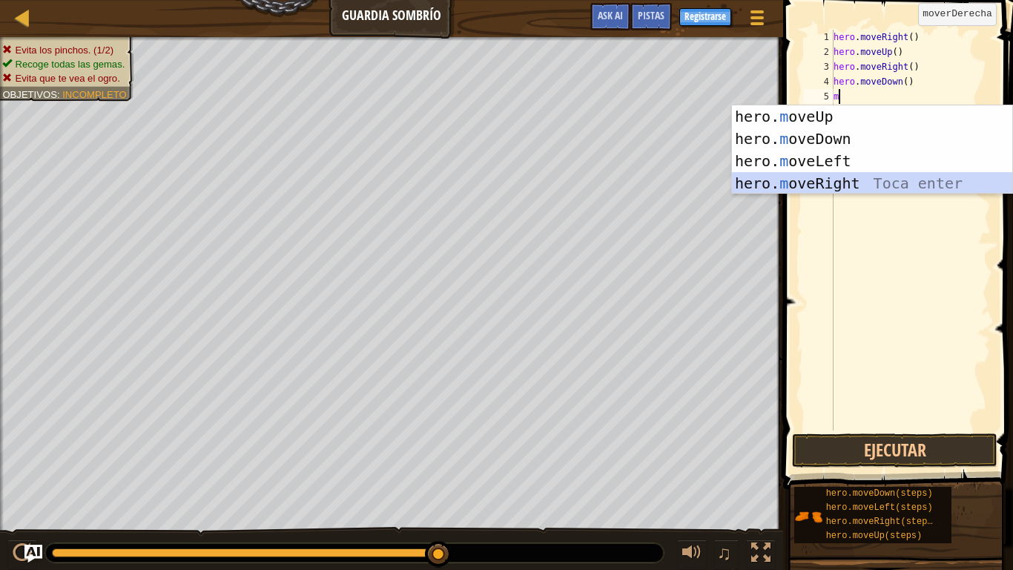
click at [861, 174] on div "hero. m oveUp Toca enter hero. m oveDown Toca enter hero. m oveLeft Toca enter …" at bounding box center [872, 171] width 280 height 133
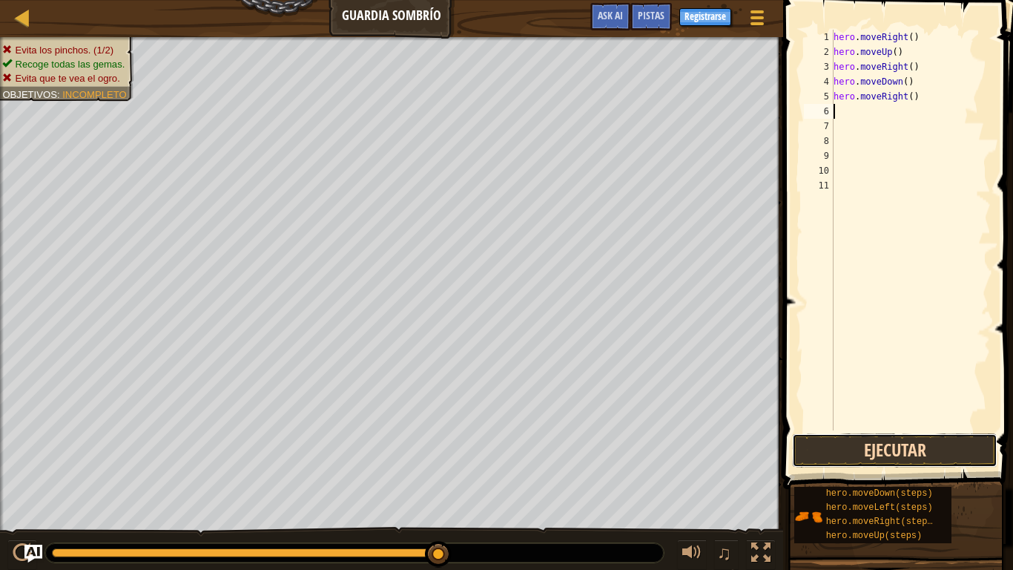
click at [898, 442] on button "Ejecutar" at bounding box center [894, 450] width 205 height 34
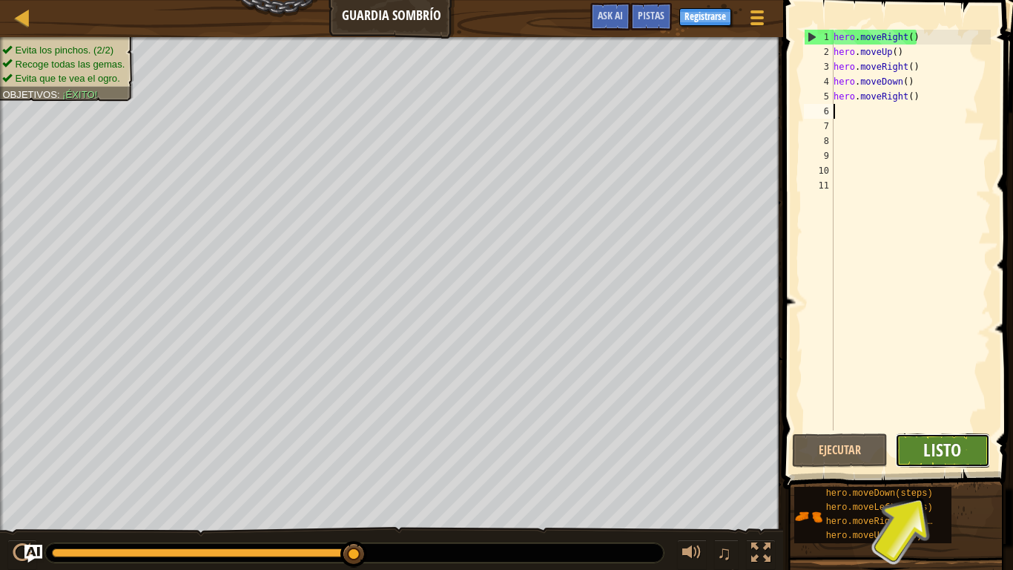
click at [939, 444] on span "Listo" at bounding box center [942, 450] width 38 height 24
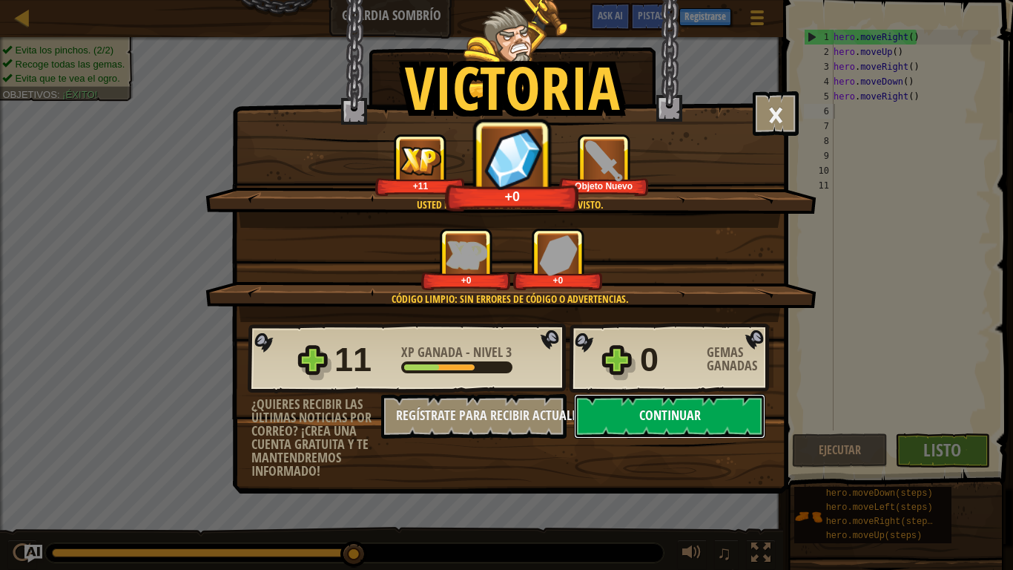
click at [703, 423] on button "Continuar" at bounding box center [669, 416] width 191 height 44
select select "es-419"
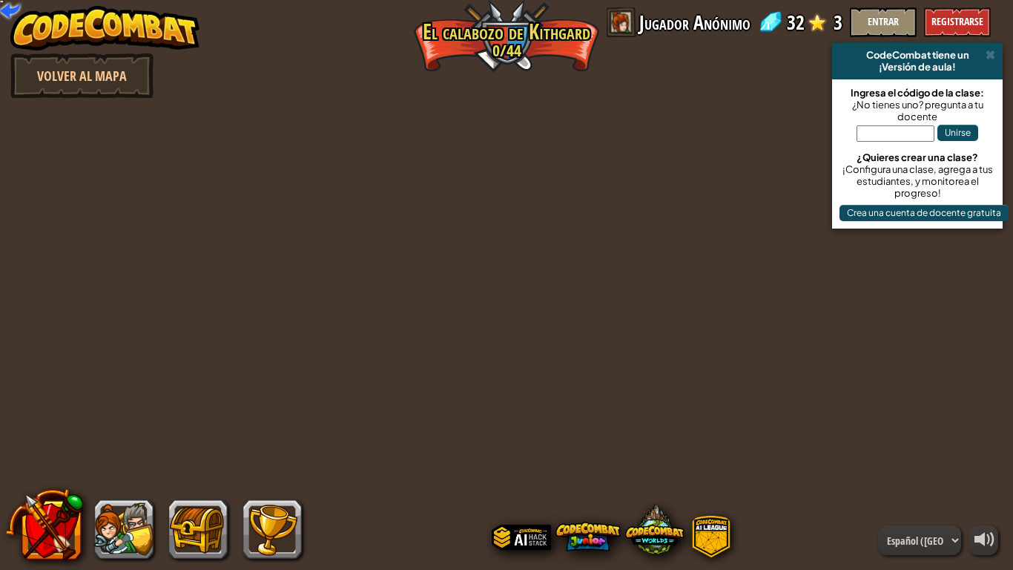
select select "es-419"
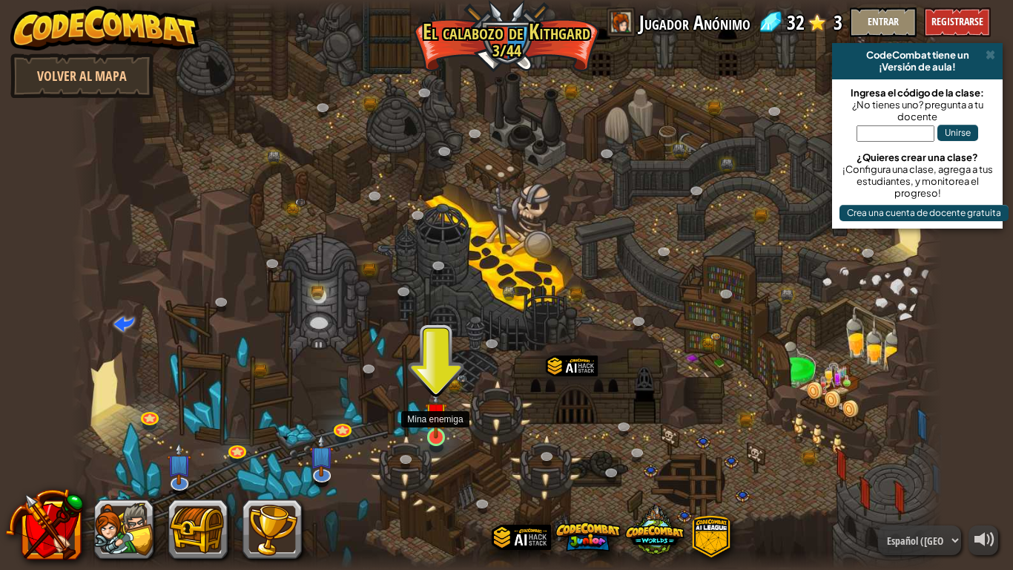
click at [433, 437] on img at bounding box center [436, 413] width 22 height 50
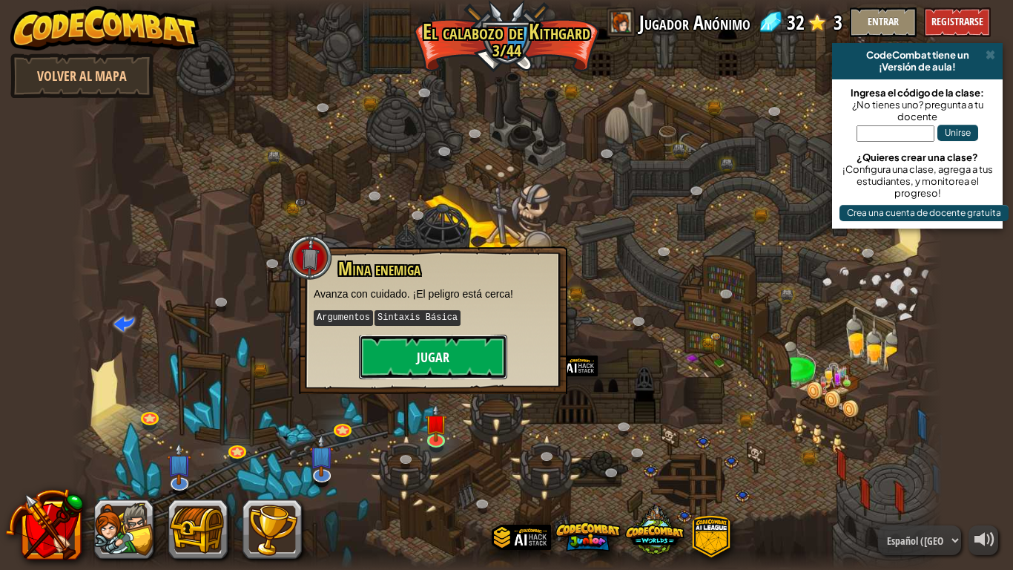
click at [430, 355] on button "Jugar" at bounding box center [433, 356] width 148 height 44
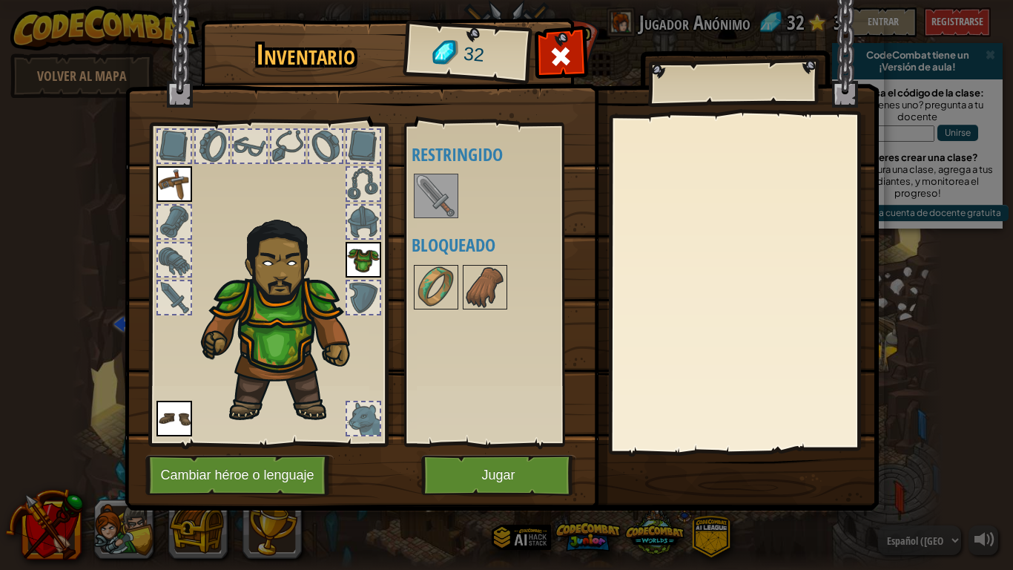
click at [440, 177] on img at bounding box center [436, 196] width 42 height 42
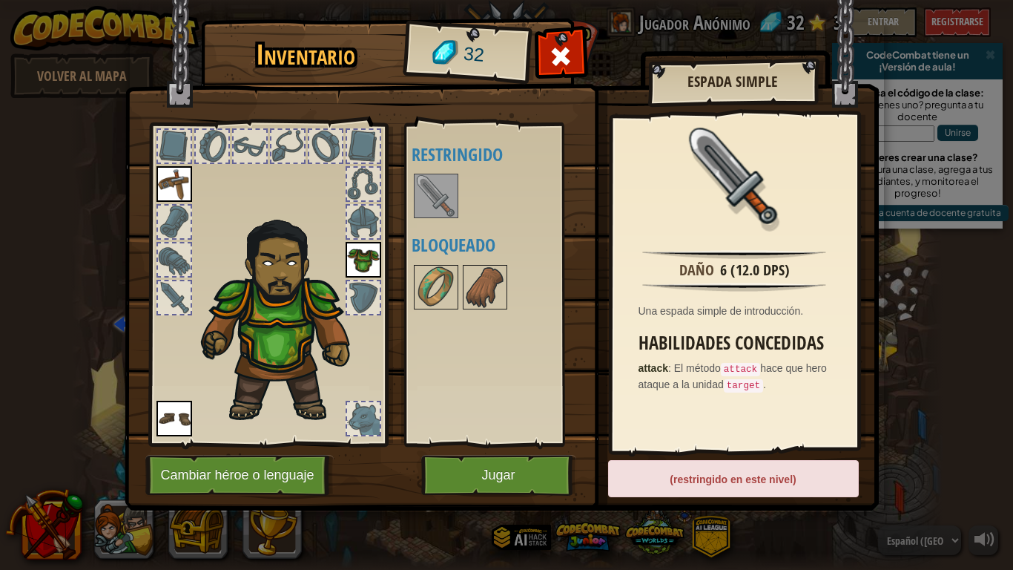
click at [745, 444] on div "(restringido en este nivel)" at bounding box center [733, 478] width 251 height 37
click at [446, 199] on img at bounding box center [436, 196] width 42 height 42
click at [436, 286] on img at bounding box center [436, 287] width 42 height 42
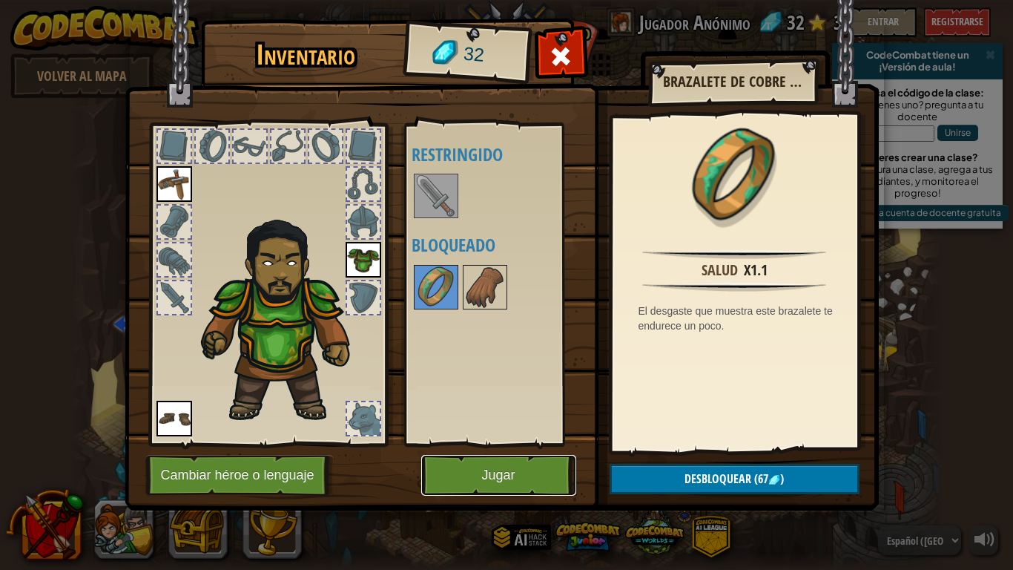
click at [455, 444] on button "Jugar" at bounding box center [498, 475] width 155 height 41
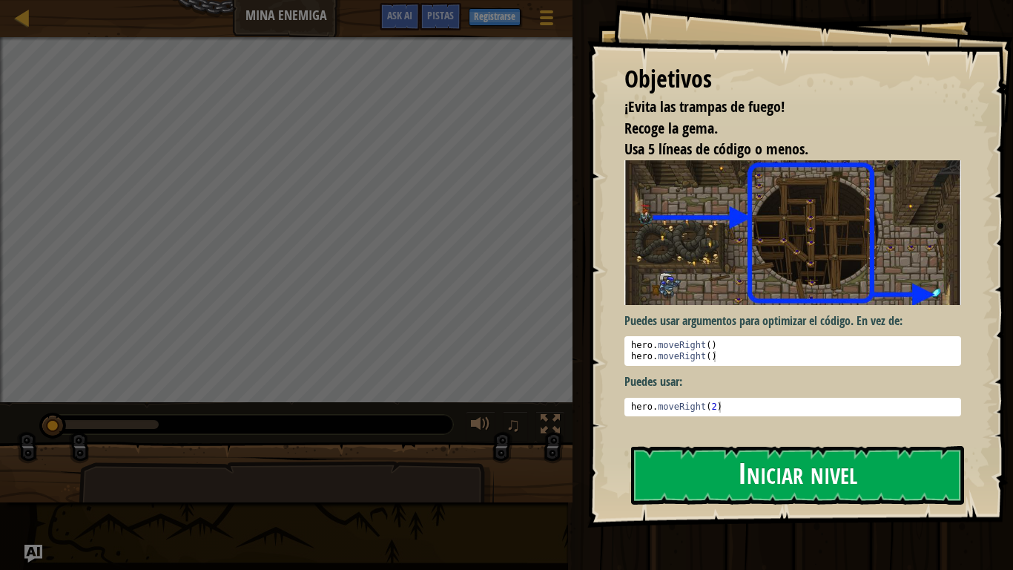
click at [688, 444] on button "Iniciar nivel" at bounding box center [797, 475] width 333 height 59
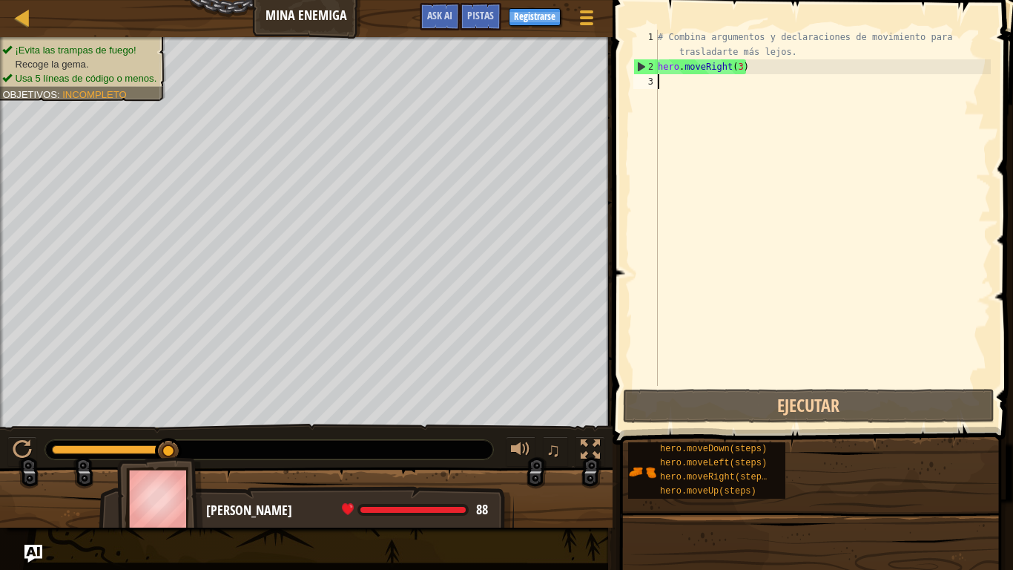
type textarea "m"
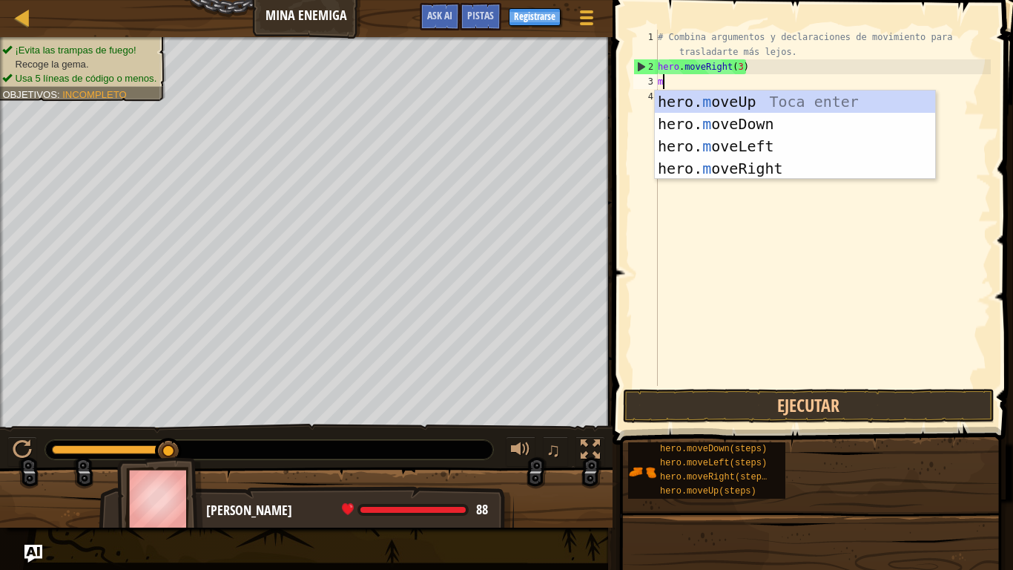
scroll to position [7, 0]
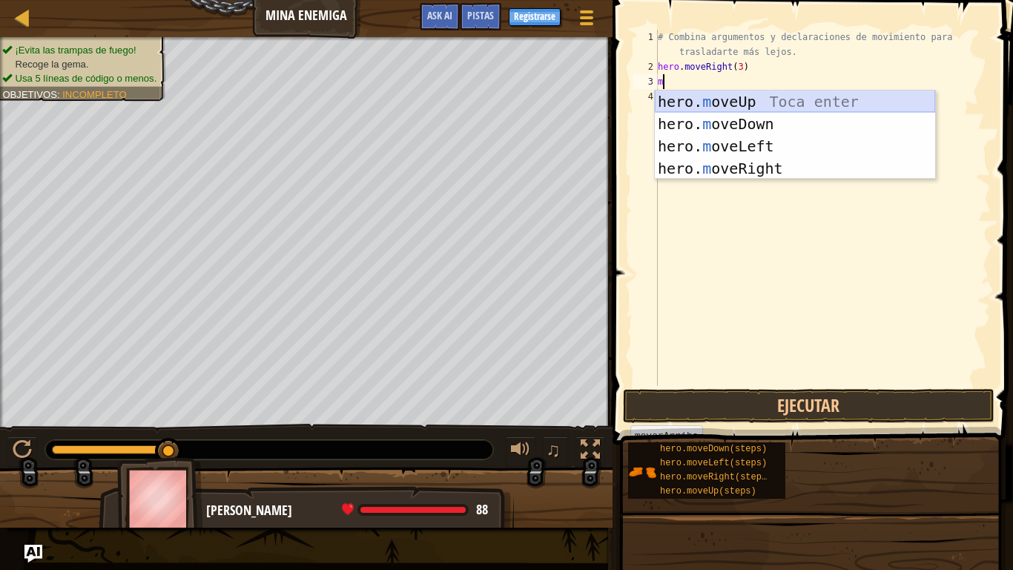
click at [705, 101] on div "hero. m oveUp Toca enter hero. m oveDown Toca enter hero. m oveLeft Toca enter …" at bounding box center [795, 156] width 280 height 133
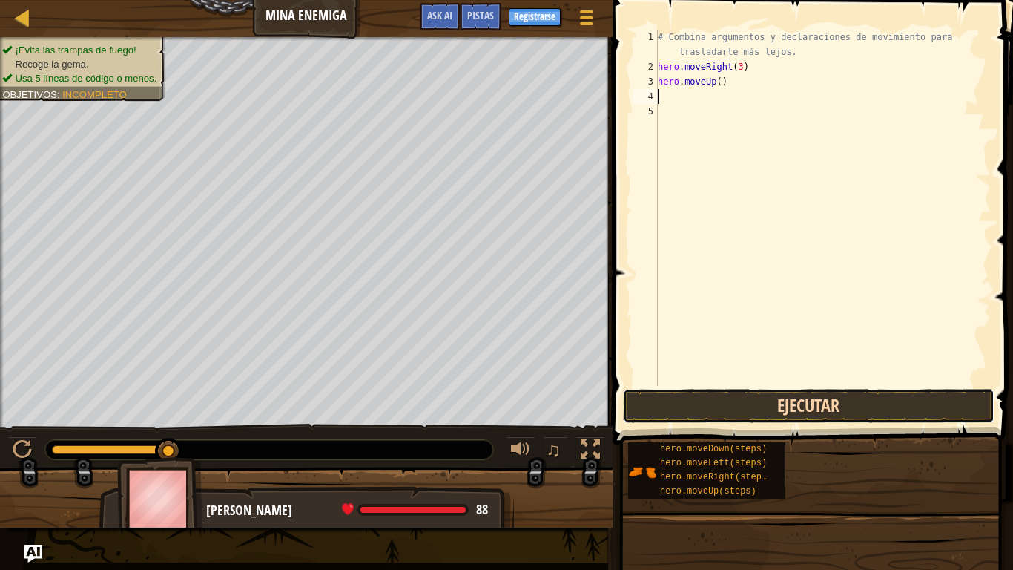
click at [653, 412] on button "Ejecutar" at bounding box center [809, 406] width 372 height 34
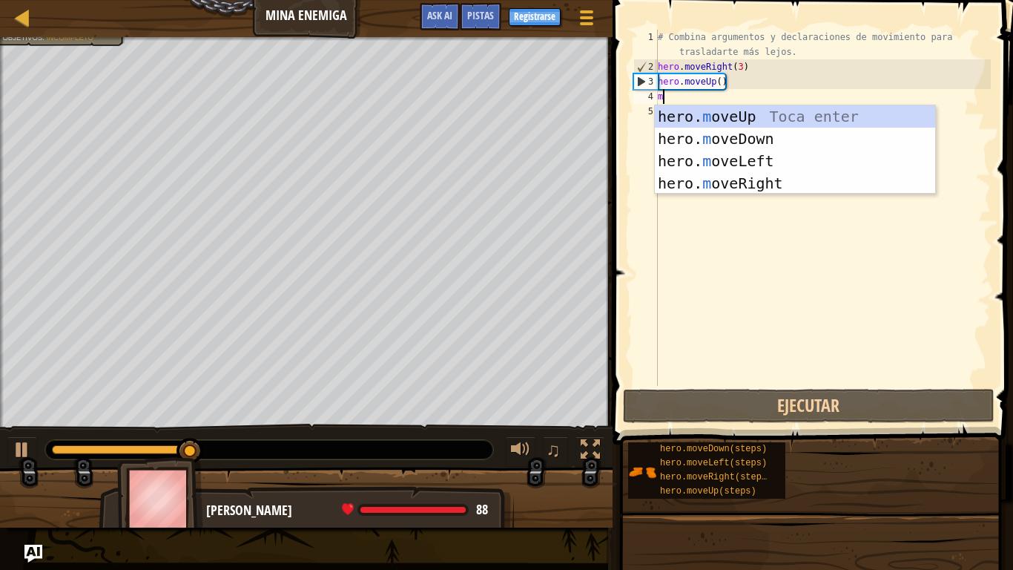
type textarea "m"
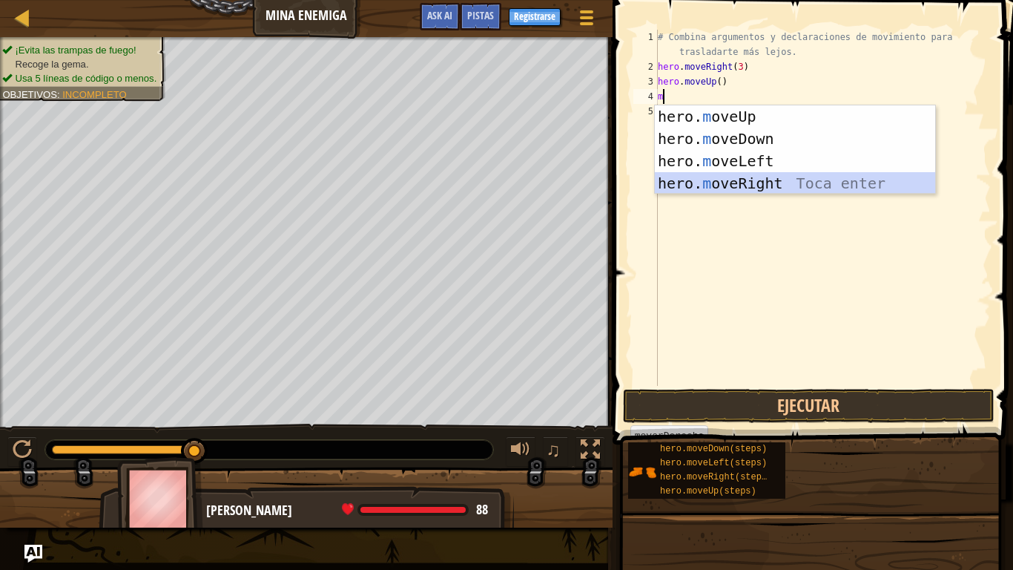
click at [751, 174] on div "hero. m oveUp Toca enter hero. m oveDown Toca enter hero. m oveLeft Toca enter …" at bounding box center [795, 171] width 280 height 133
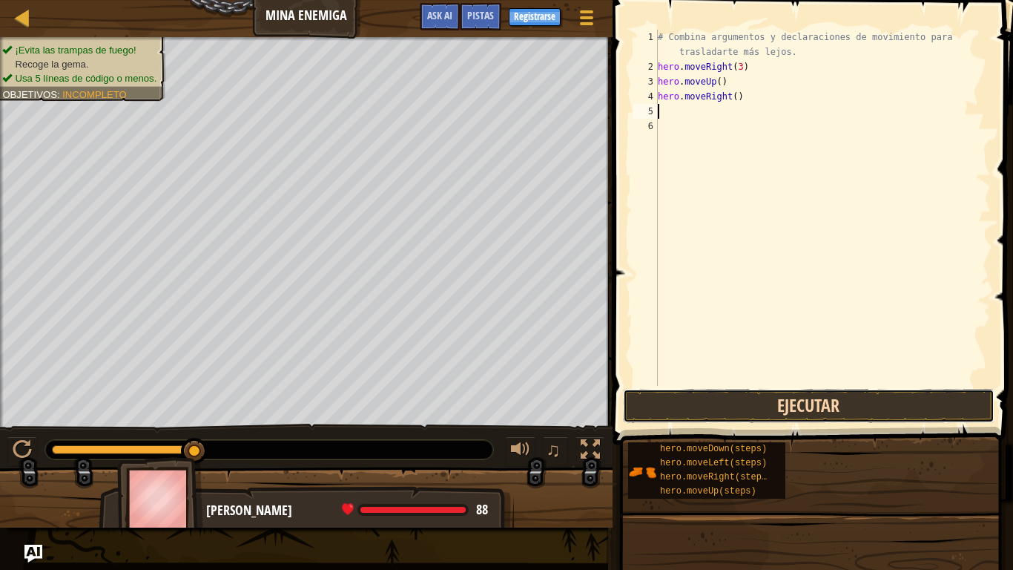
click at [748, 395] on button "Ejecutar" at bounding box center [809, 406] width 372 height 34
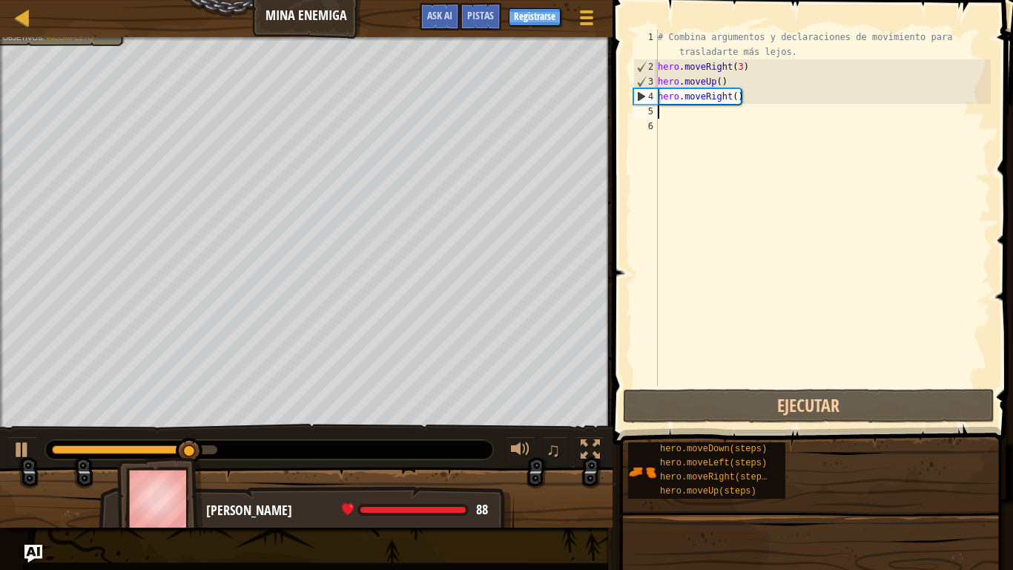
type textarea "m"
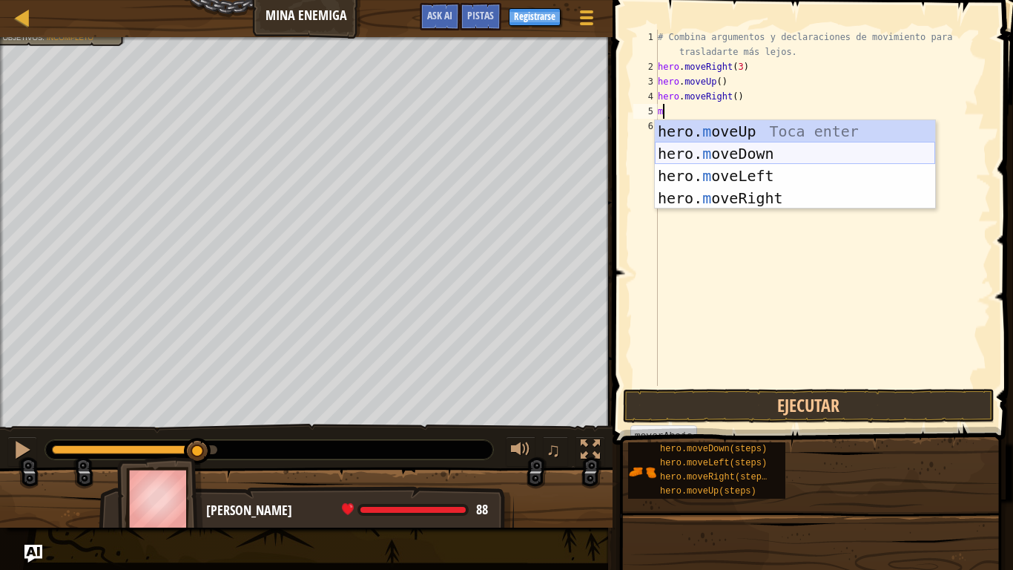
click at [782, 158] on div "hero. m oveUp Toca enter hero. m oveDown Toca enter hero. m oveLeft Toca enter …" at bounding box center [795, 186] width 280 height 133
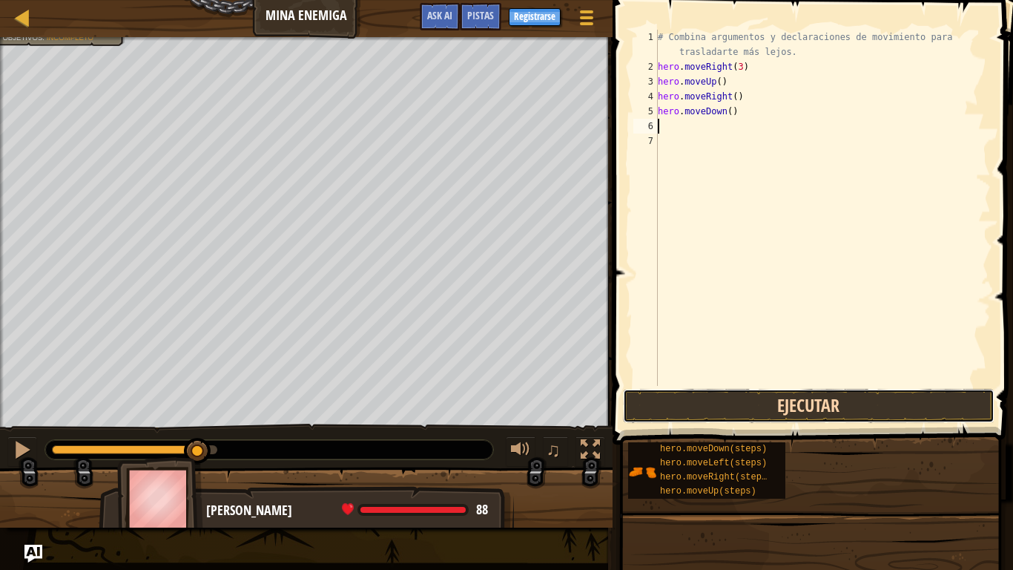
click at [737, 412] on button "Ejecutar" at bounding box center [809, 406] width 372 height 34
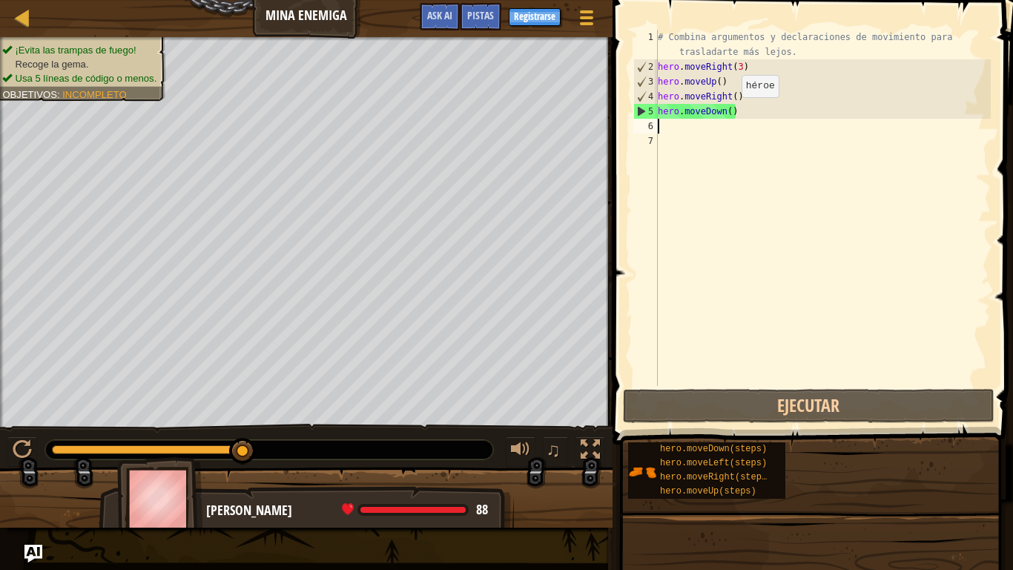
click at [728, 111] on div "# Combina argumentos y declaraciones de movimiento para trasladarte más lejos. …" at bounding box center [823, 230] width 336 height 400
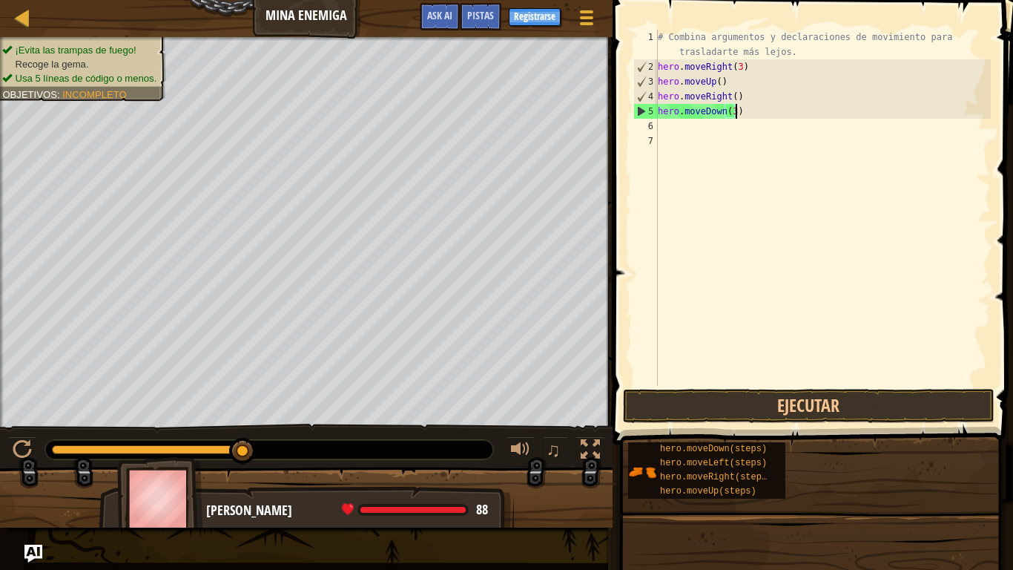
scroll to position [7, 11]
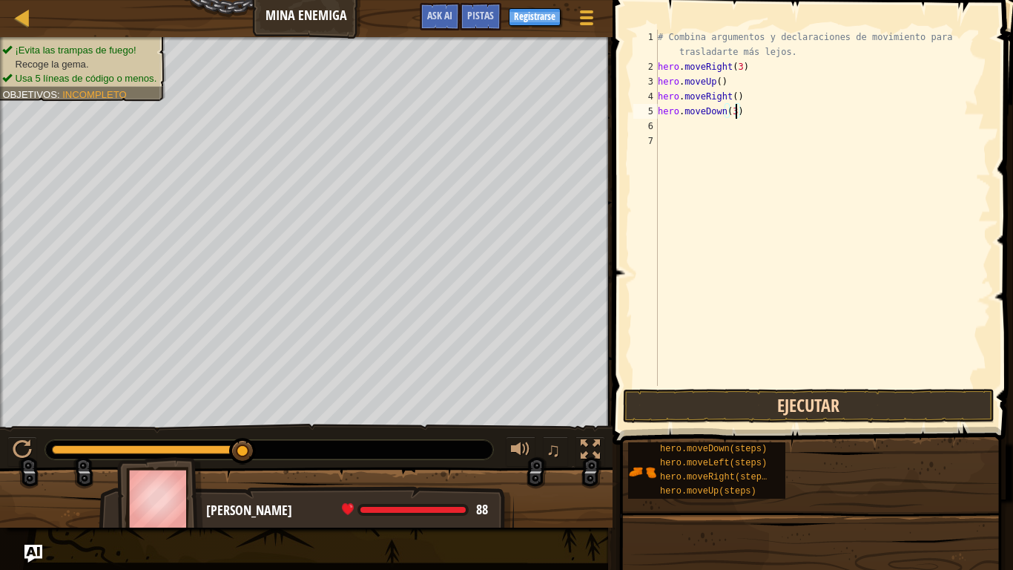
type textarea "hero.moveDown(3)"
click at [829, 408] on button "Ejecutar" at bounding box center [809, 406] width 372 height 34
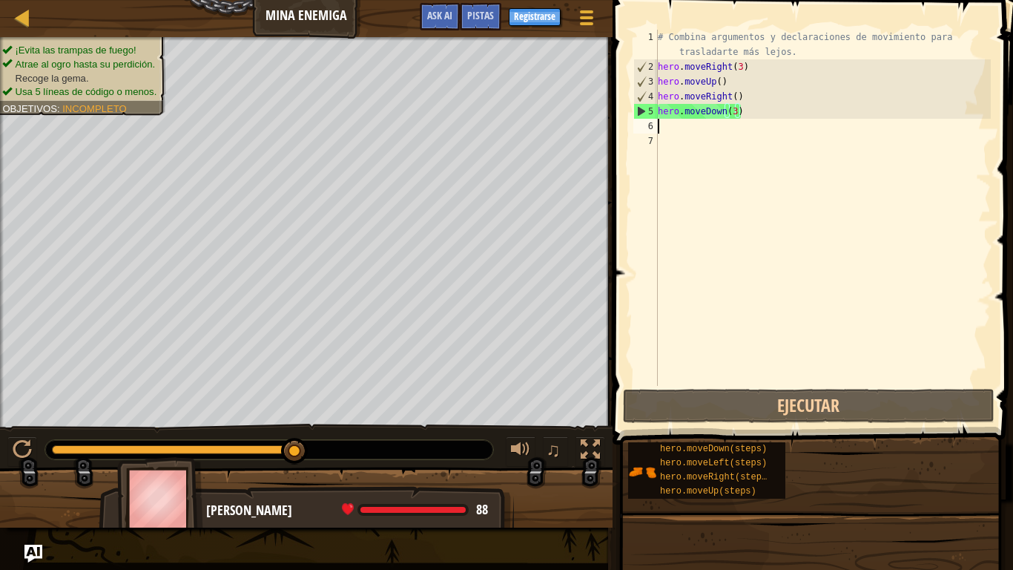
click at [679, 131] on div "# Combina argumentos y declaraciones de movimiento para trasladarte más lejos. …" at bounding box center [823, 230] width 336 height 400
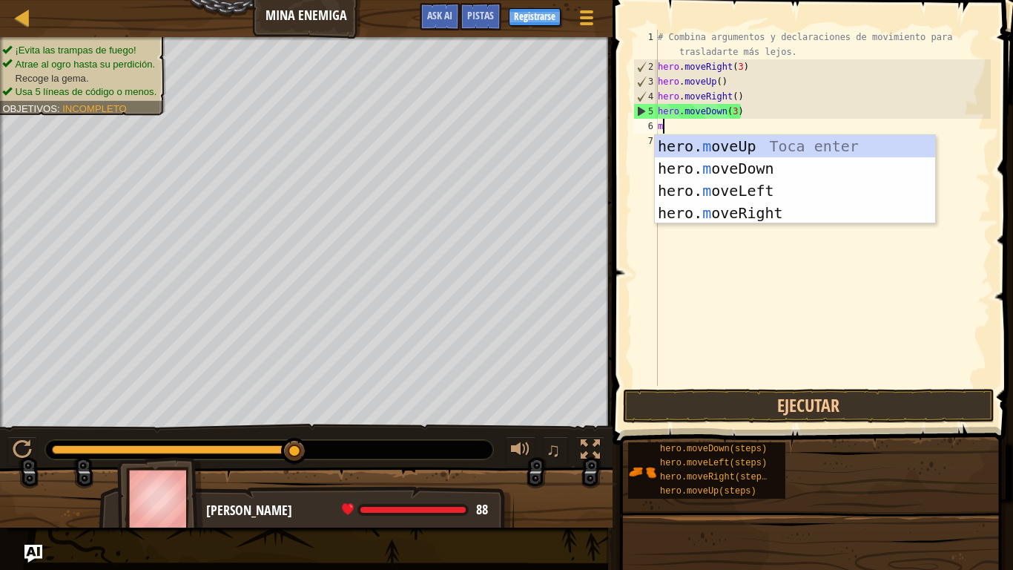
type textarea "mo"
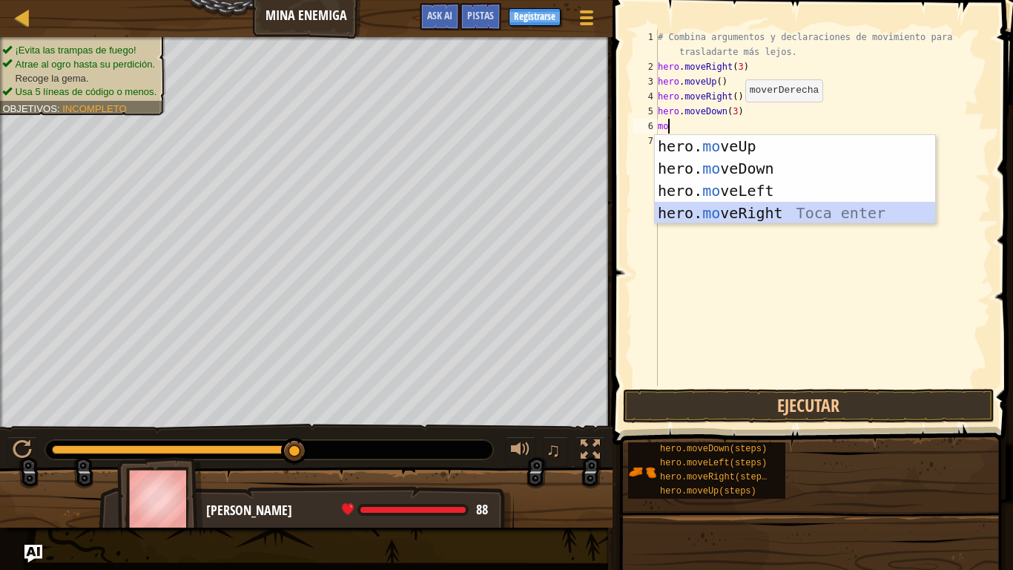
click at [791, 208] on div "hero. mo veUp Toca enter hero. mo veDown Toca enter hero. mo veLeft Toca enter …" at bounding box center [795, 201] width 280 height 133
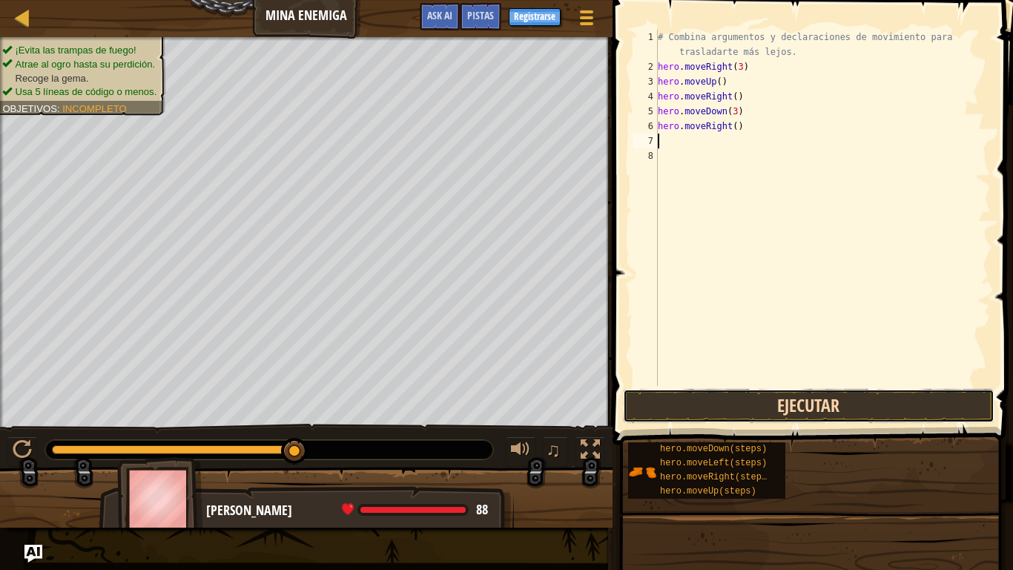
click at [786, 399] on button "Ejecutar" at bounding box center [809, 406] width 372 height 34
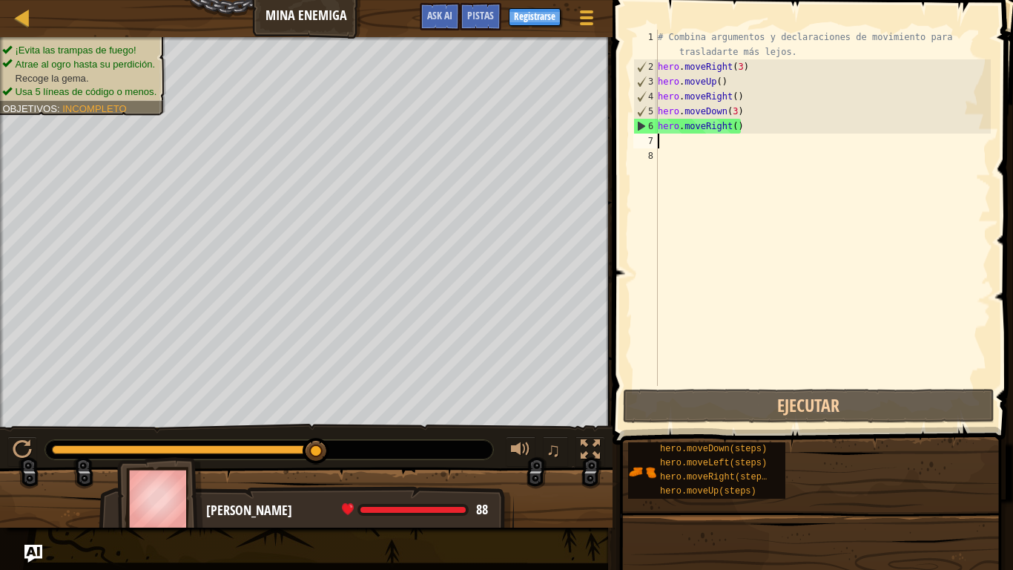
drag, startPoint x: 203, startPoint y: 448, endPoint x: 323, endPoint y: 471, distance: 121.6
click at [323, 444] on div "¡Evita las trampas de fuego! Atrae al ogro hasta su perdición. Recoge la gema. …" at bounding box center [506, 282] width 1013 height 490
click at [323, 444] on div at bounding box center [306, 504] width 613 height 74
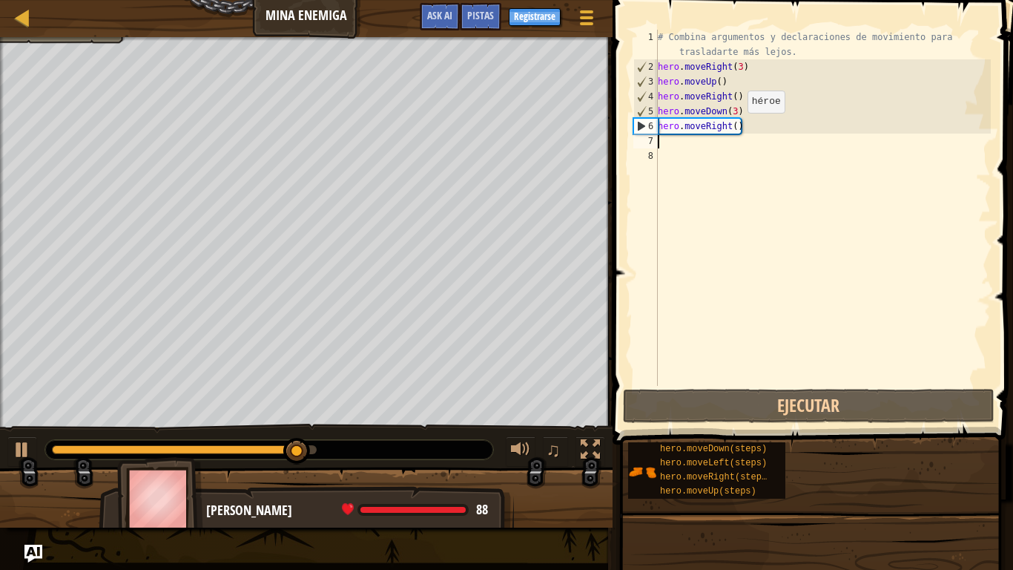
click at [734, 128] on div "# Combina argumentos y declaraciones de movimiento para trasladarte más lejos. …" at bounding box center [823, 230] width 336 height 400
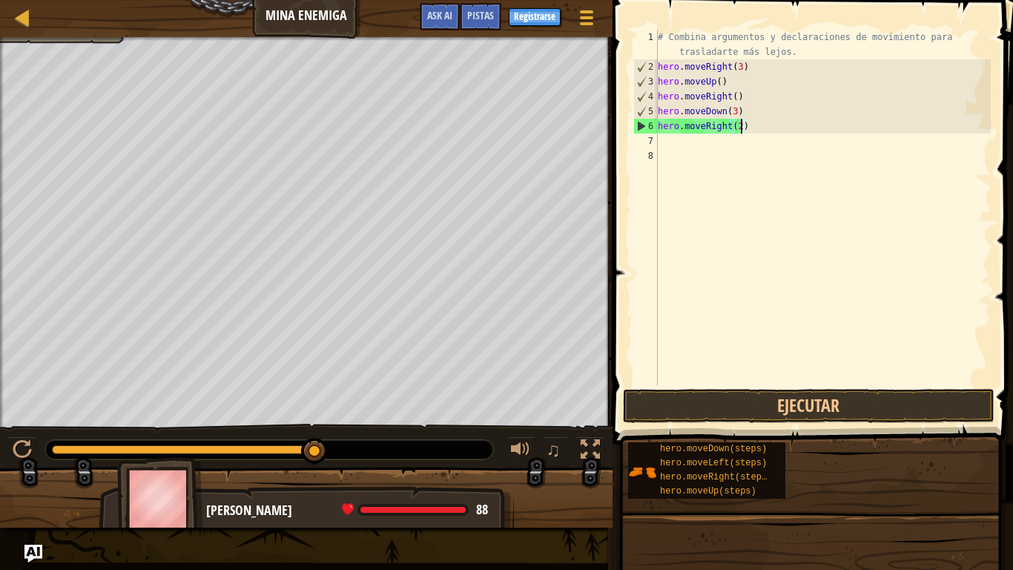
scroll to position [7, 12]
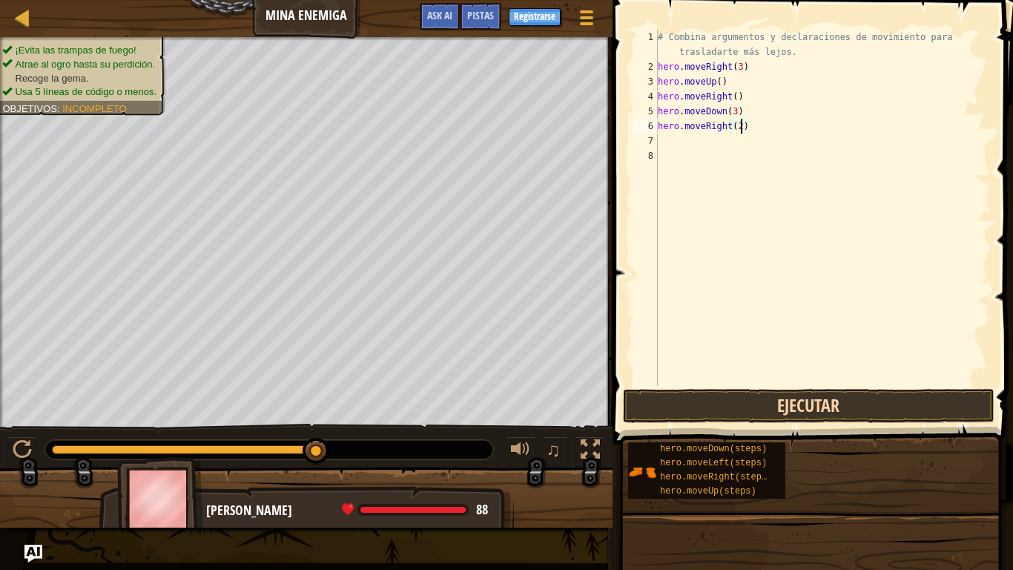
type textarea "hero.moveRight(2)"
click at [814, 414] on button "Ejecutar" at bounding box center [809, 406] width 372 height 34
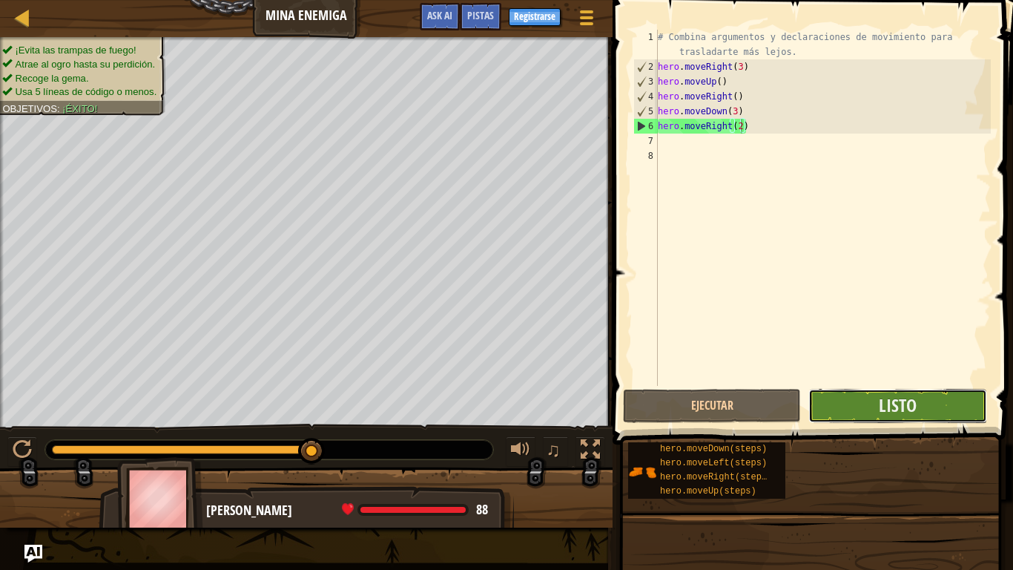
click at [847, 403] on button "Listo" at bounding box center [897, 406] width 178 height 34
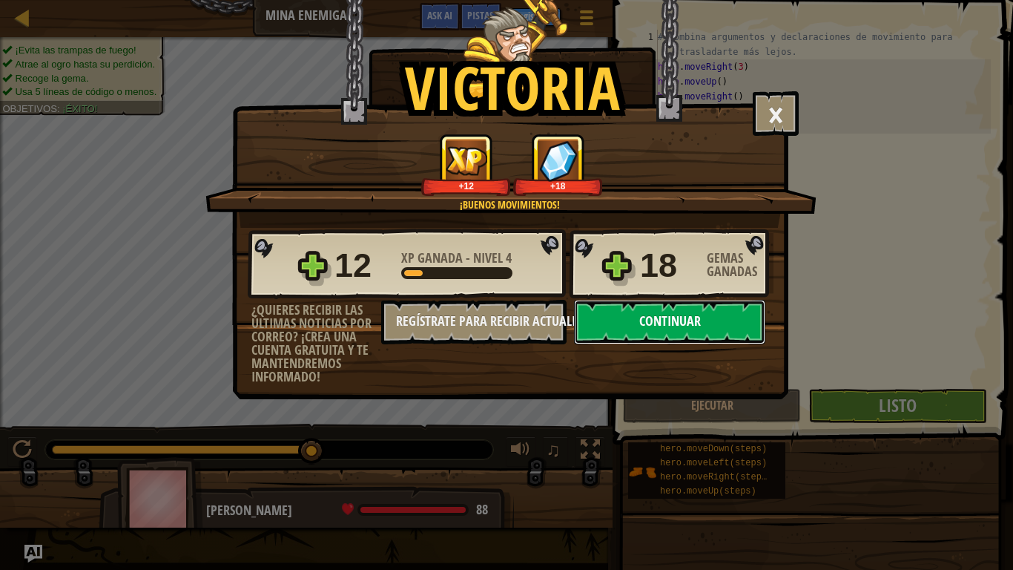
click at [667, 315] on button "Continuar" at bounding box center [669, 322] width 191 height 44
select select "es-419"
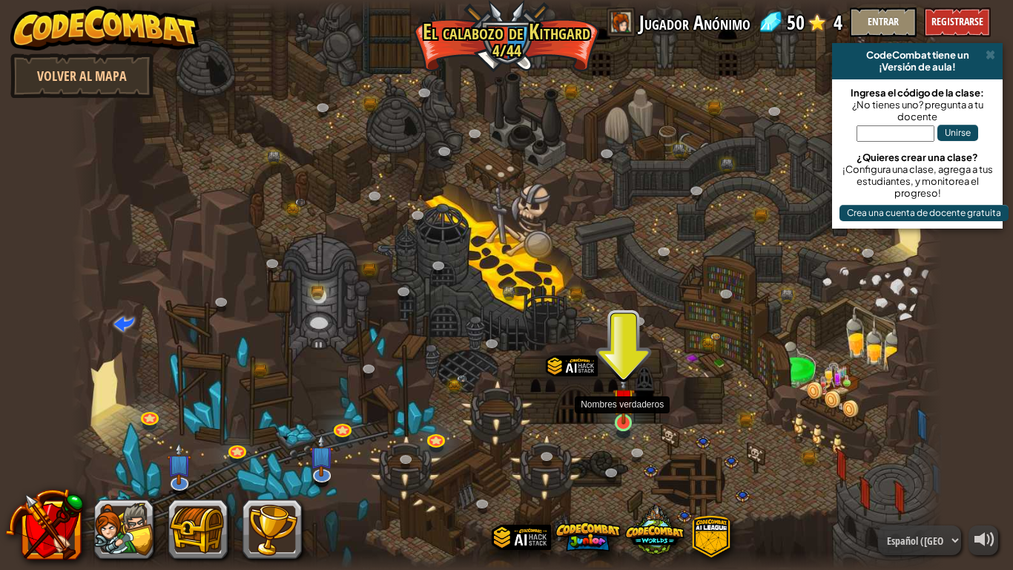
click at [623, 420] on img at bounding box center [624, 399] width 22 height 50
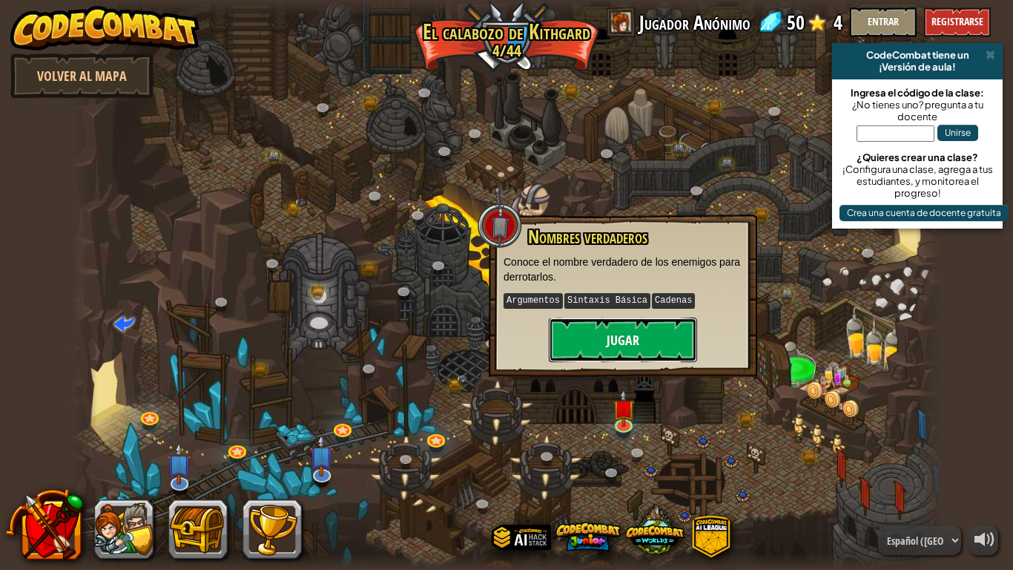
click at [670, 322] on button "Jugar" at bounding box center [623, 339] width 148 height 44
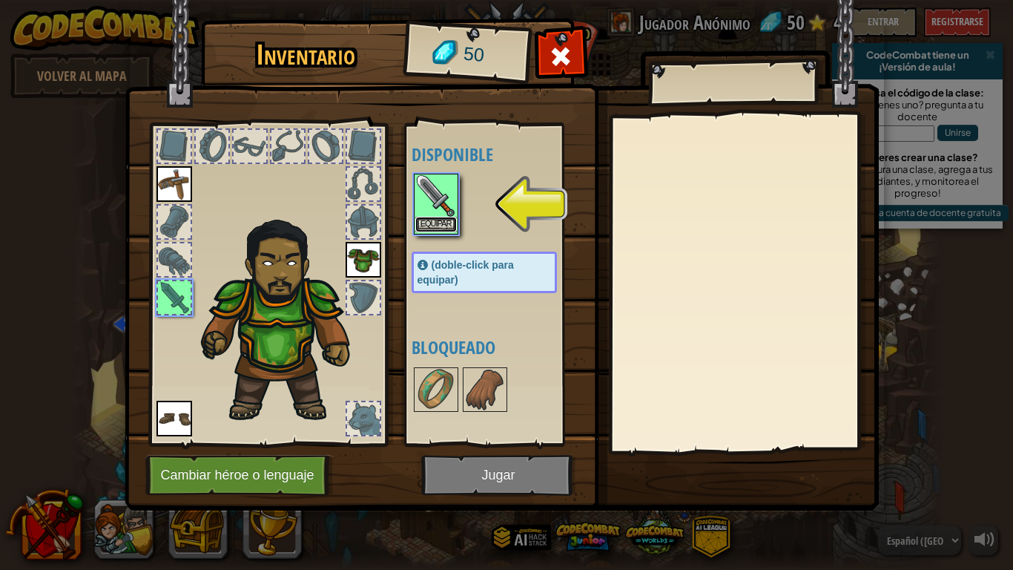
click at [438, 225] on button "Equipar" at bounding box center [436, 225] width 42 height 16
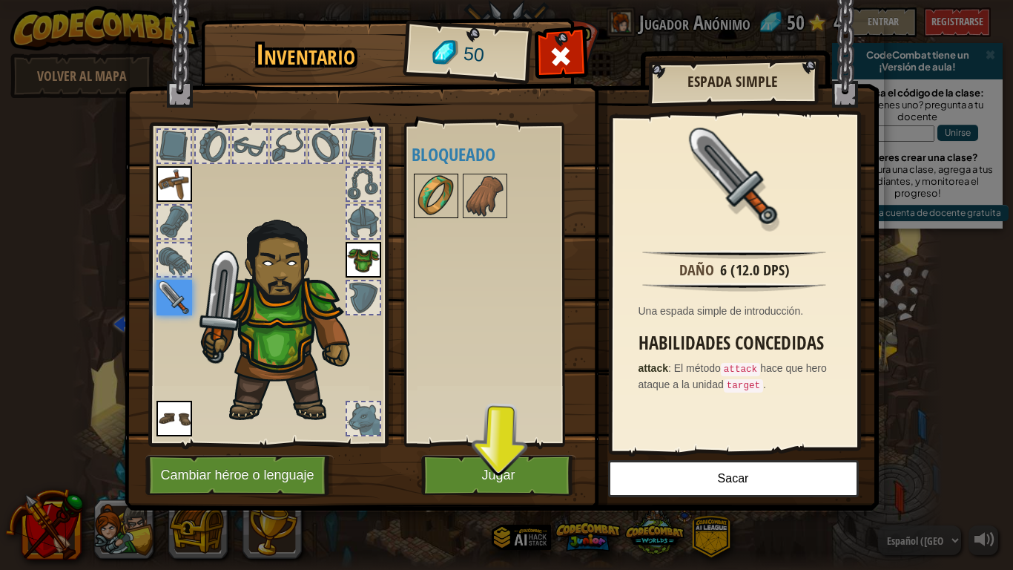
click at [441, 187] on img at bounding box center [436, 196] width 42 height 42
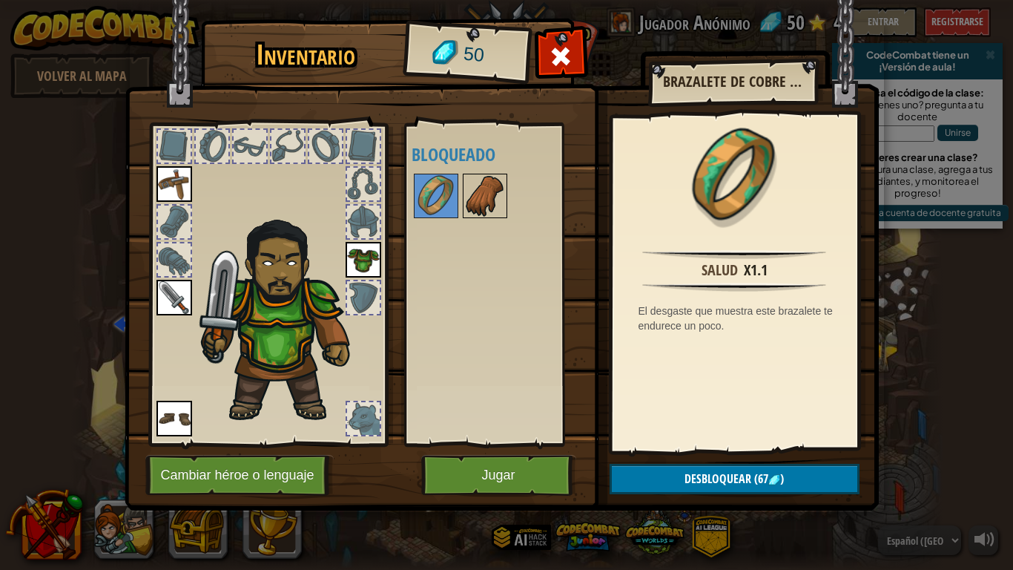
click at [475, 184] on img at bounding box center [485, 196] width 42 height 42
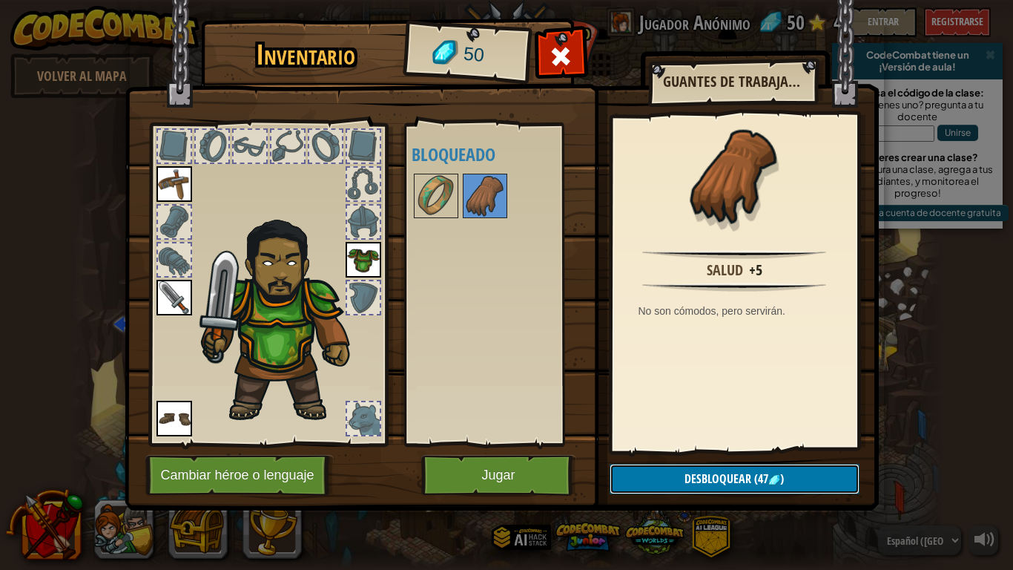
click at [713, 444] on span "Desbloquear" at bounding box center [718, 478] width 67 height 16
click at [712, 444] on button "Confirmar" at bounding box center [735, 479] width 250 height 30
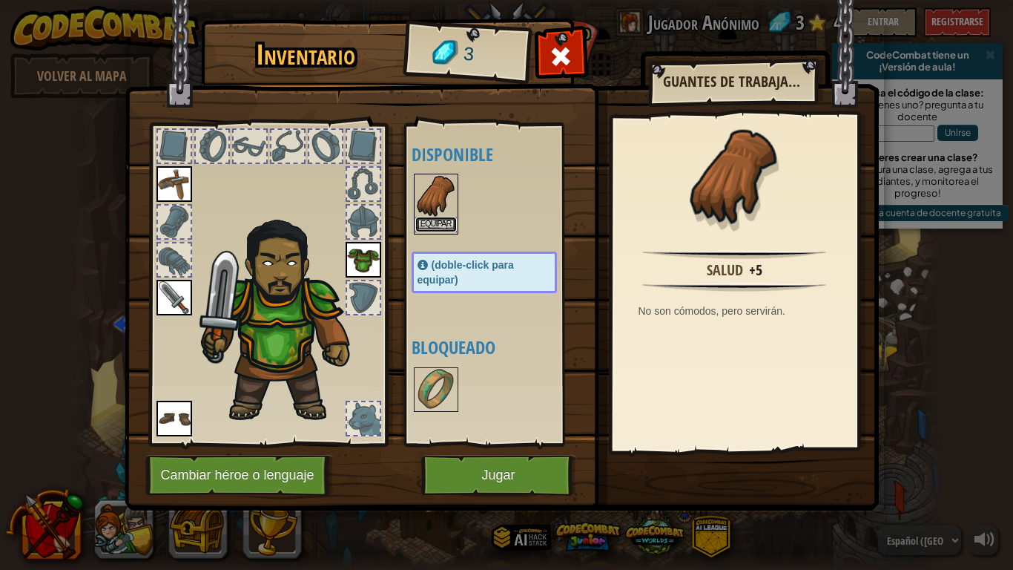
click at [436, 221] on button "Equipar" at bounding box center [436, 225] width 42 height 16
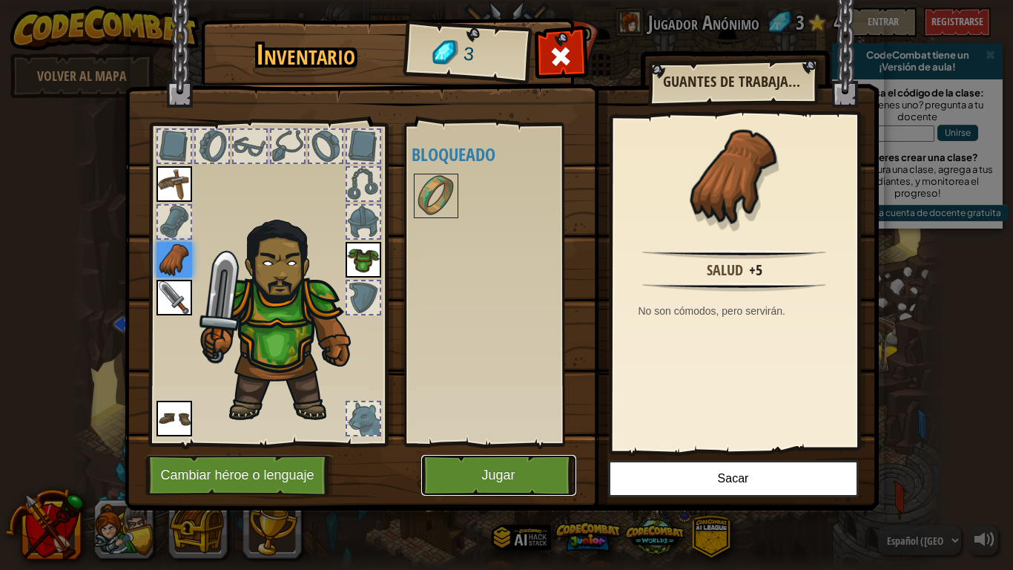
click at [497, 444] on button "Jugar" at bounding box center [498, 475] width 155 height 41
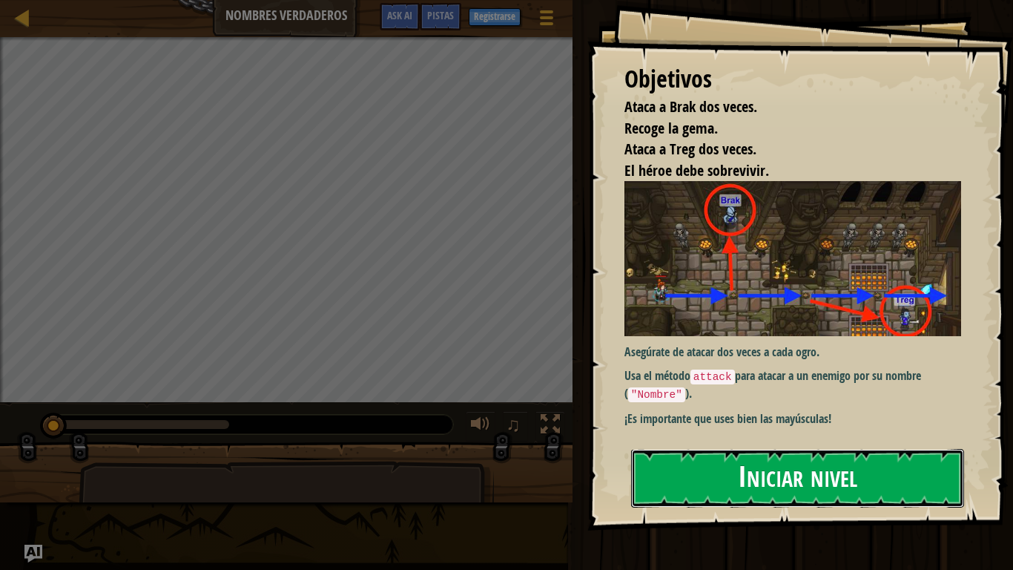
click at [853, 444] on button "Iniciar nivel" at bounding box center [797, 478] width 333 height 59
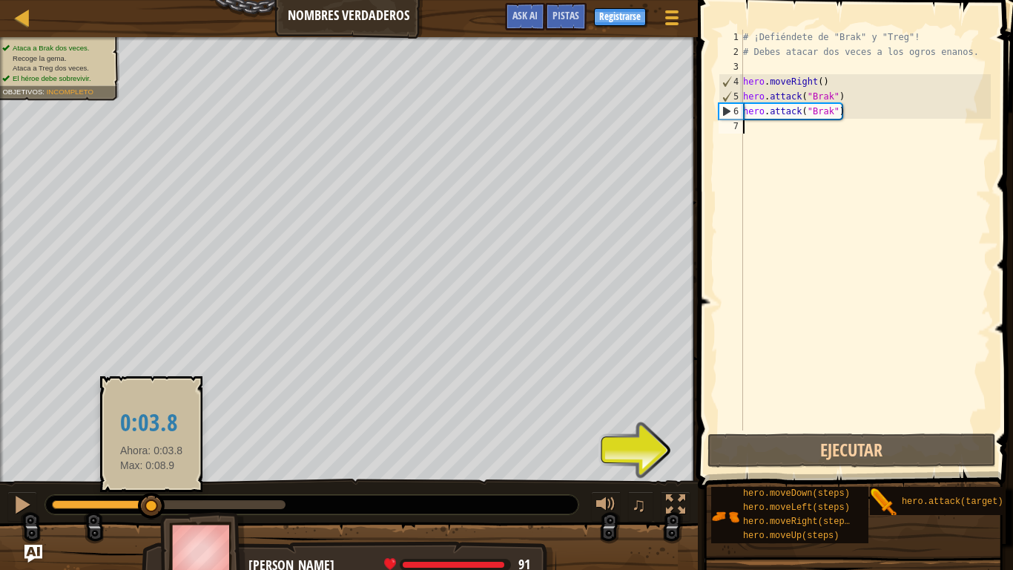
drag, startPoint x: 54, startPoint y: 501, endPoint x: 152, endPoint y: 516, distance: 99.1
click at [152, 444] on div at bounding box center [151, 505] width 27 height 27
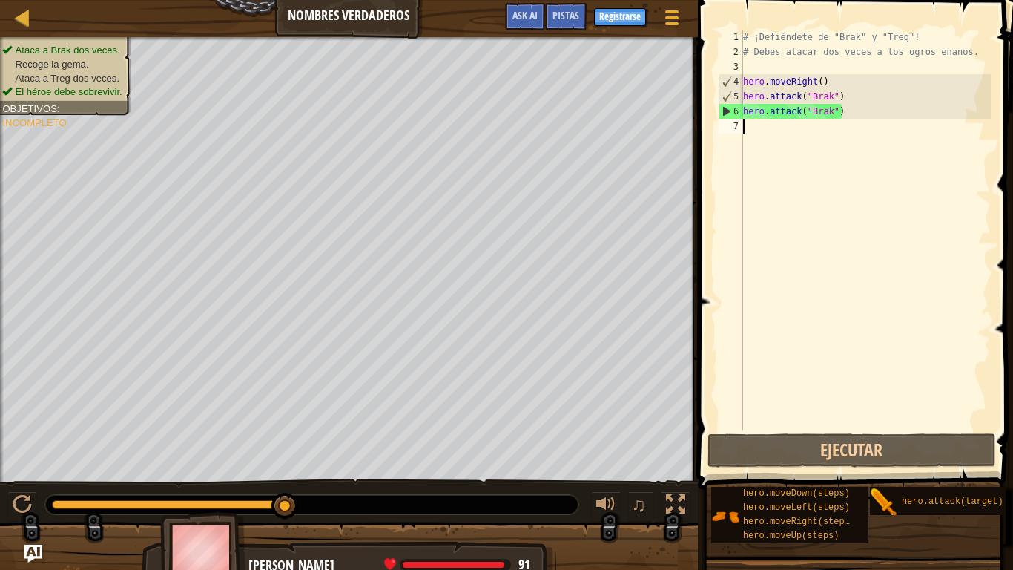
drag, startPoint x: 152, startPoint y: 516, endPoint x: 505, endPoint y: 495, distance: 353.7
click at [505, 444] on div at bounding box center [311, 504] width 533 height 19
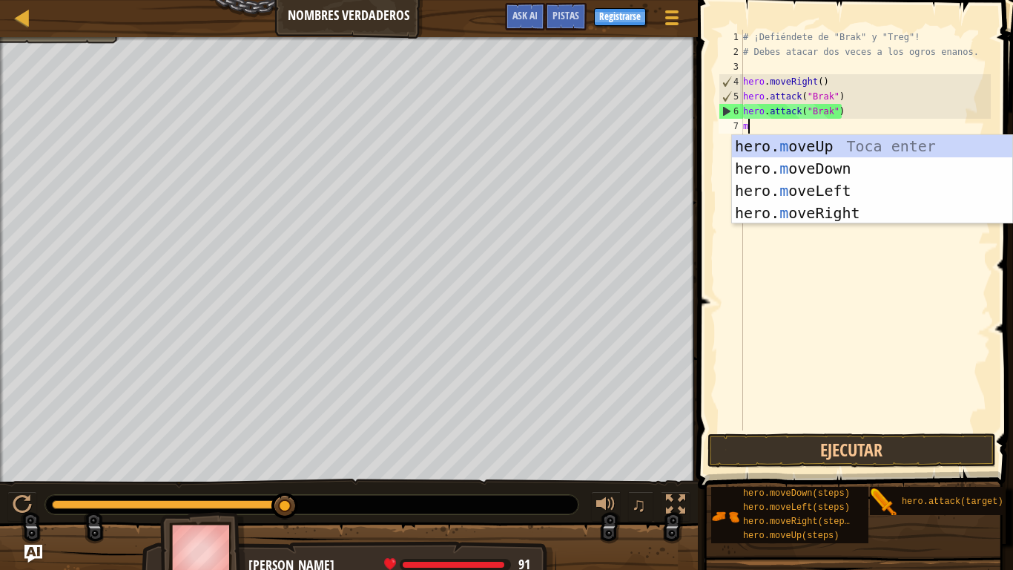
scroll to position [7, 0]
type textarea "mo"
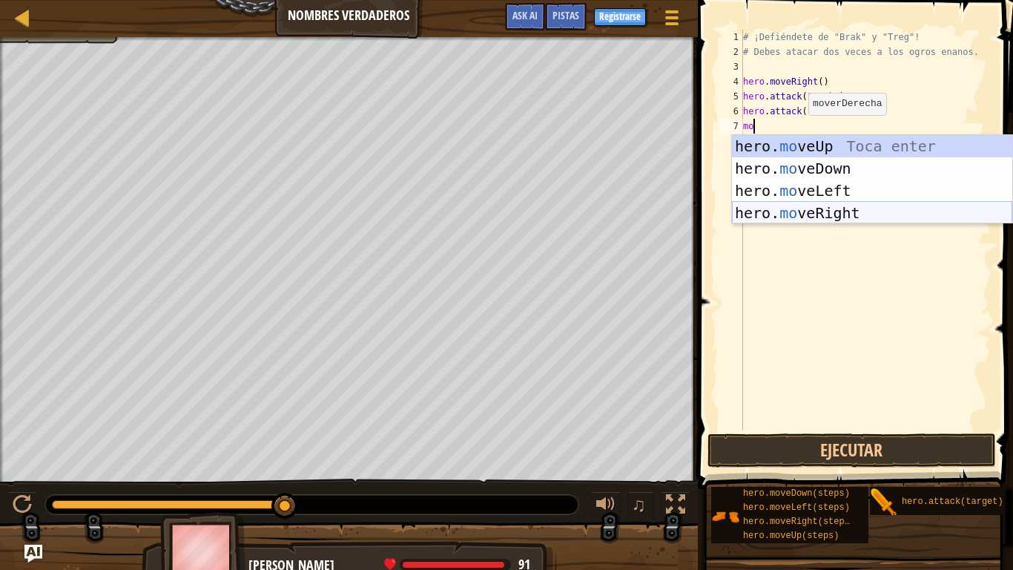
click at [794, 214] on div "hero. mo veUp Toca enter hero. mo veDown Toca enter hero. mo veLeft Toca enter …" at bounding box center [872, 201] width 280 height 133
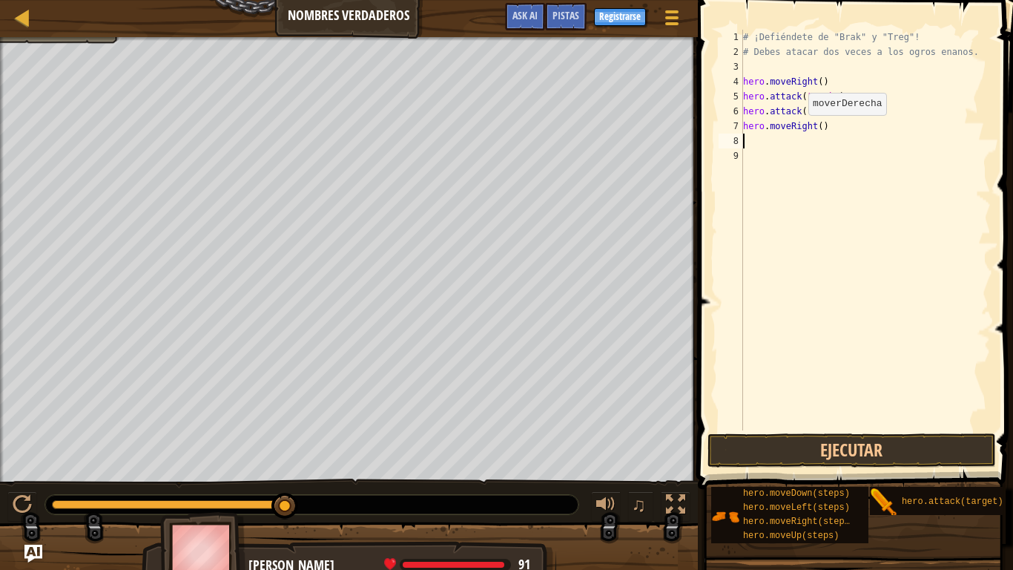
scroll to position [7, 0]
click at [820, 126] on div "# ¡Defiéndete de "Brak" y "Treg"! # Debes atacar dos veces a los ogros enanos. …" at bounding box center [865, 245] width 251 height 430
type textarea "hero.moveRight(2)"
click at [761, 140] on div "# ¡Defiéndete de "Brak" y "Treg"! # Debes atacar dos veces a los ogros enanos. …" at bounding box center [865, 245] width 251 height 430
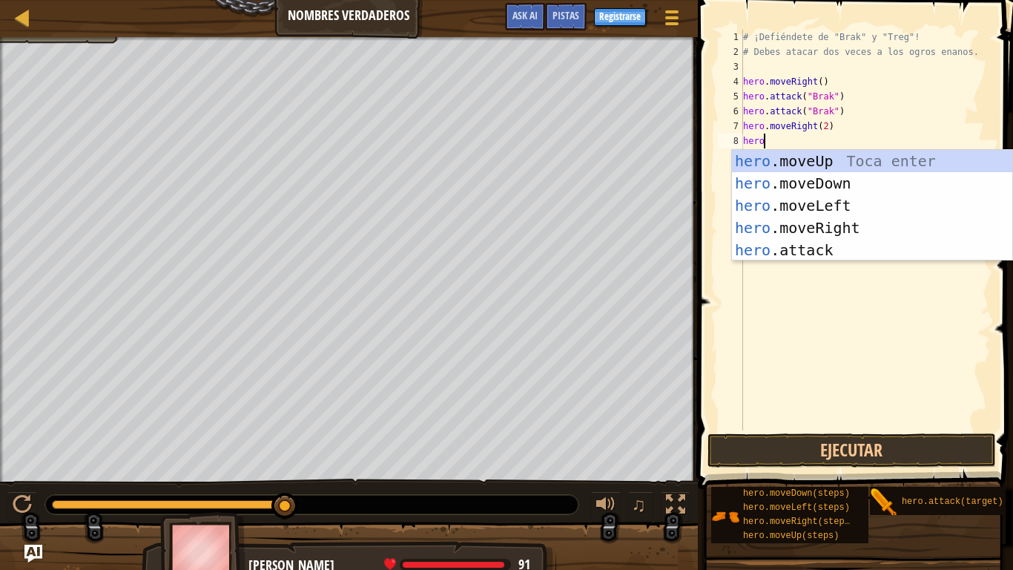
scroll to position [7, 2]
click at [795, 248] on div "hero .moveUp Toca enter hero .moveDown Toca enter hero .moveLeft Toca enter her…" at bounding box center [872, 228] width 280 height 156
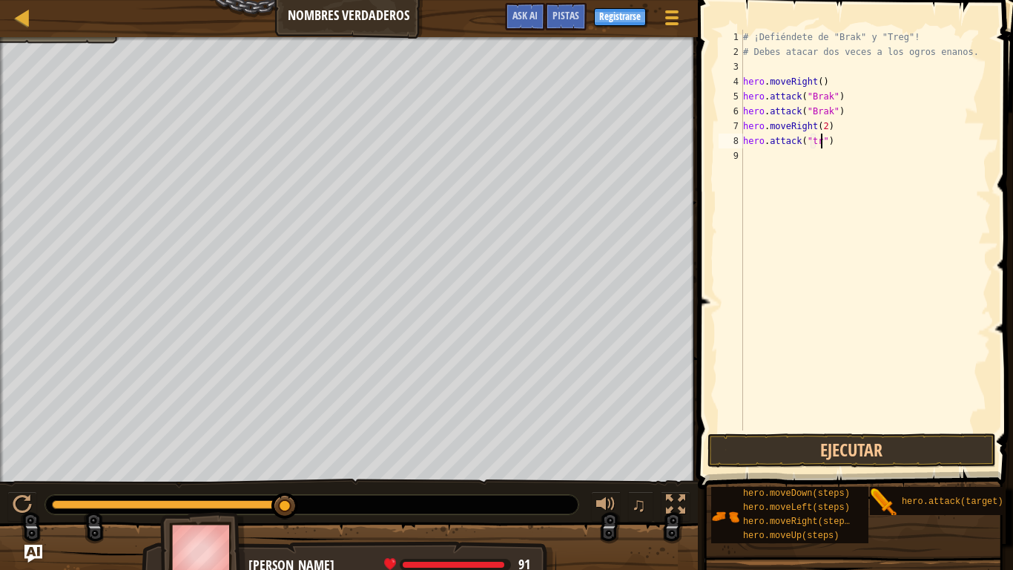
scroll to position [7, 12]
type textarea "hero.attack("treg")"
click at [745, 155] on div "# ¡Defiéndete de "Brak" y "Treg"! # Debes atacar dos veces a los ogros enanos. …" at bounding box center [865, 245] width 251 height 430
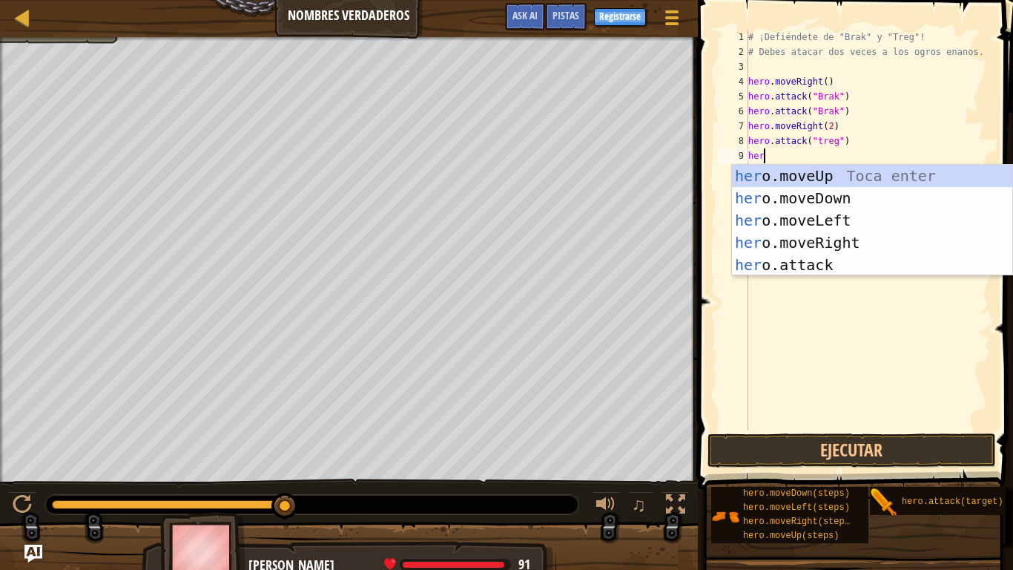
scroll to position [7, 2]
click at [821, 265] on div "hero .moveUp Toca enter hero .moveDown Toca enter hero .moveLeft Toca enter her…" at bounding box center [872, 243] width 280 height 156
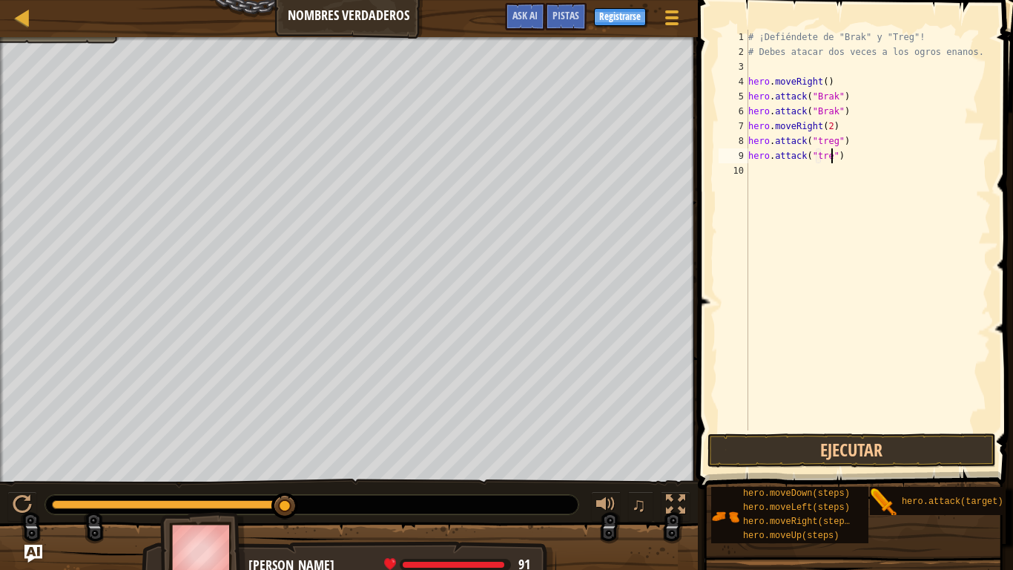
scroll to position [7, 13]
click at [856, 444] on button "Ejecutar" at bounding box center [852, 450] width 289 height 34
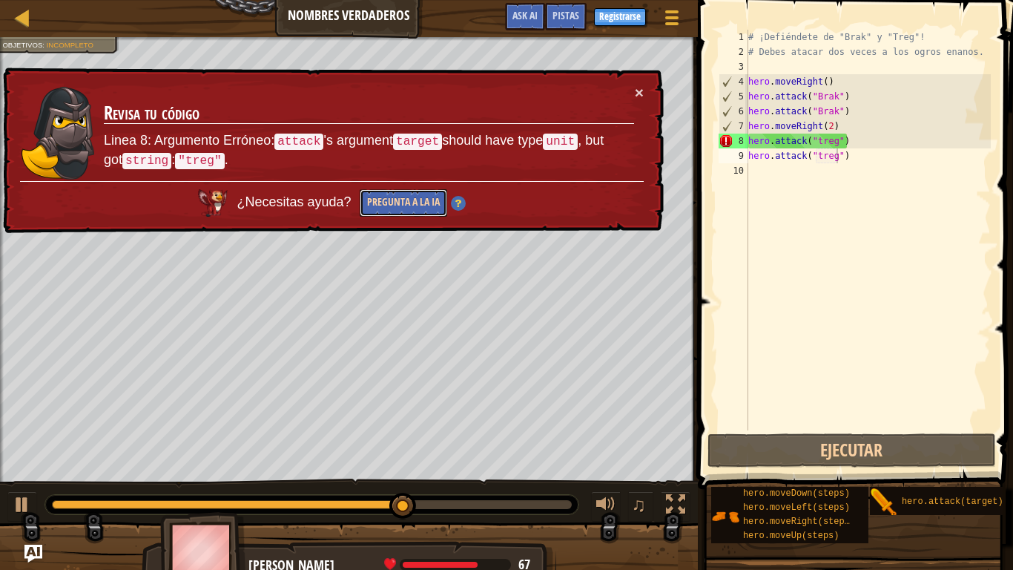
click at [390, 200] on button "Pregunta a la IA" at bounding box center [404, 202] width 88 height 27
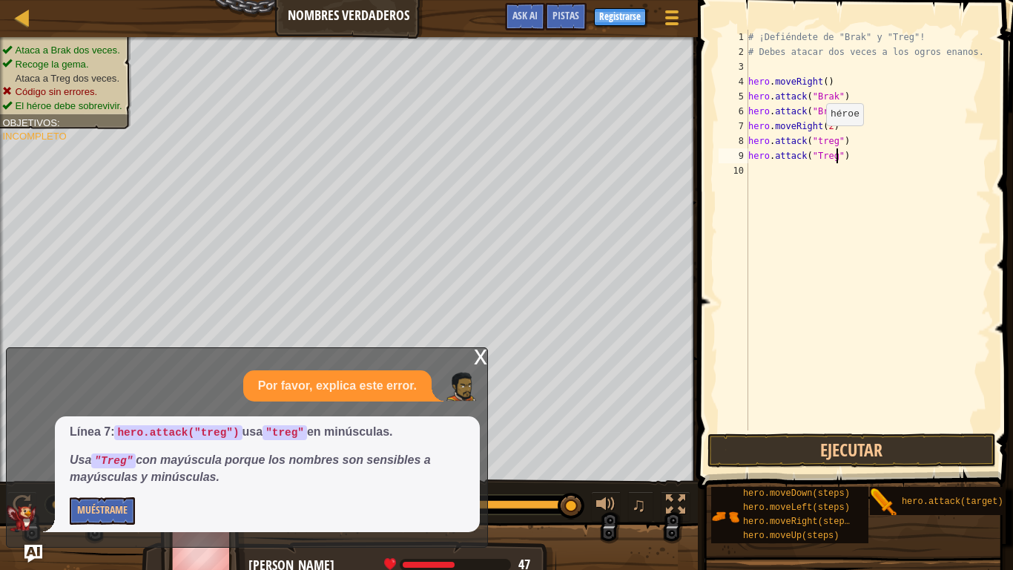
click at [819, 139] on div "# ¡Defiéndete de "Brak" y "Treg"! # Debes atacar dos veces a los ogros enanos. …" at bounding box center [867, 245] width 245 height 430
type textarea "hero.attack("Treg")"
click at [913, 439] on button "Ejecutar" at bounding box center [852, 450] width 289 height 34
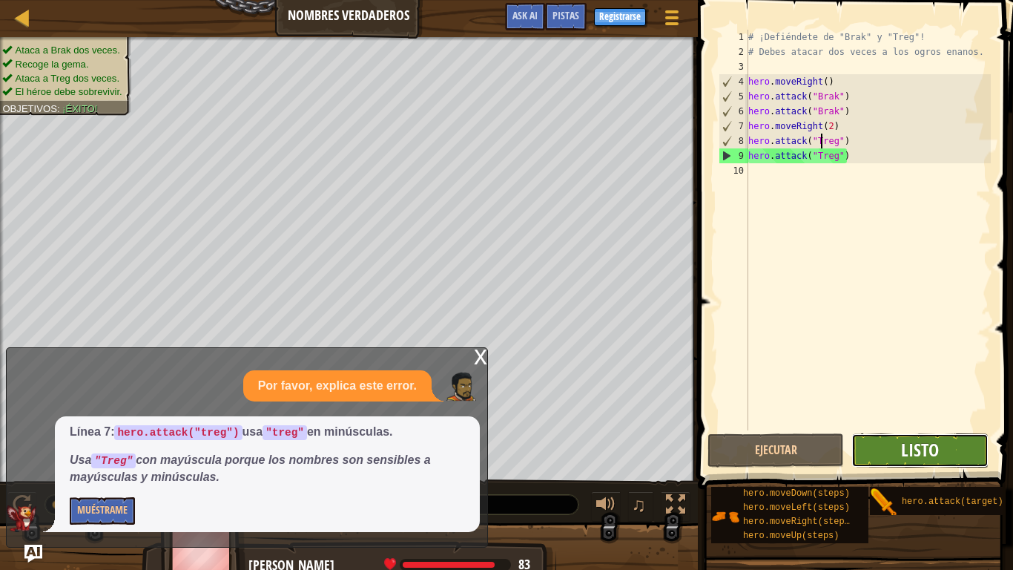
click at [916, 444] on span "Listo" at bounding box center [920, 450] width 38 height 24
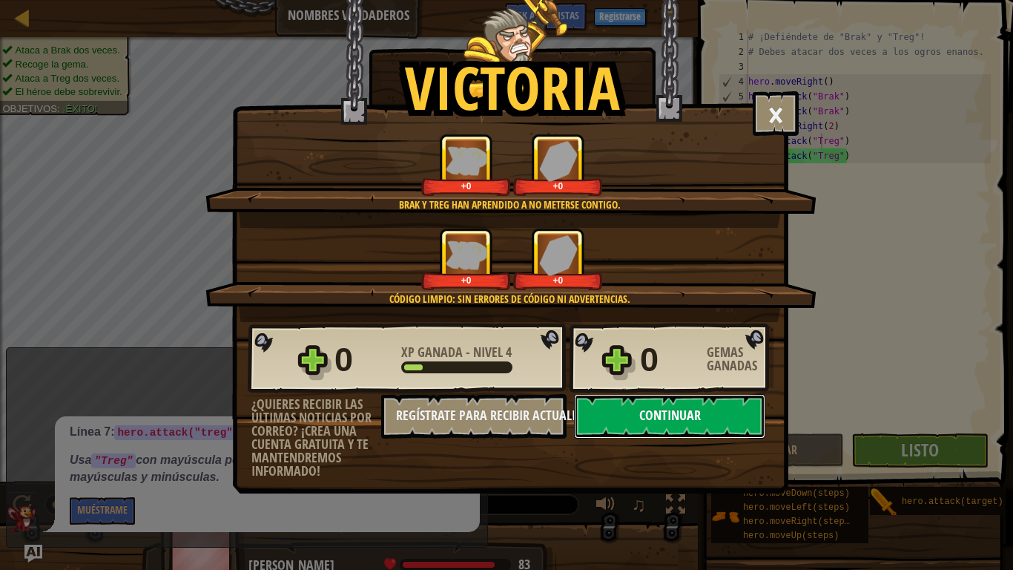
click at [652, 422] on button "Continuar" at bounding box center [669, 416] width 191 height 44
select select "es-419"
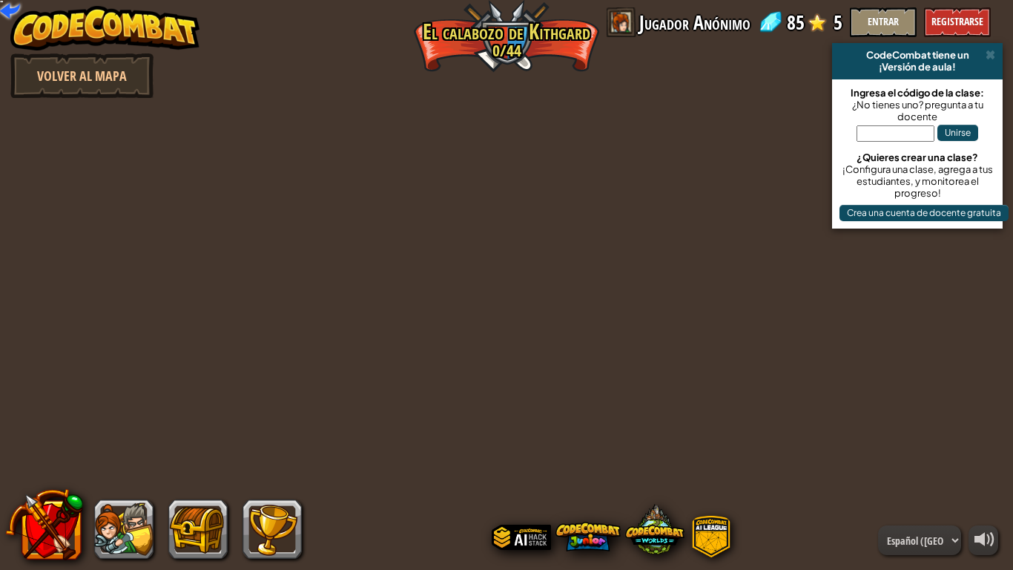
select select "es-419"
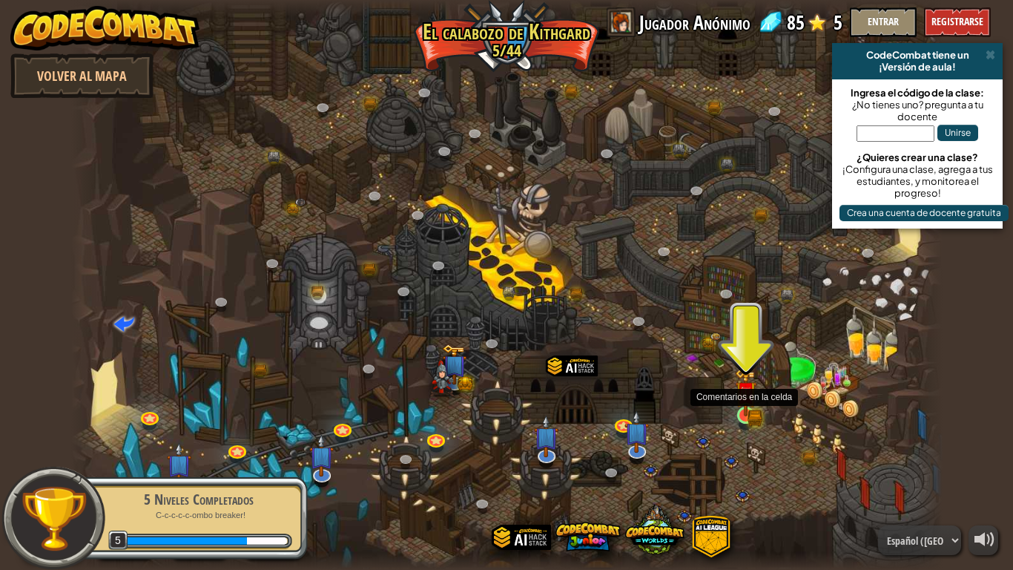
click at [750, 400] on img at bounding box center [745, 392] width 13 height 13
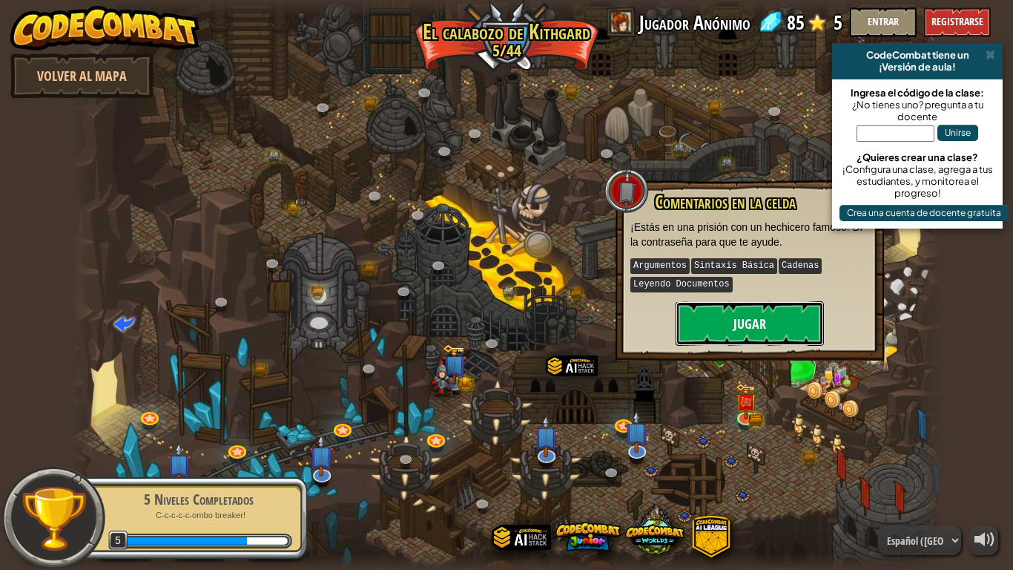
click at [699, 313] on button "Jugar" at bounding box center [750, 323] width 148 height 44
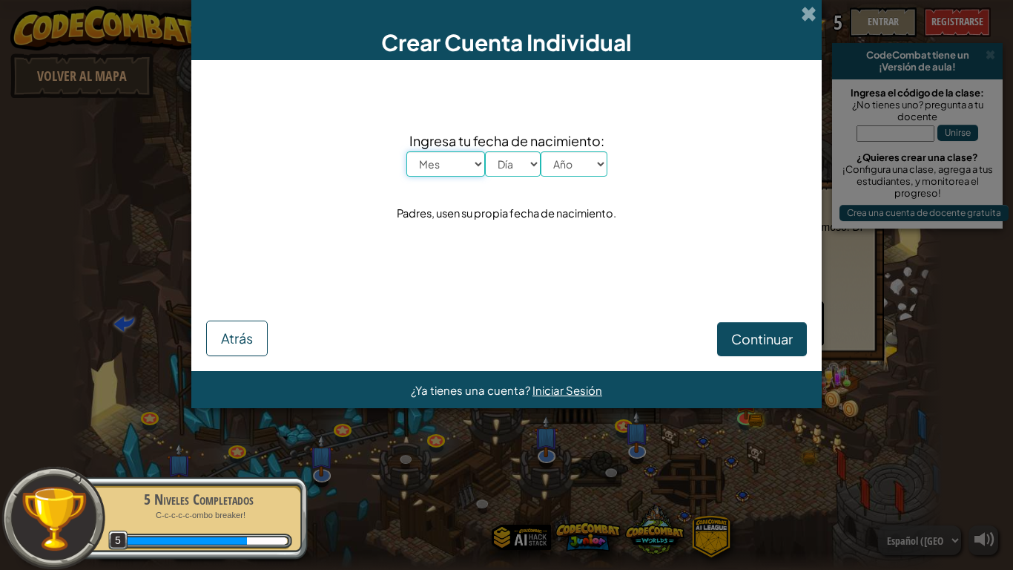
click at [472, 167] on select "Mes Enero Febrero Marzo [PERSON_NAME] [PERSON_NAME] Septiembre Octubre Noviembr…" at bounding box center [445, 163] width 79 height 25
select select "6"
click at [406, 151] on select "Mes Enero Febrero Marzo [PERSON_NAME] [PERSON_NAME] Septiembre Octubre Noviembr…" at bounding box center [445, 163] width 79 height 25
click at [504, 168] on select "Día 1 2 3 4 5 6 7 8 9 10 11 12 13 14 15 16 17 18 19 20 21 22 23 24 25 26 27 28 …" at bounding box center [513, 163] width 56 height 25
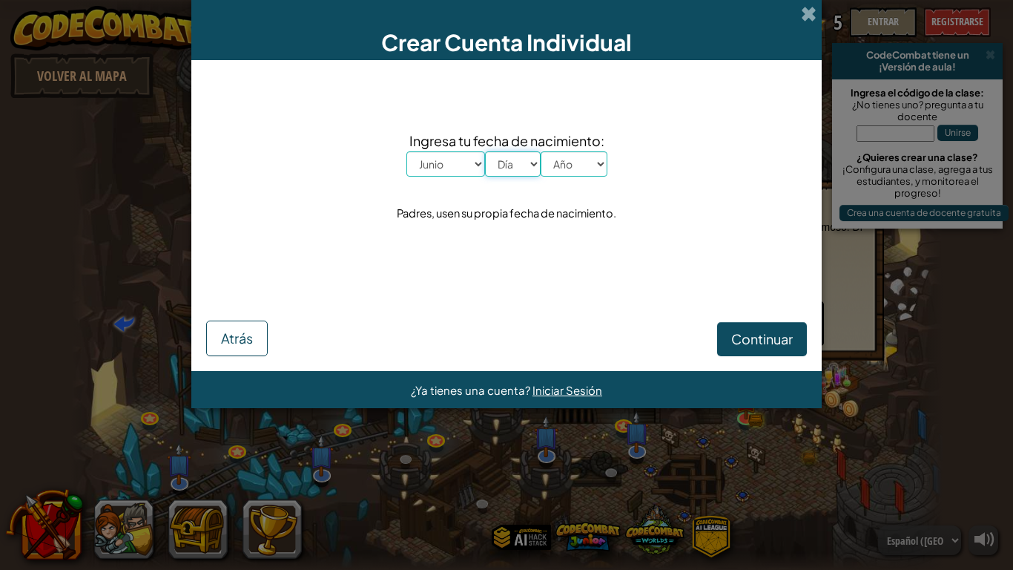
select select "6"
click at [485, 151] on select "Día 1 2 3 4 5 6 7 8 9 10 11 12 13 14 15 16 17 18 19 20 21 22 23 24 25 26 27 28 …" at bounding box center [513, 163] width 56 height 25
click at [561, 174] on select "Año 2025 2024 2023 2022 2021 2020 2019 2018 2017 2016 2015 2014 2013 2012 2011 …" at bounding box center [574, 163] width 67 height 25
select select "2014"
click at [541, 151] on select "Año 2025 2024 2023 2022 2021 2020 2019 2018 2017 2016 2015 2014 2013 2012 2011 …" at bounding box center [574, 163] width 67 height 25
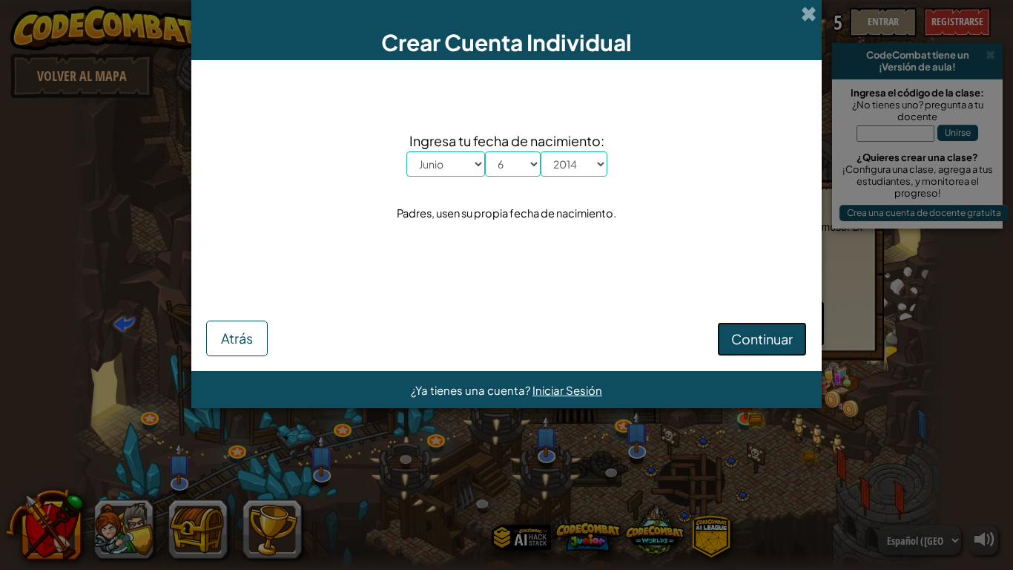
click at [731, 338] on span "Continuar" at bounding box center [762, 338] width 62 height 17
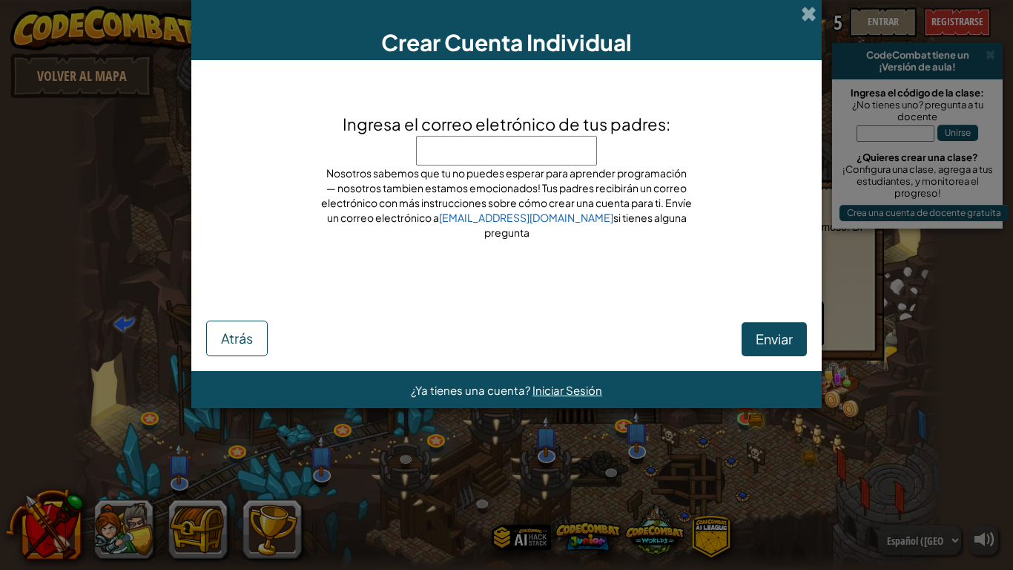
click at [817, 13] on div "Crear Cuenta Individual" at bounding box center [506, 30] width 630 height 60
click at [813, 13] on span at bounding box center [809, 14] width 16 height 16
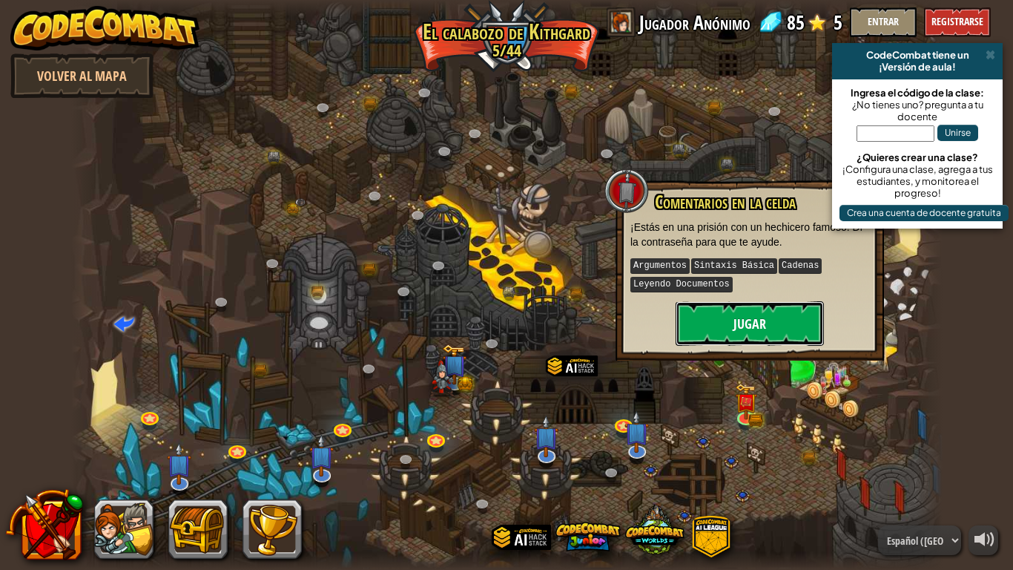
click at [714, 334] on button "Jugar" at bounding box center [750, 323] width 148 height 44
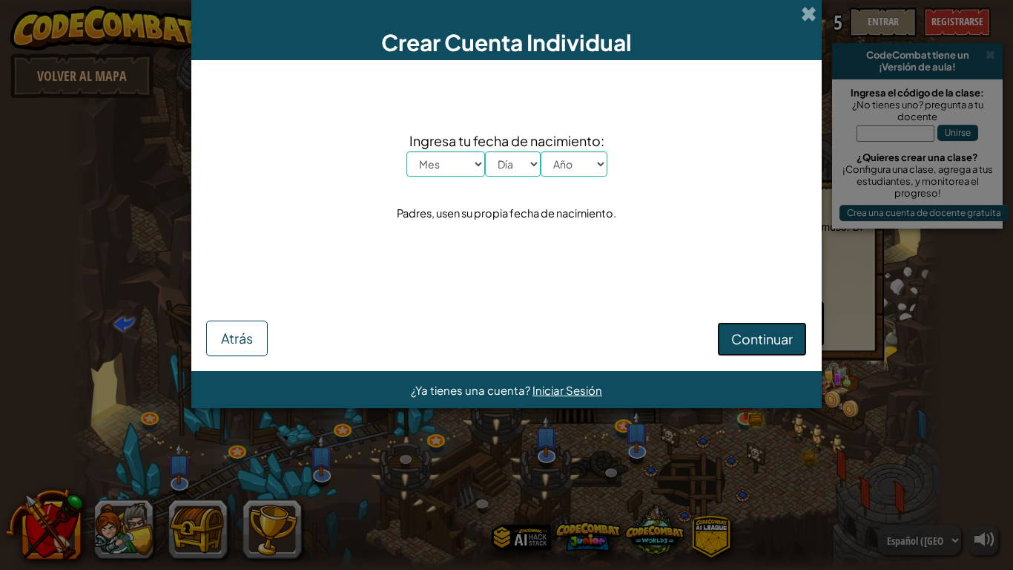
click at [757, 335] on span "Continuar" at bounding box center [762, 338] width 62 height 17
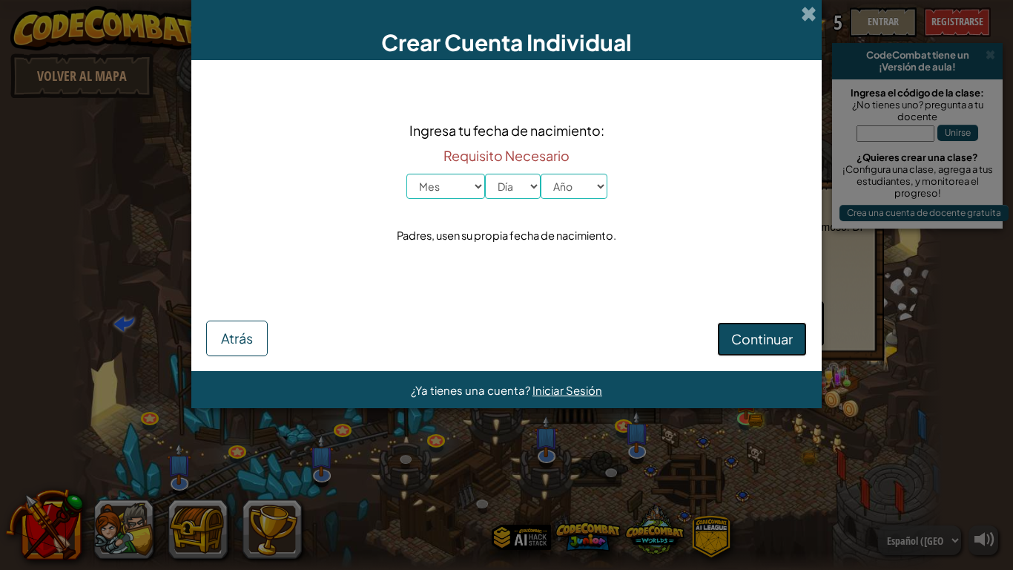
click at [767, 332] on span "Continuar" at bounding box center [762, 338] width 62 height 17
click at [572, 393] on span "Iniciar Sesión" at bounding box center [568, 390] width 70 height 14
